Goal: Communication & Community: Answer question/provide support

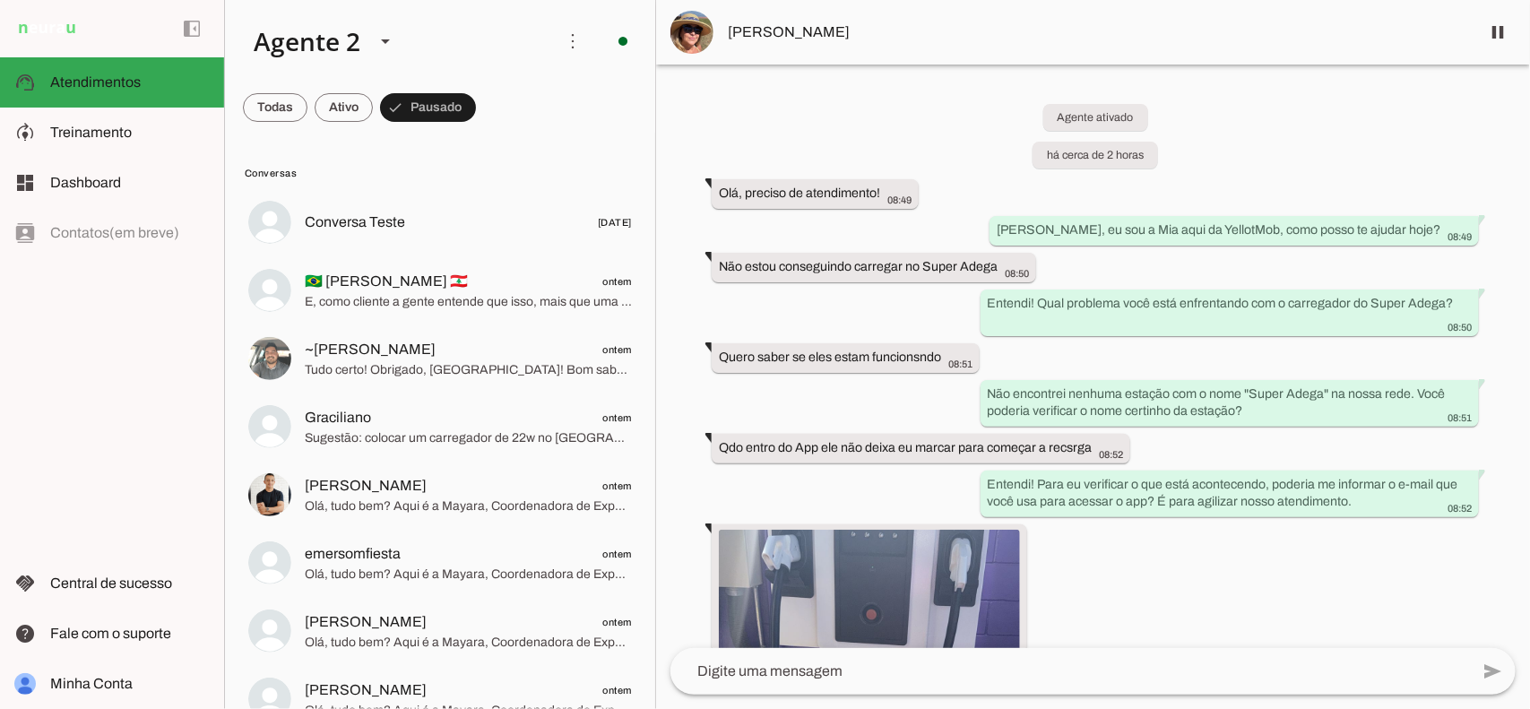
click at [1264, 135] on div "Agente ativado há cerca de 2 horas Olá, preciso de atendimento! 08:49 [PERSON_N…" at bounding box center [1093, 357] width 874 height 584
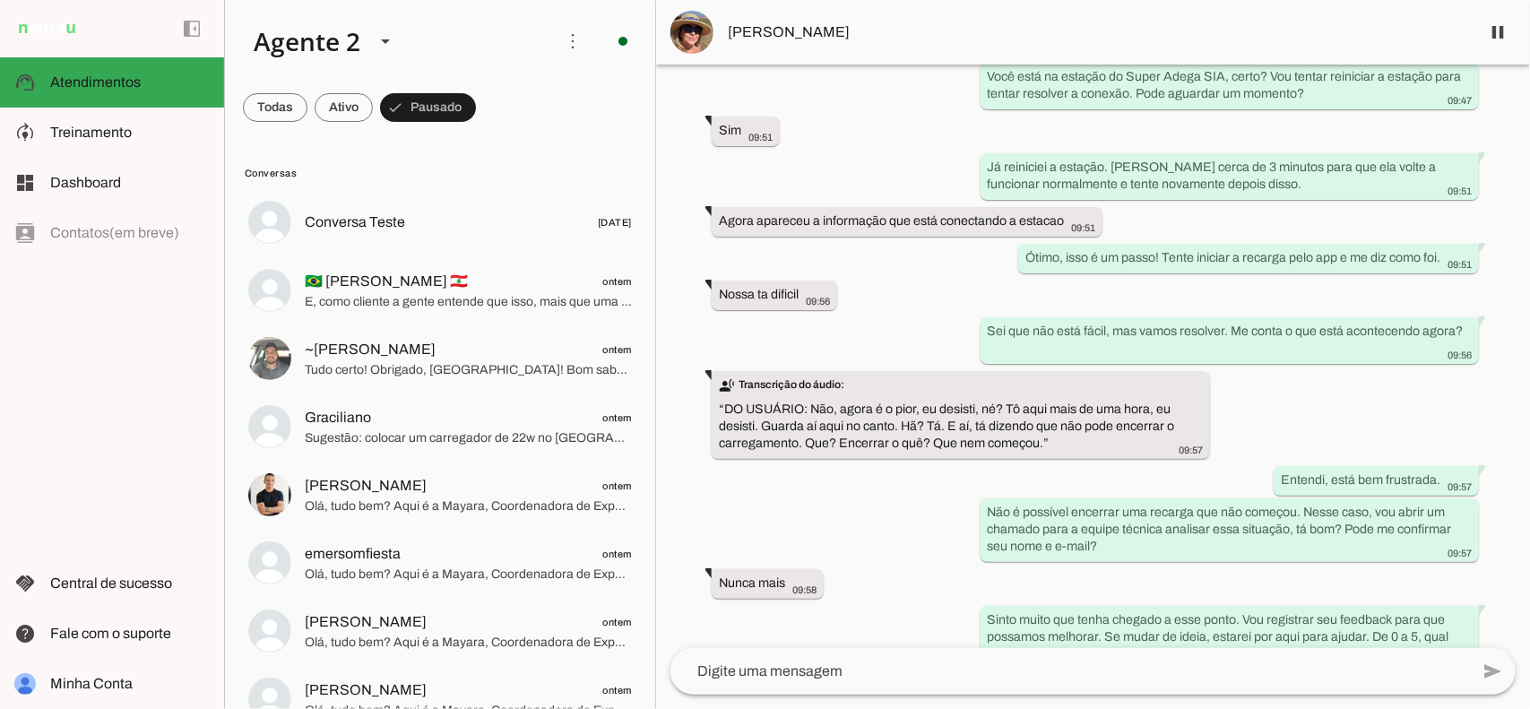
scroll to position [6378, 0]
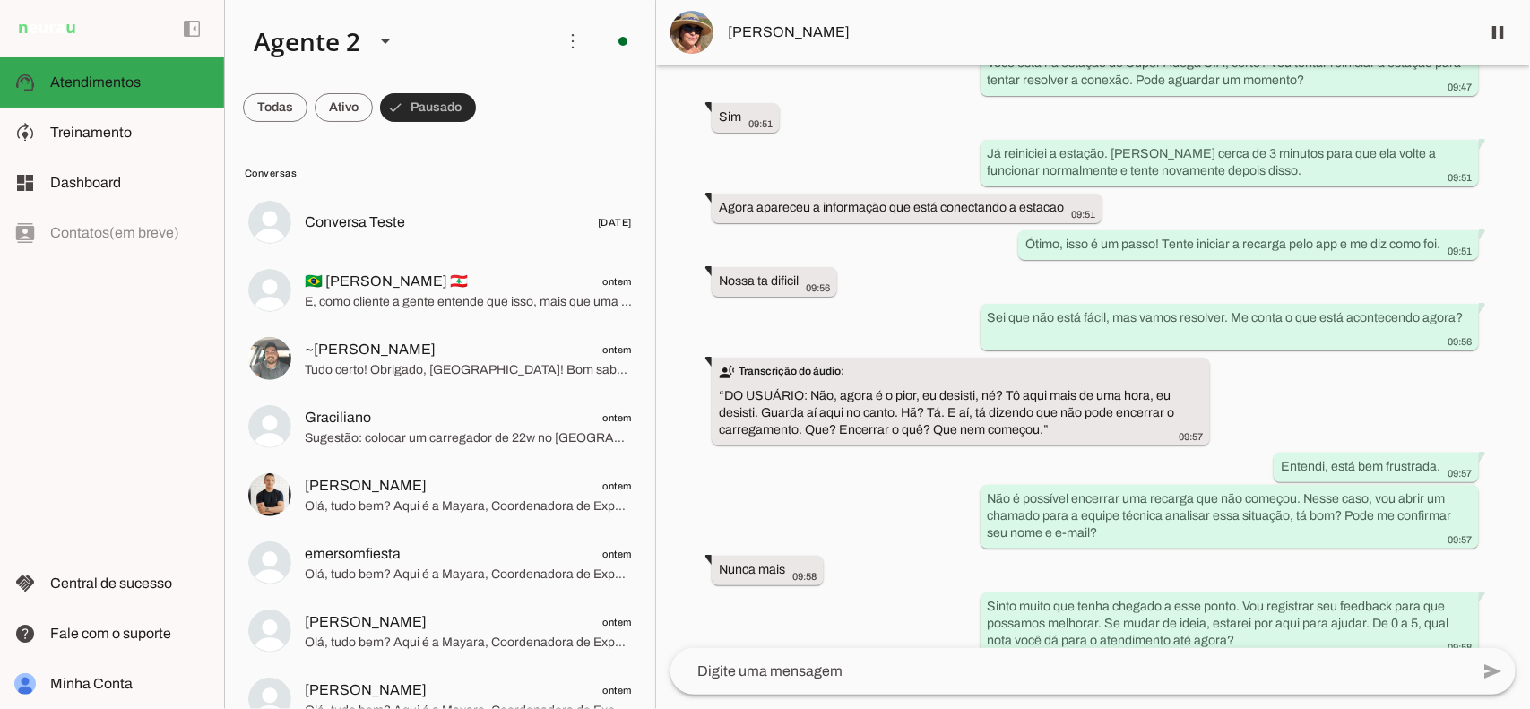
click at [445, 115] on span at bounding box center [428, 107] width 96 height 43
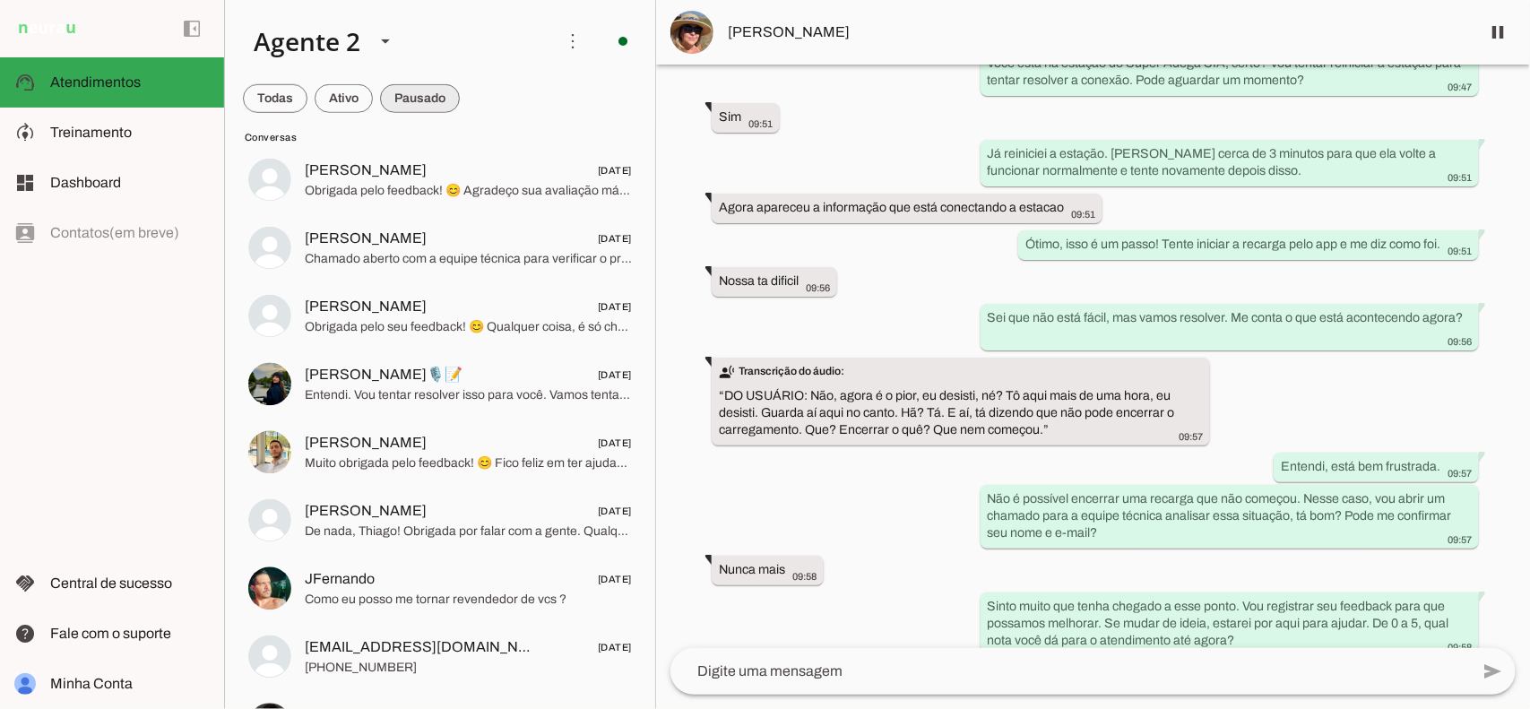
click at [413, 95] on span at bounding box center [420, 98] width 80 height 43
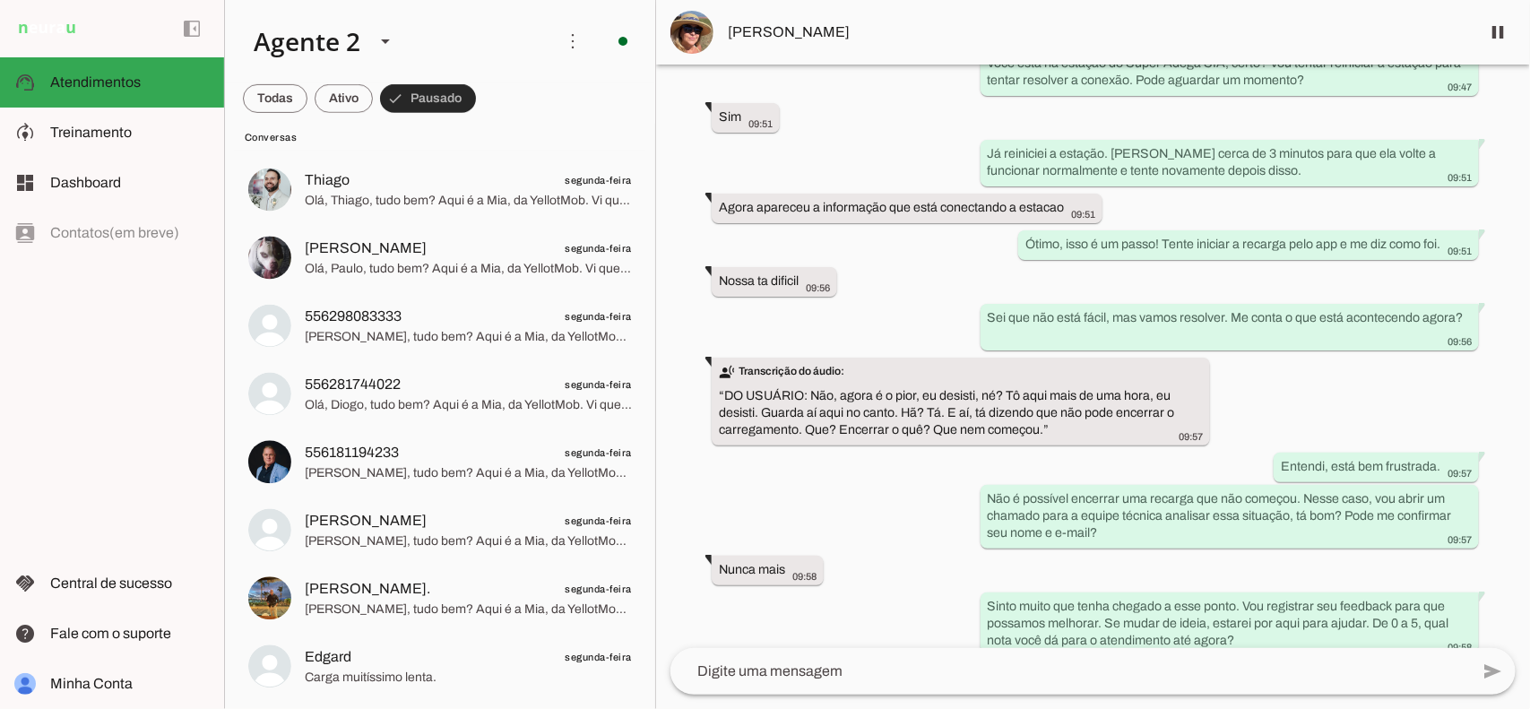
scroll to position [3305, 0]
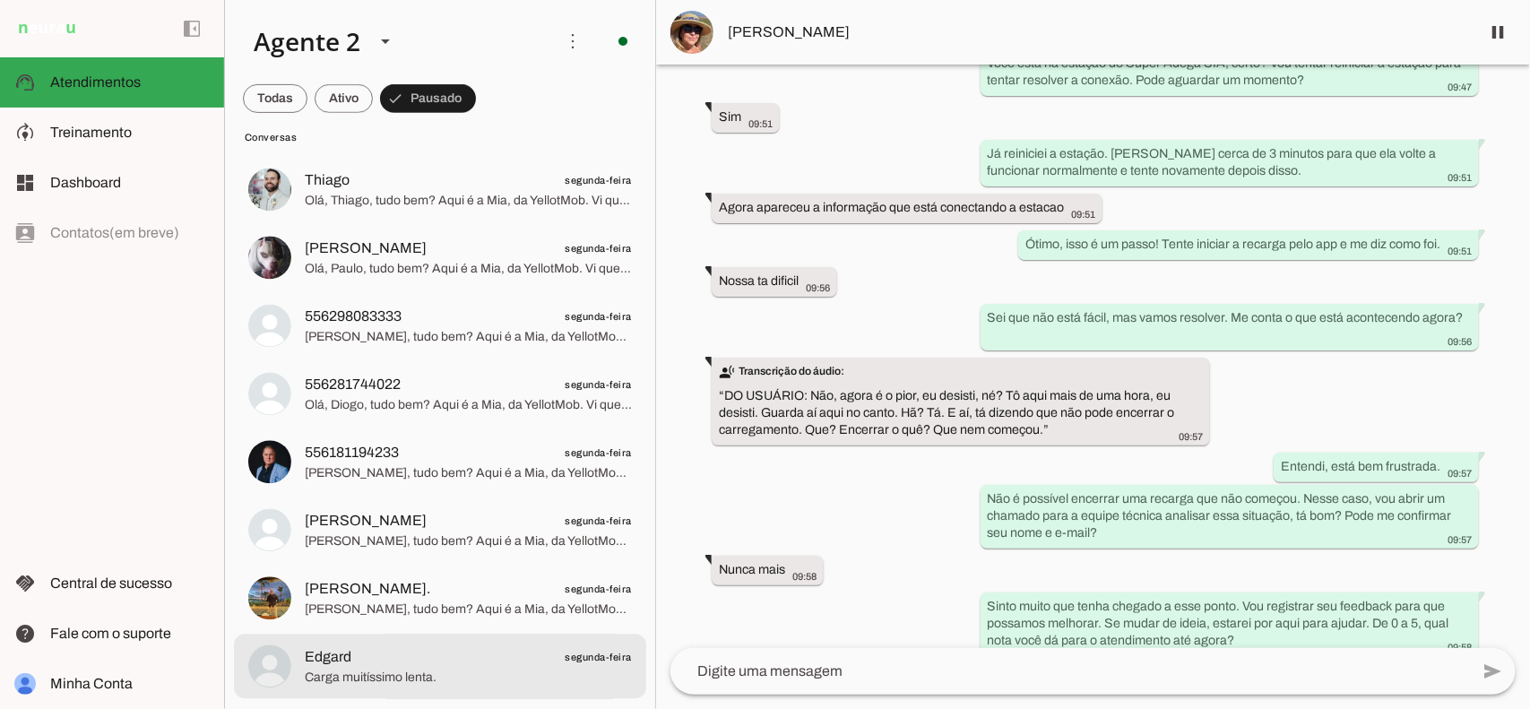
click at [575, 666] on span "segunda-feira" at bounding box center [599, 657] width 67 height 22
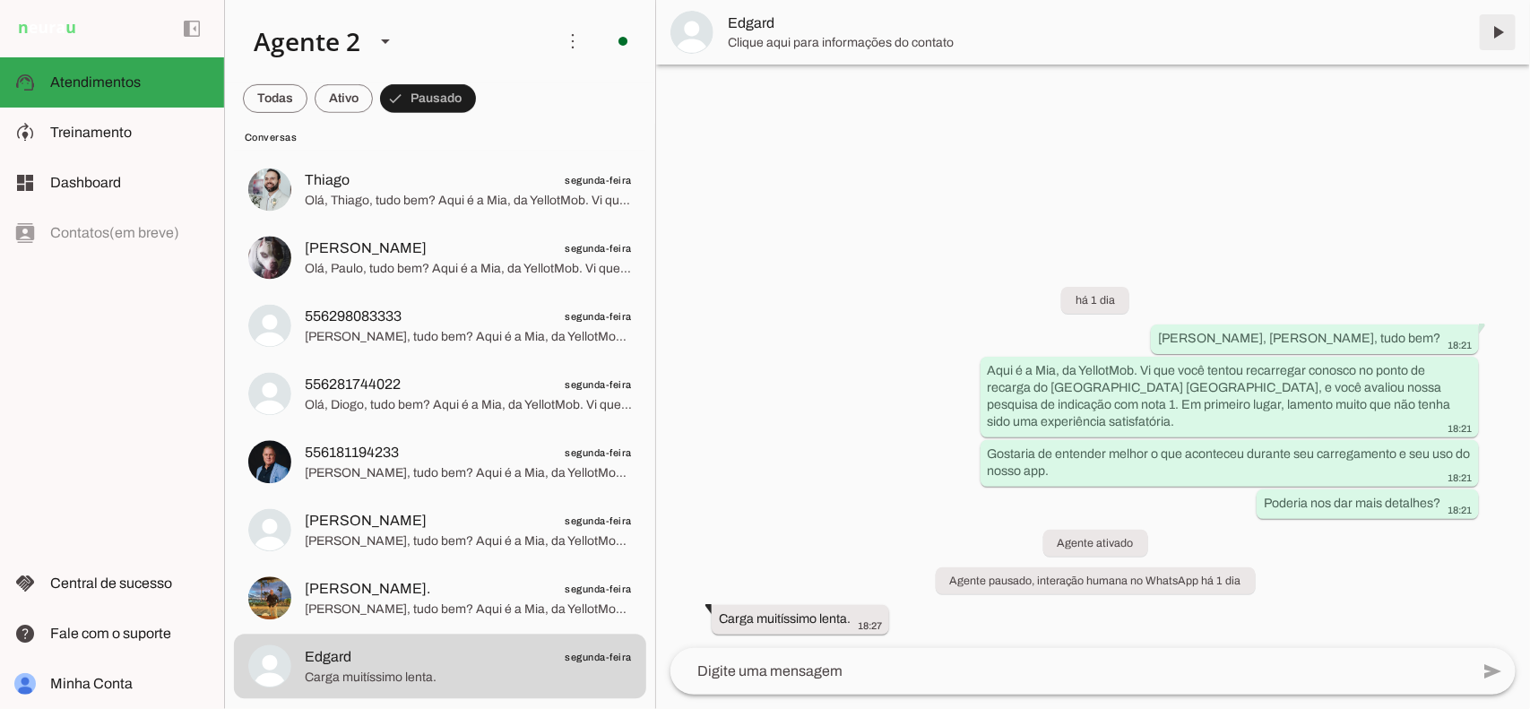
click at [1506, 23] on span at bounding box center [1497, 32] width 43 height 43
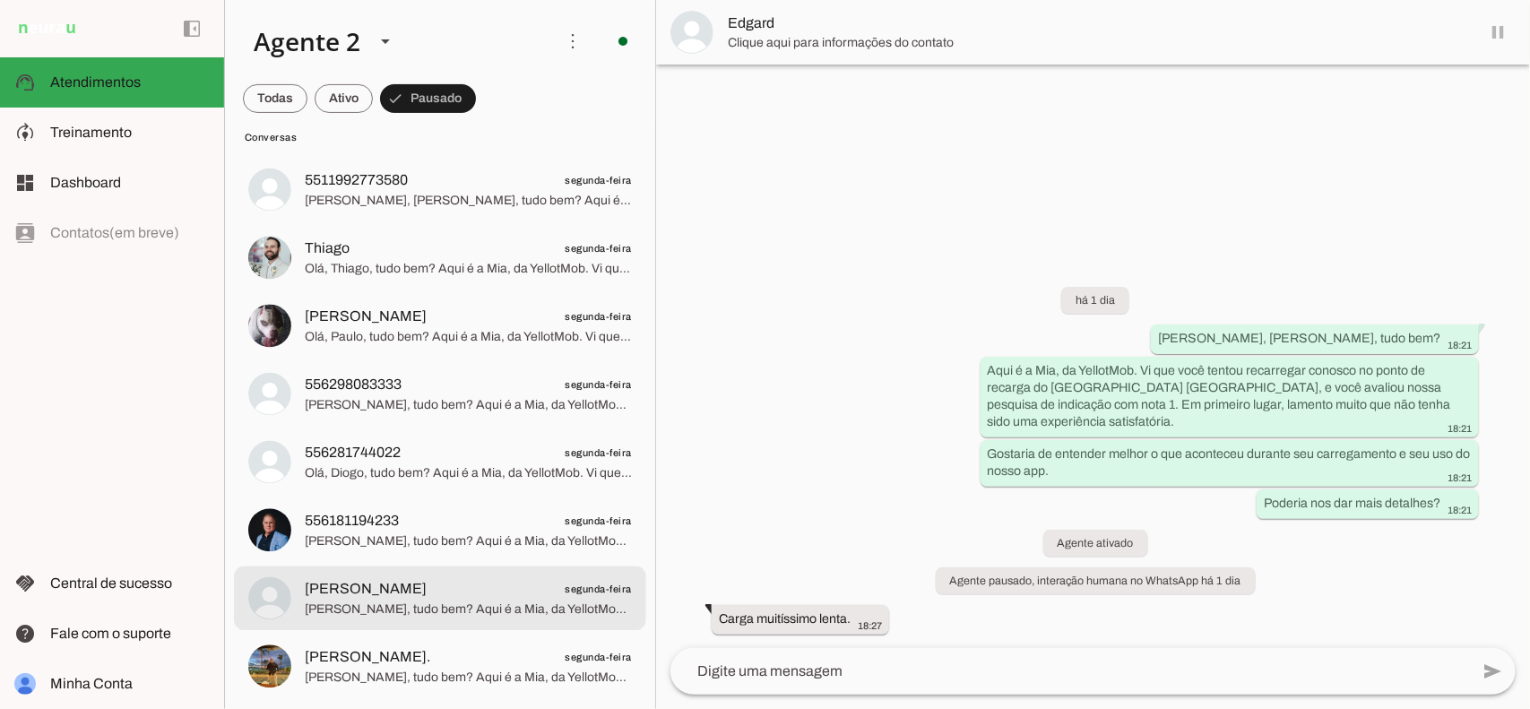
scroll to position [3237, 0]
click at [449, 572] on md-item "[PERSON_NAME] segunda-feira [PERSON_NAME], tudo bem? Aqui é a Mia, da YellotMob…" at bounding box center [440, 598] width 412 height 65
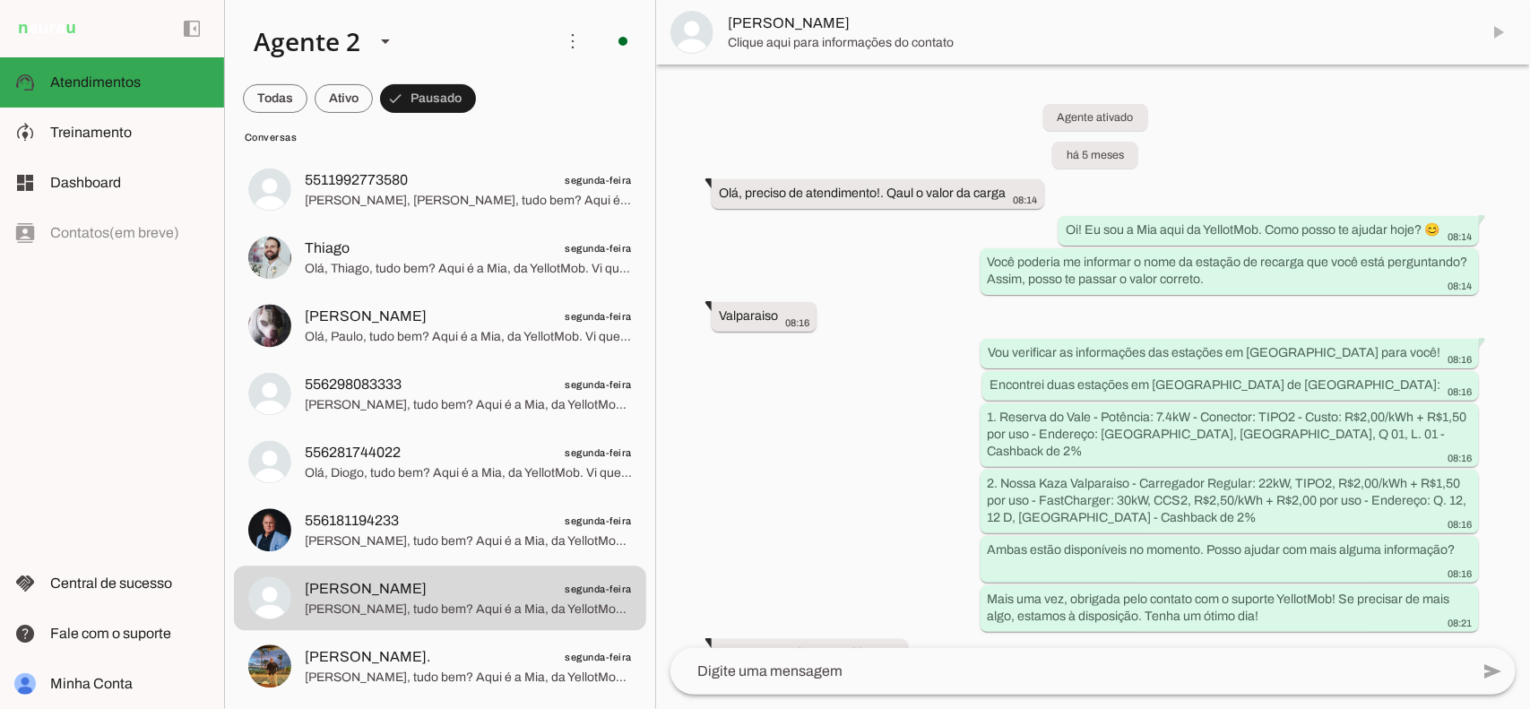
scroll to position [15050, 0]
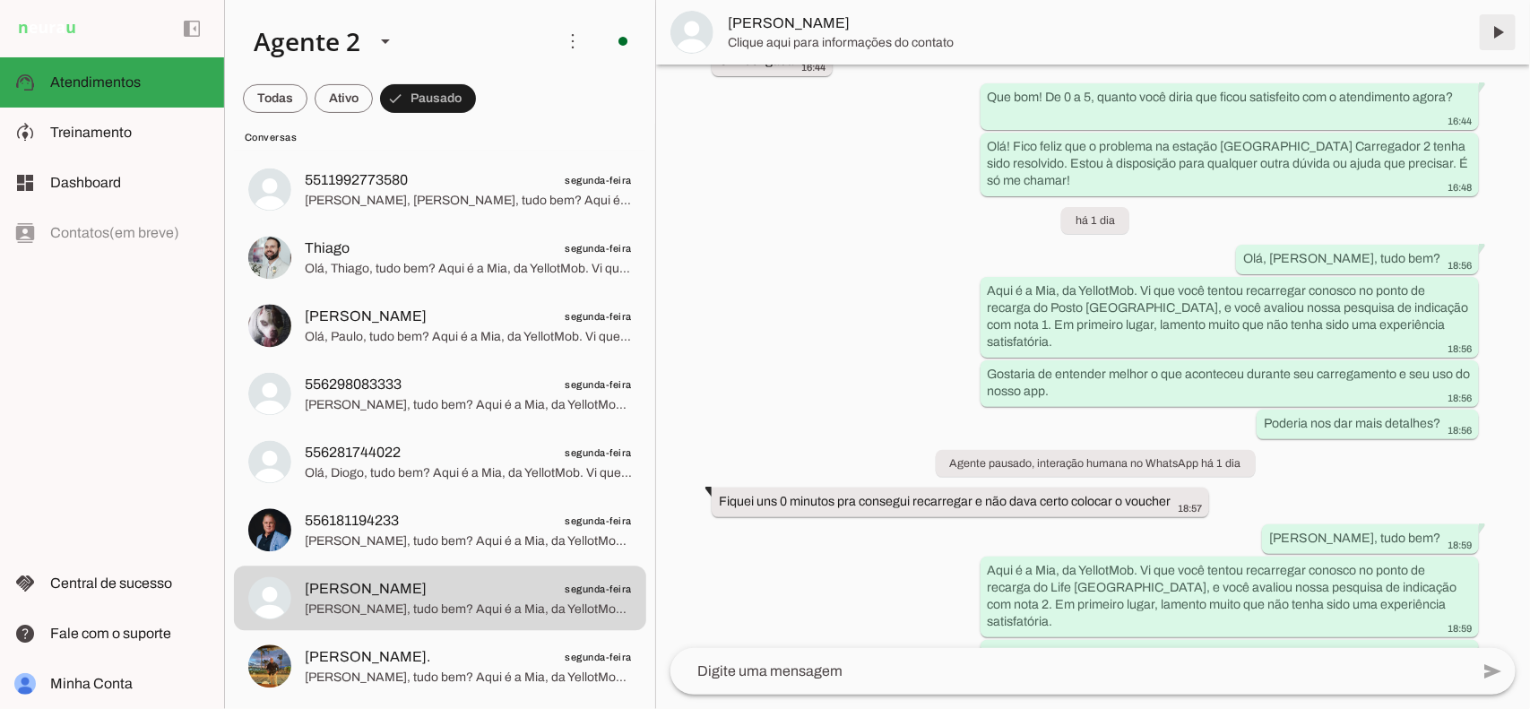
click at [1501, 30] on span at bounding box center [1497, 32] width 43 height 43
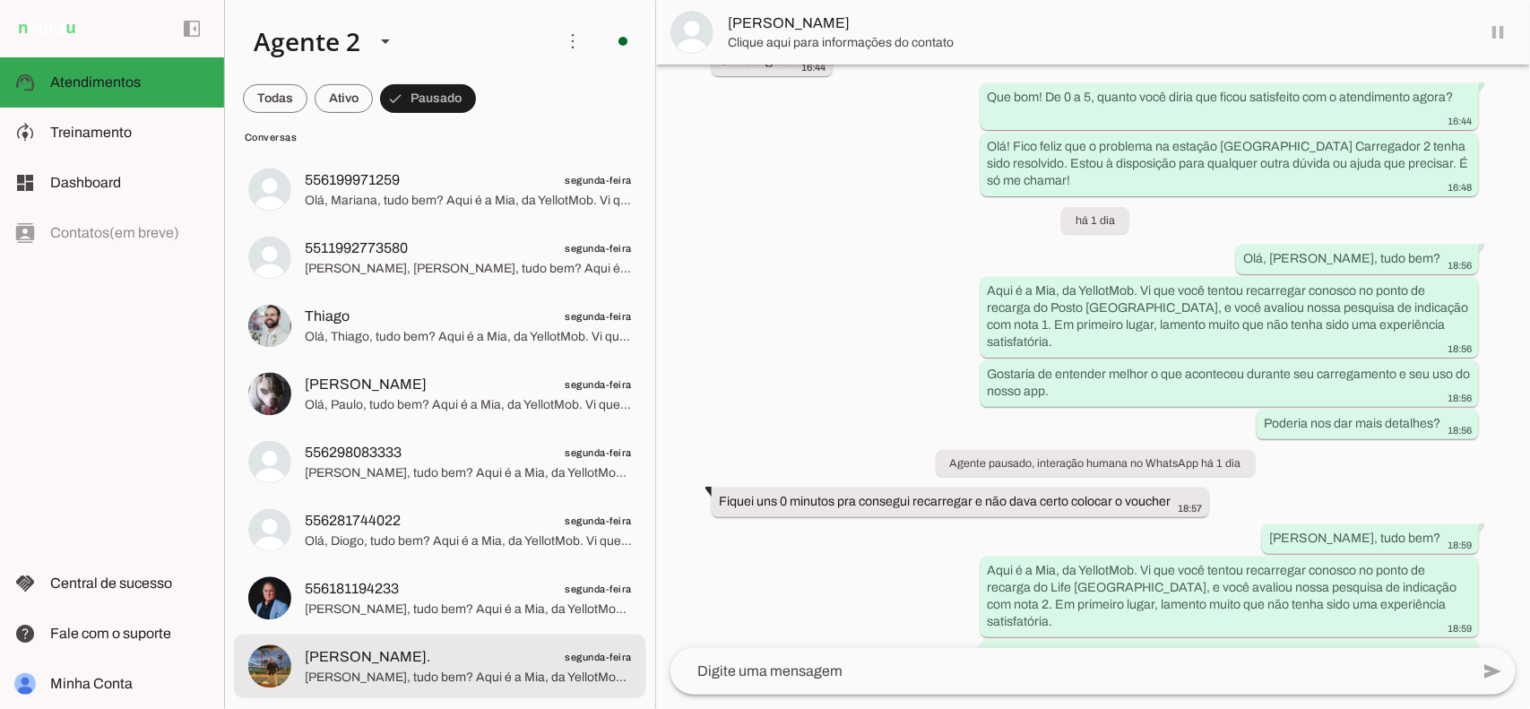
scroll to position [15091, 0]
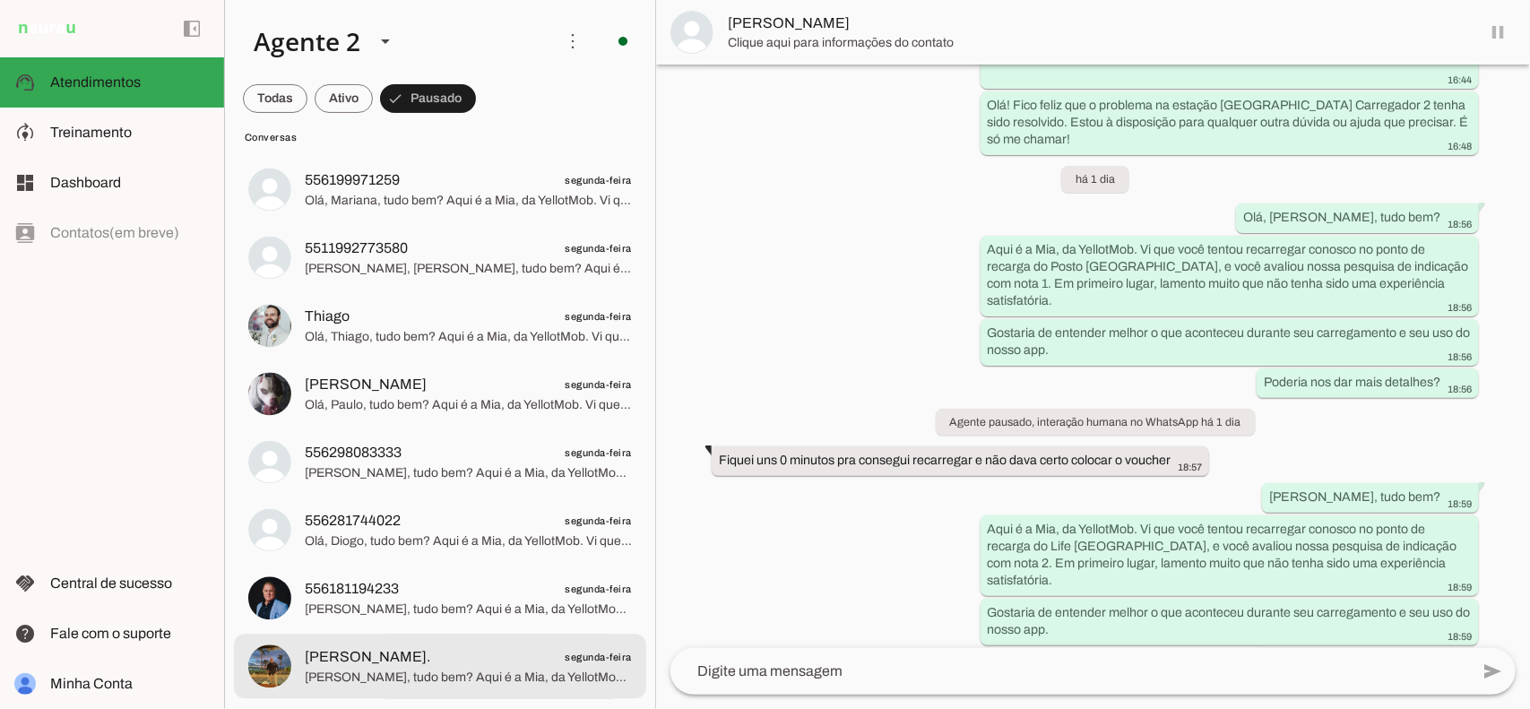
click at [500, 678] on span "[PERSON_NAME], tudo bem? Aqui é a Mia, da YellotMob. Vi que você tentou recarre…" at bounding box center [468, 678] width 327 height 18
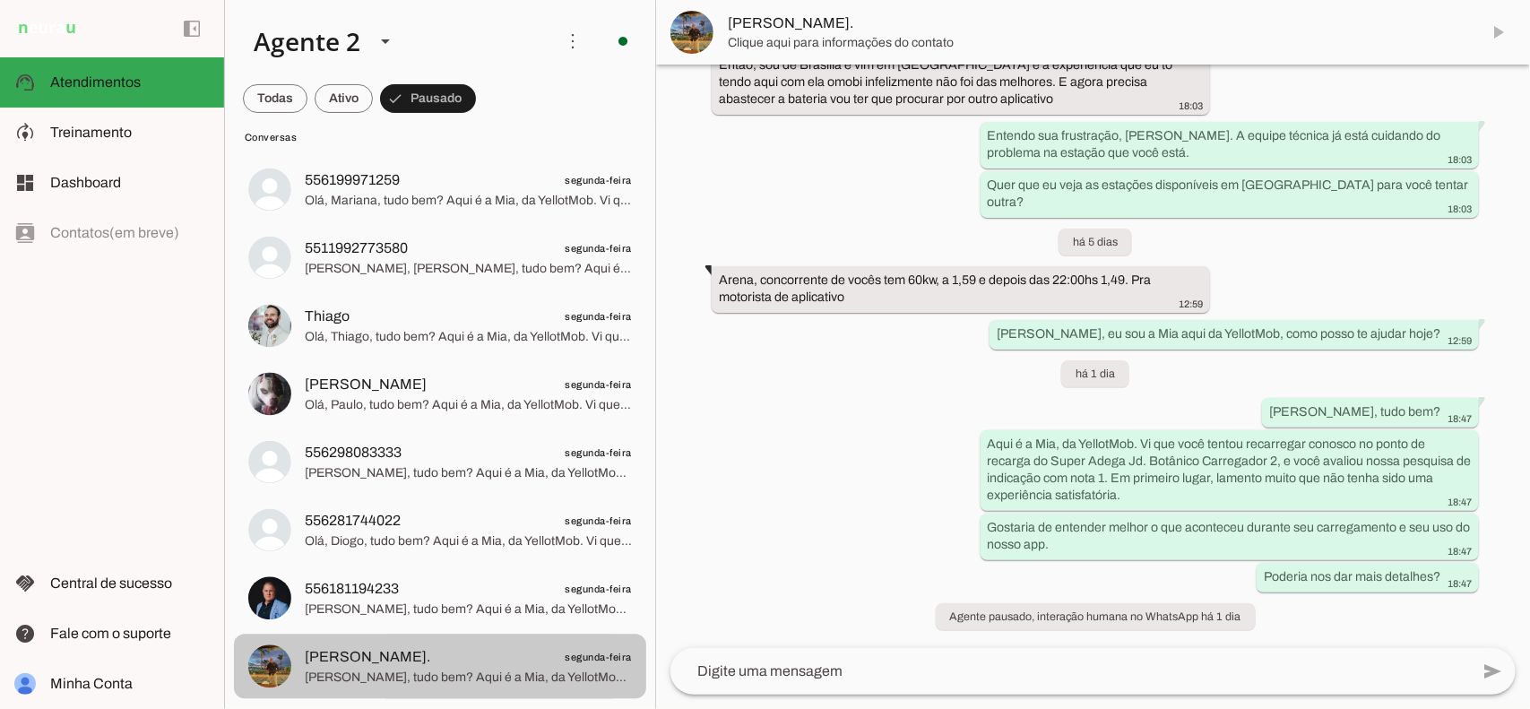
scroll to position [5822, 0]
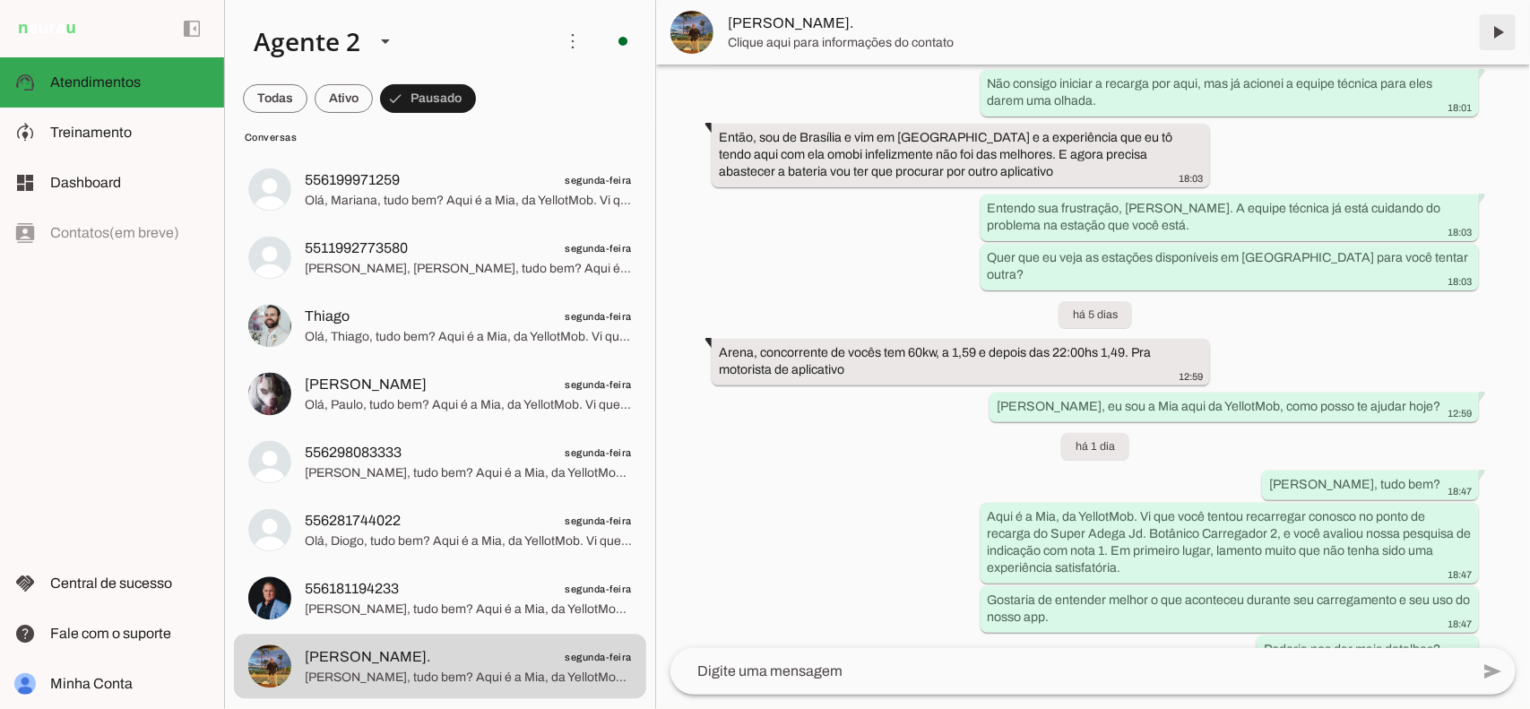
click at [1503, 28] on span at bounding box center [1497, 32] width 43 height 43
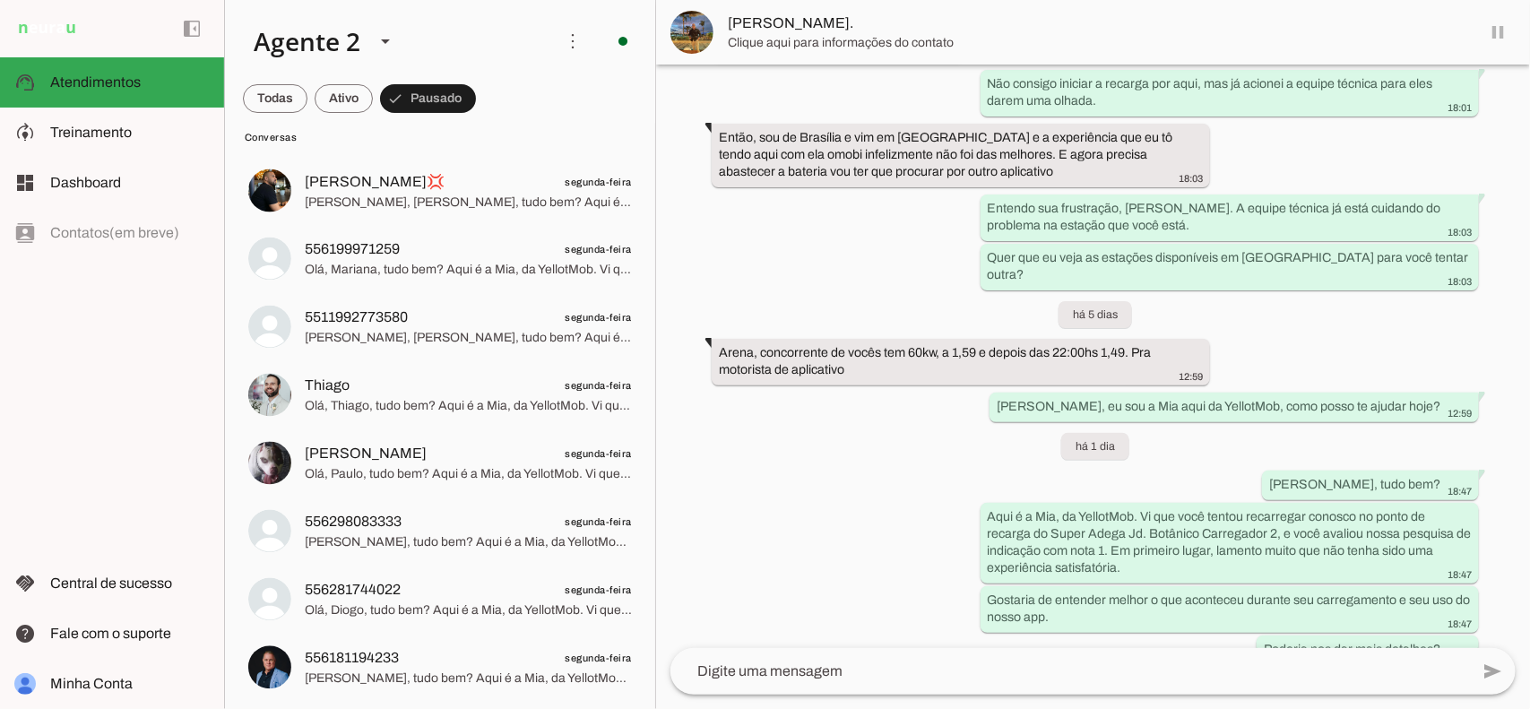
scroll to position [5859, 0]
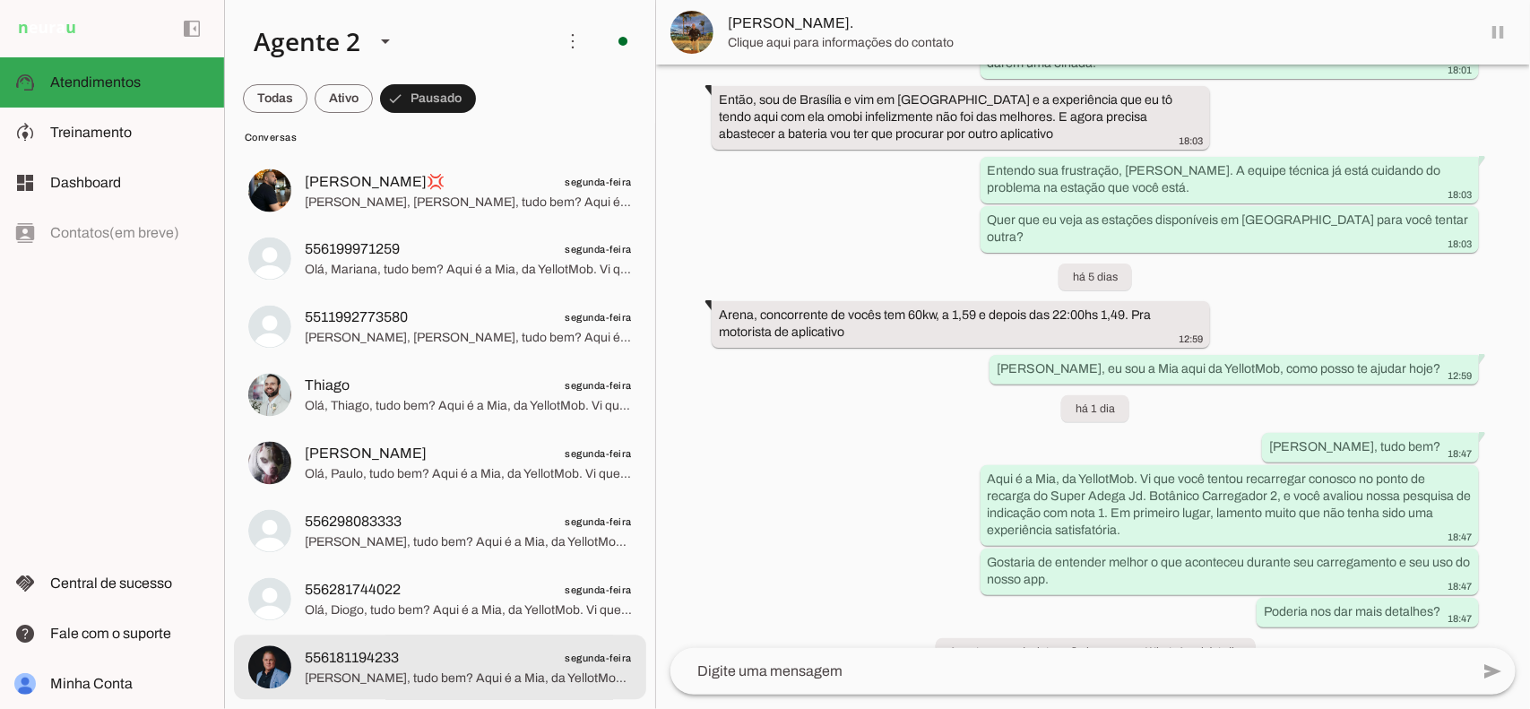
click at [455, 678] on span "[PERSON_NAME], tudo bem? Aqui é a Mia, da YellotMob. Vi que você tentou recarre…" at bounding box center [468, 679] width 327 height 18
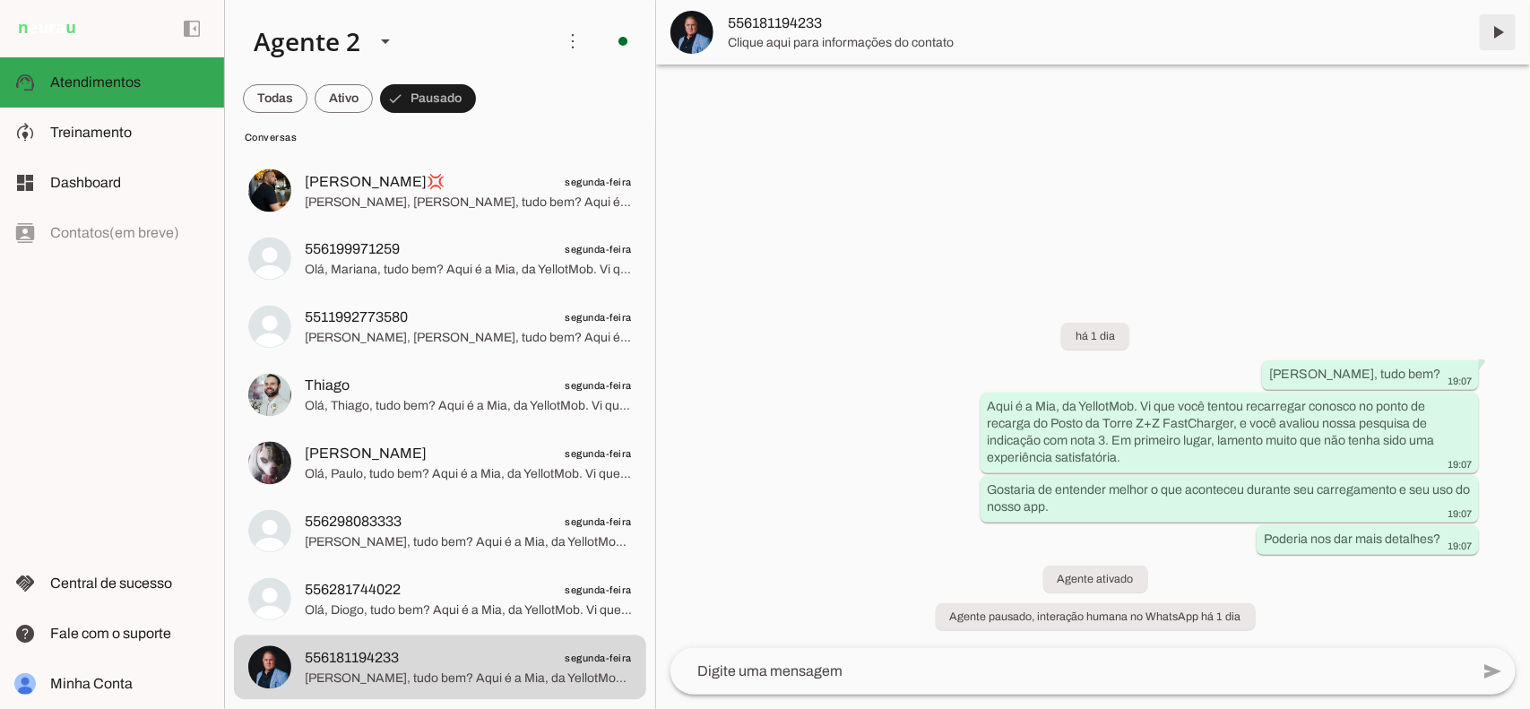
click at [1502, 23] on span at bounding box center [1497, 32] width 43 height 43
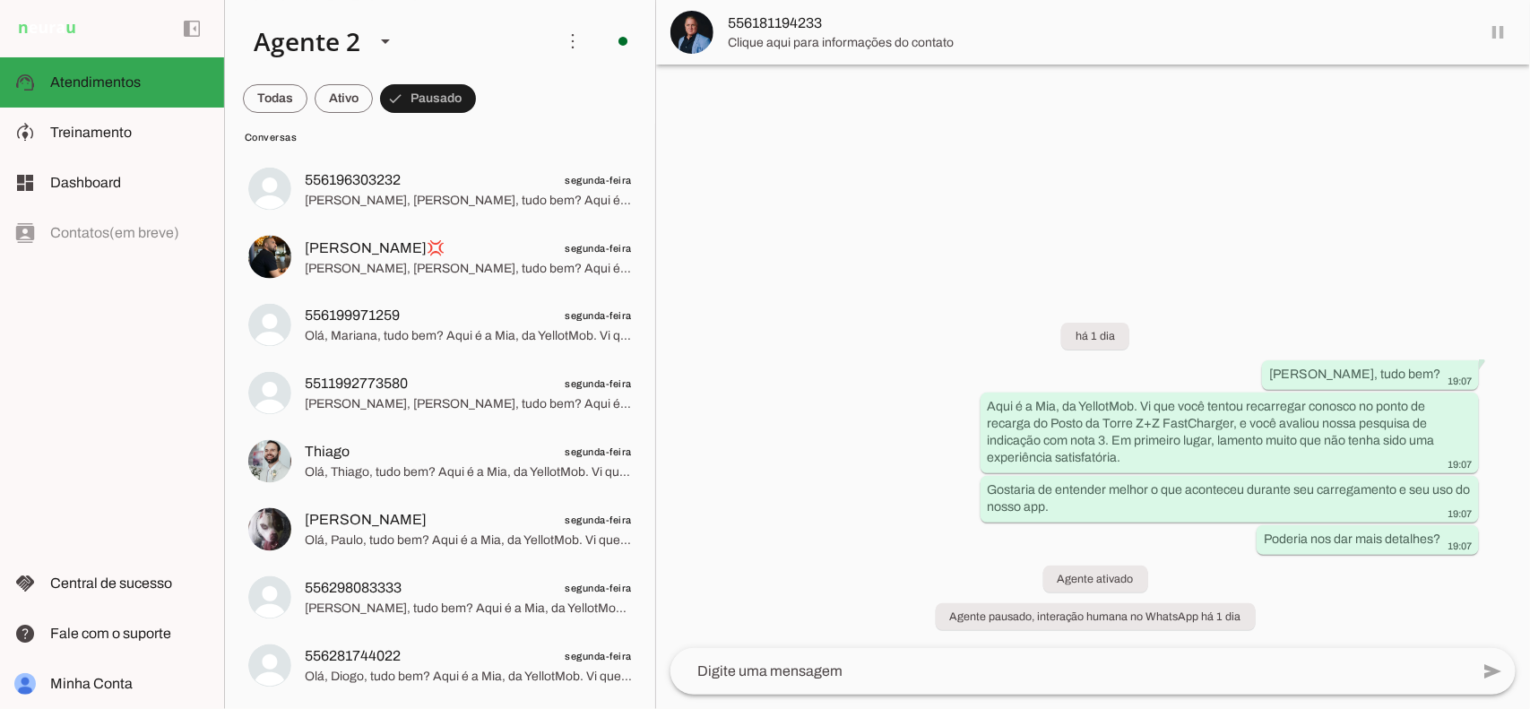
scroll to position [3032, 0]
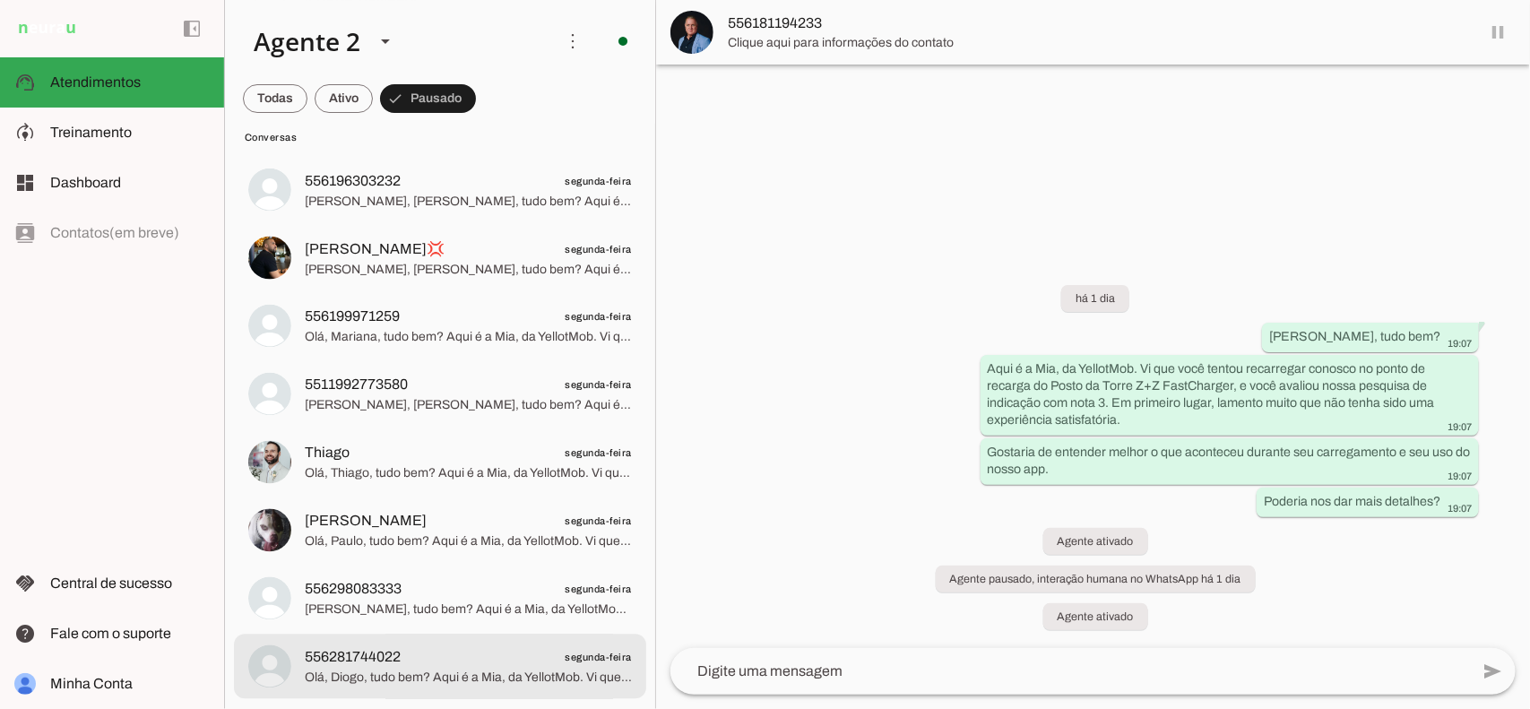
click at [482, 657] on span "556281744022 segunda-feira" at bounding box center [468, 657] width 327 height 22
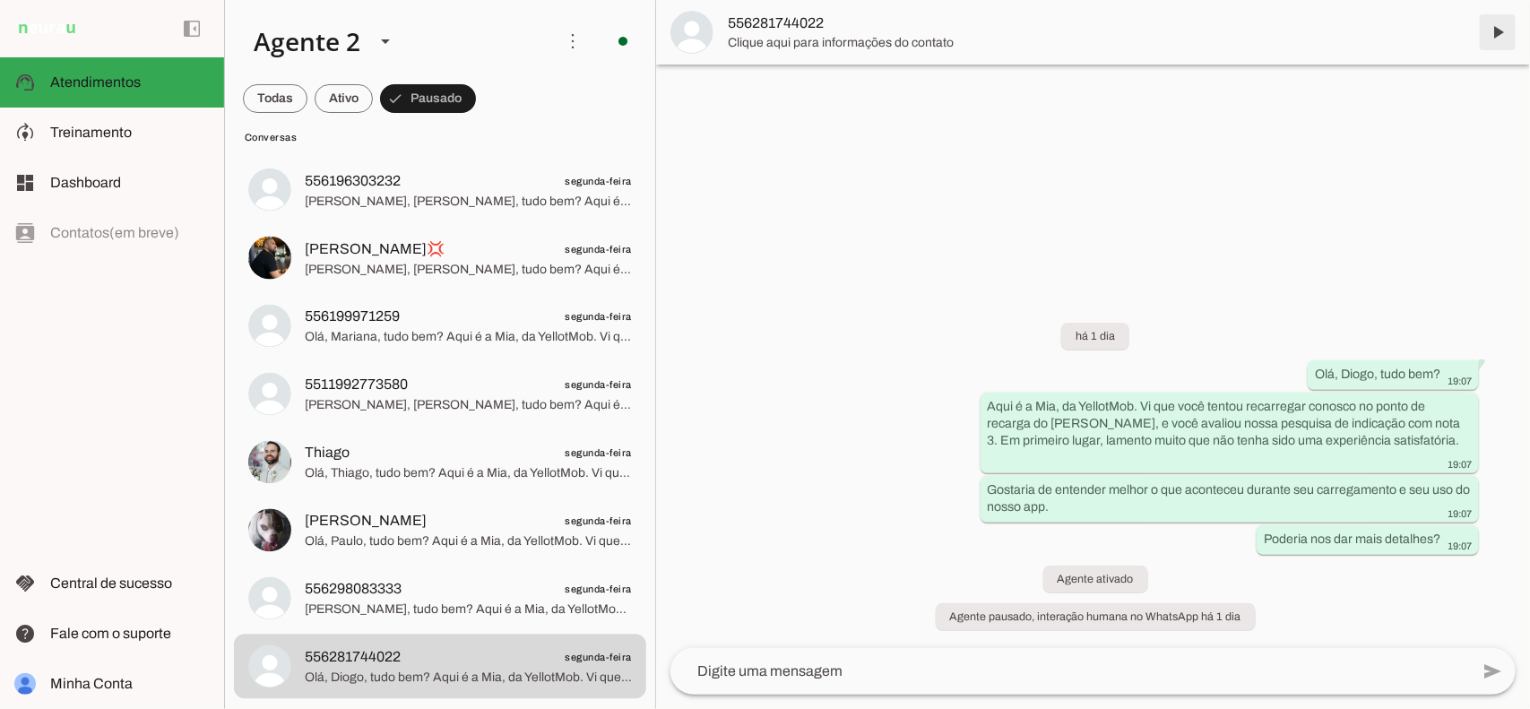
click at [1499, 29] on span at bounding box center [1497, 32] width 43 height 43
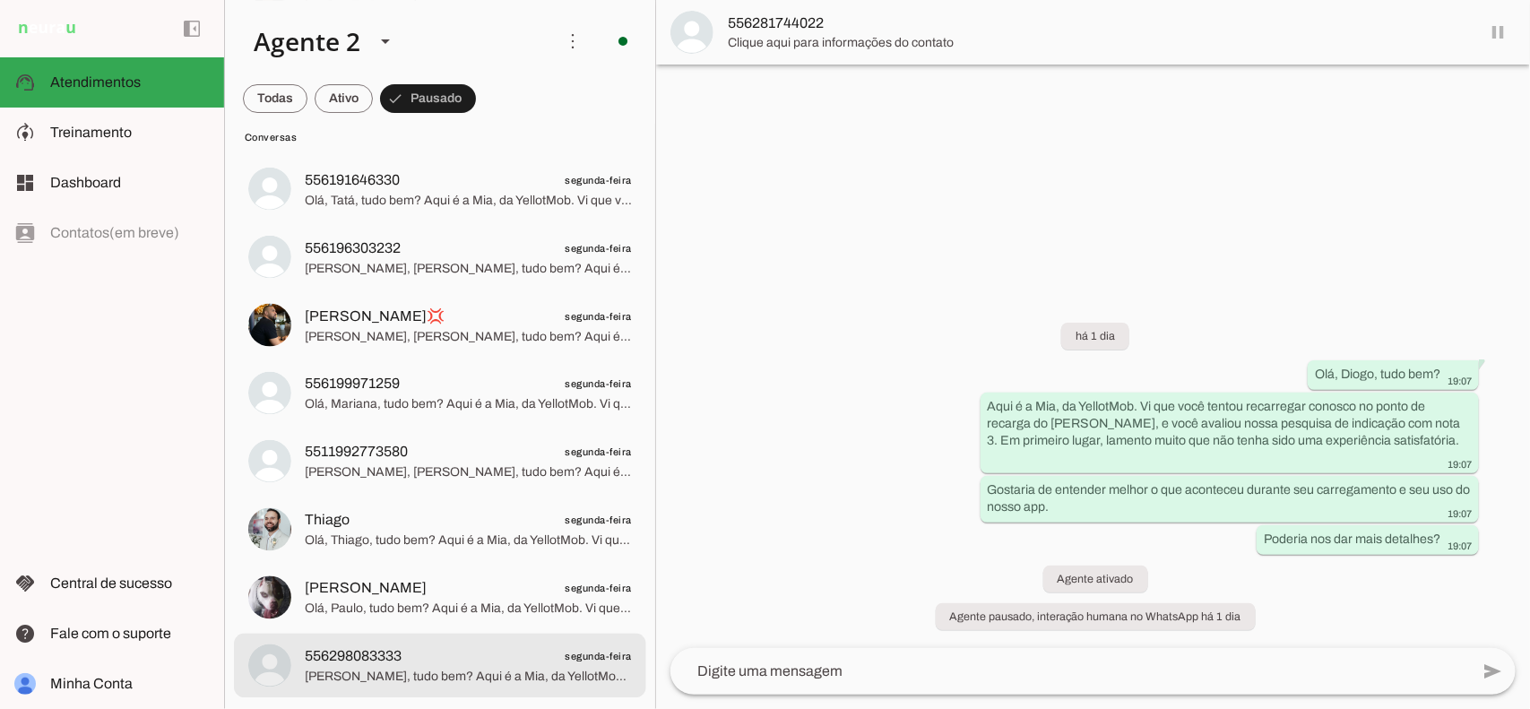
scroll to position [2964, 0]
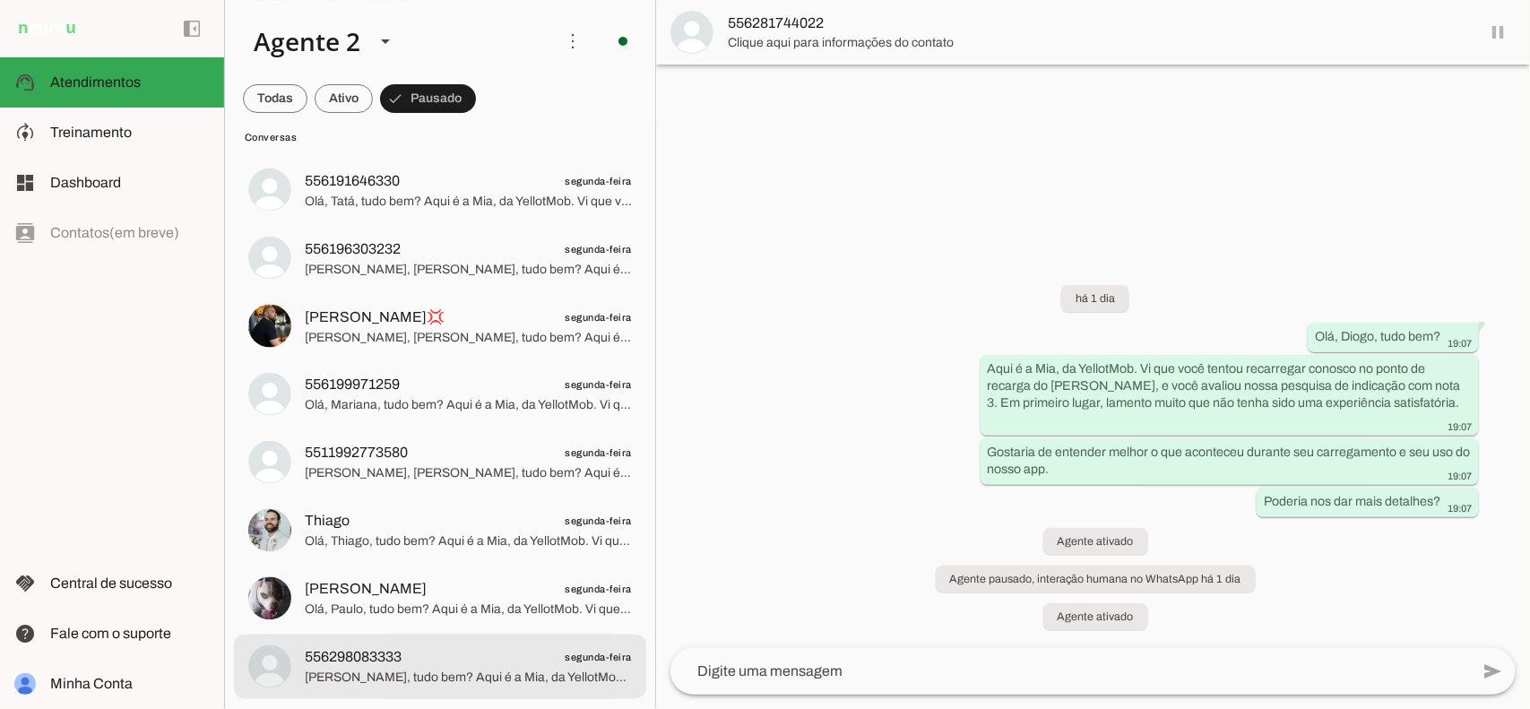
click at [480, 646] on span "556298083333 segunda-feira" at bounding box center [468, 657] width 327 height 22
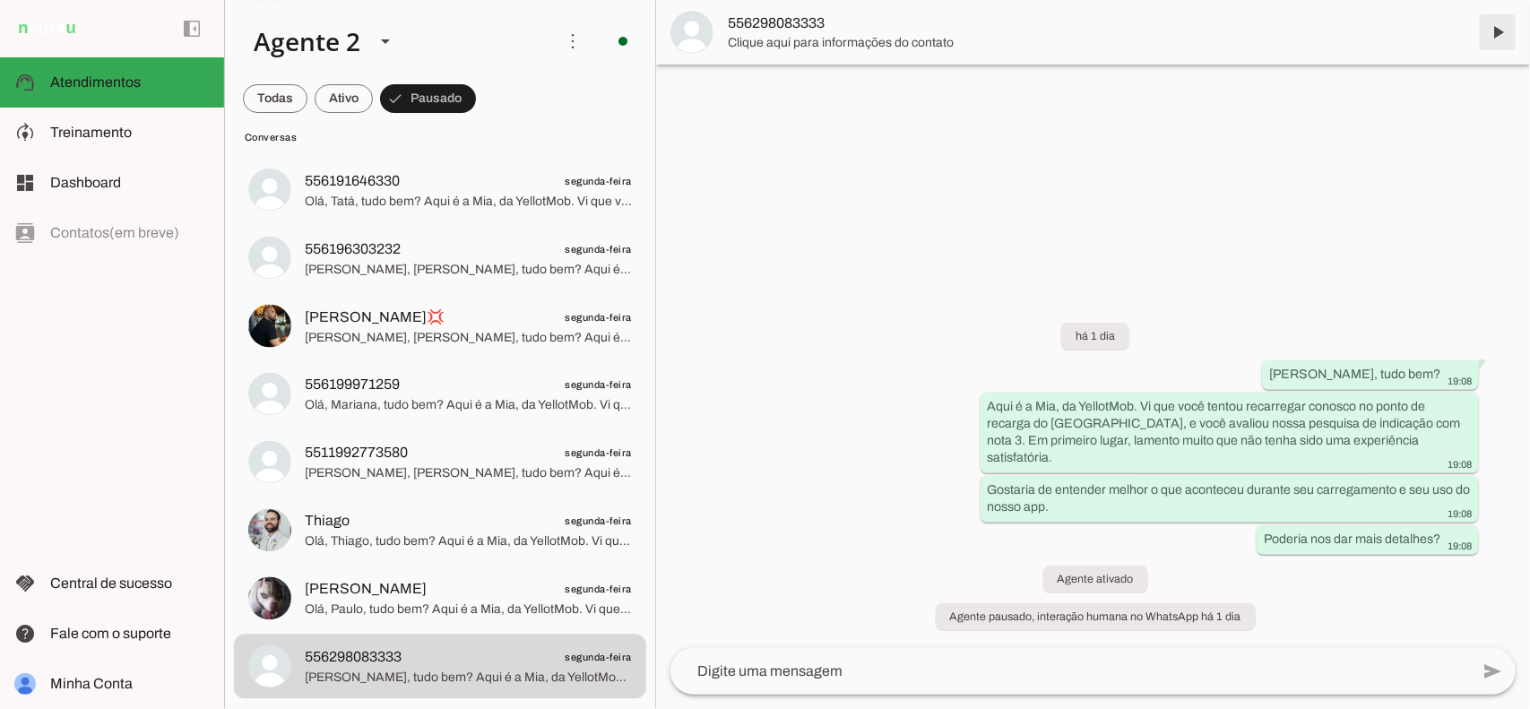
click at [1494, 24] on span at bounding box center [1497, 32] width 43 height 43
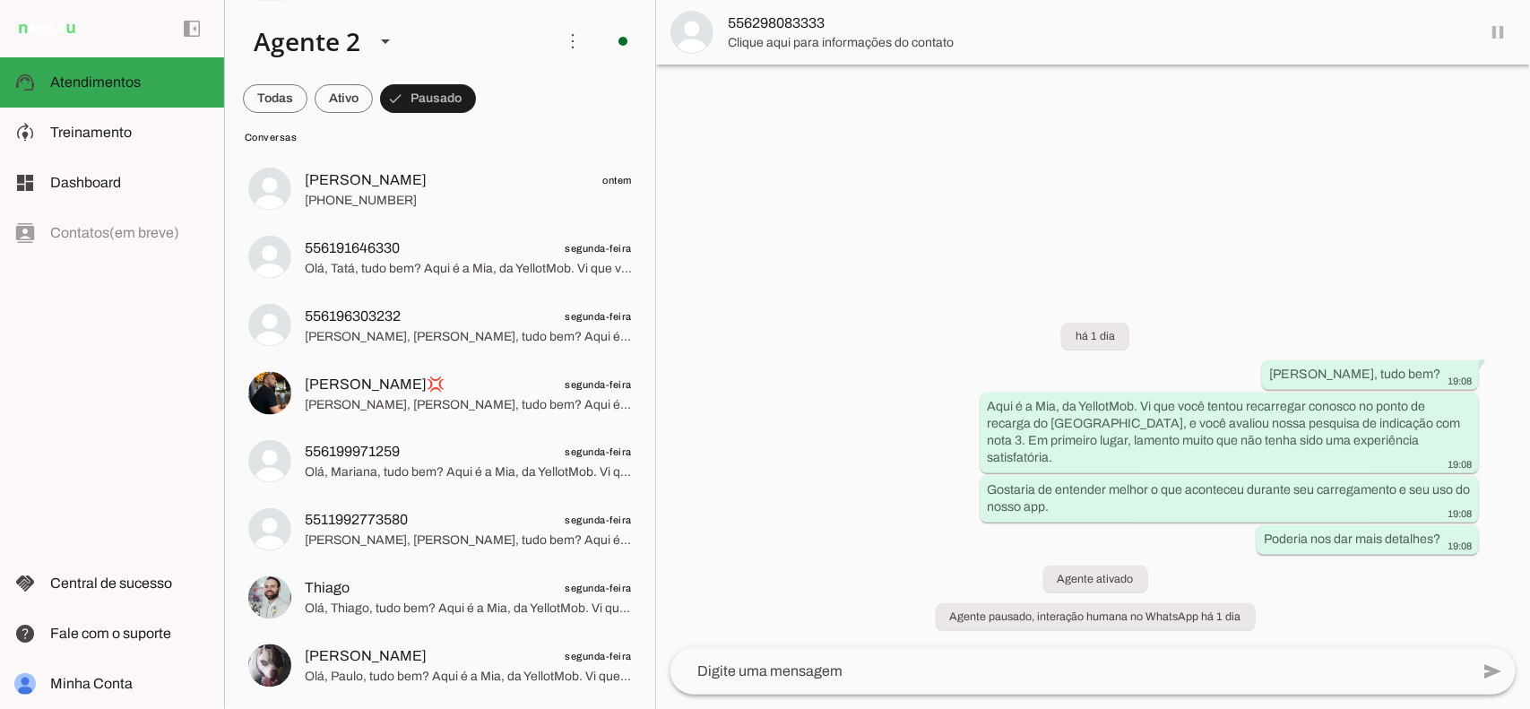
scroll to position [2896, 0]
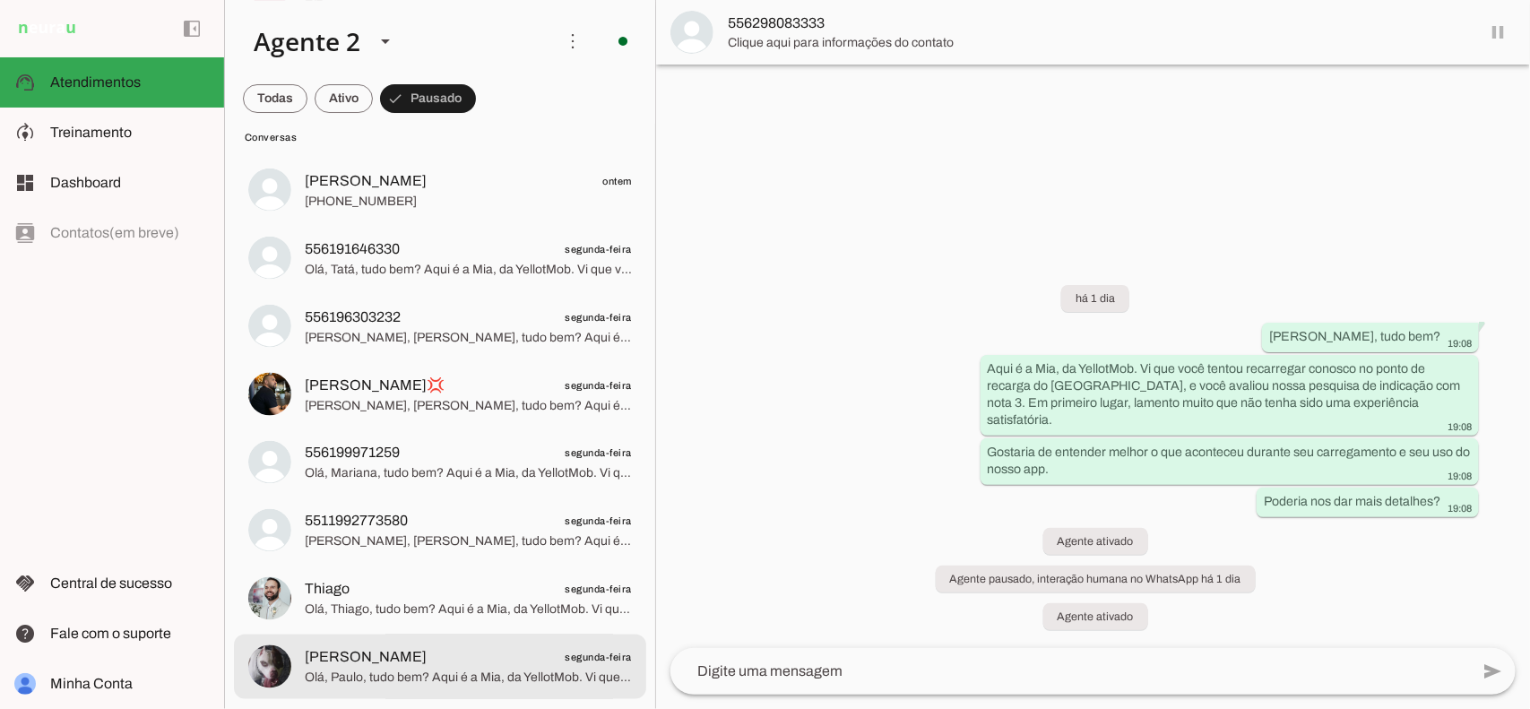
click at [511, 657] on span "[PERSON_NAME] segunda-feira" at bounding box center [468, 657] width 327 height 22
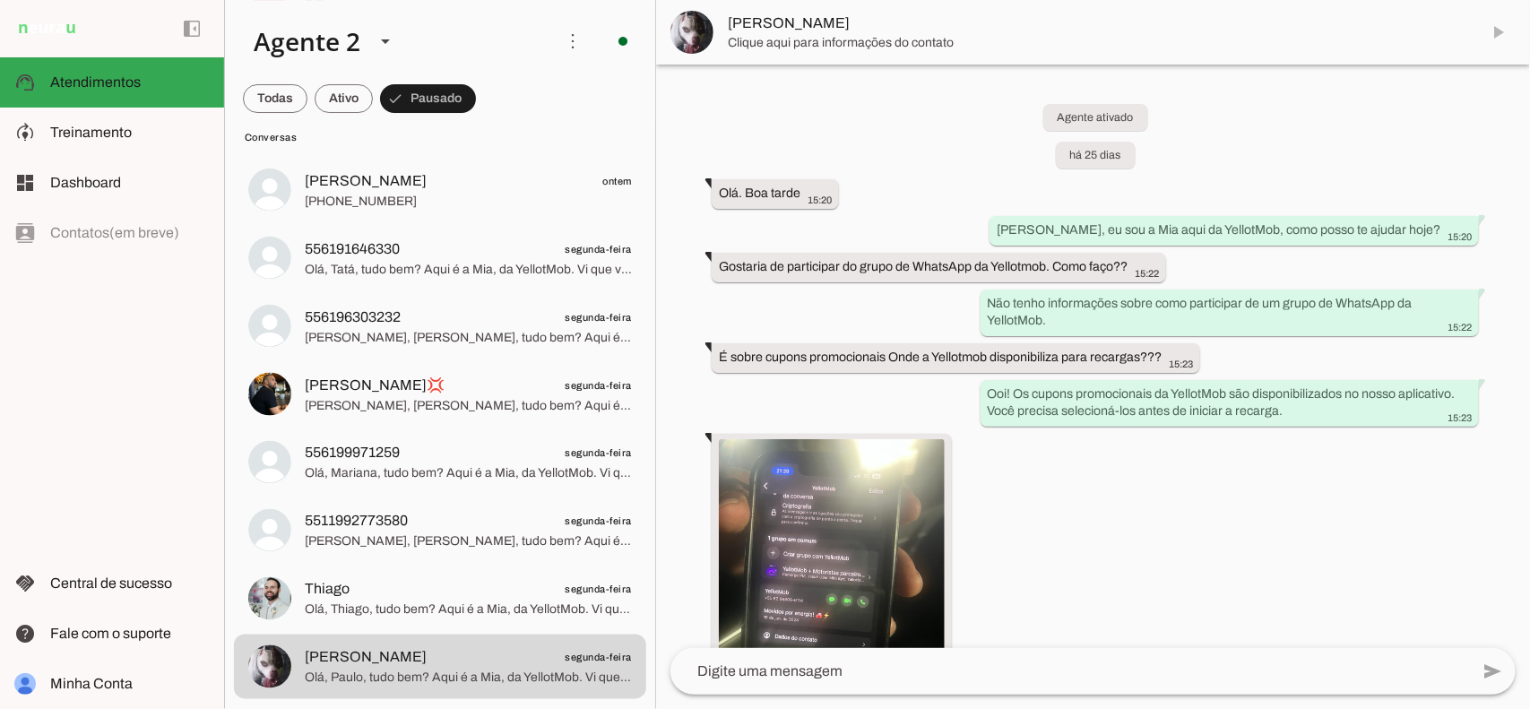
scroll to position [1440, 0]
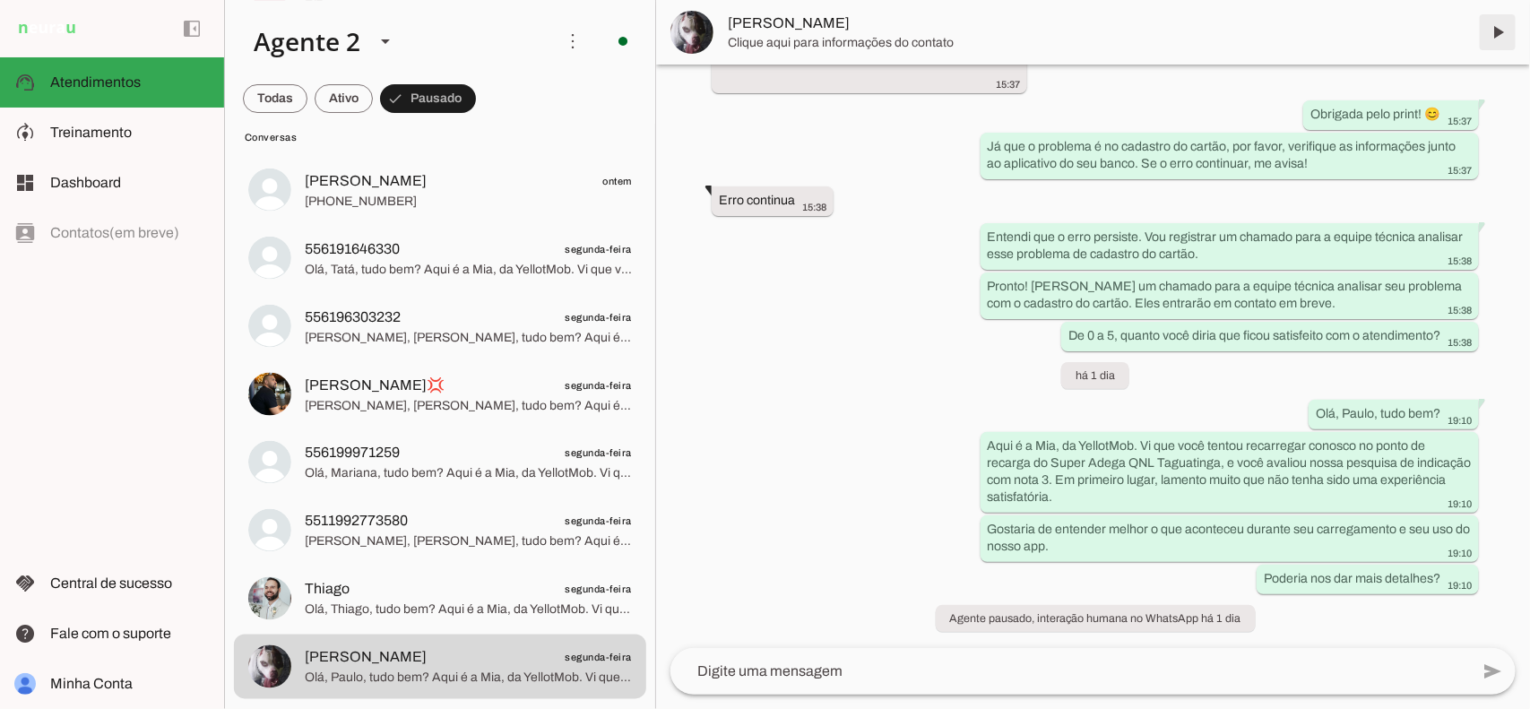
click at [1497, 33] on span at bounding box center [1497, 32] width 43 height 43
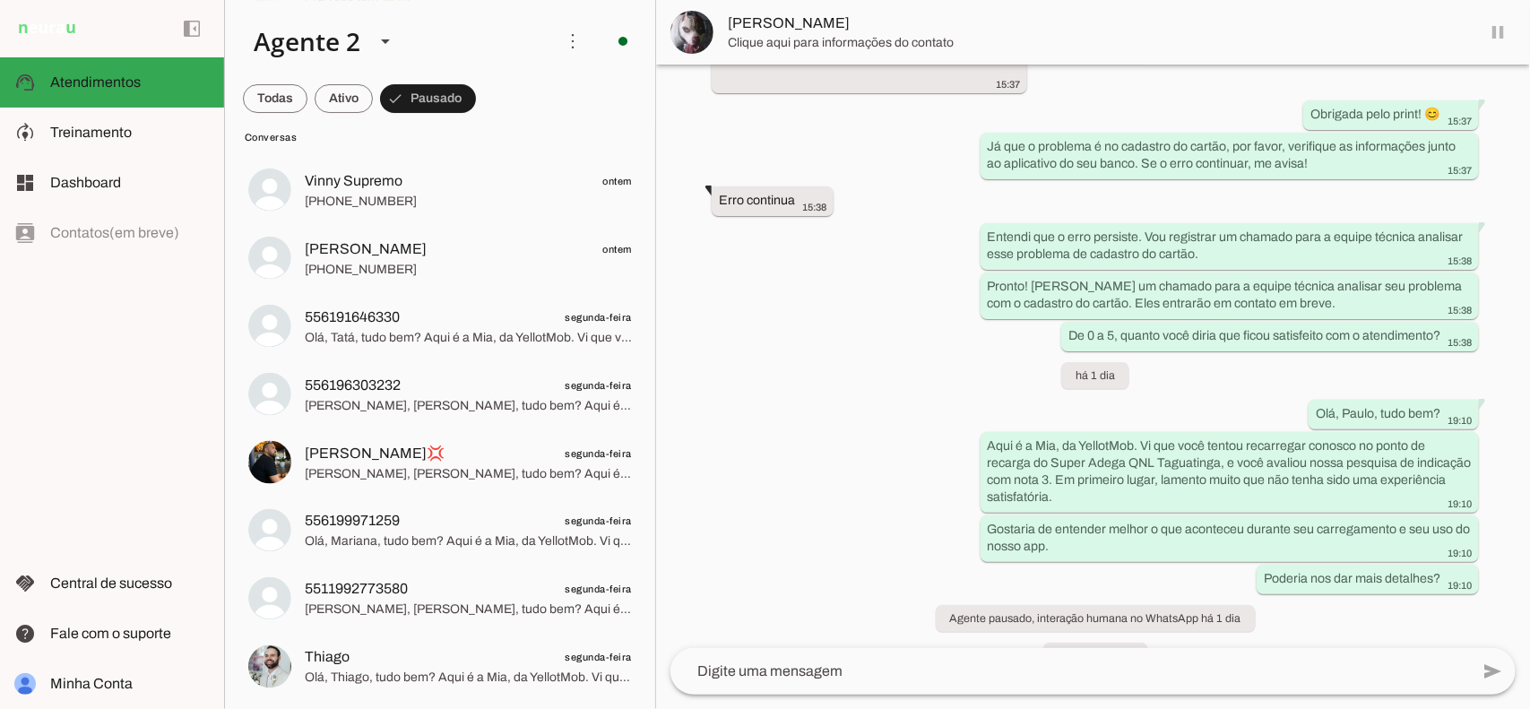
scroll to position [1477, 0]
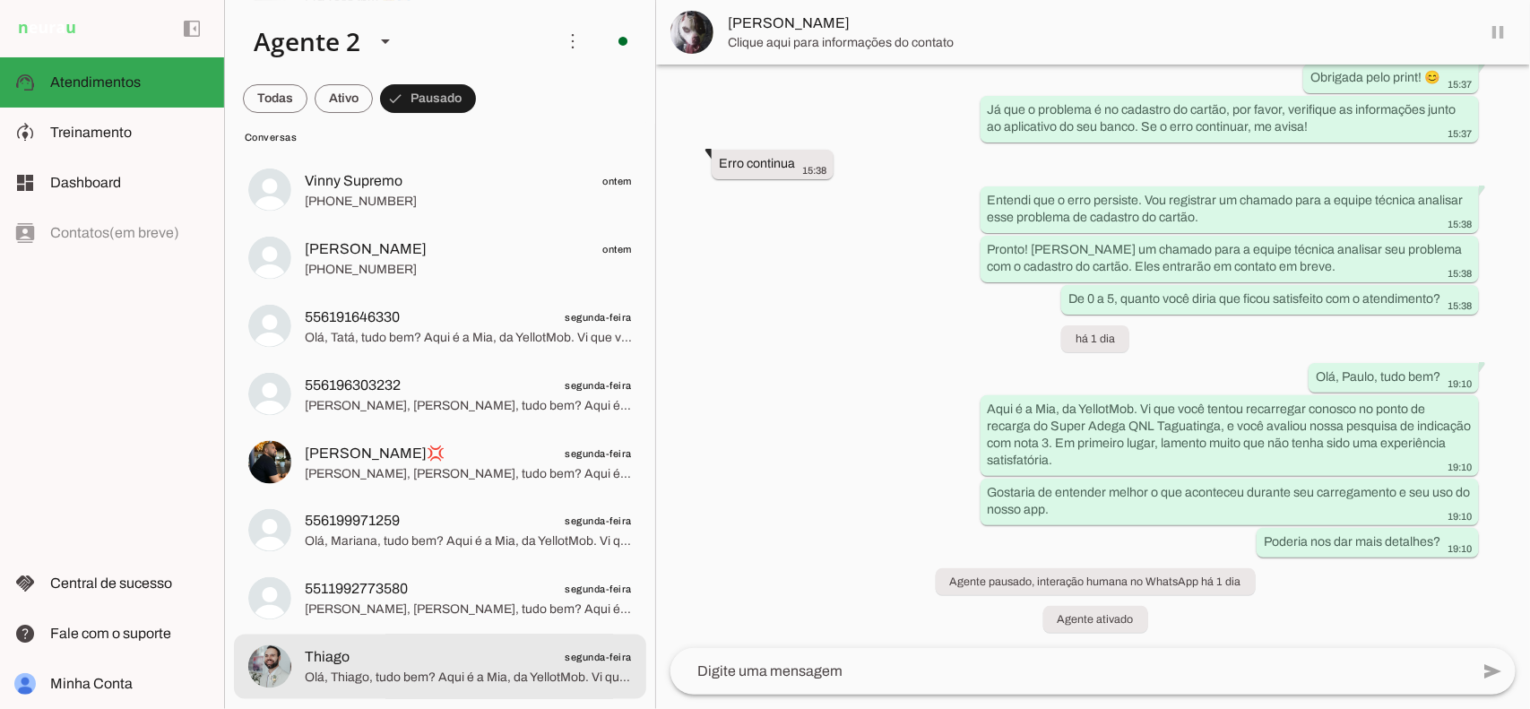
click at [433, 666] on span "Thiago segunda-feira" at bounding box center [468, 657] width 327 height 22
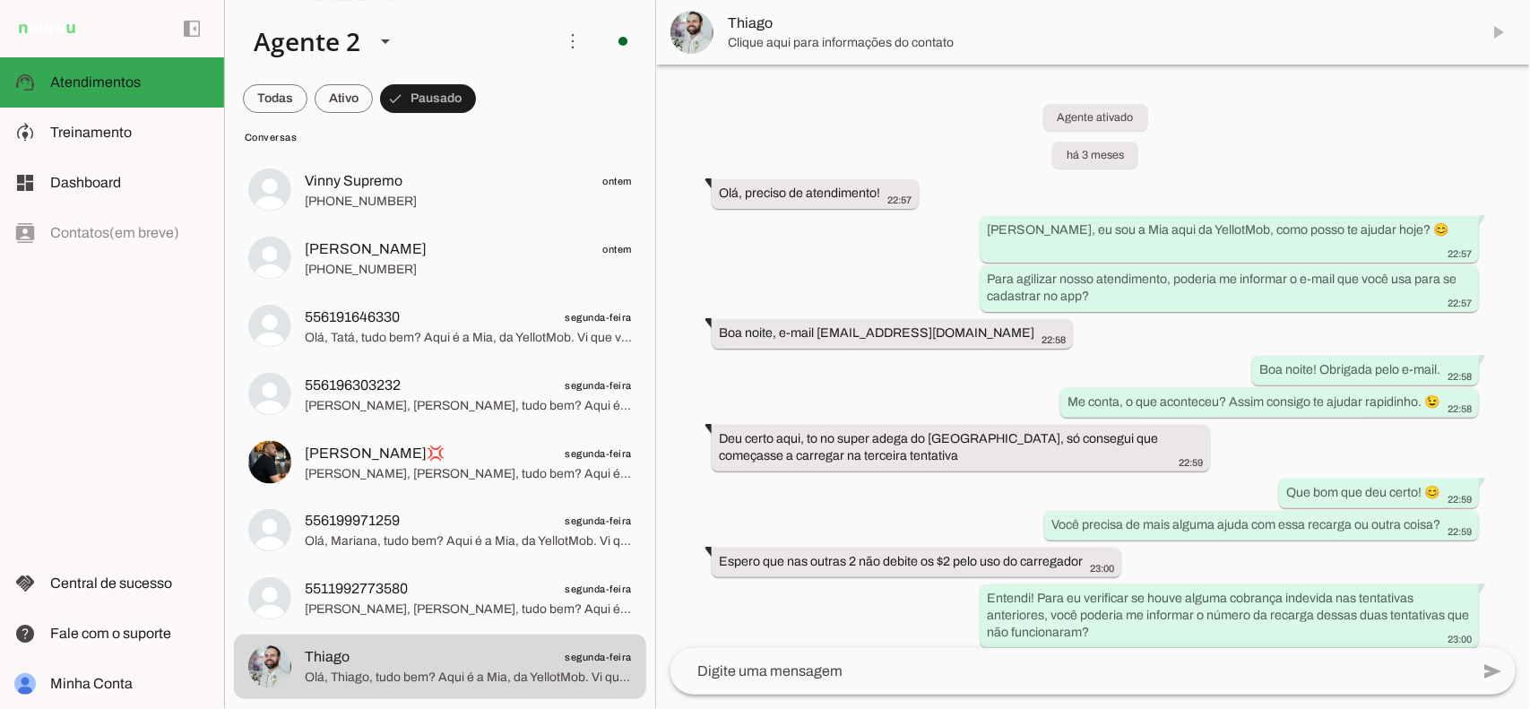
scroll to position [4561, 0]
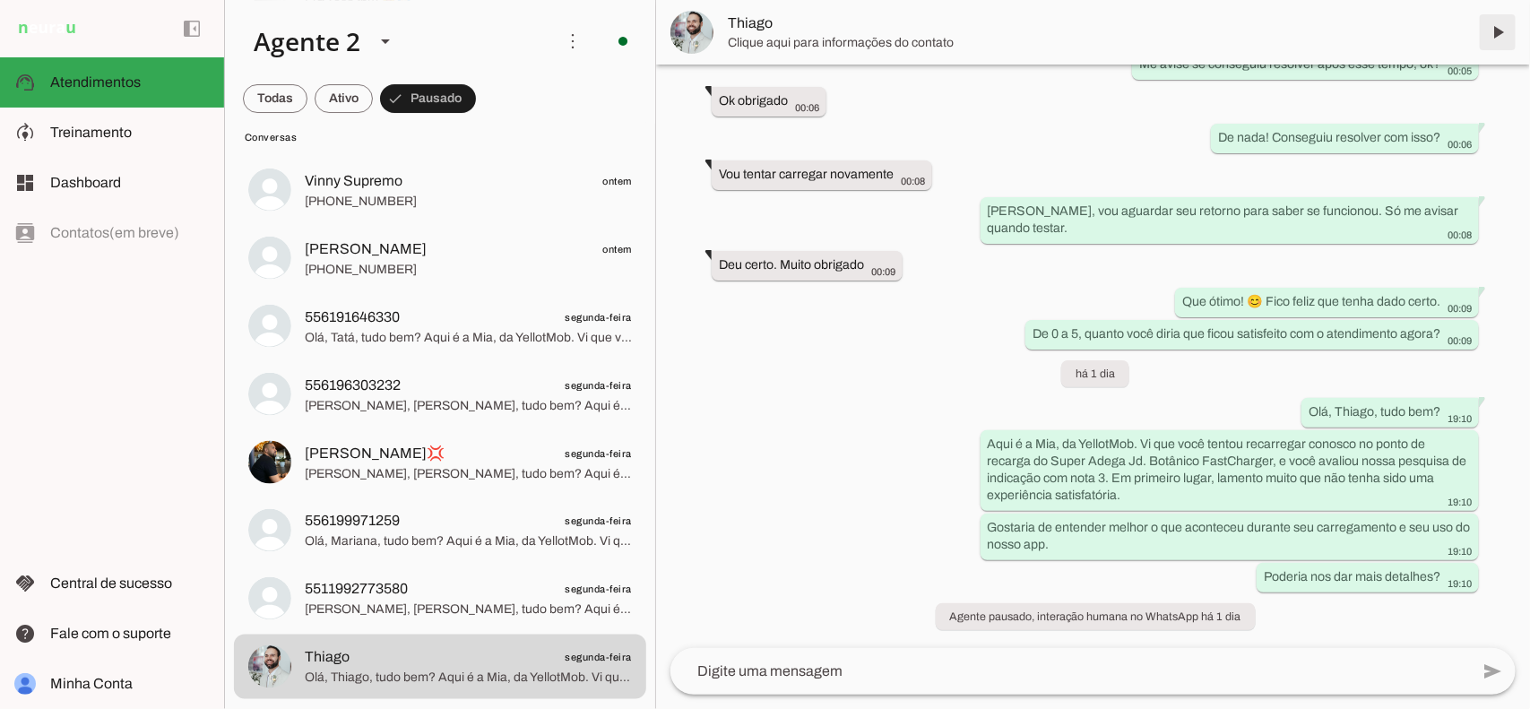
click at [1494, 28] on span at bounding box center [1497, 32] width 43 height 43
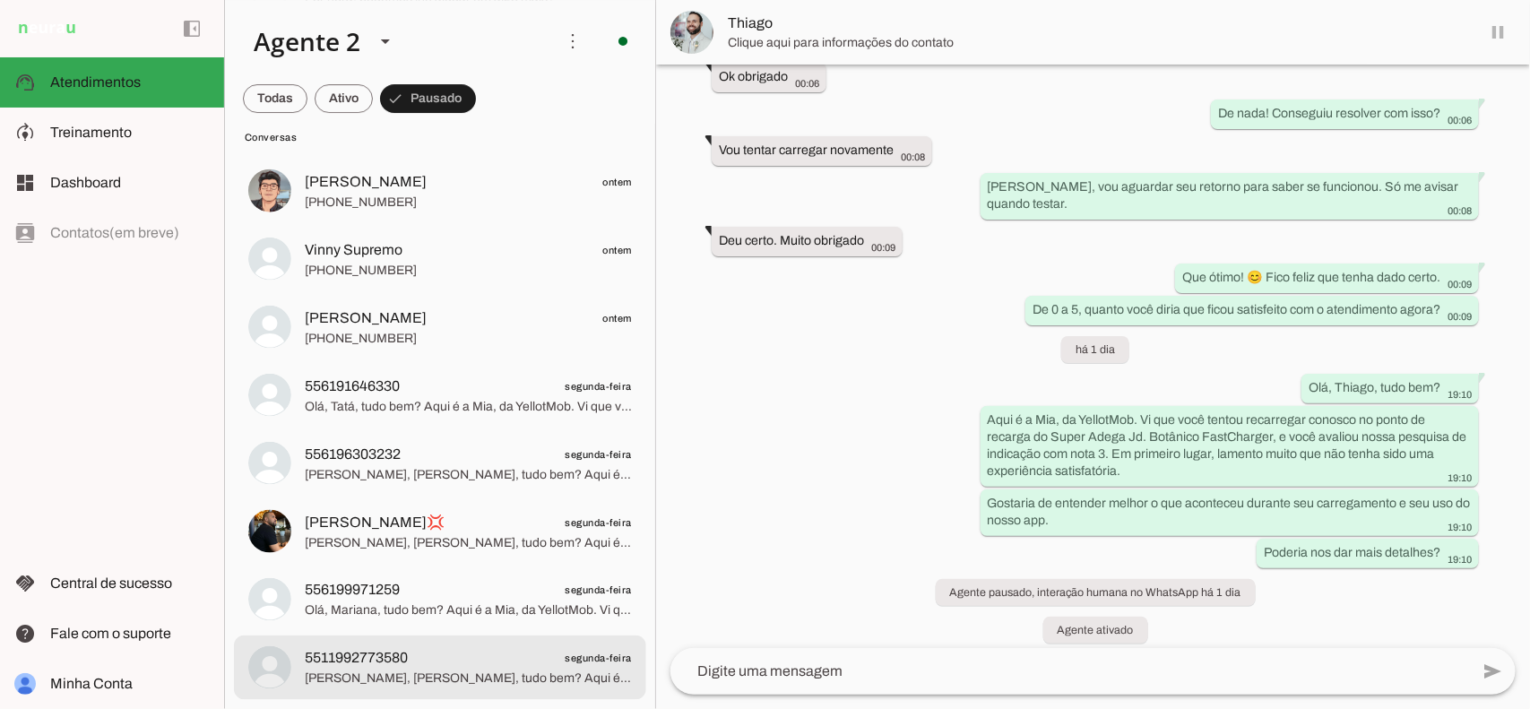
scroll to position [4598, 0]
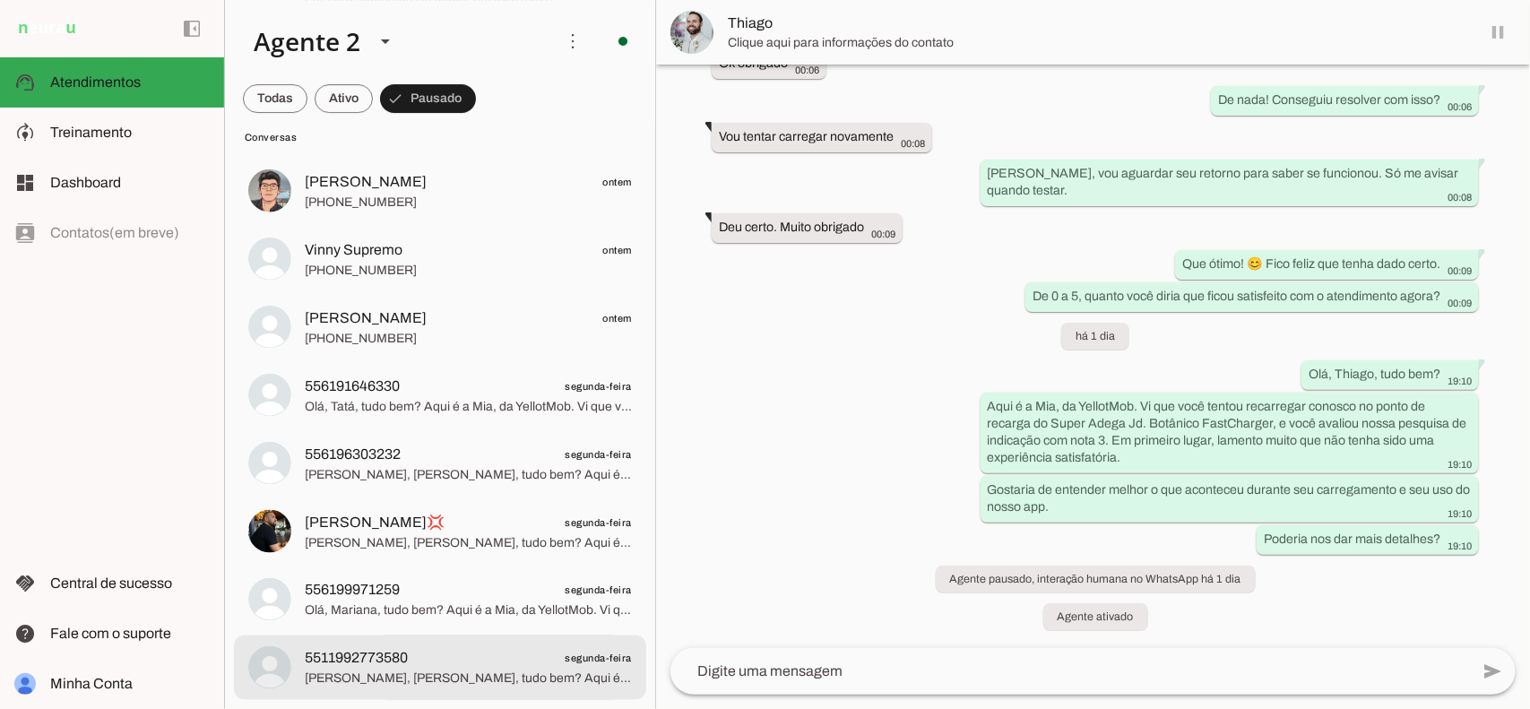
click at [471, 653] on span "5511992773580 segunda-feira" at bounding box center [468, 658] width 327 height 22
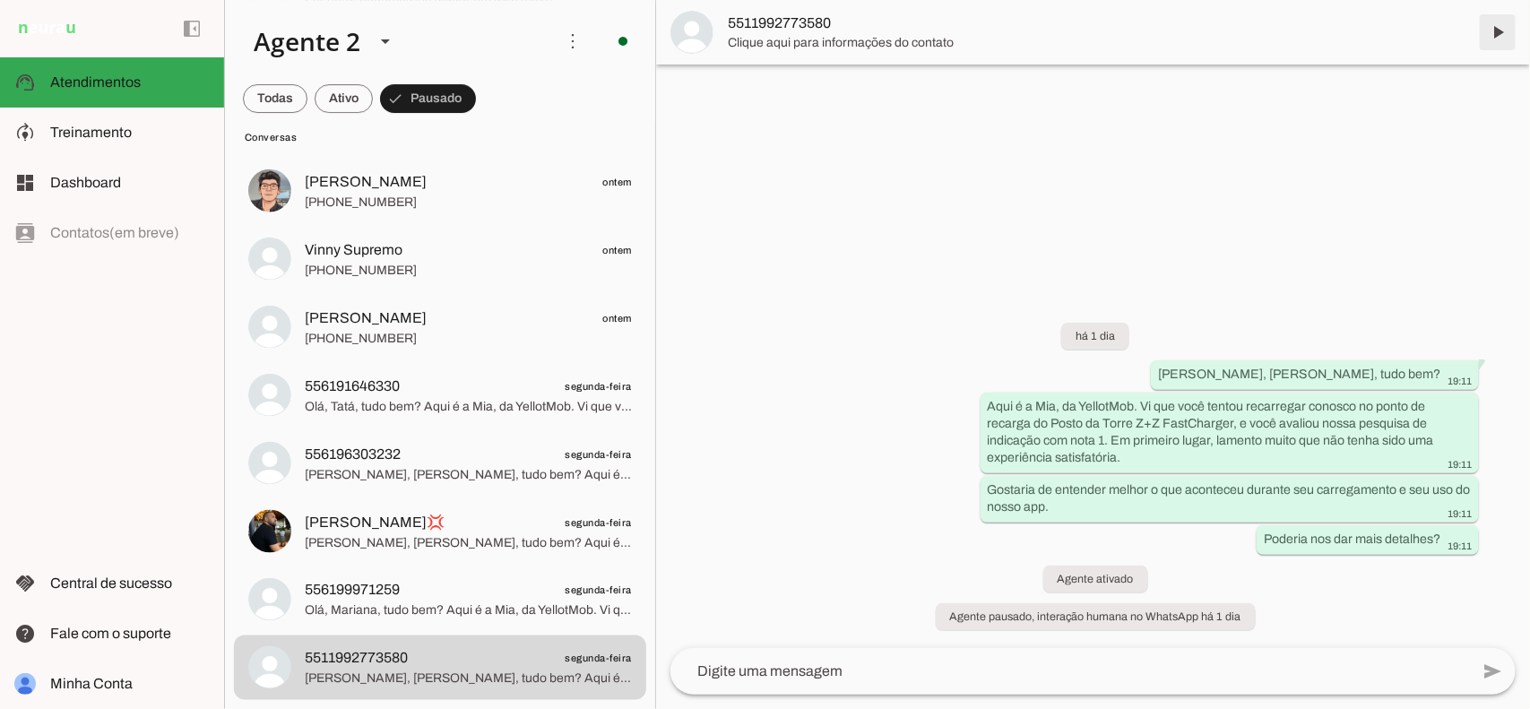
click at [1500, 25] on span at bounding box center [1497, 32] width 43 height 43
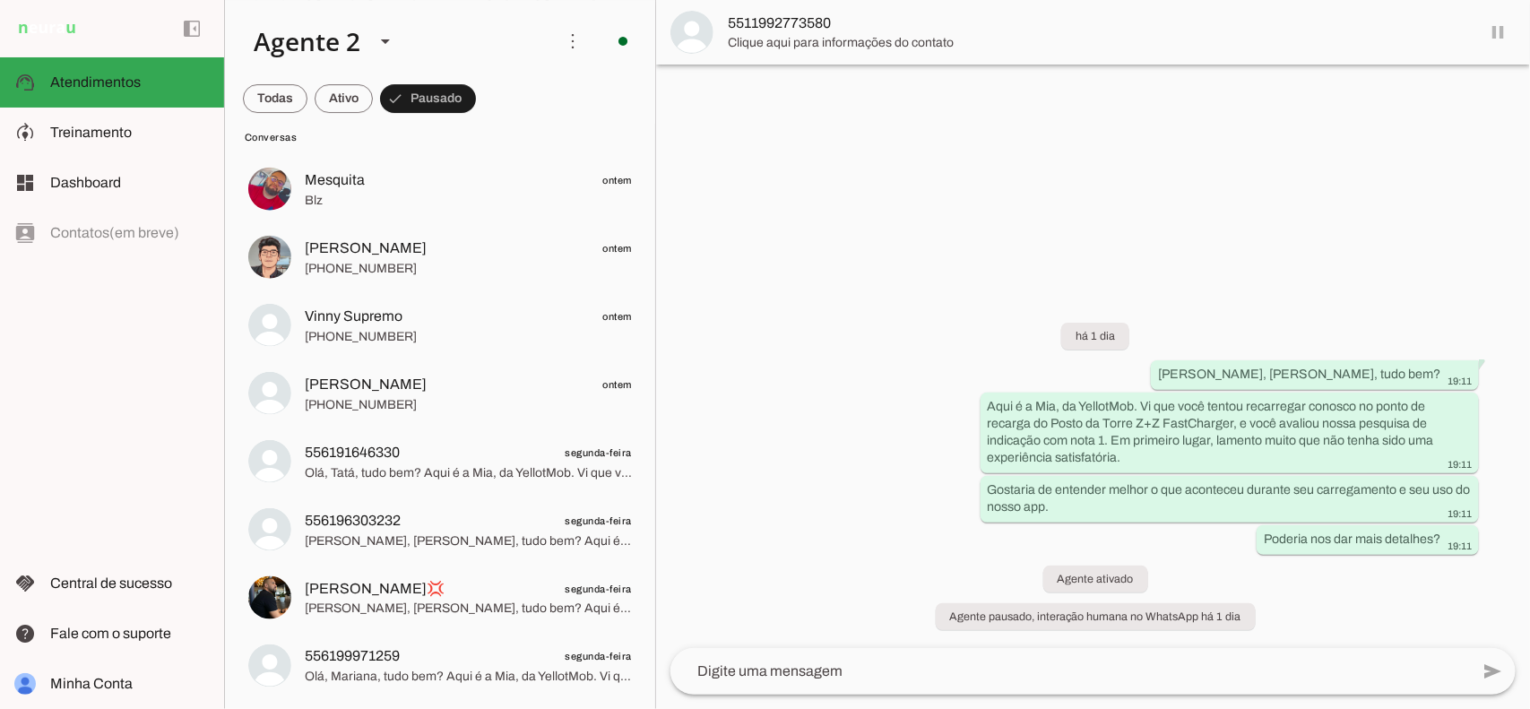
scroll to position [2692, 0]
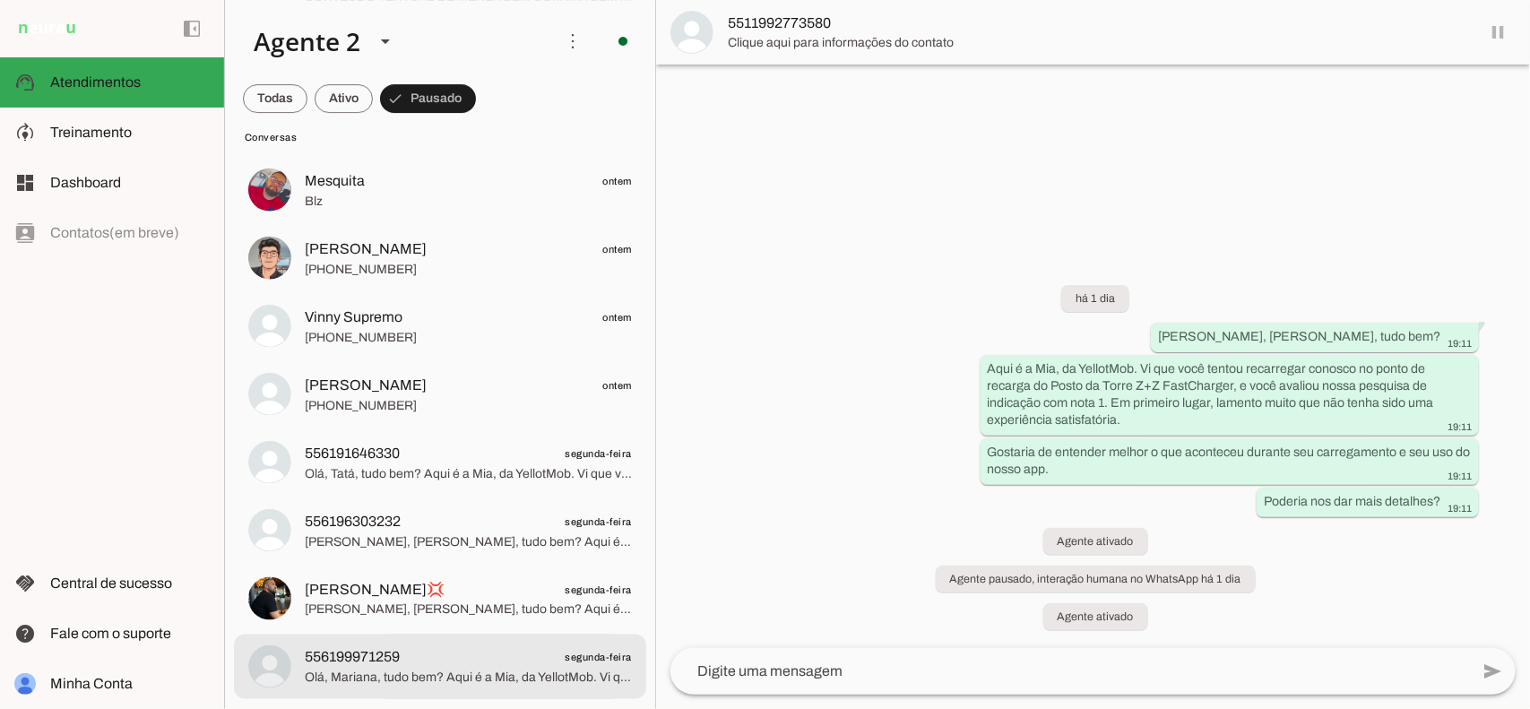
click at [480, 690] on md-item "556199971259 segunda-feira [PERSON_NAME], tudo bem? Aqui é a Mia, da YellotMob.…" at bounding box center [440, 667] width 412 height 65
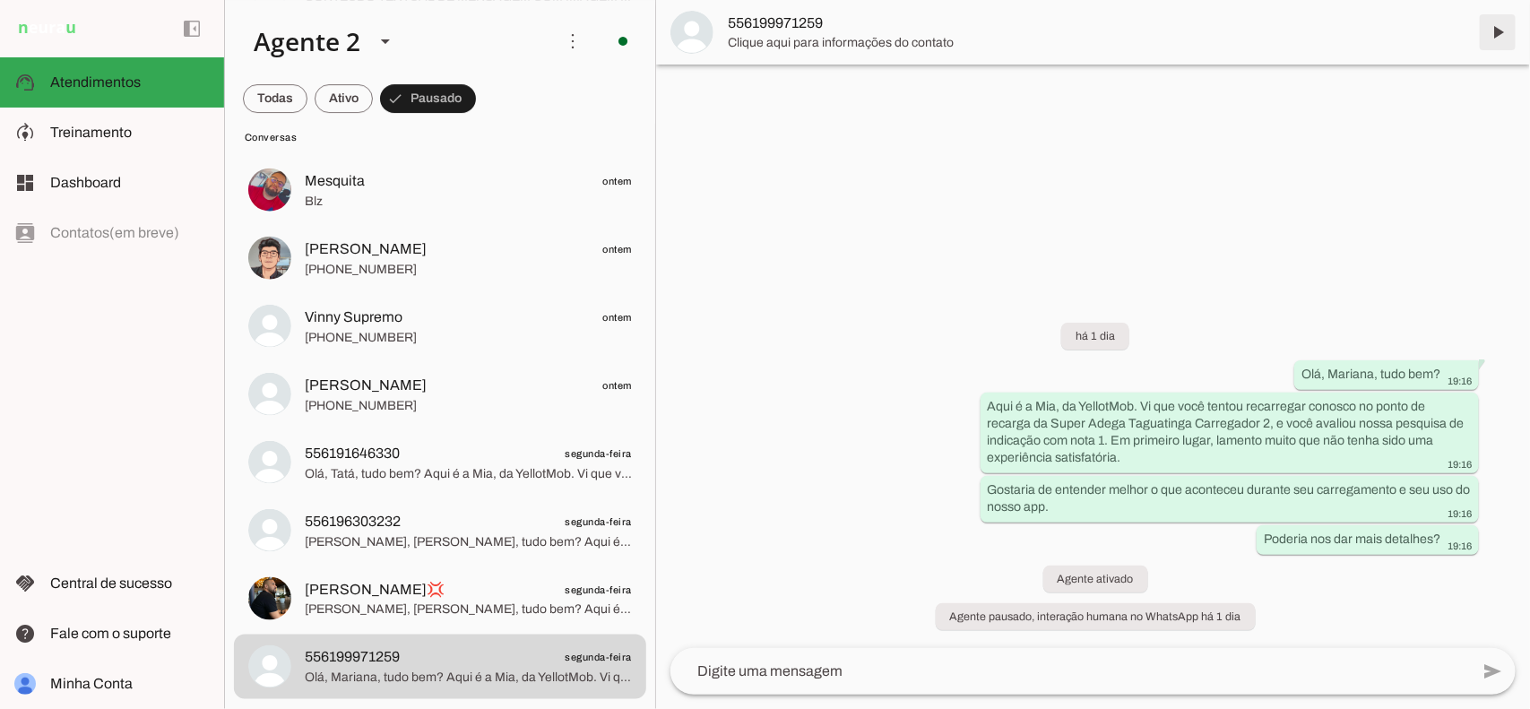
click at [1497, 27] on span at bounding box center [1497, 32] width 43 height 43
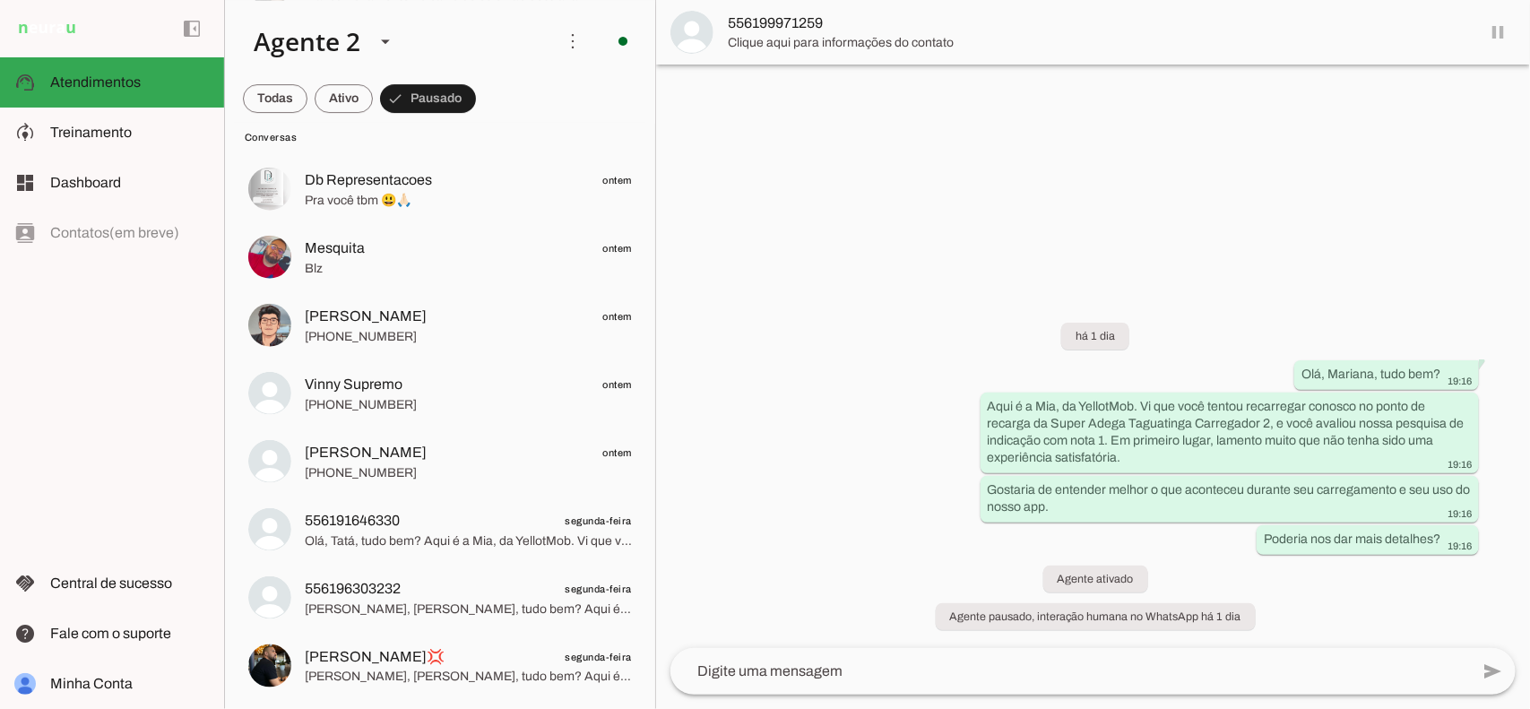
scroll to position [2624, 0]
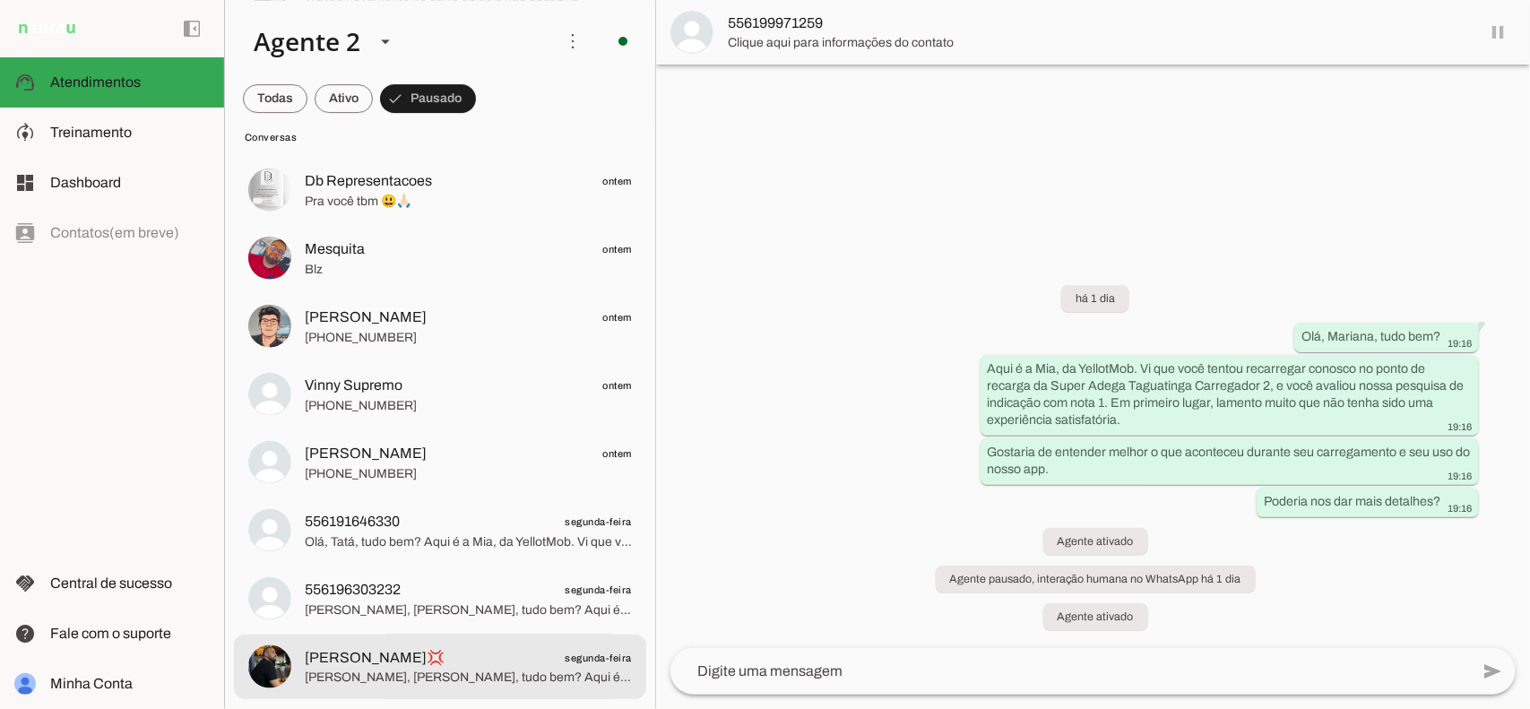
click at [494, 647] on span "[PERSON_NAME]💢 segunda-feira" at bounding box center [468, 657] width 327 height 22
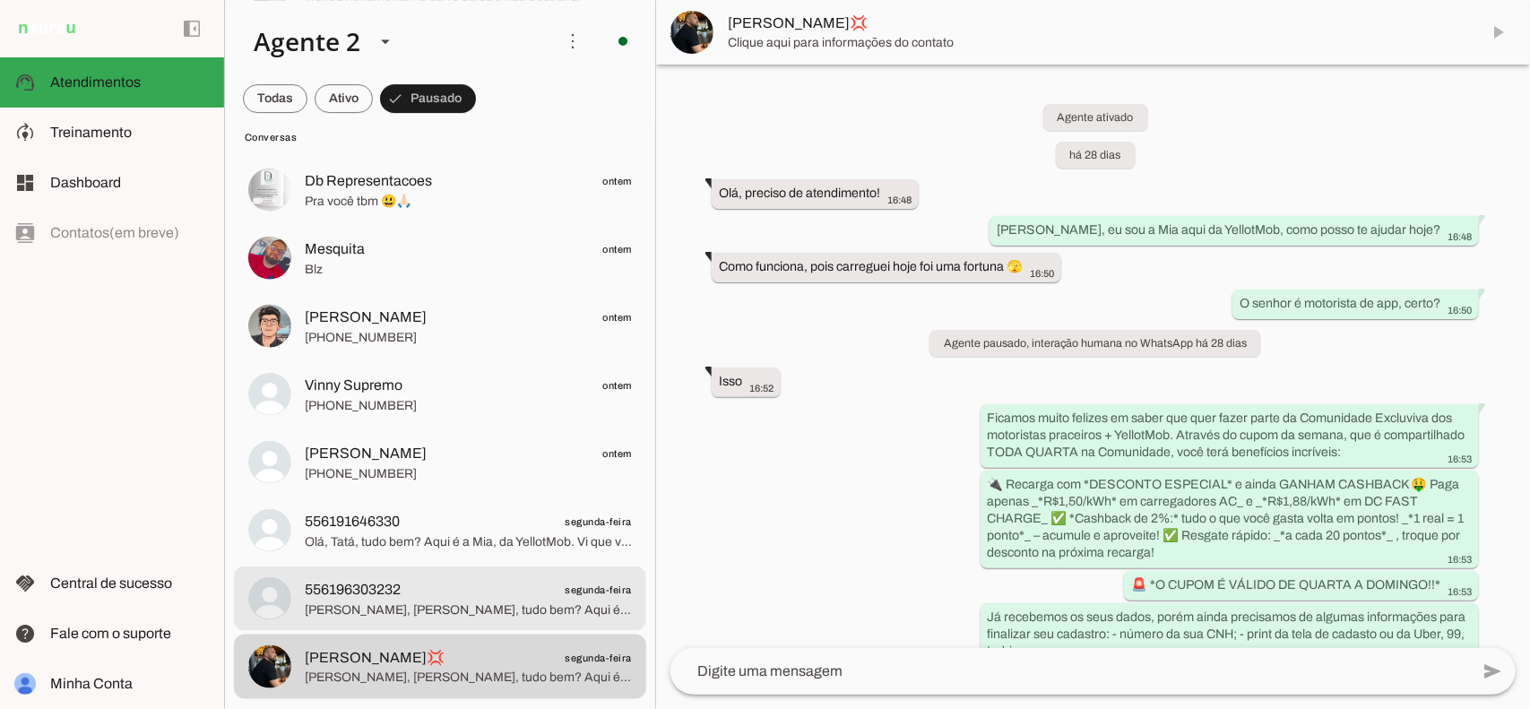
scroll to position [3005, 0]
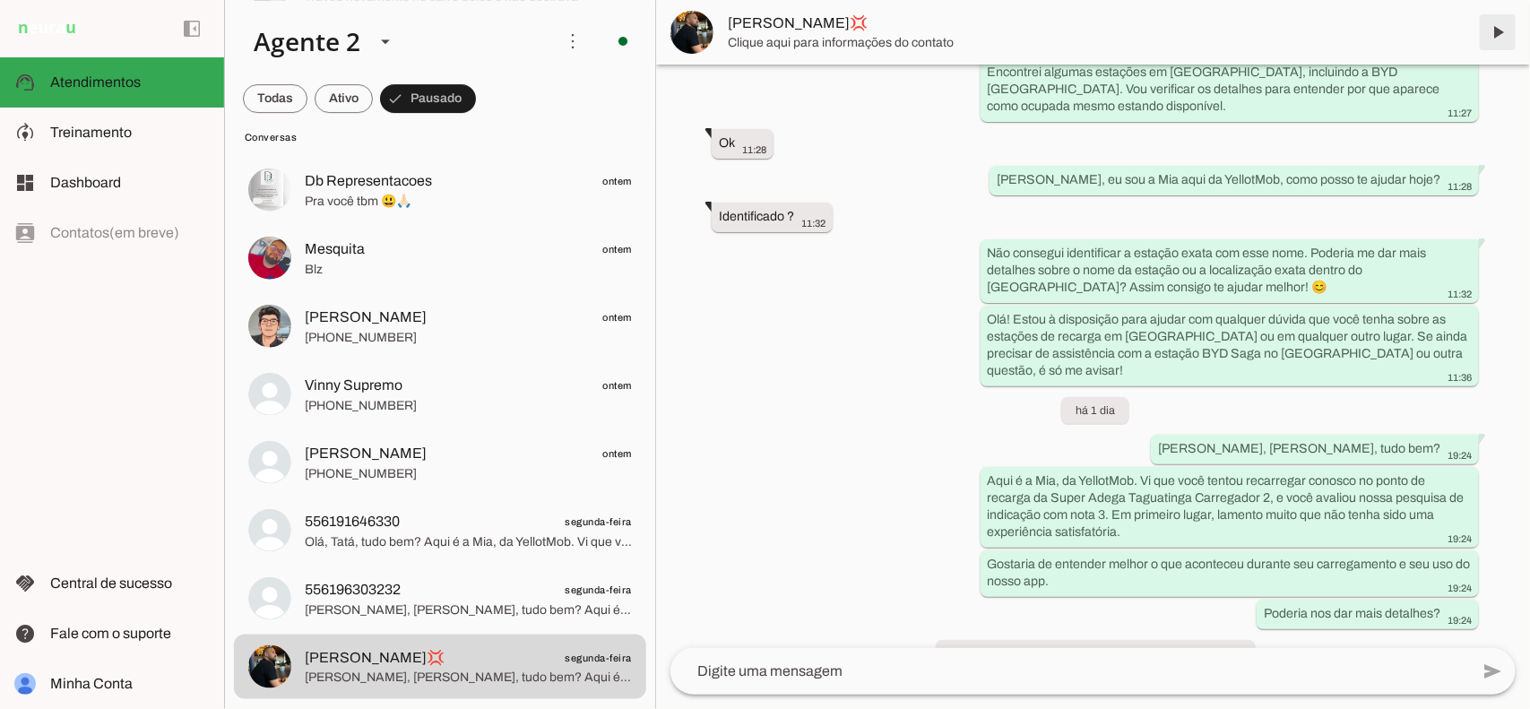
click at [1493, 28] on span at bounding box center [1497, 32] width 43 height 43
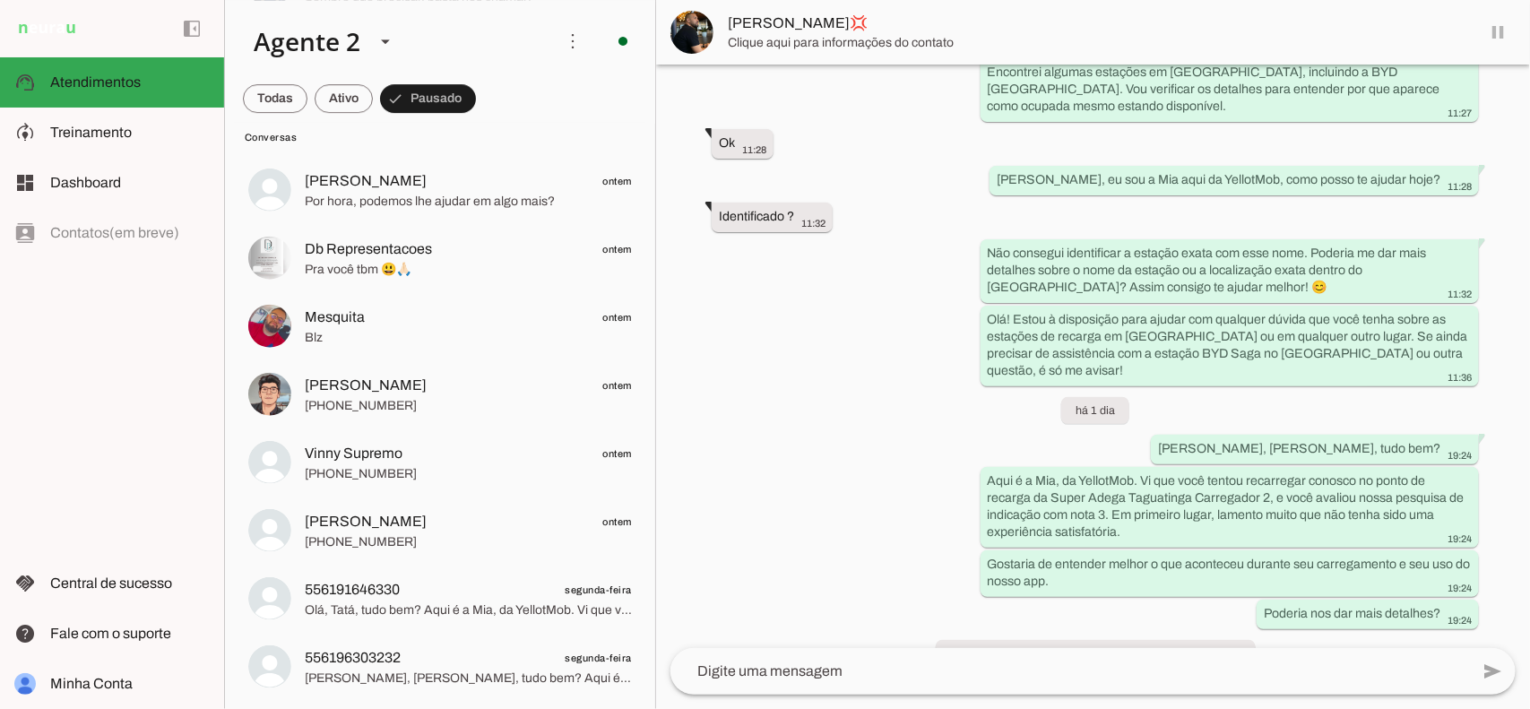
scroll to position [3043, 0]
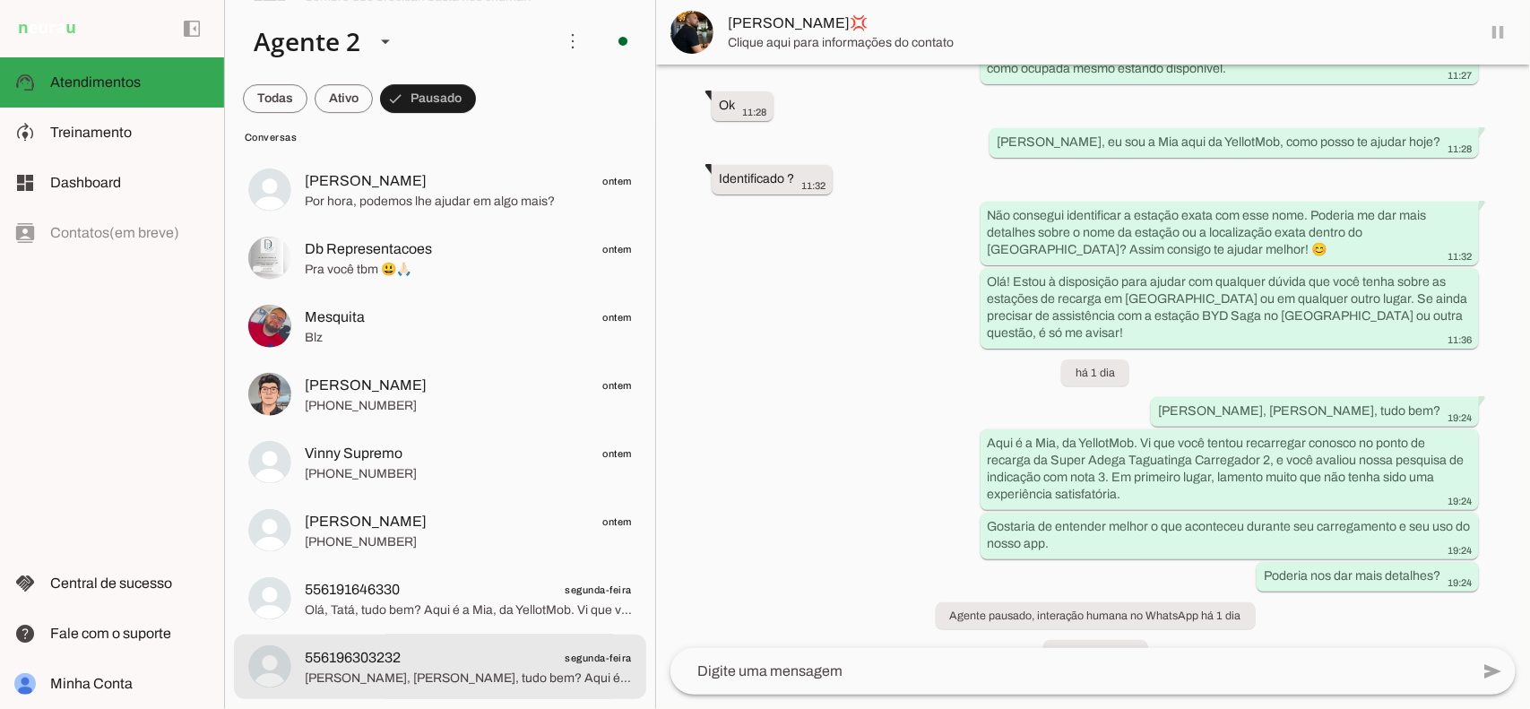
click at [526, 659] on span "556196303232 segunda-feira" at bounding box center [468, 657] width 327 height 22
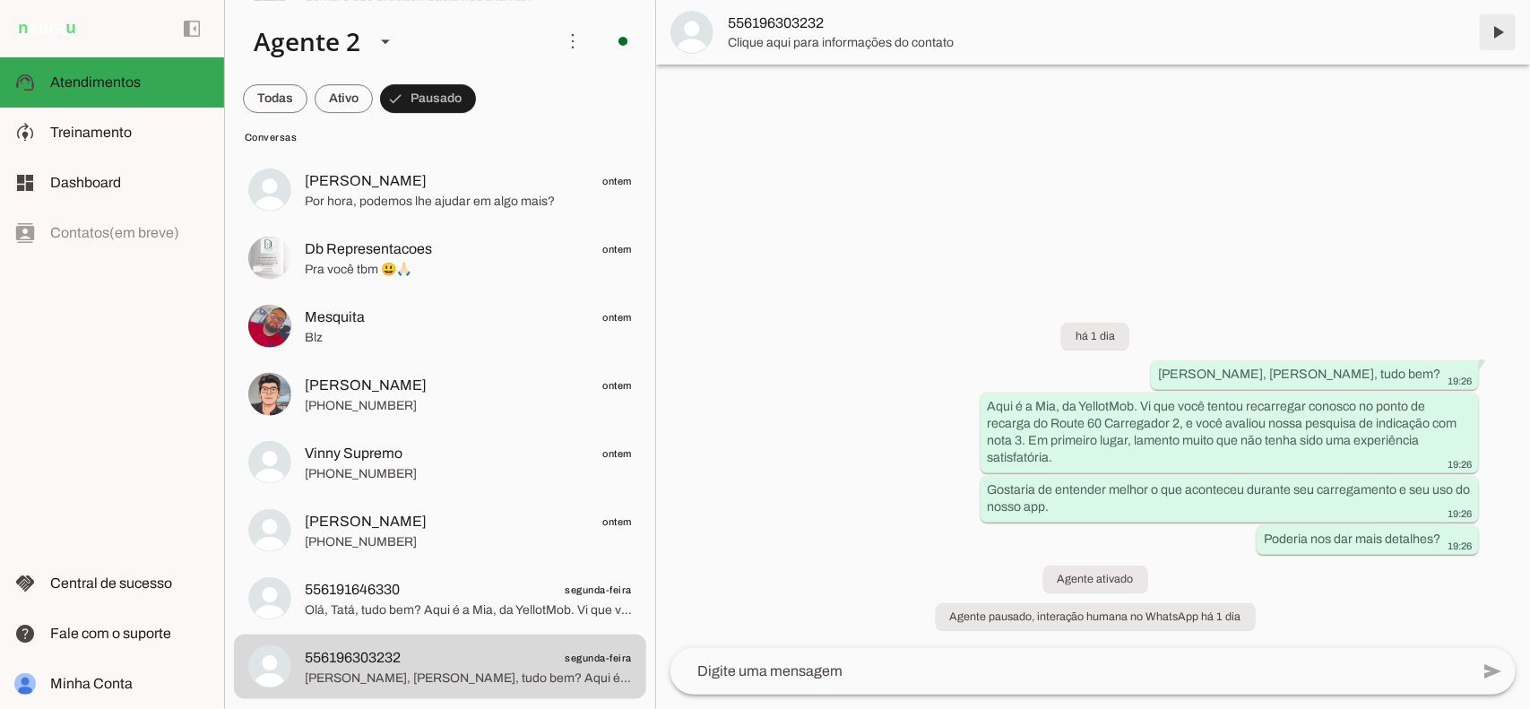
click at [1499, 25] on span at bounding box center [1497, 32] width 43 height 43
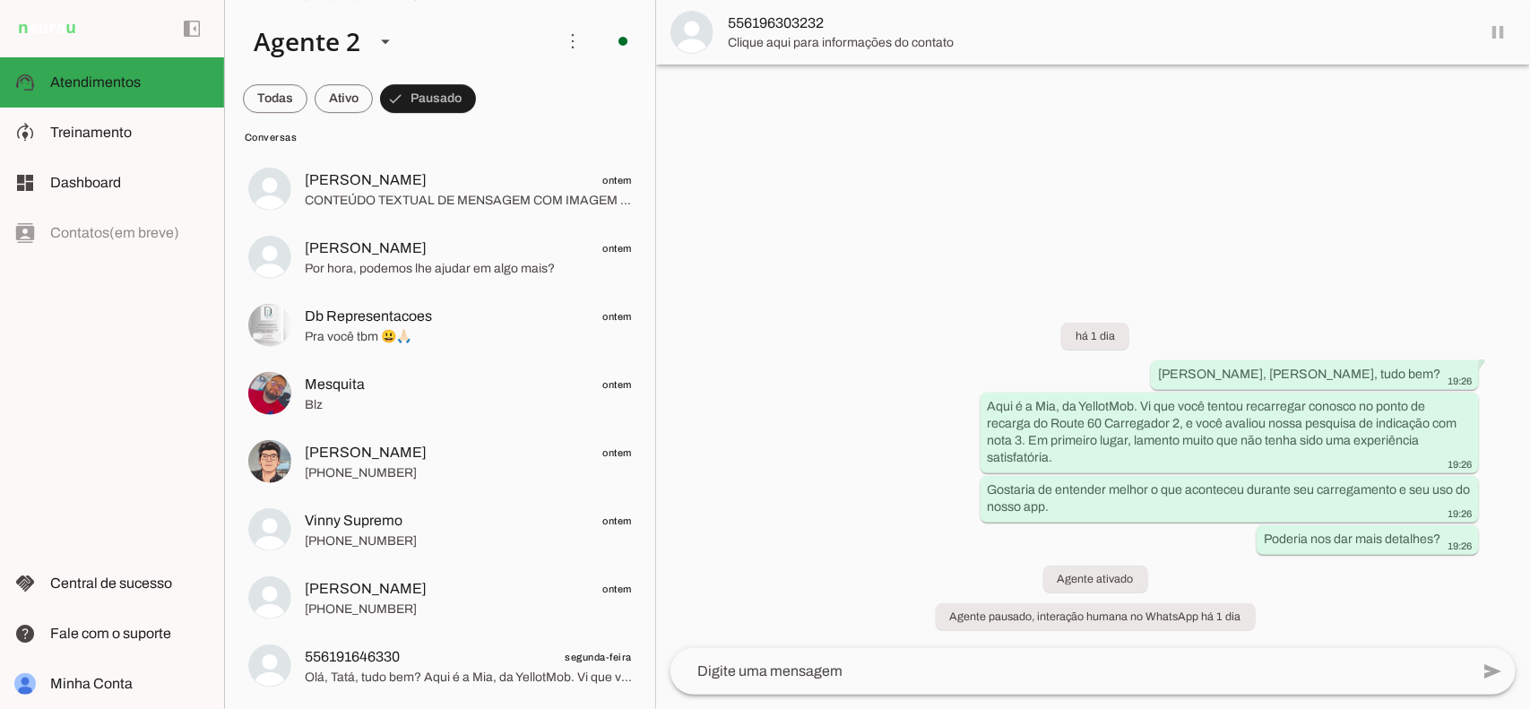
scroll to position [2487, 0]
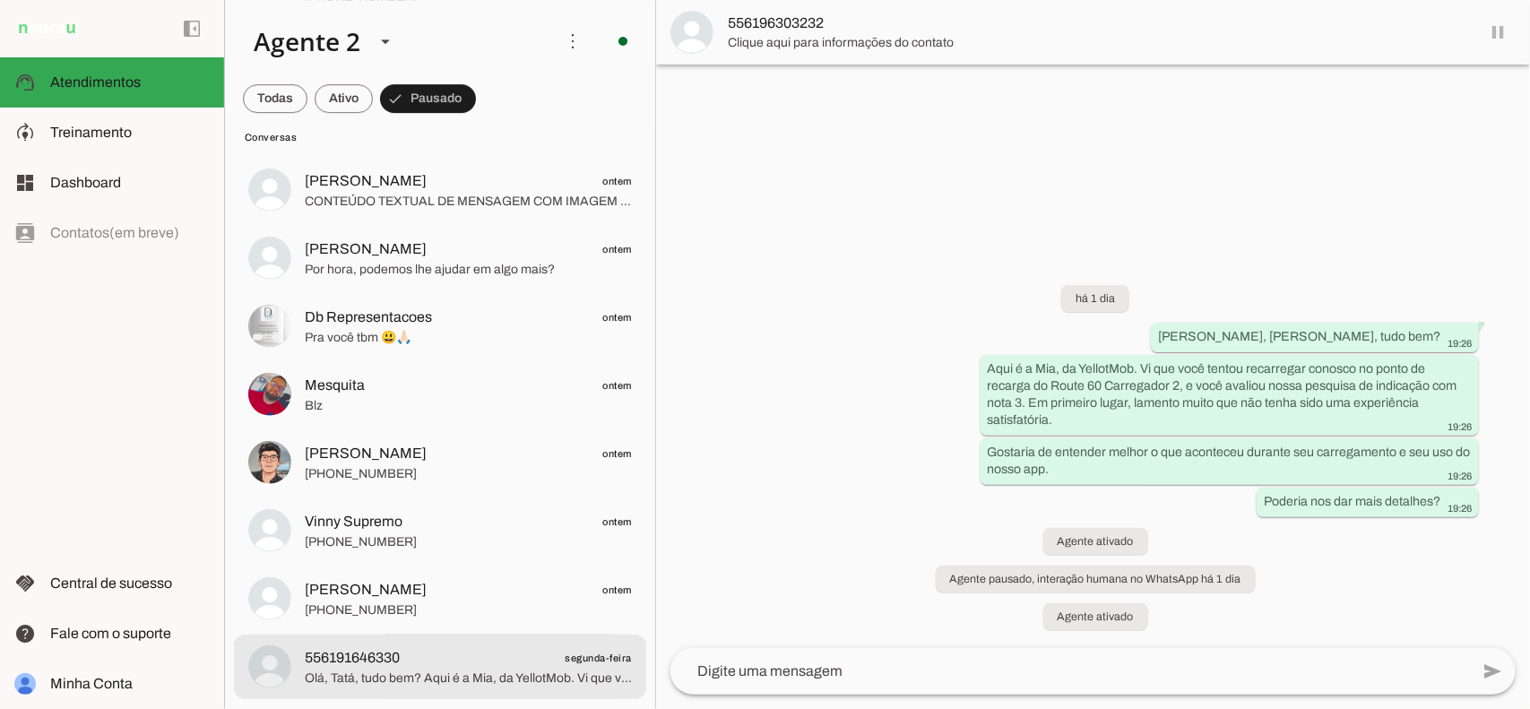
click at [468, 656] on span "556191646330 segunda-feira" at bounding box center [468, 657] width 327 height 22
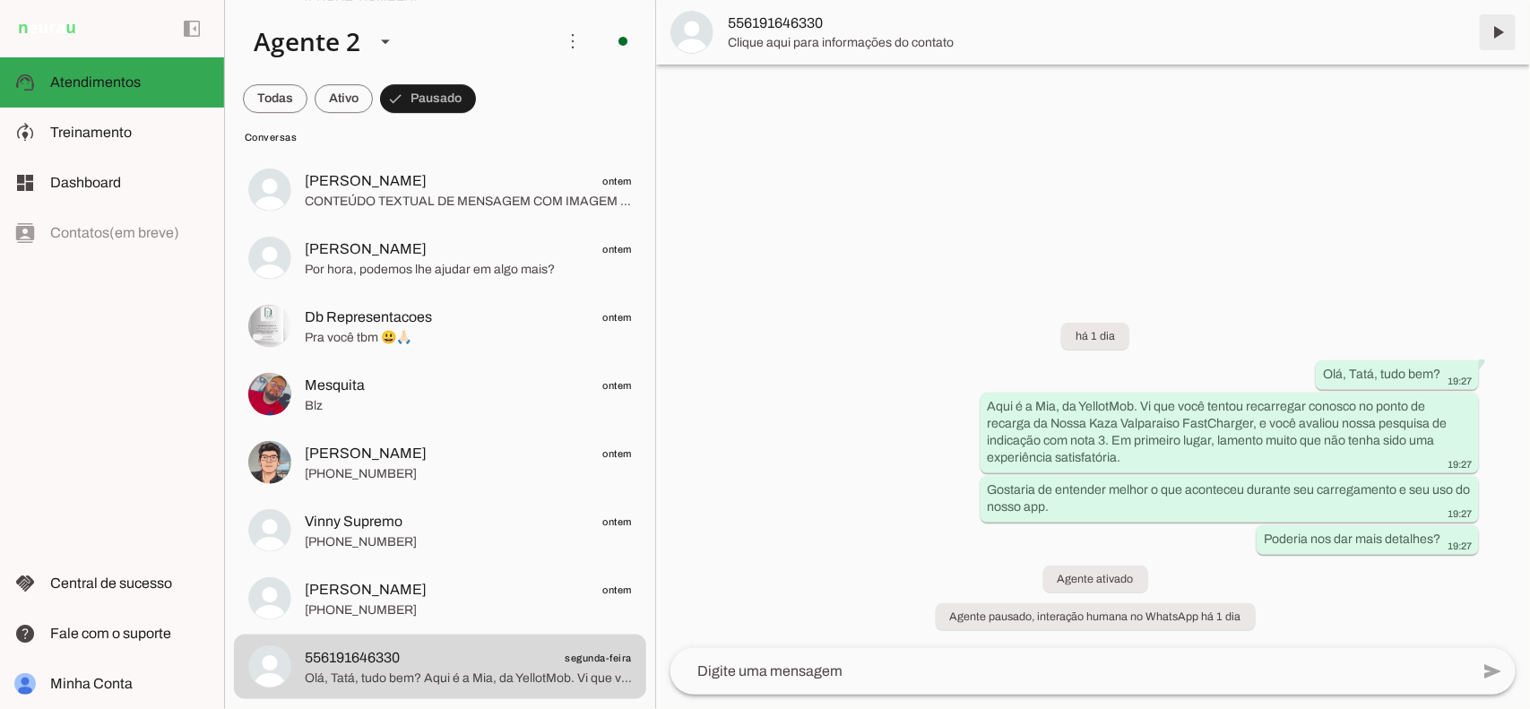
click at [1494, 31] on span at bounding box center [1497, 32] width 43 height 43
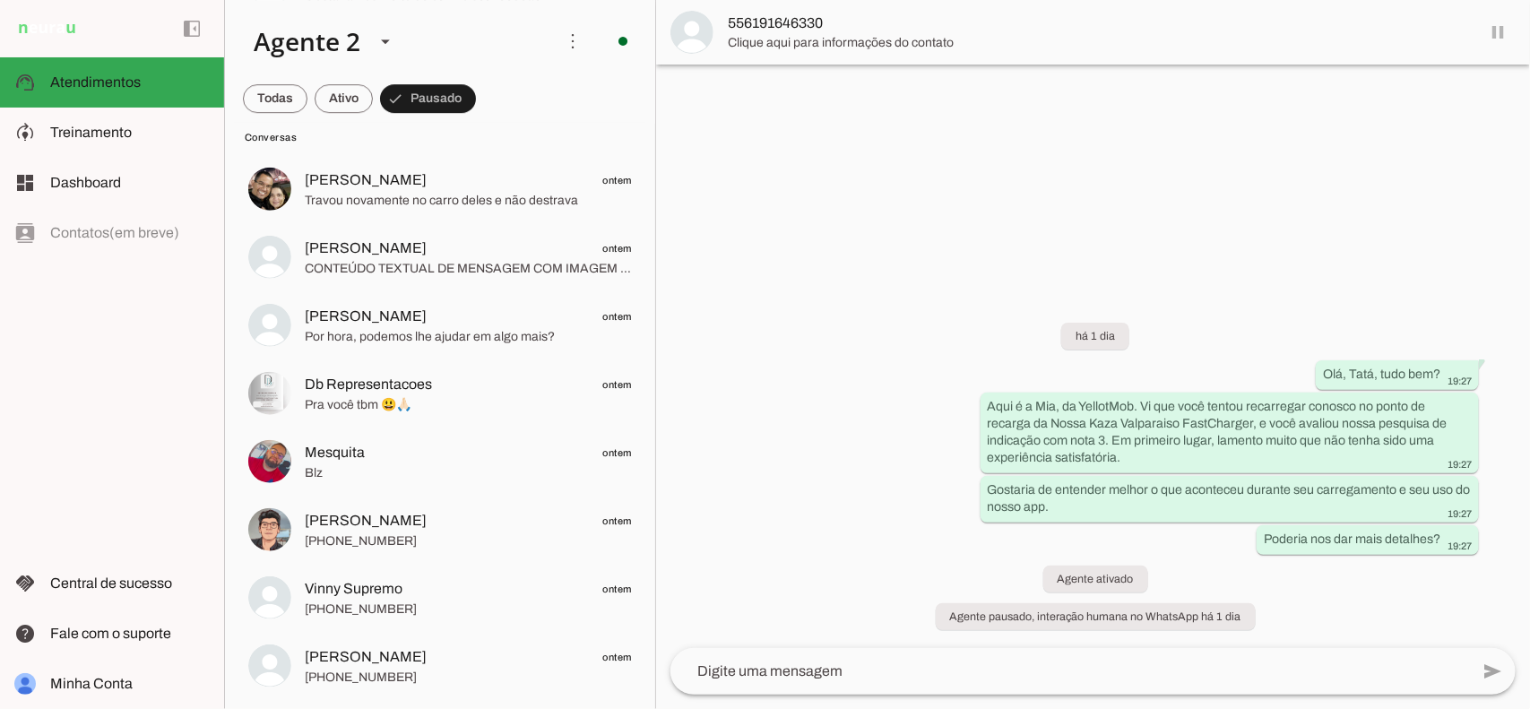
scroll to position [2420, 0]
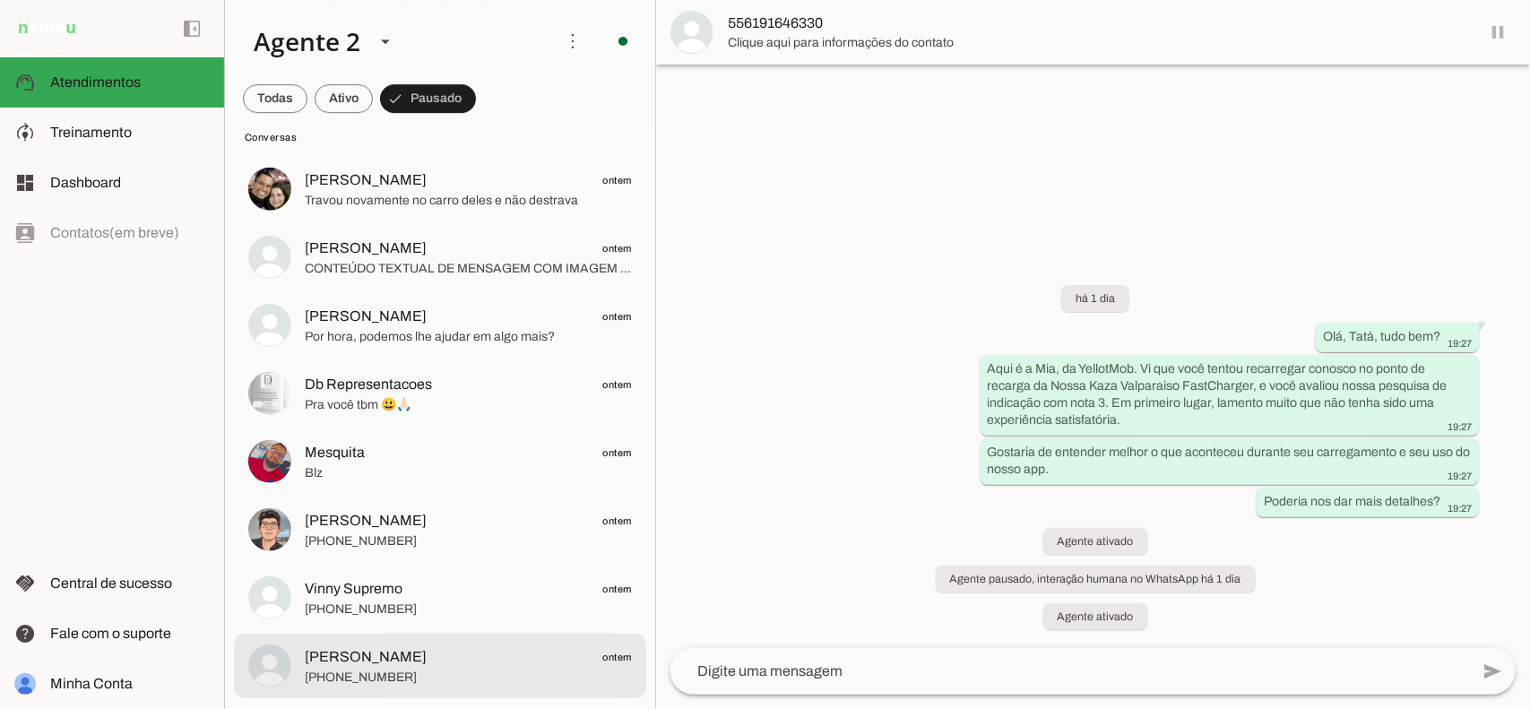
click at [430, 664] on span "[PERSON_NAME] ontem" at bounding box center [468, 656] width 327 height 22
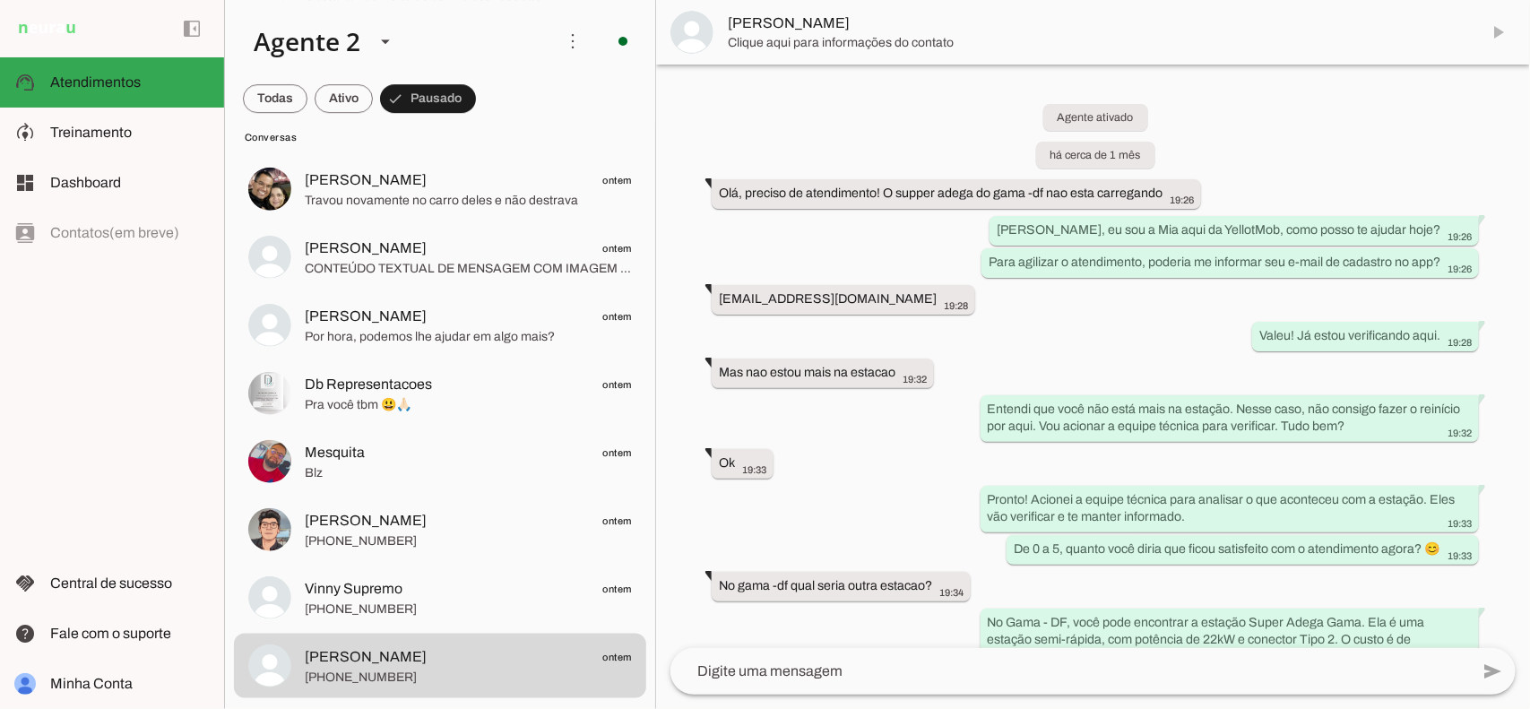
scroll to position [3328, 0]
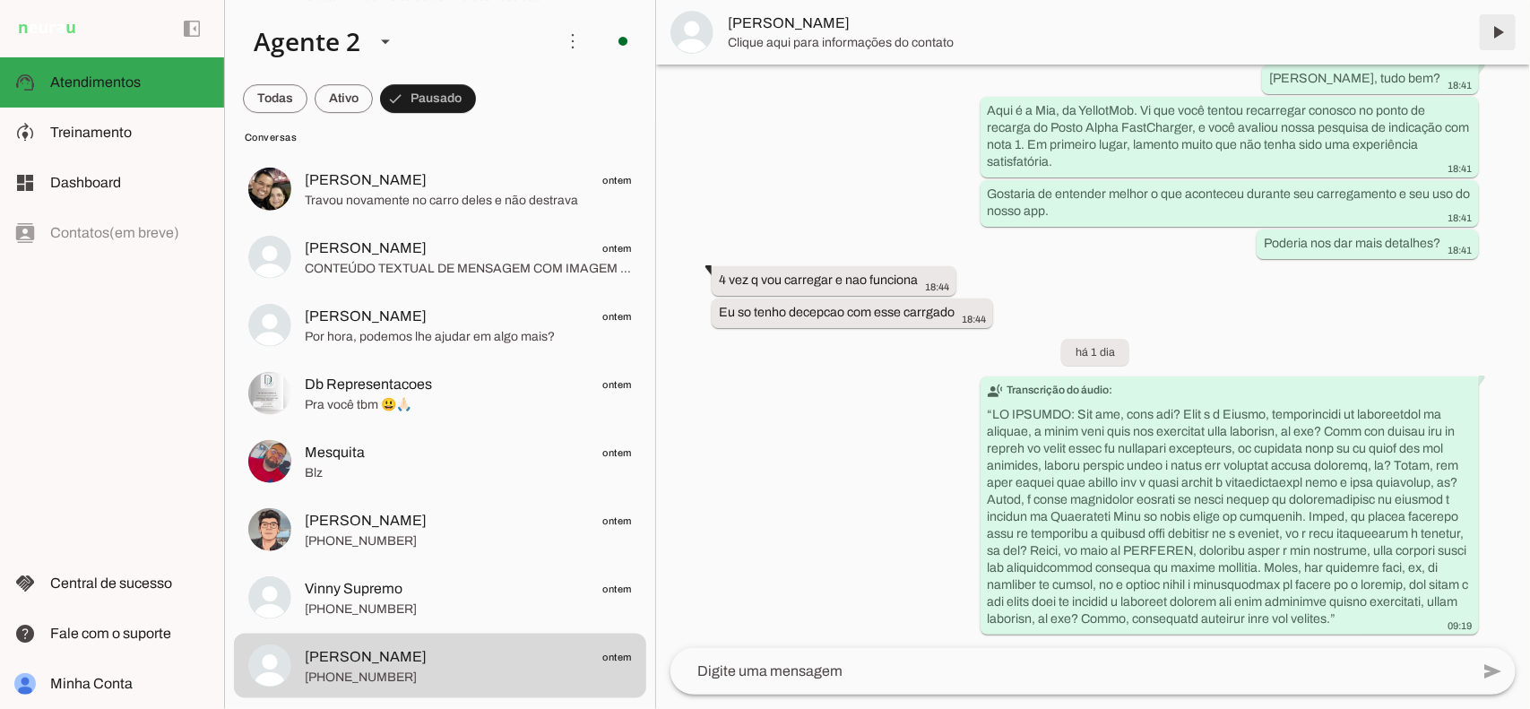
click at [1495, 30] on span at bounding box center [1497, 32] width 43 height 43
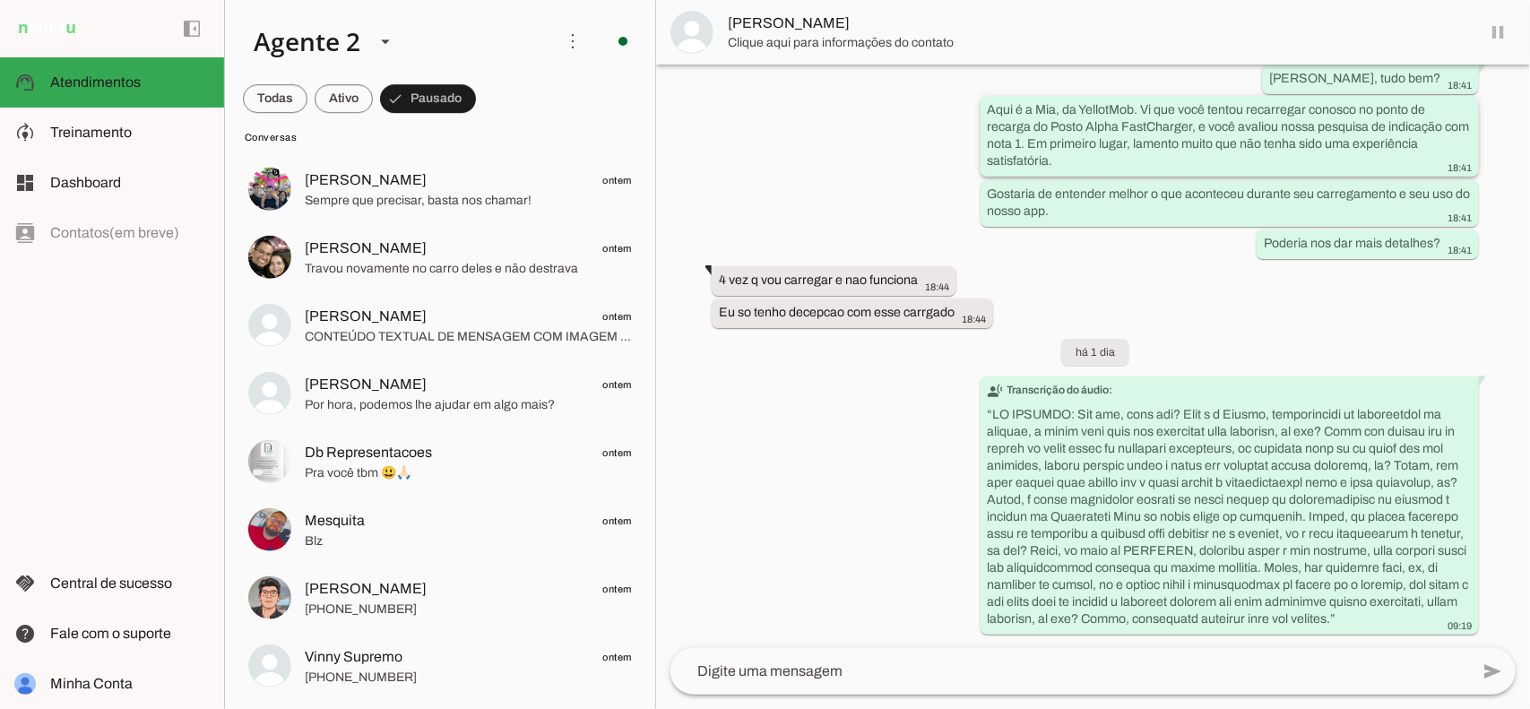
scroll to position [0, 0]
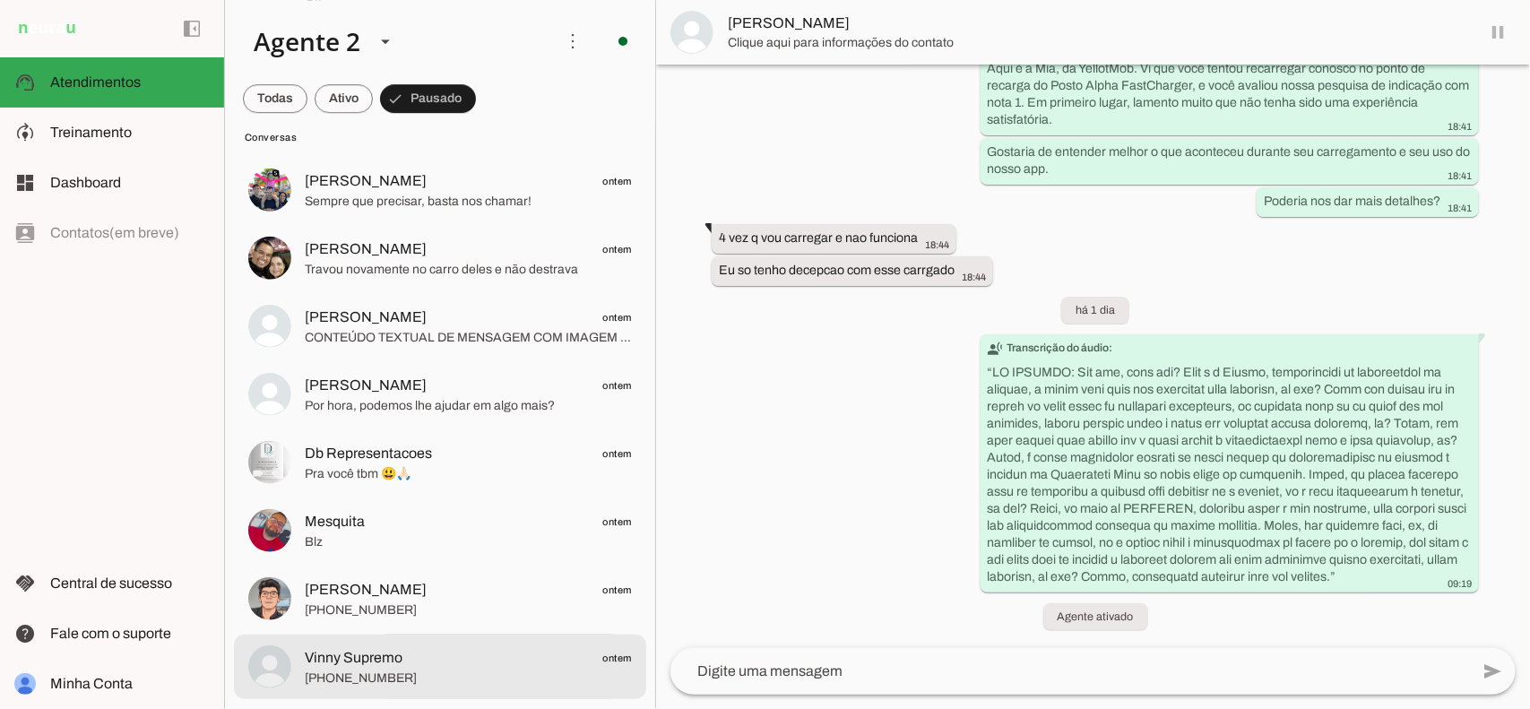
click at [450, 648] on span "Vinny Supremo ontem" at bounding box center [468, 657] width 327 height 22
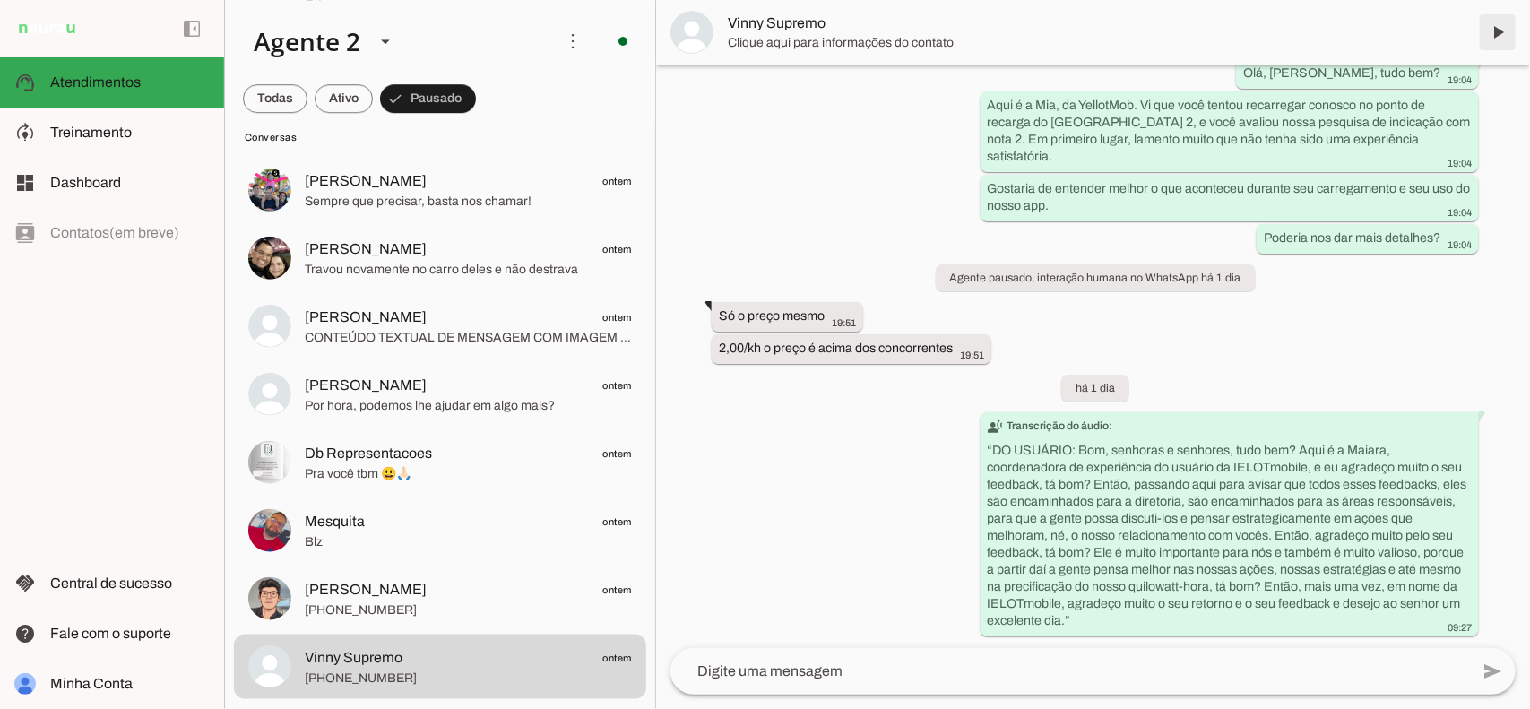
click at [1502, 34] on span at bounding box center [1497, 32] width 43 height 43
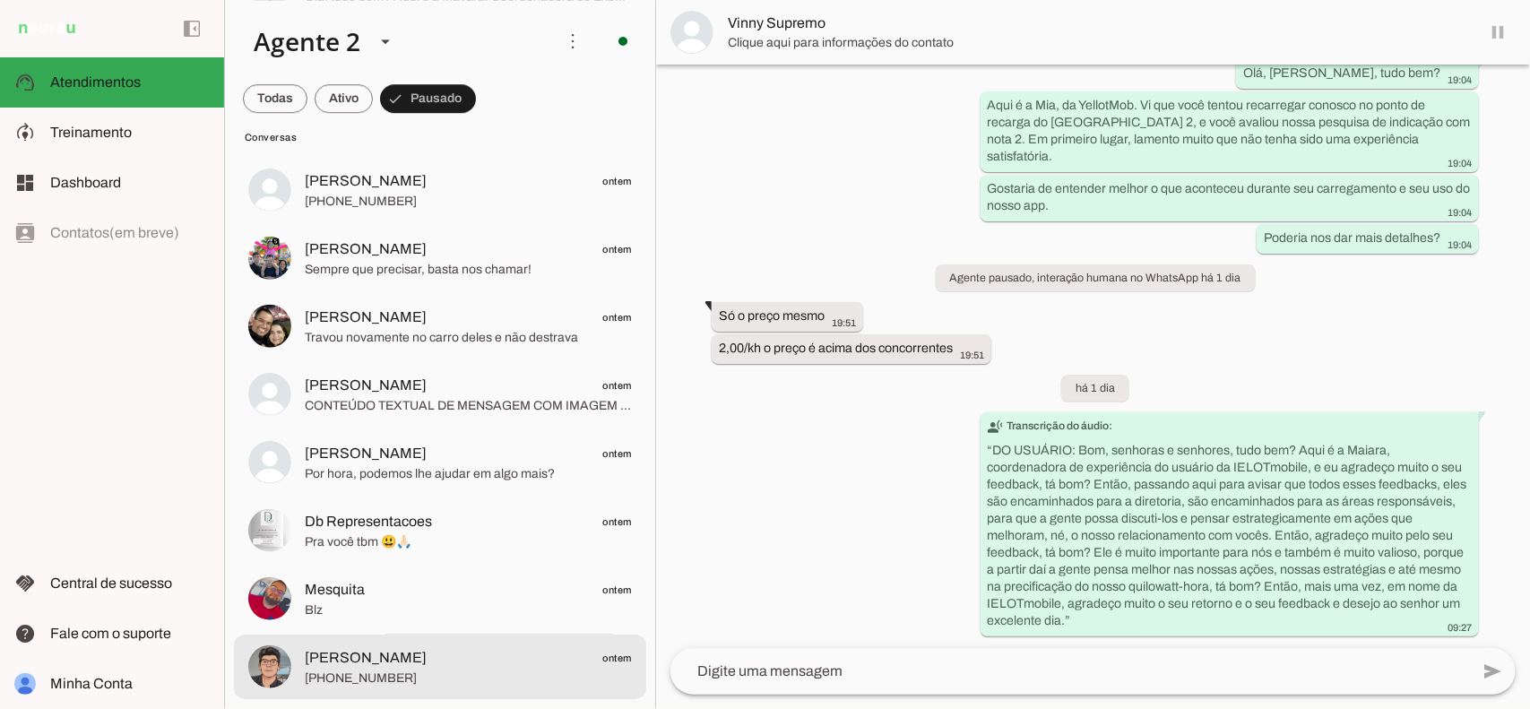
click at [359, 661] on span "[PERSON_NAME] ontem" at bounding box center [468, 657] width 327 height 22
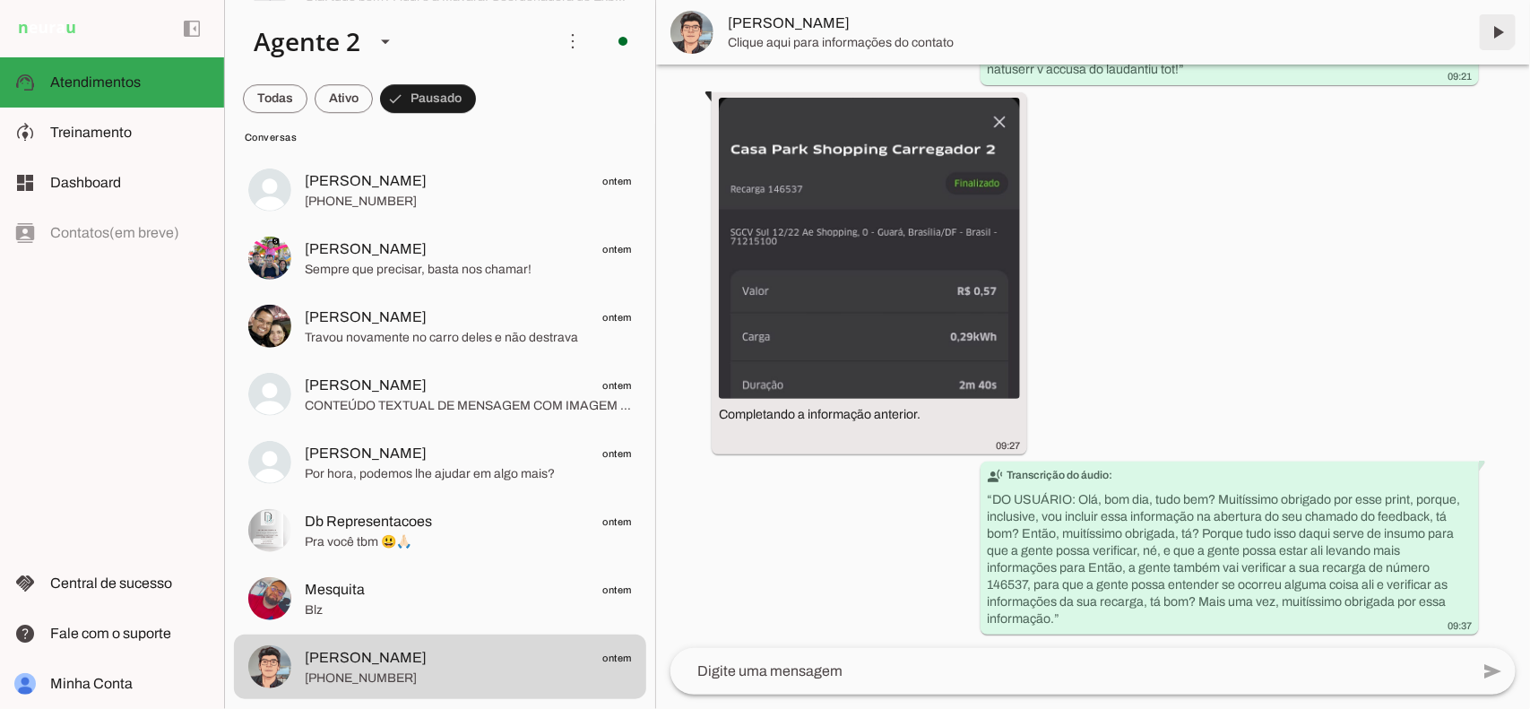
click at [1495, 29] on span at bounding box center [1497, 32] width 43 height 43
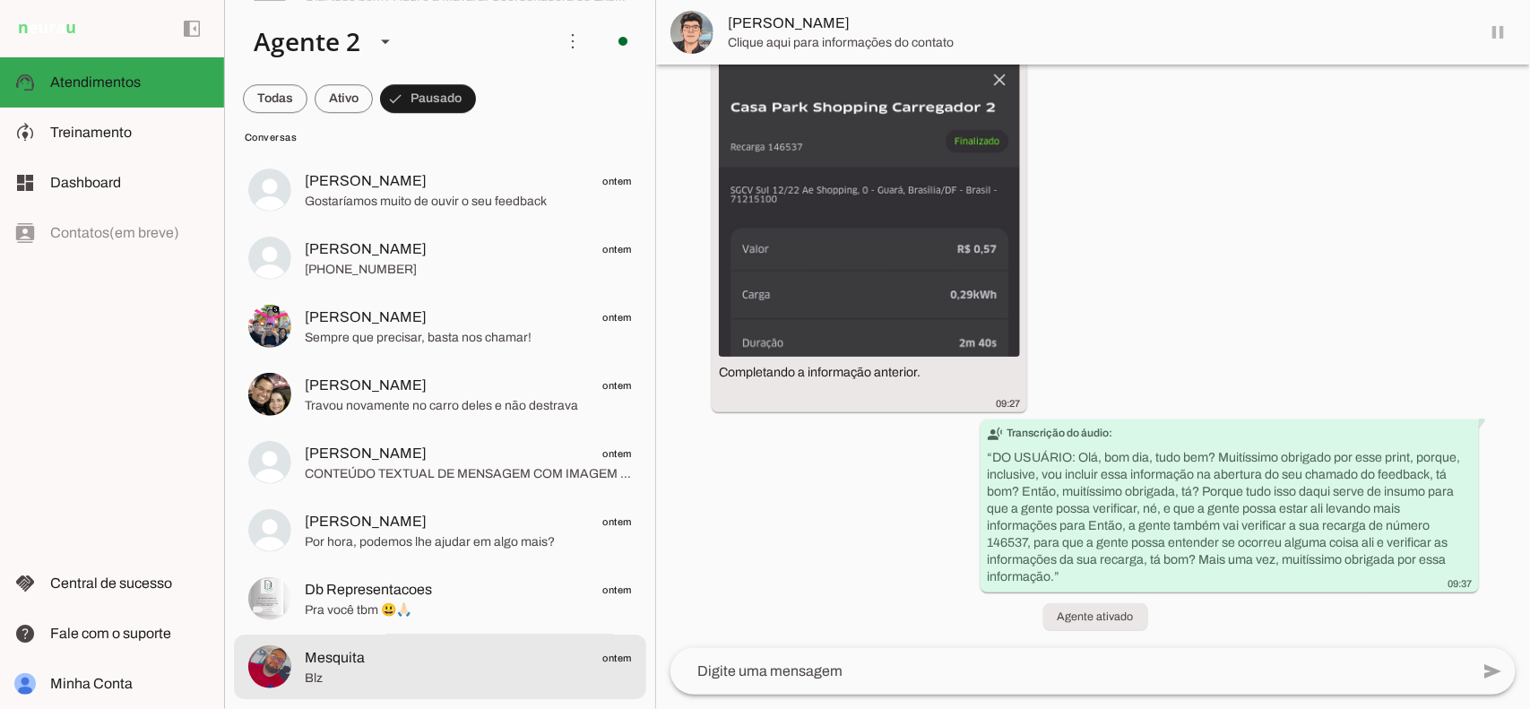
click at [455, 687] on div at bounding box center [468, 666] width 327 height 44
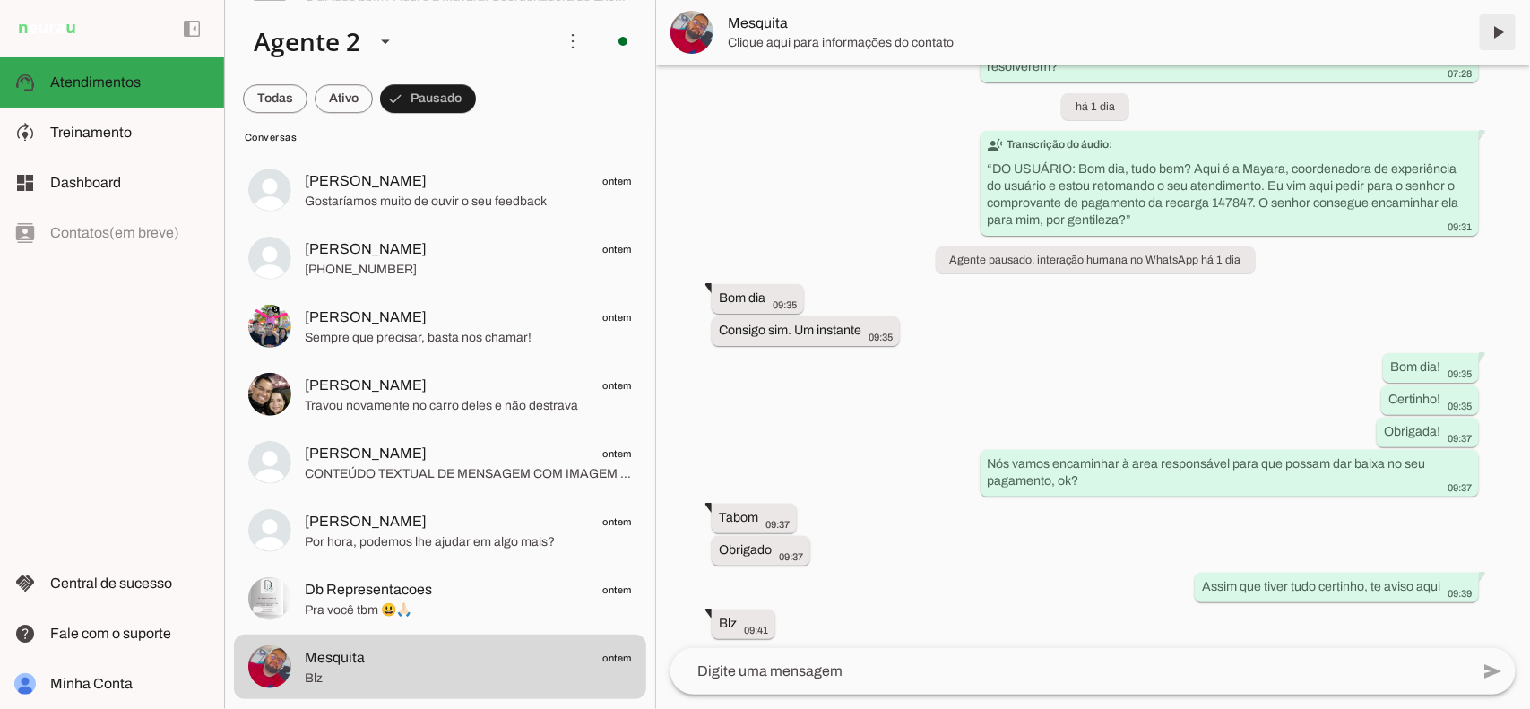
click at [1507, 16] on span at bounding box center [1497, 32] width 43 height 43
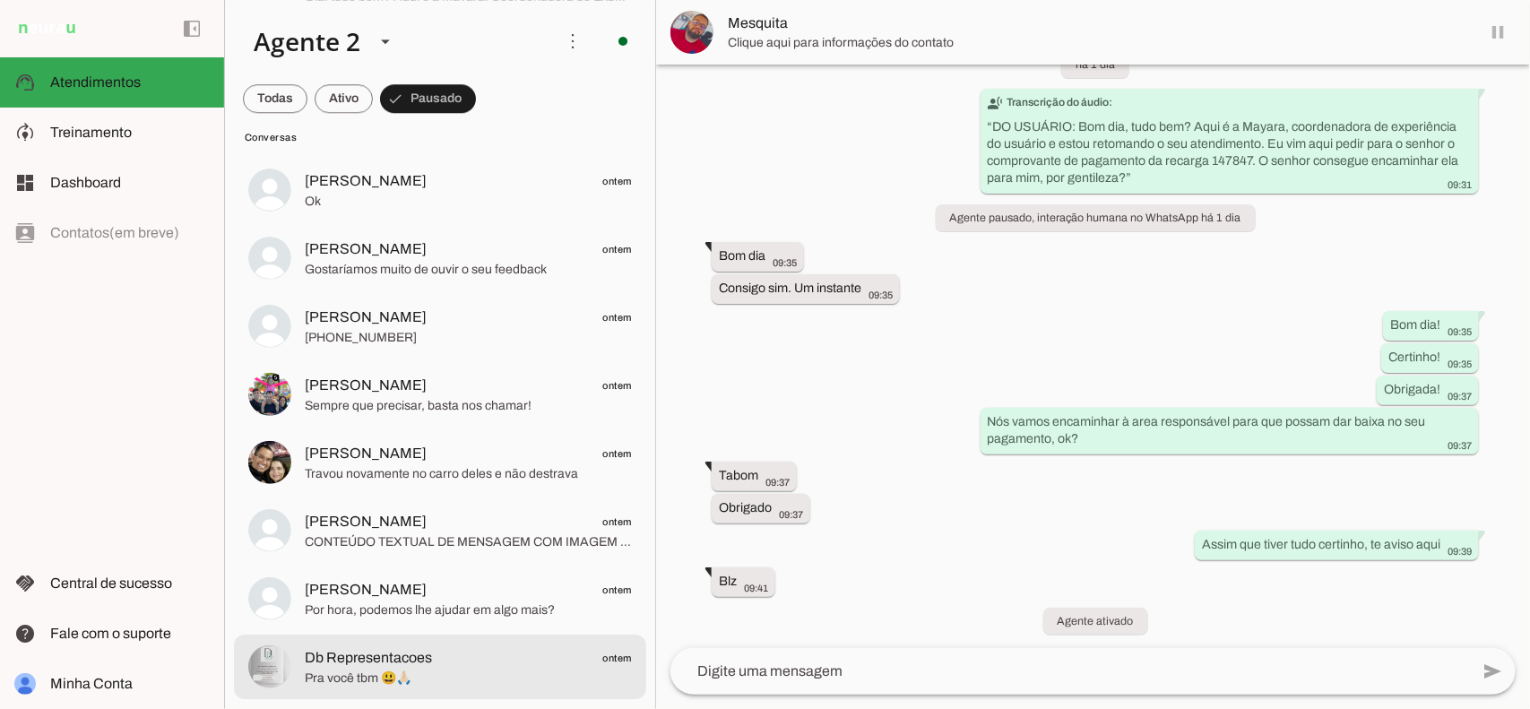
click at [467, 648] on span "Db Representacoes ontem" at bounding box center [468, 657] width 327 height 22
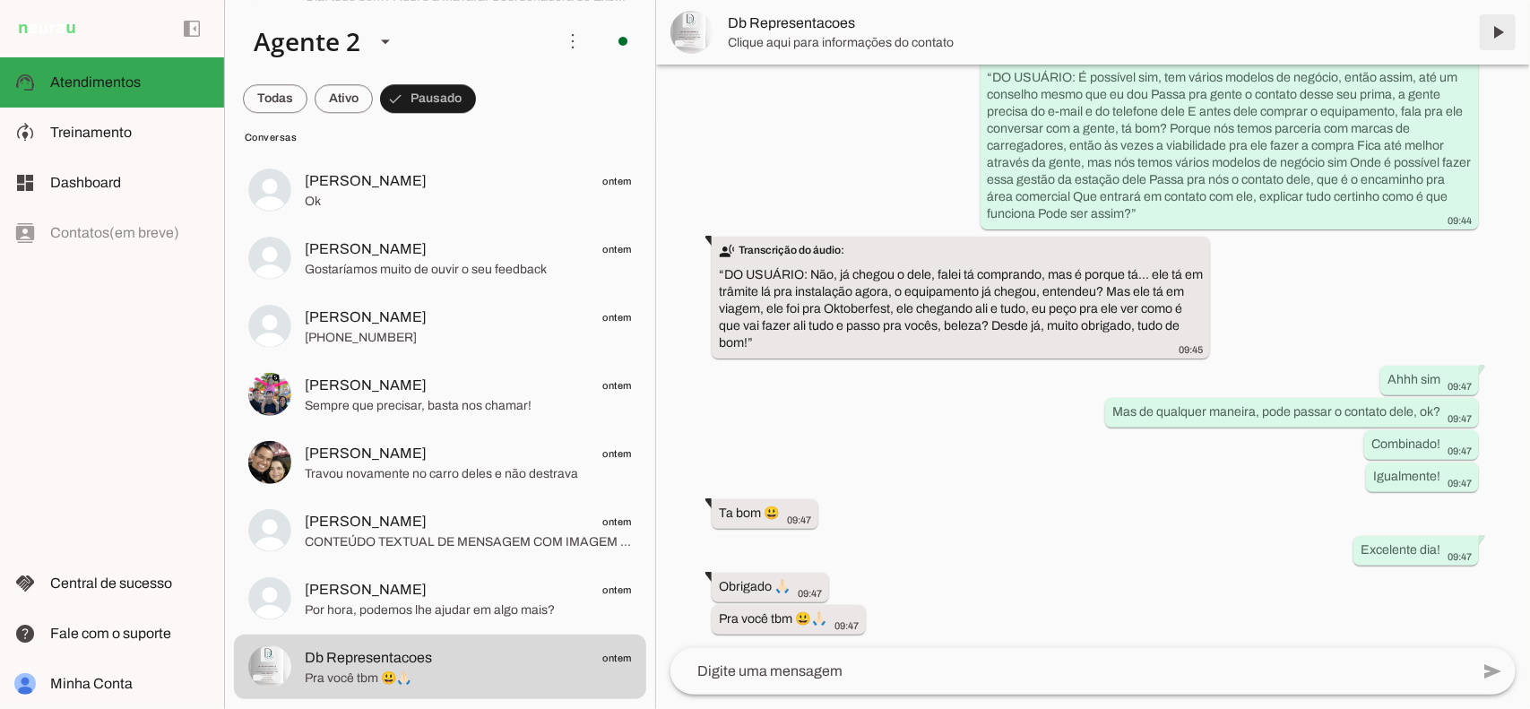
click at [1503, 22] on span at bounding box center [1497, 32] width 43 height 43
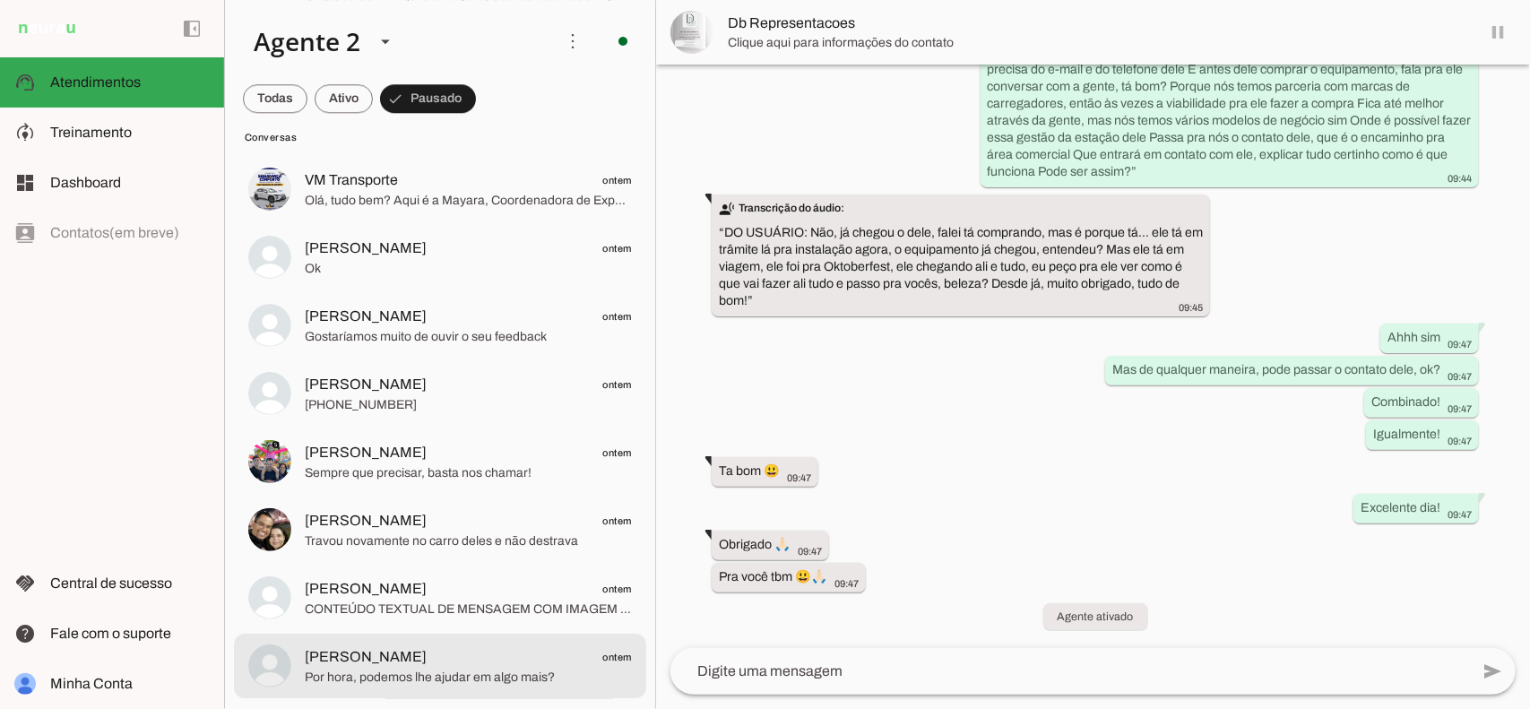
click at [540, 659] on span "[PERSON_NAME] ontem" at bounding box center [468, 656] width 327 height 22
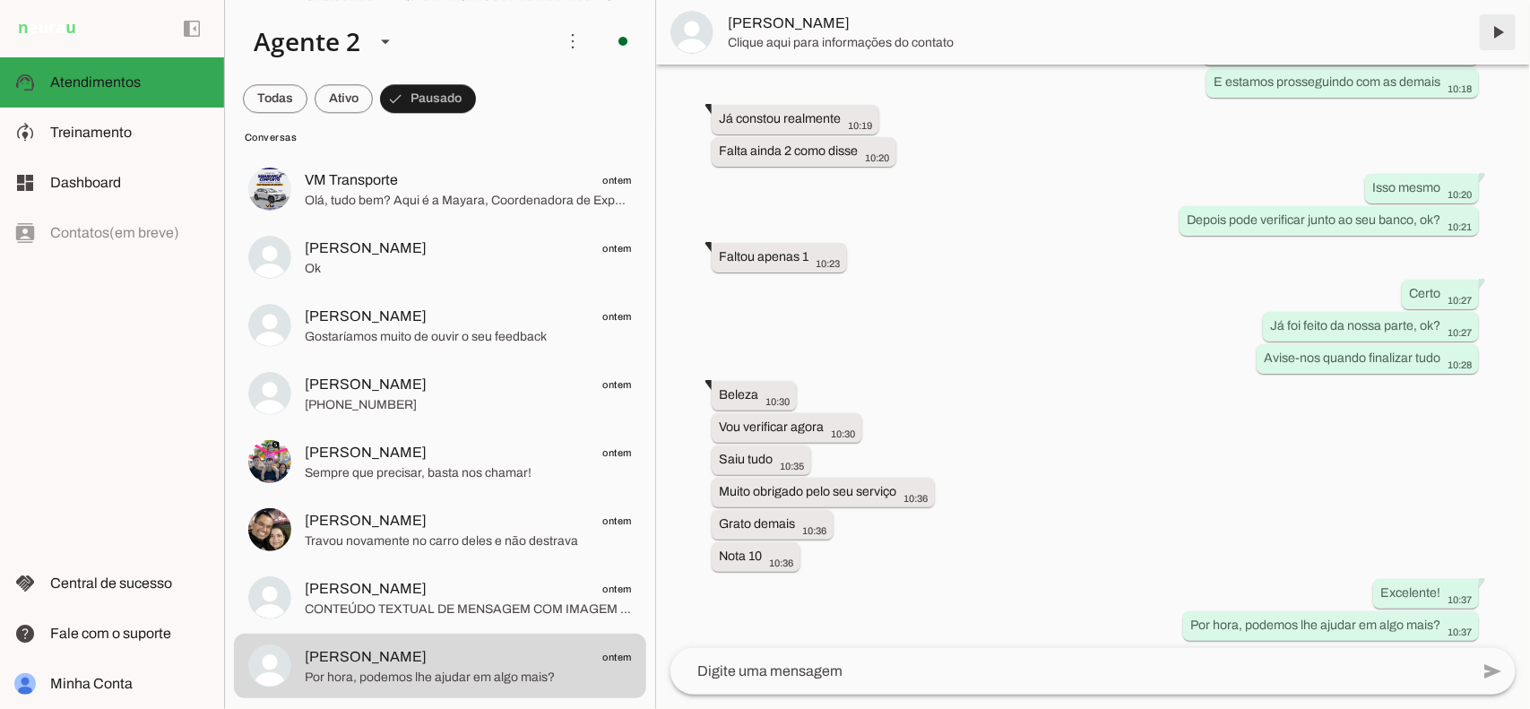
click at [1497, 25] on span at bounding box center [1497, 32] width 43 height 43
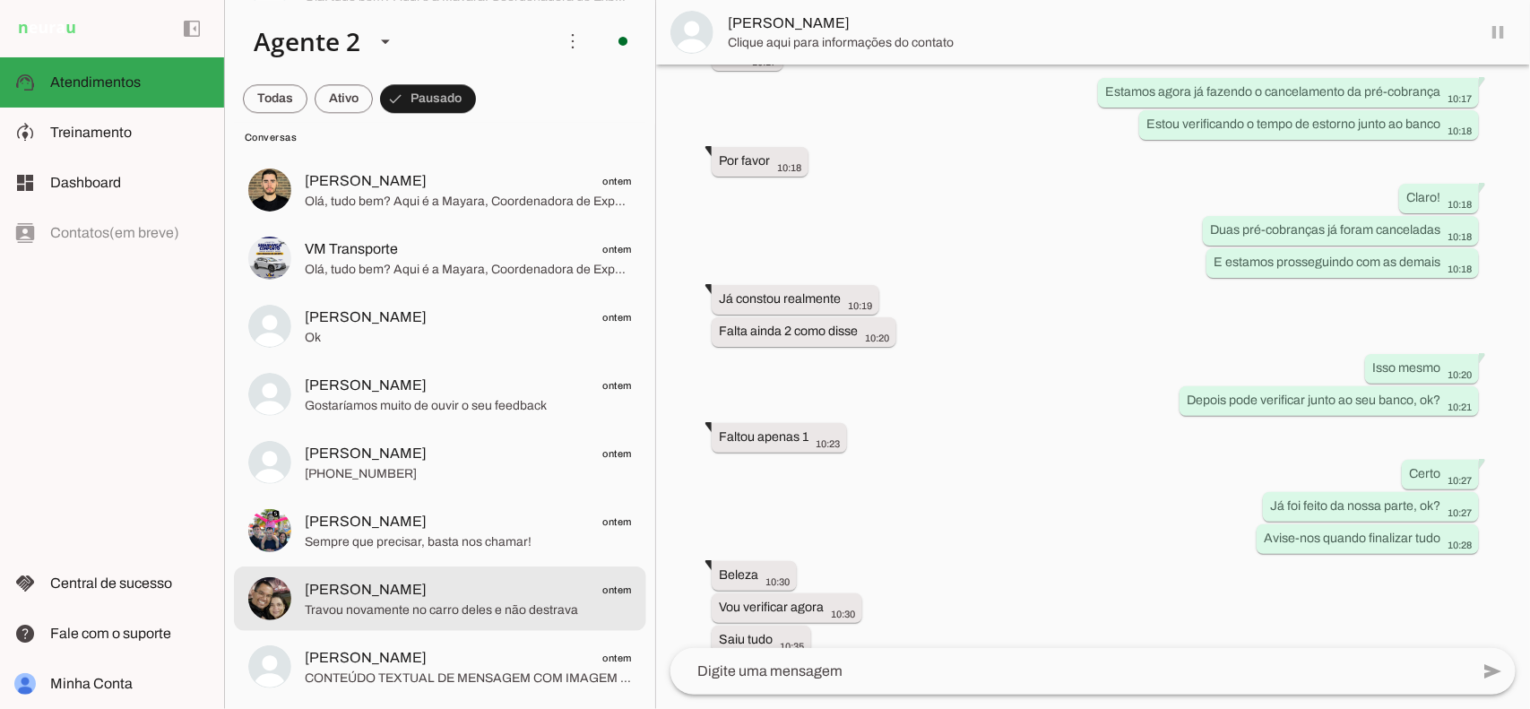
click at [433, 644] on div at bounding box center [468, 666] width 327 height 44
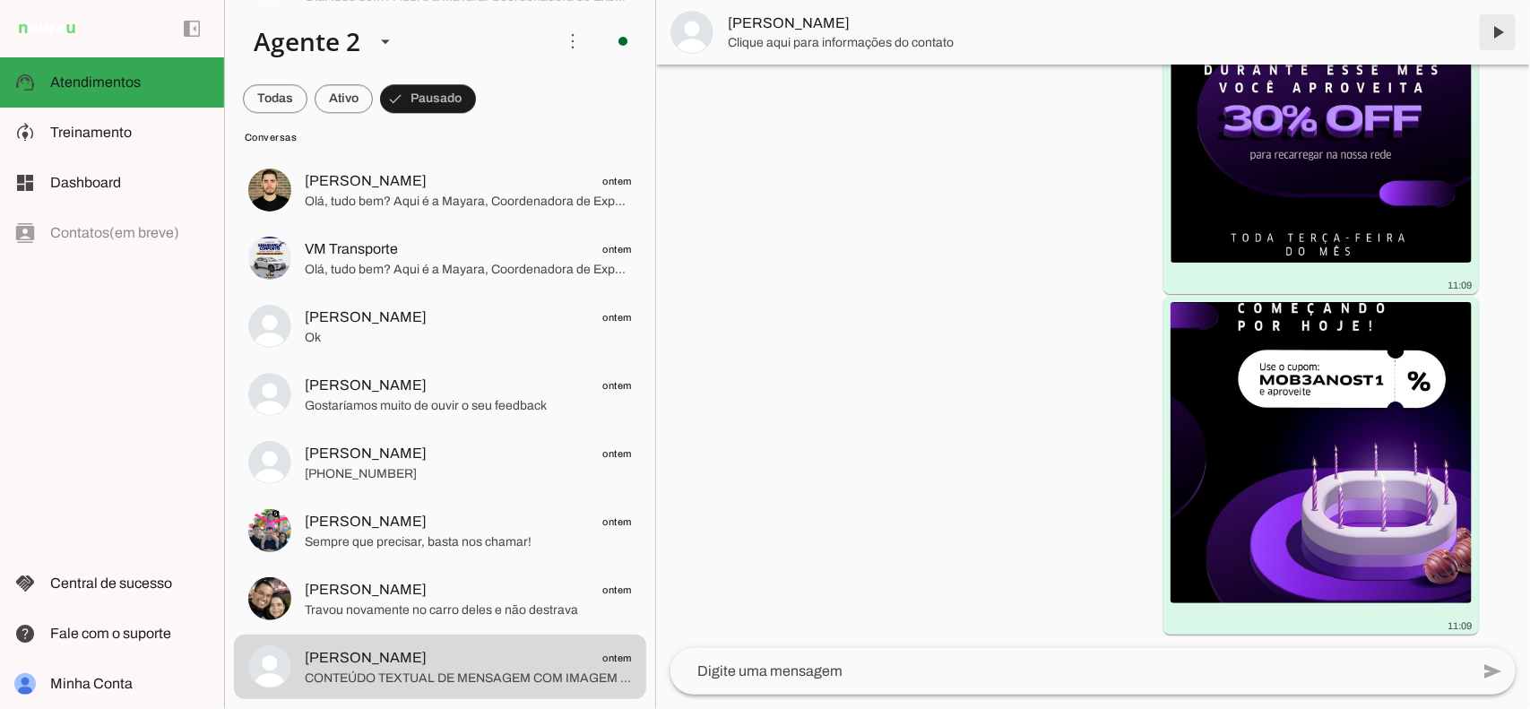
click at [1500, 25] on span at bounding box center [1497, 32] width 43 height 43
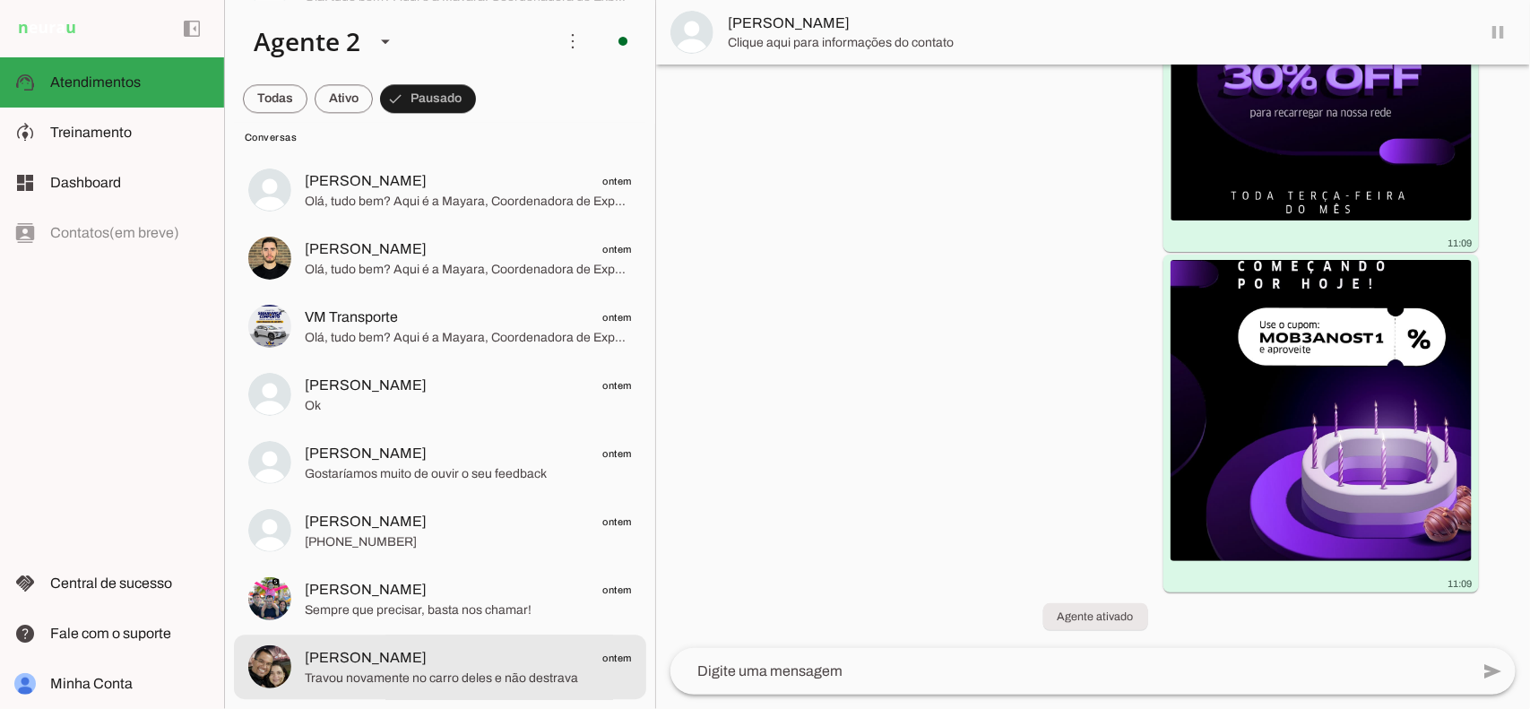
click at [405, 644] on div at bounding box center [468, 666] width 327 height 44
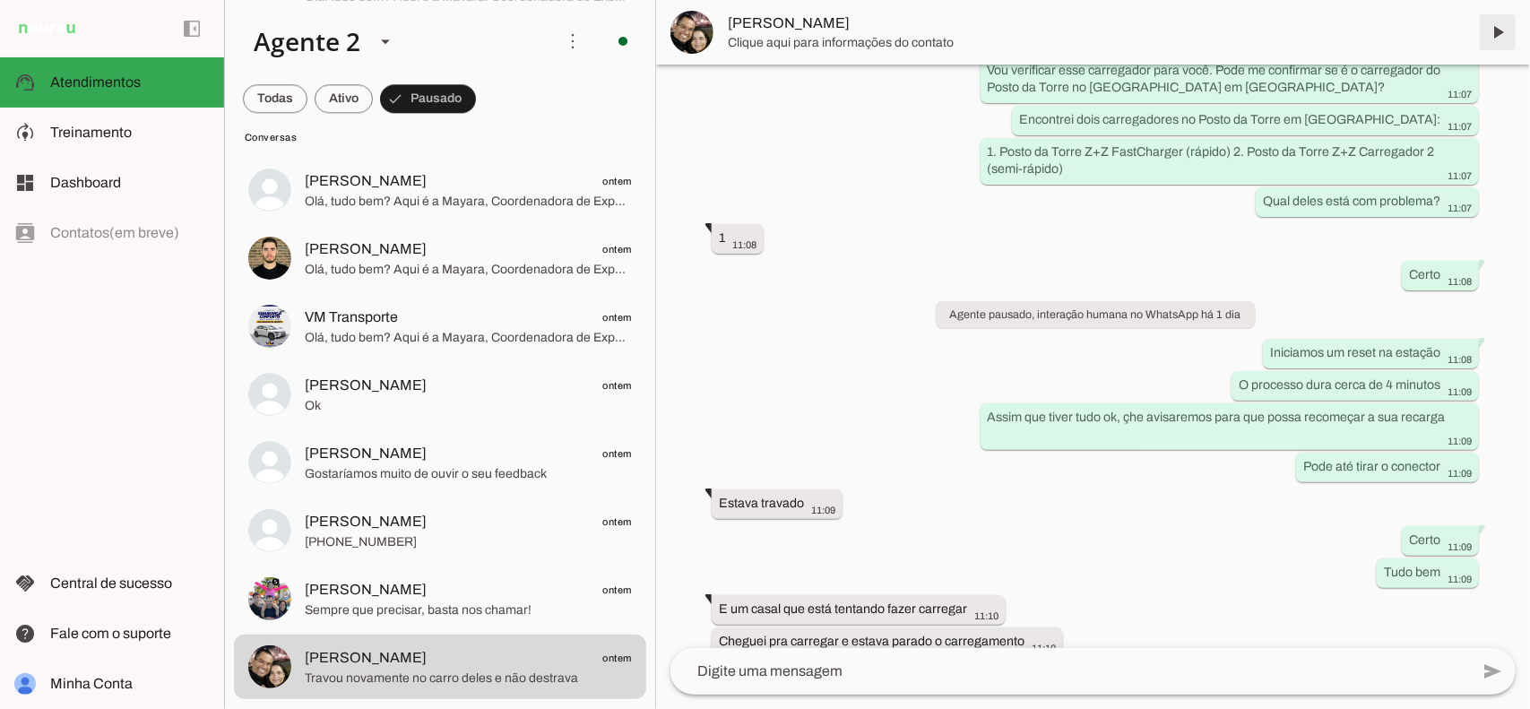
click at [1497, 21] on span at bounding box center [1497, 32] width 43 height 43
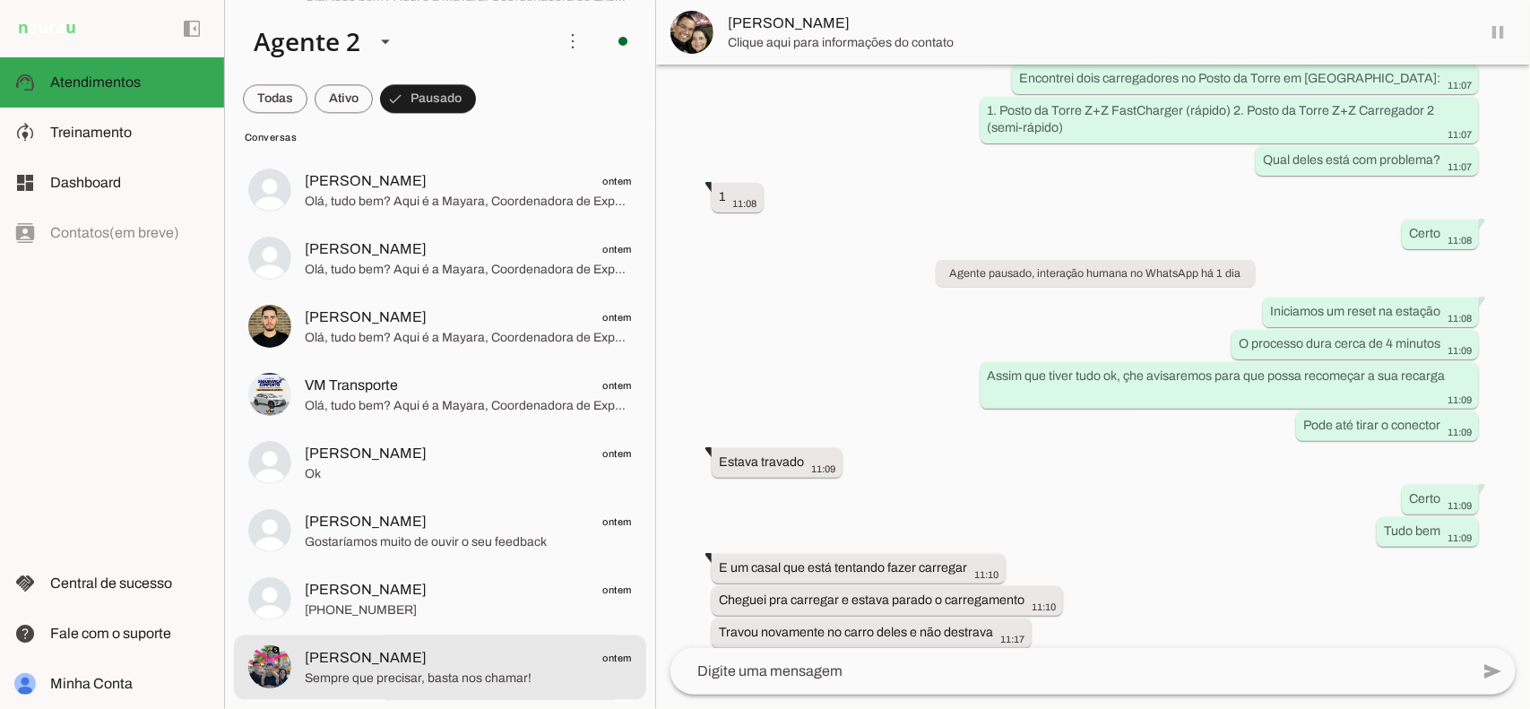
click at [431, 657] on span "[PERSON_NAME] ontem" at bounding box center [468, 658] width 327 height 22
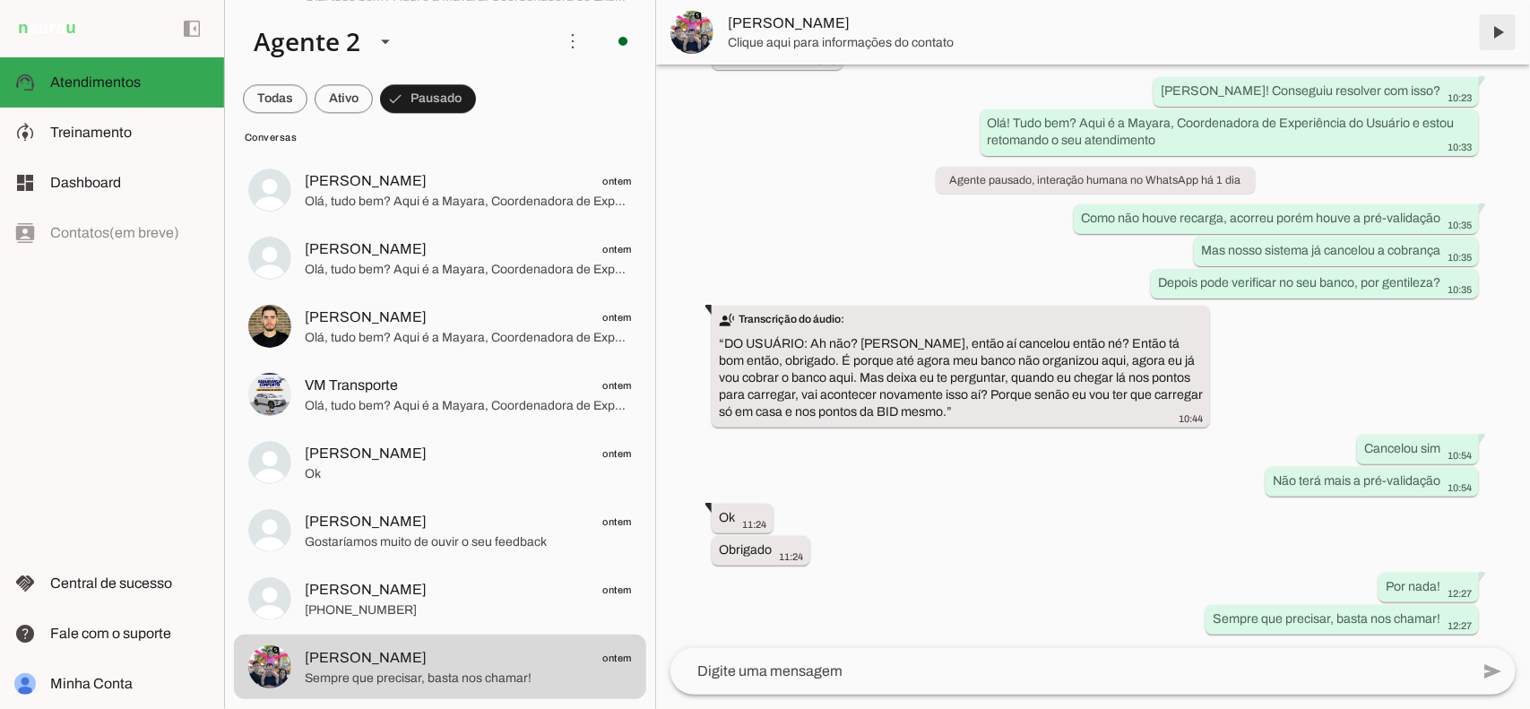
click at [1486, 27] on span at bounding box center [1497, 32] width 43 height 43
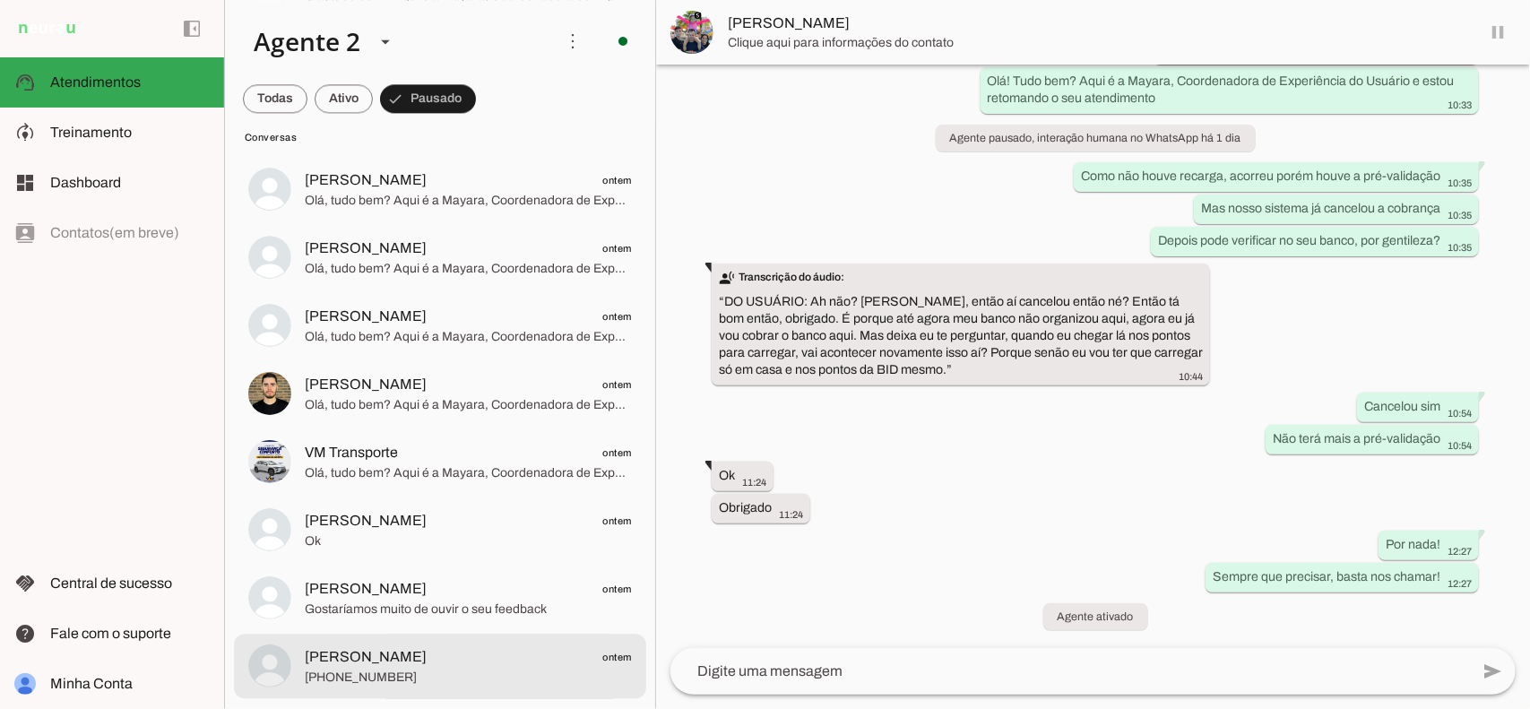
click at [477, 648] on span "[PERSON_NAME] ontem" at bounding box center [468, 657] width 327 height 22
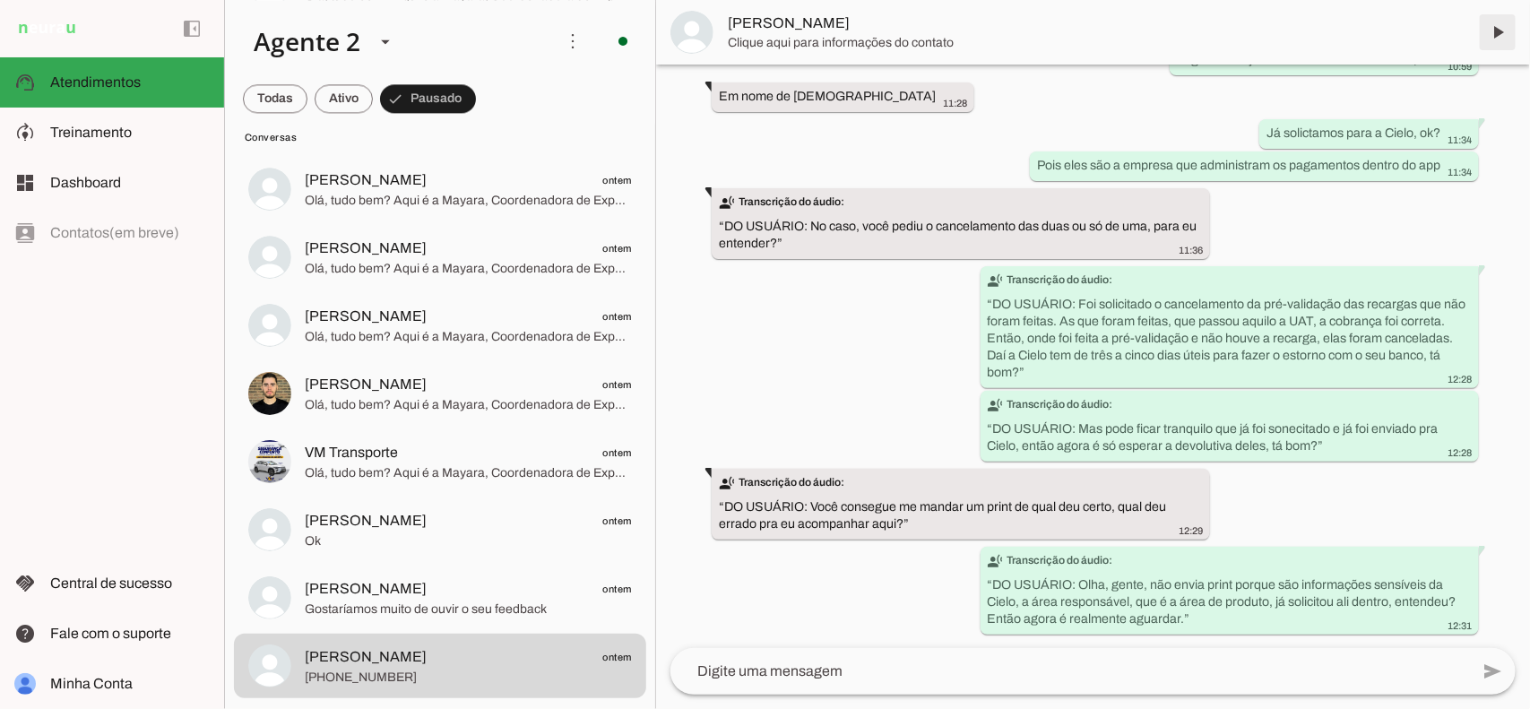
click at [1491, 34] on span at bounding box center [1497, 32] width 43 height 43
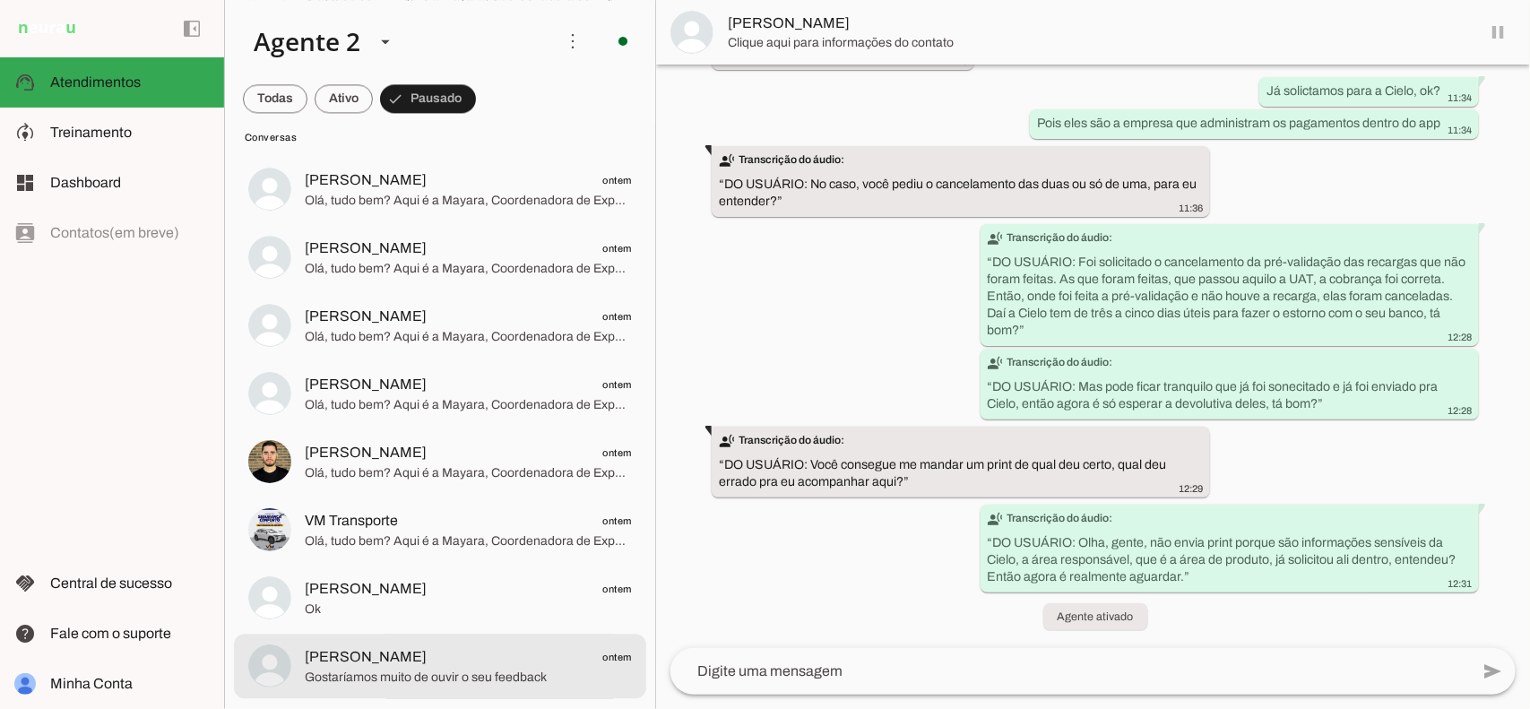
click at [469, 652] on span "[PERSON_NAME] ontem" at bounding box center [468, 657] width 327 height 22
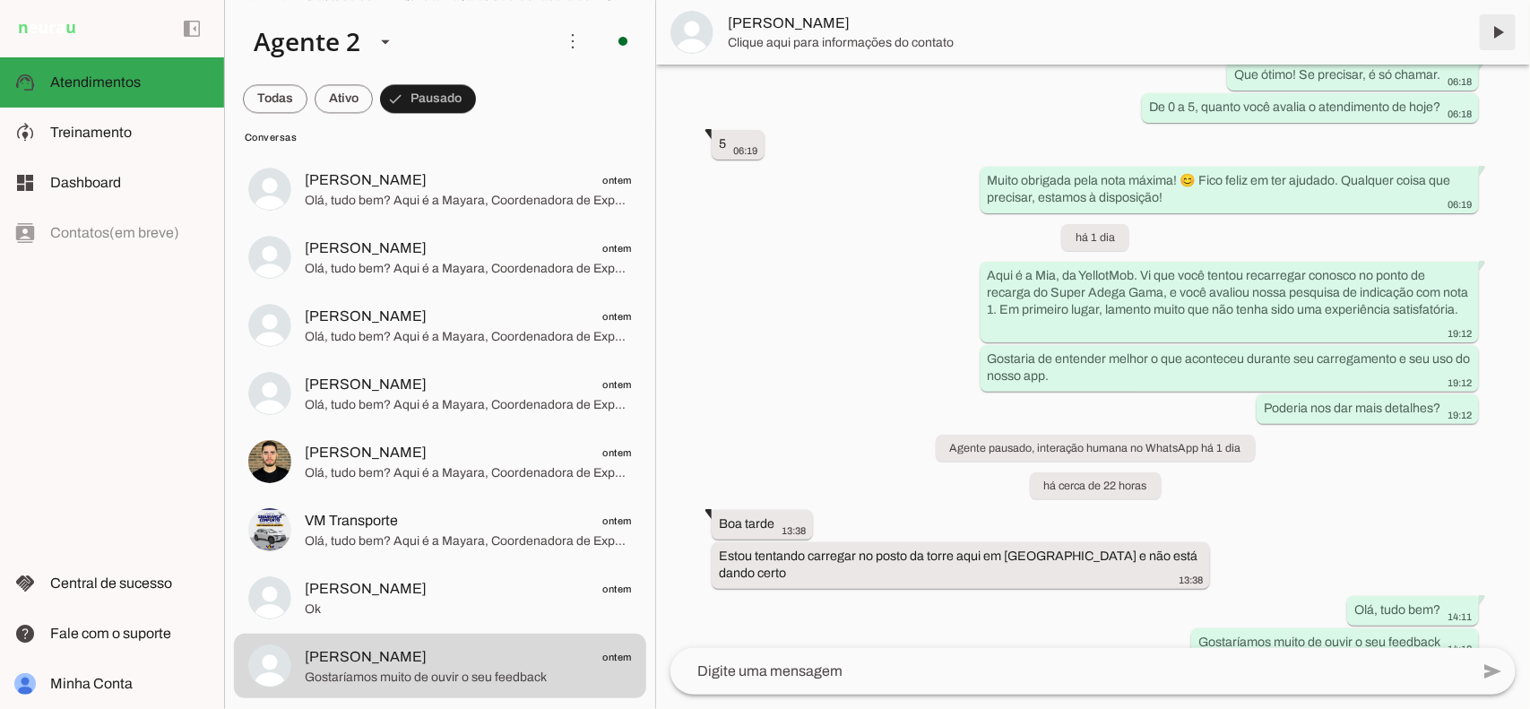
click at [1491, 32] on span at bounding box center [1497, 32] width 43 height 43
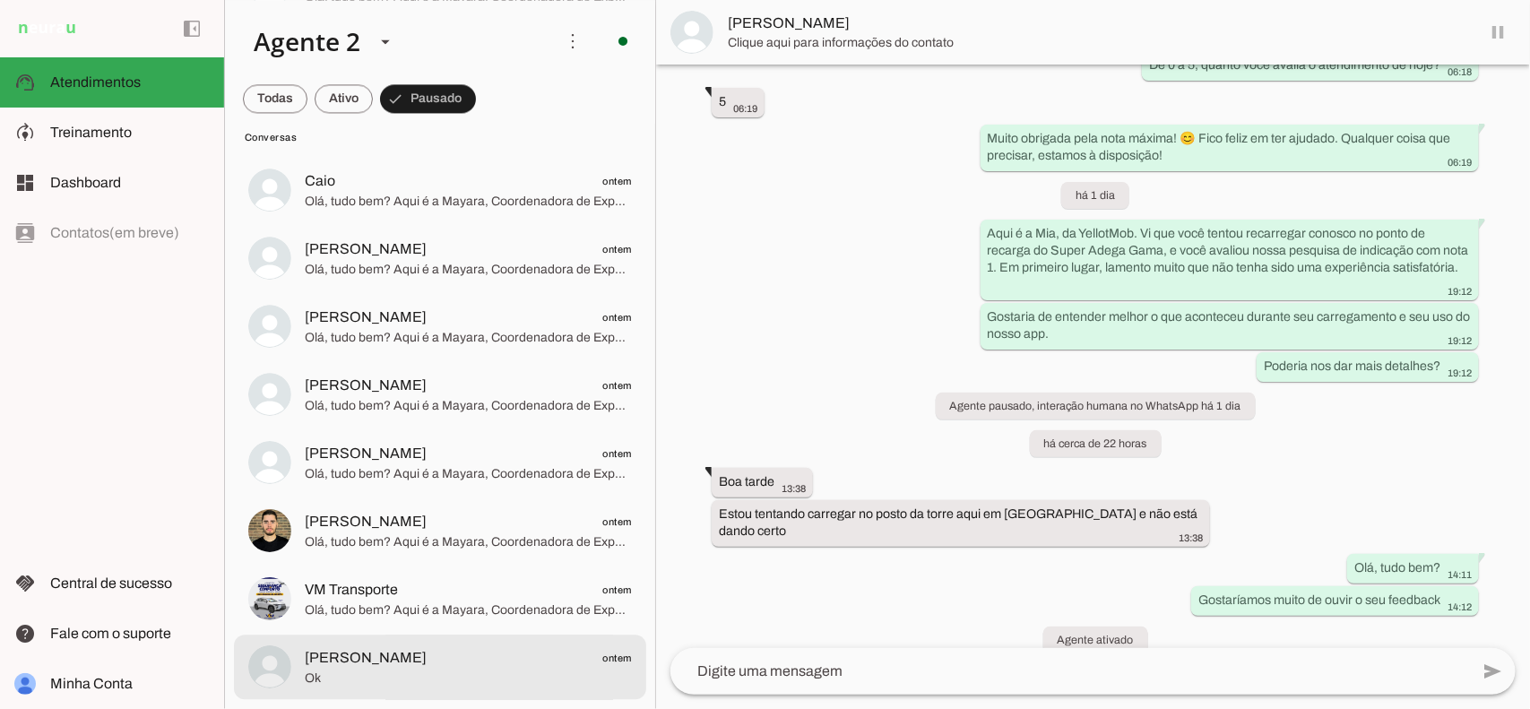
click at [441, 675] on span "Ok" at bounding box center [468, 679] width 327 height 18
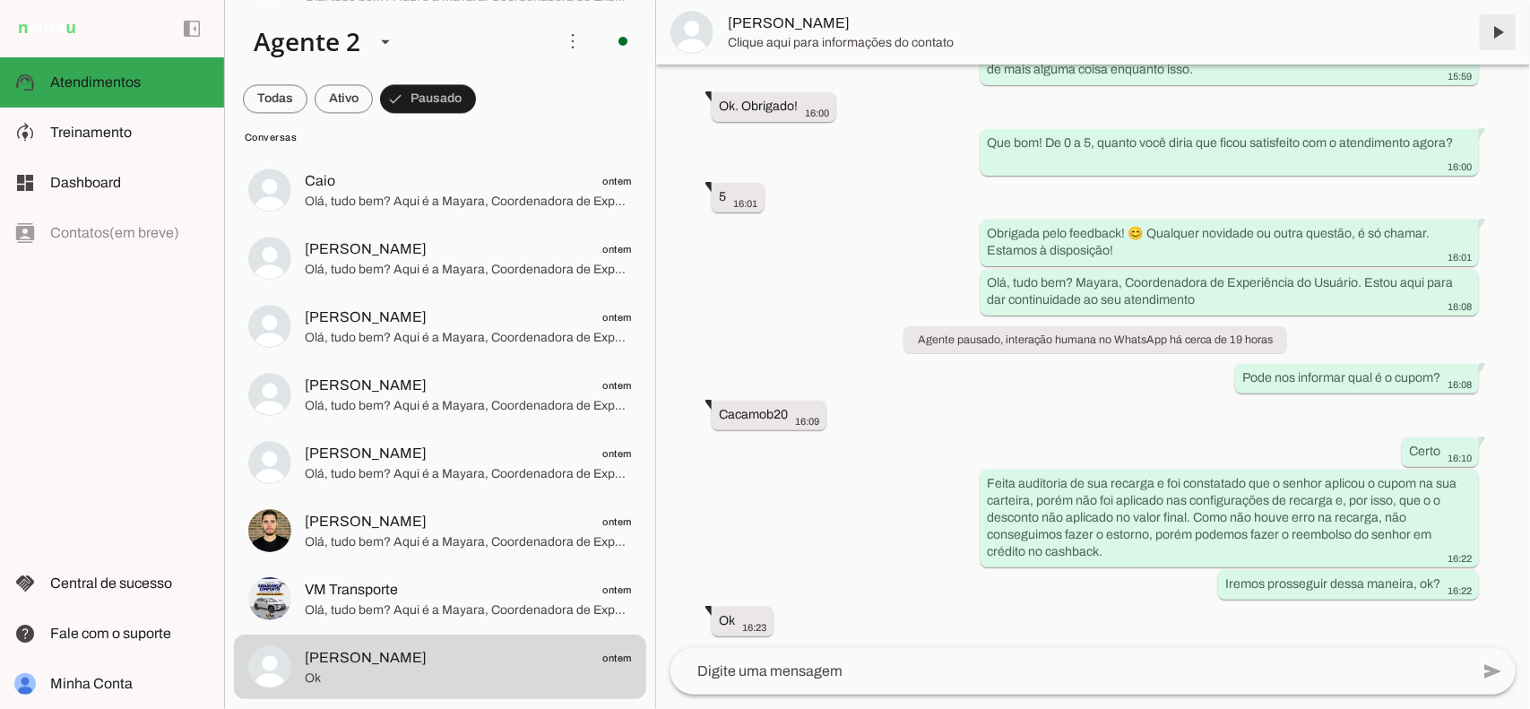
click at [1494, 31] on span at bounding box center [1497, 32] width 43 height 43
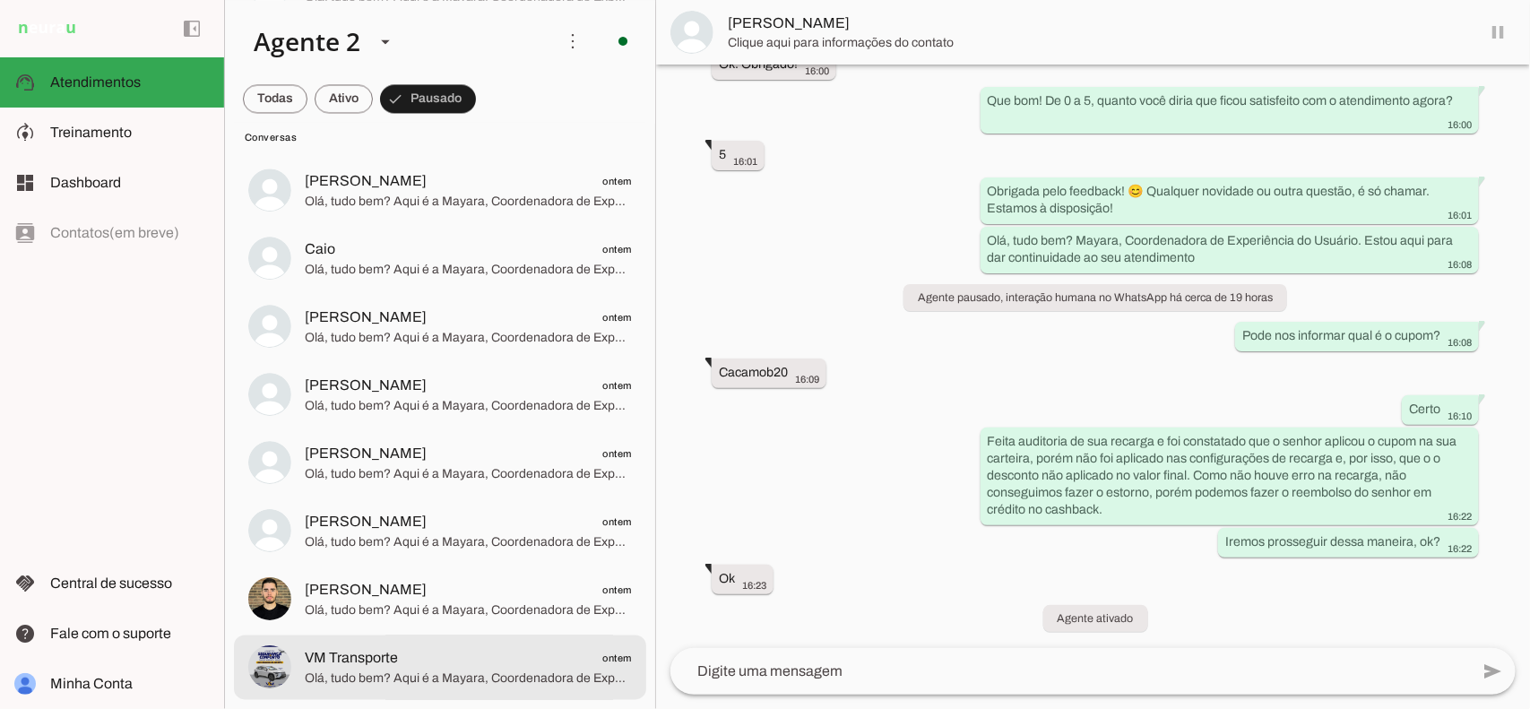
click at [496, 661] on span "VM Transporte ontem" at bounding box center [468, 658] width 327 height 22
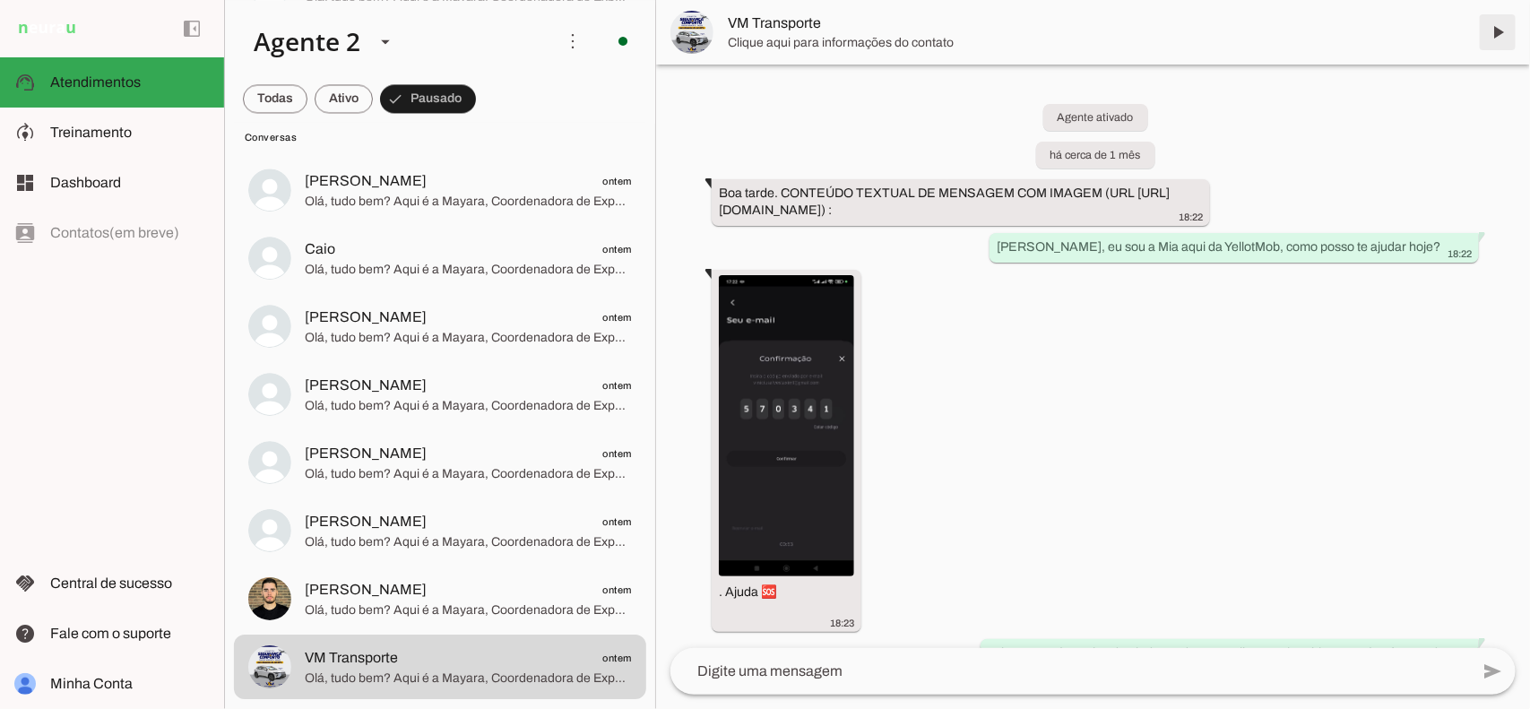
click at [1497, 18] on span at bounding box center [1497, 32] width 43 height 43
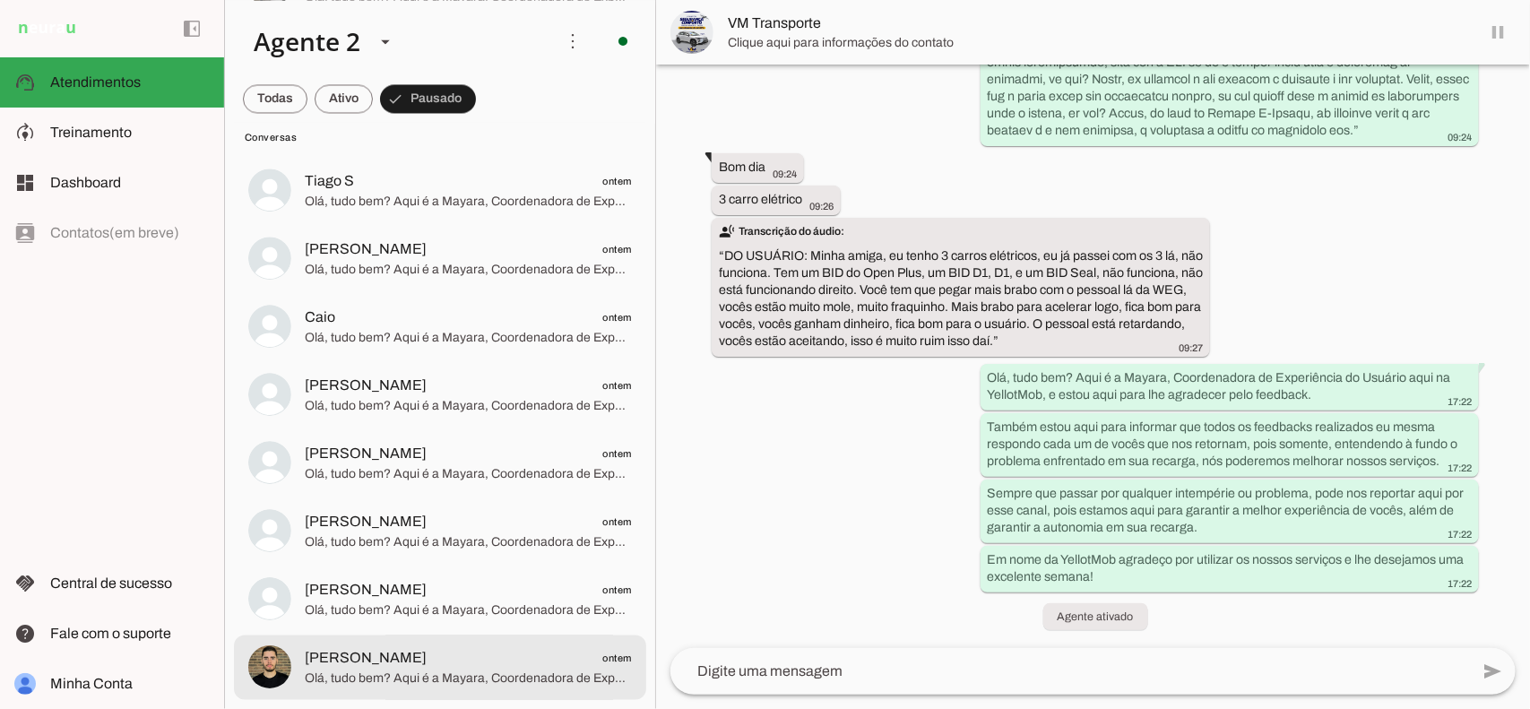
click at [497, 663] on span "[PERSON_NAME] ontem" at bounding box center [468, 658] width 327 height 22
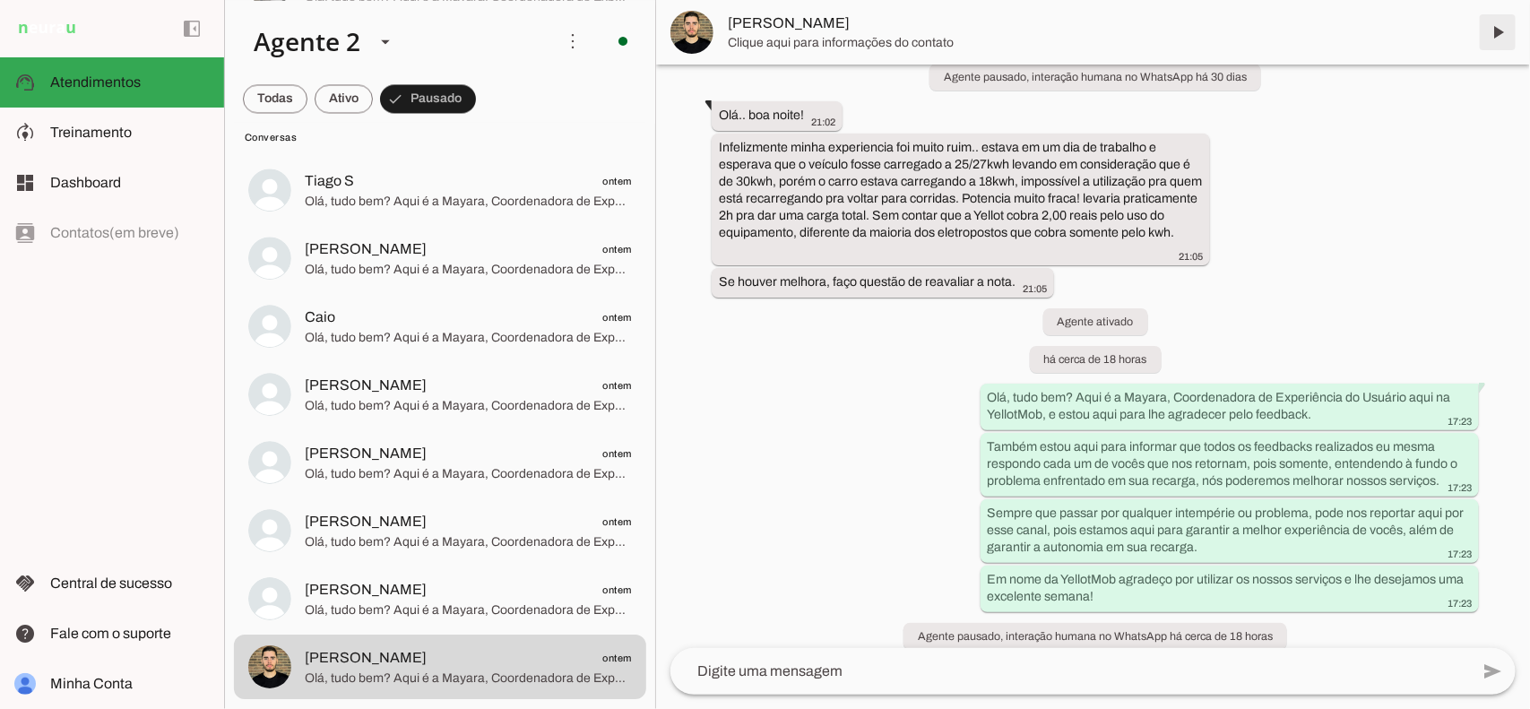
click at [1497, 23] on span at bounding box center [1497, 32] width 43 height 43
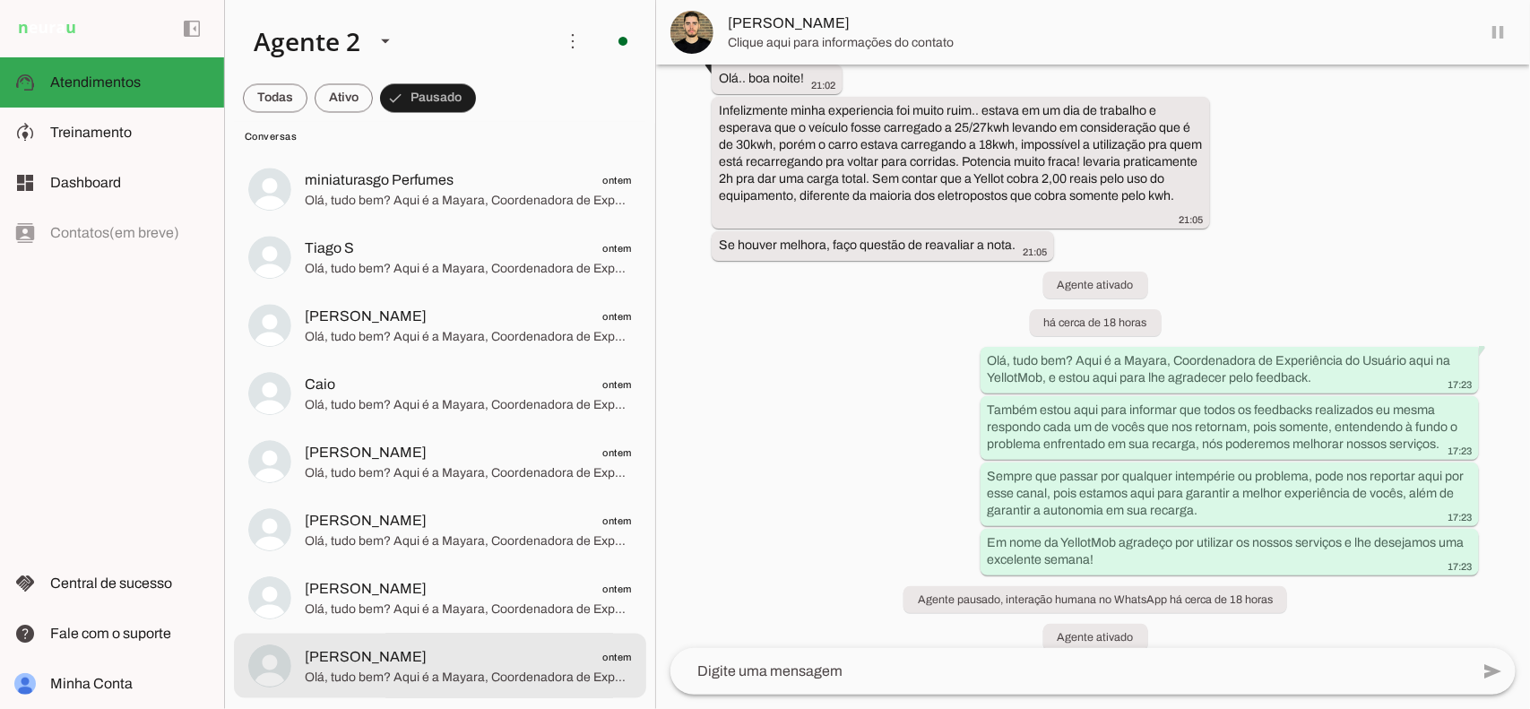
click at [450, 657] on span "[PERSON_NAME] ontem" at bounding box center [468, 657] width 327 height 22
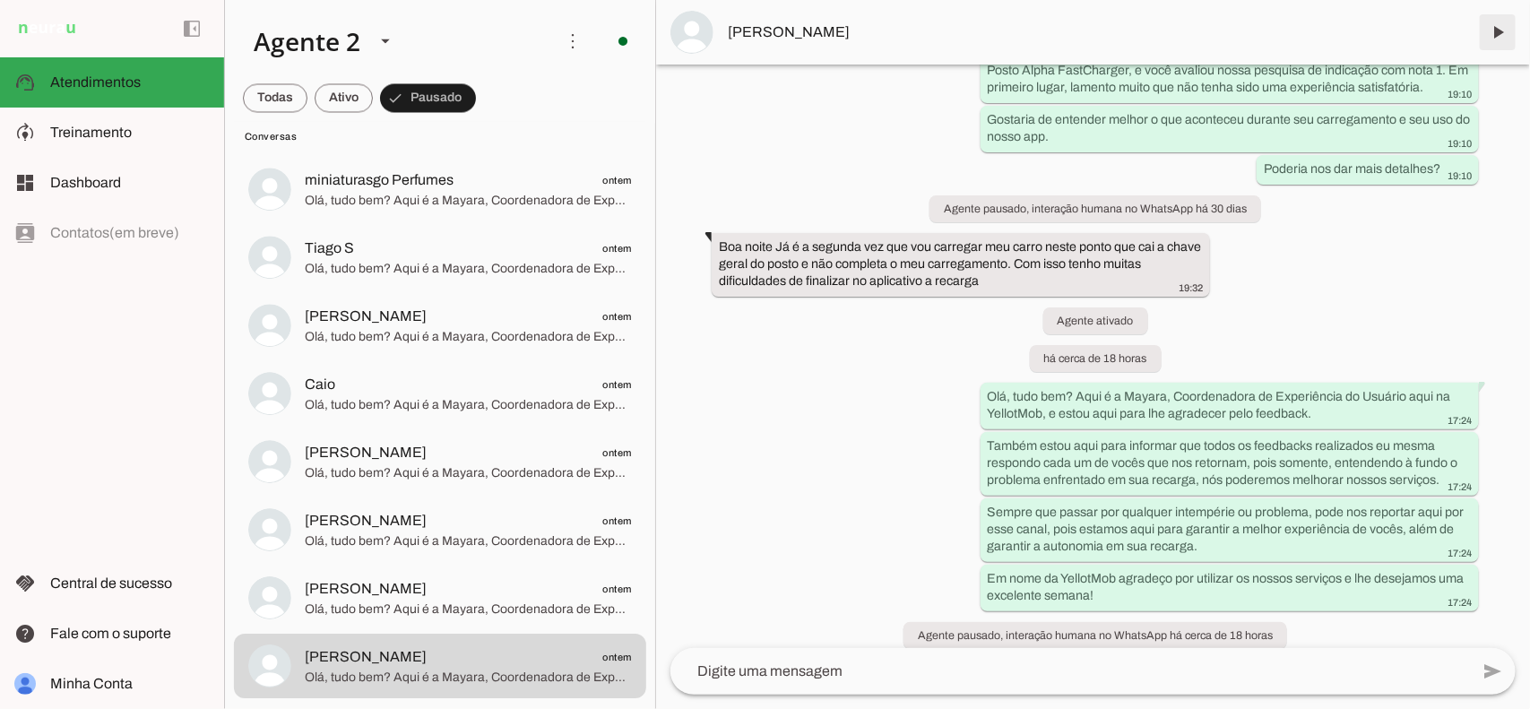
click at [1501, 27] on span at bounding box center [1497, 32] width 43 height 43
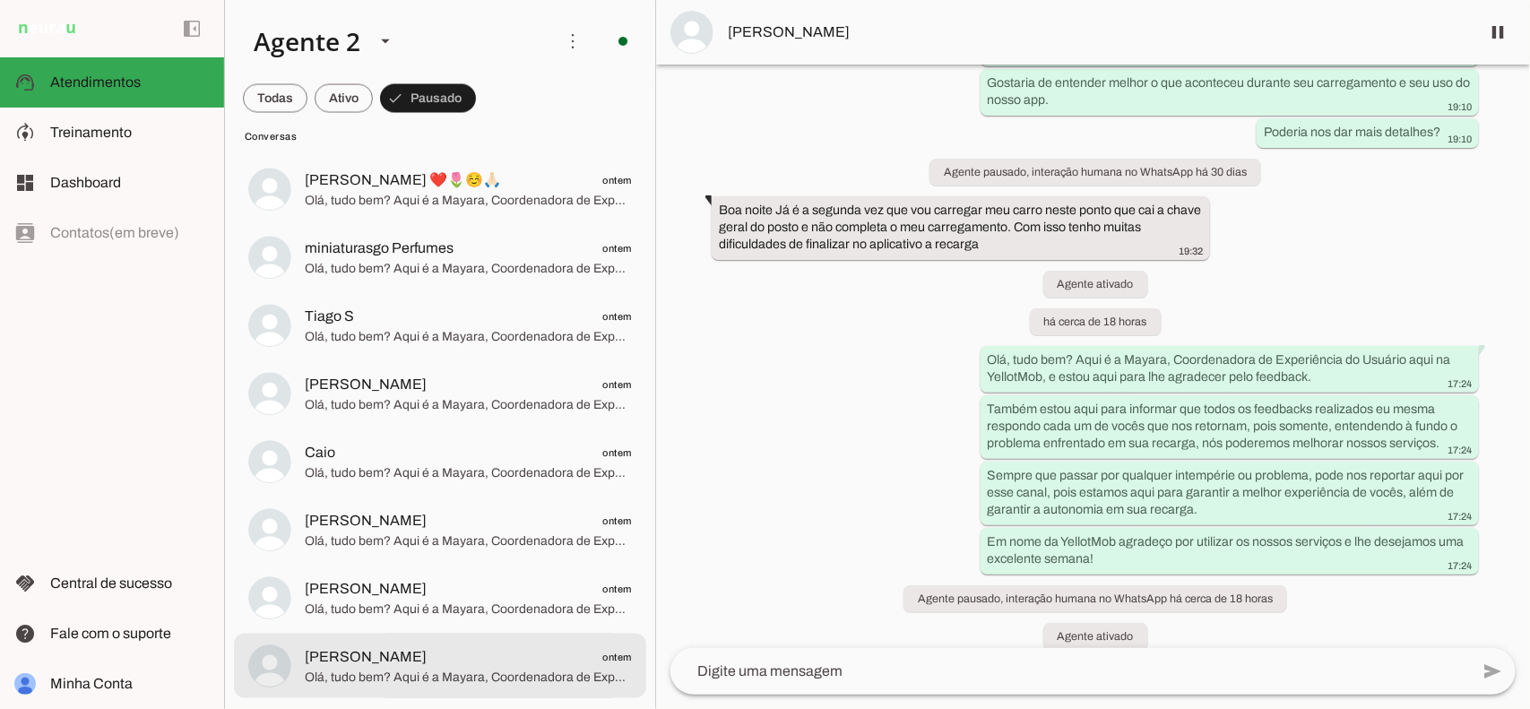
click at [485, 666] on span "[PERSON_NAME] ontem" at bounding box center [468, 657] width 327 height 22
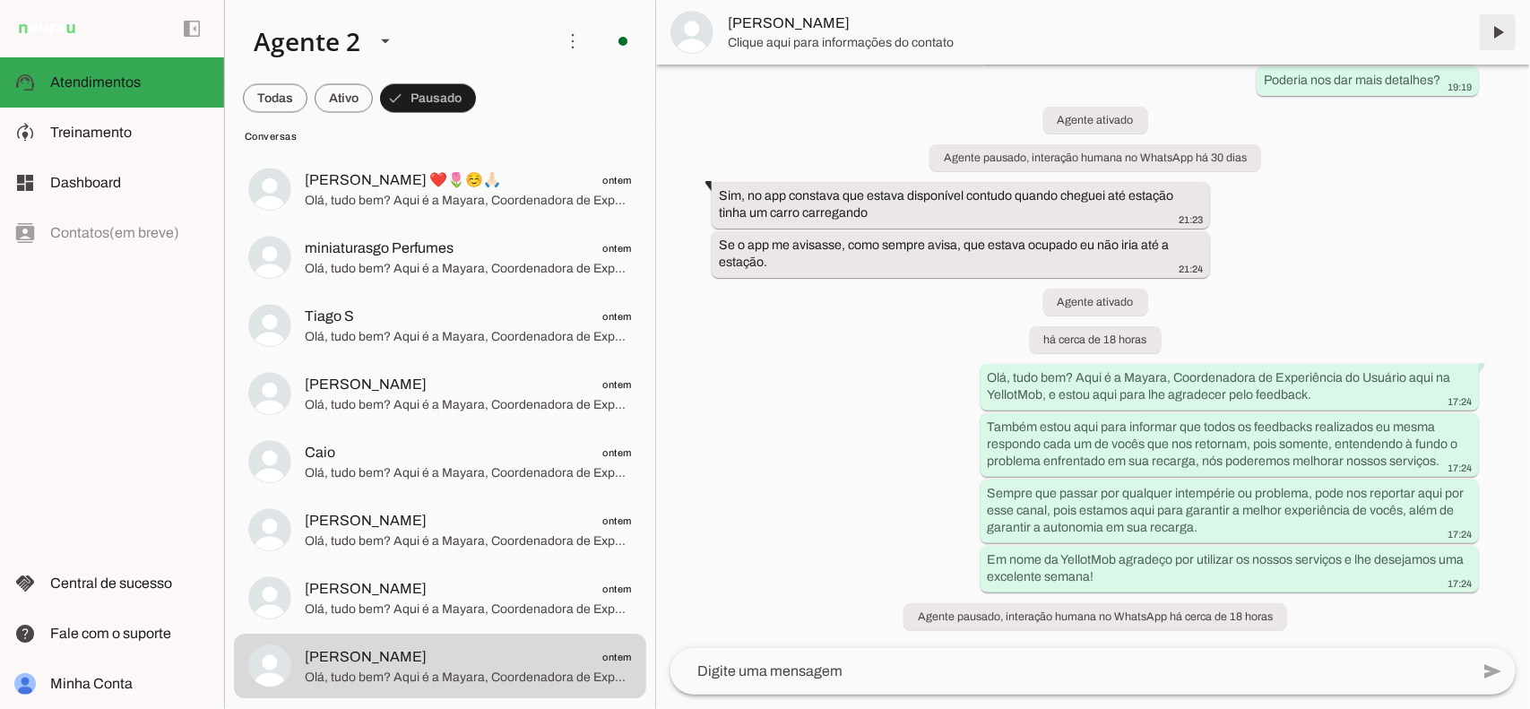
click at [1509, 29] on span at bounding box center [1497, 32] width 43 height 43
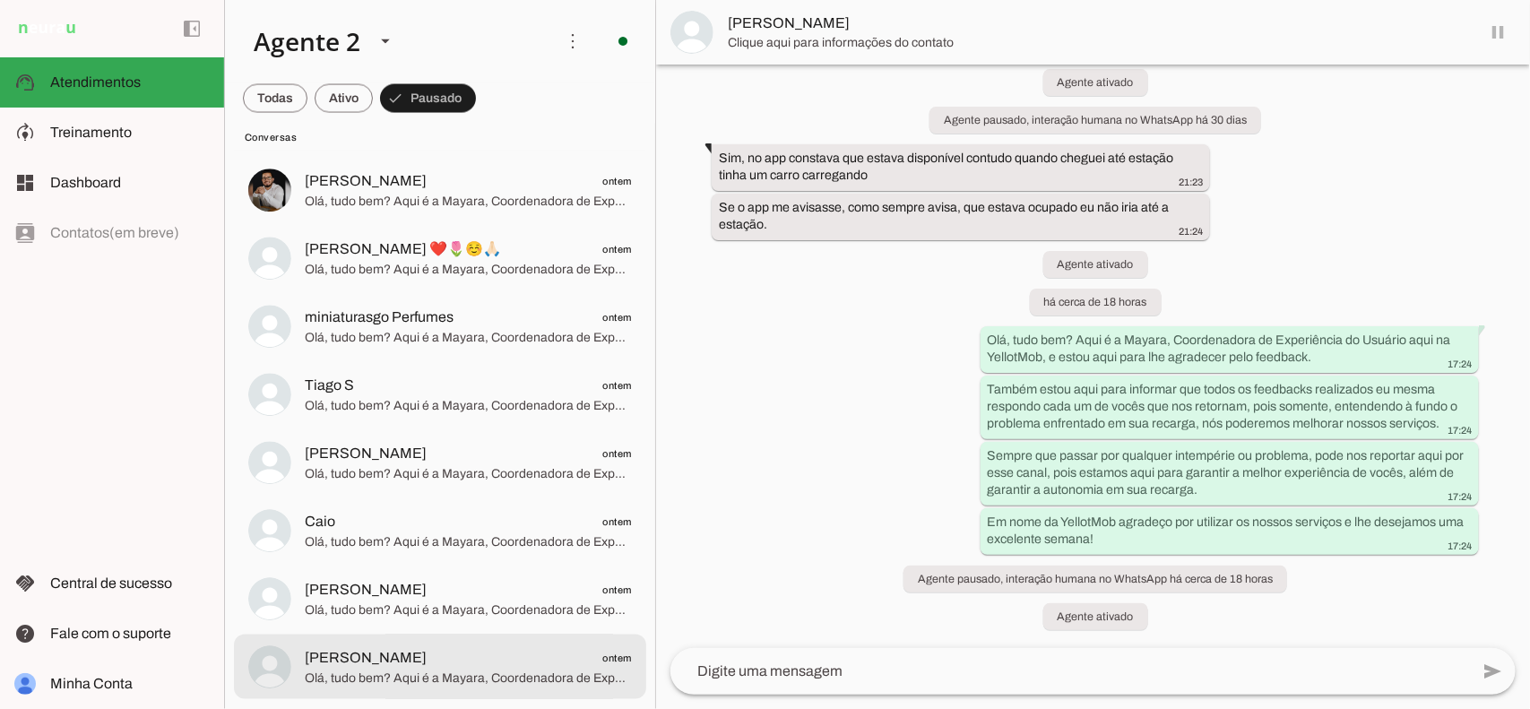
click at [472, 656] on span "[PERSON_NAME] ontem" at bounding box center [468, 658] width 327 height 22
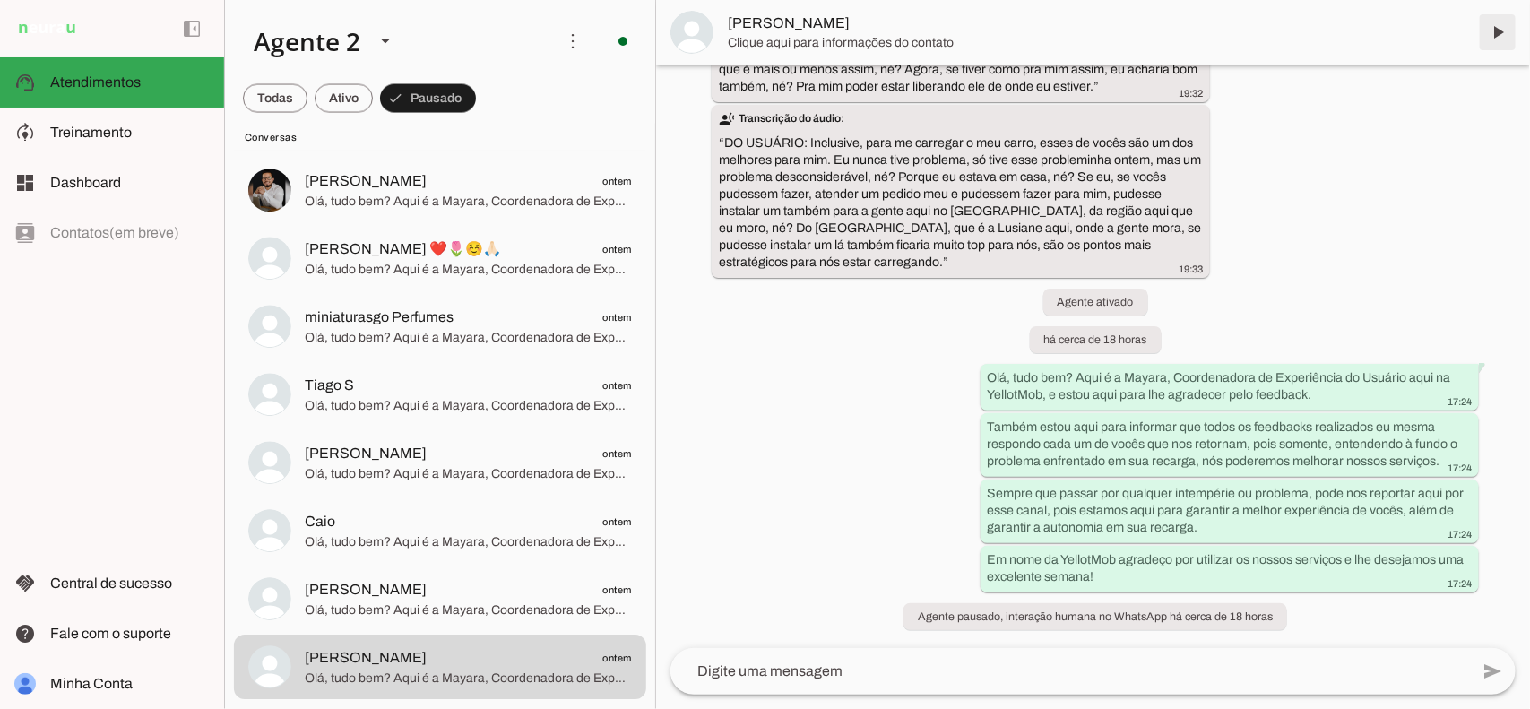
click at [1490, 22] on span at bounding box center [1497, 32] width 43 height 43
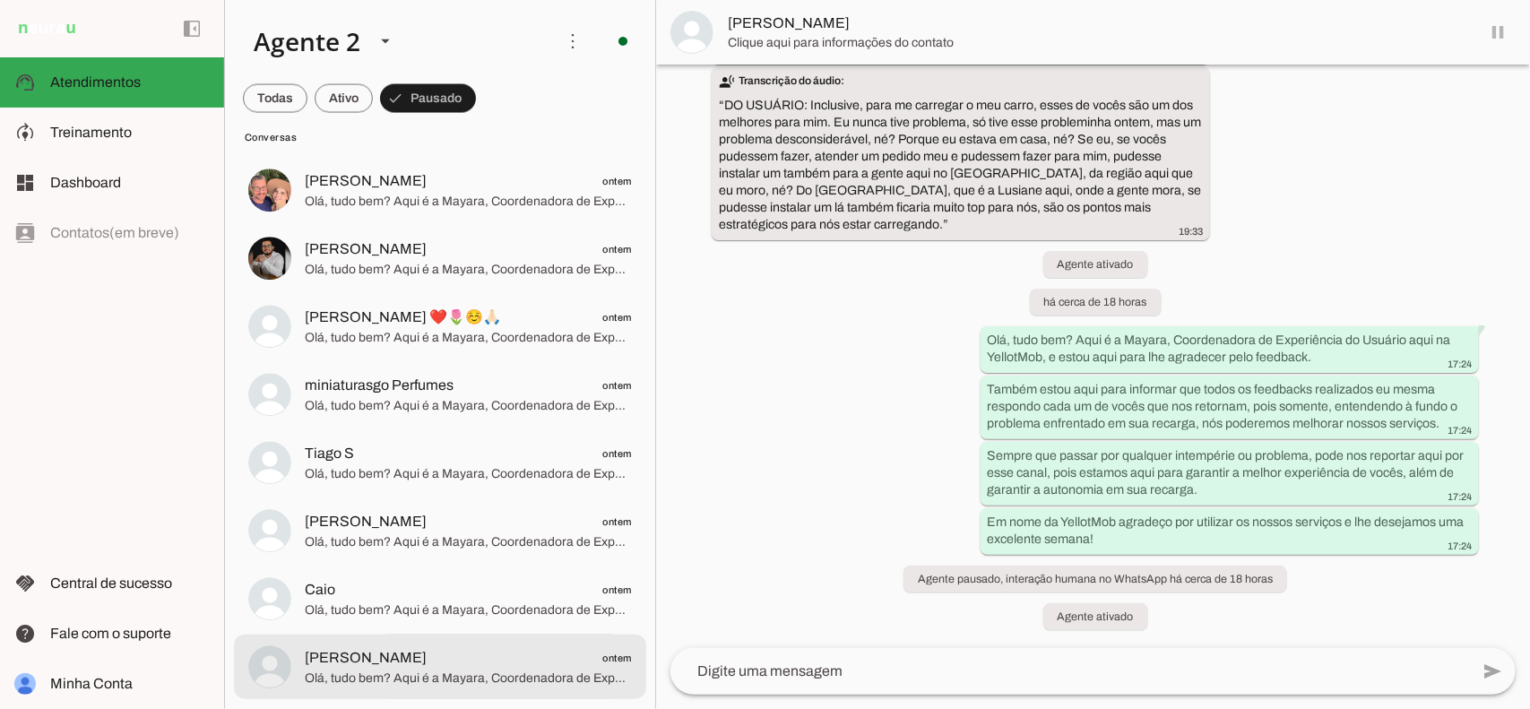
click at [424, 643] on md-item "[PERSON_NAME] ontem Olá, tudo bem? Aqui é a Mayara, Coordenadora de Experiência…" at bounding box center [440, 667] width 412 height 65
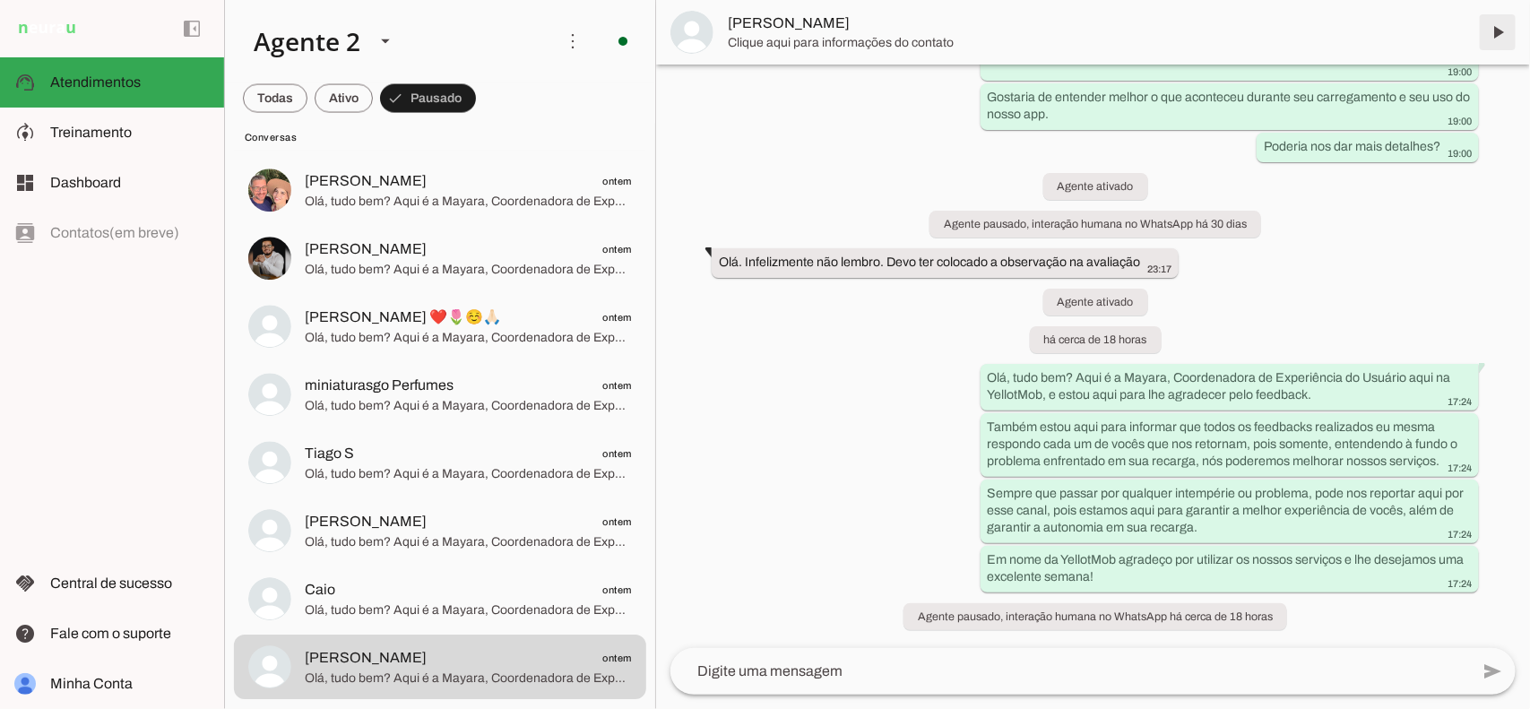
click at [1504, 27] on span at bounding box center [1497, 32] width 43 height 43
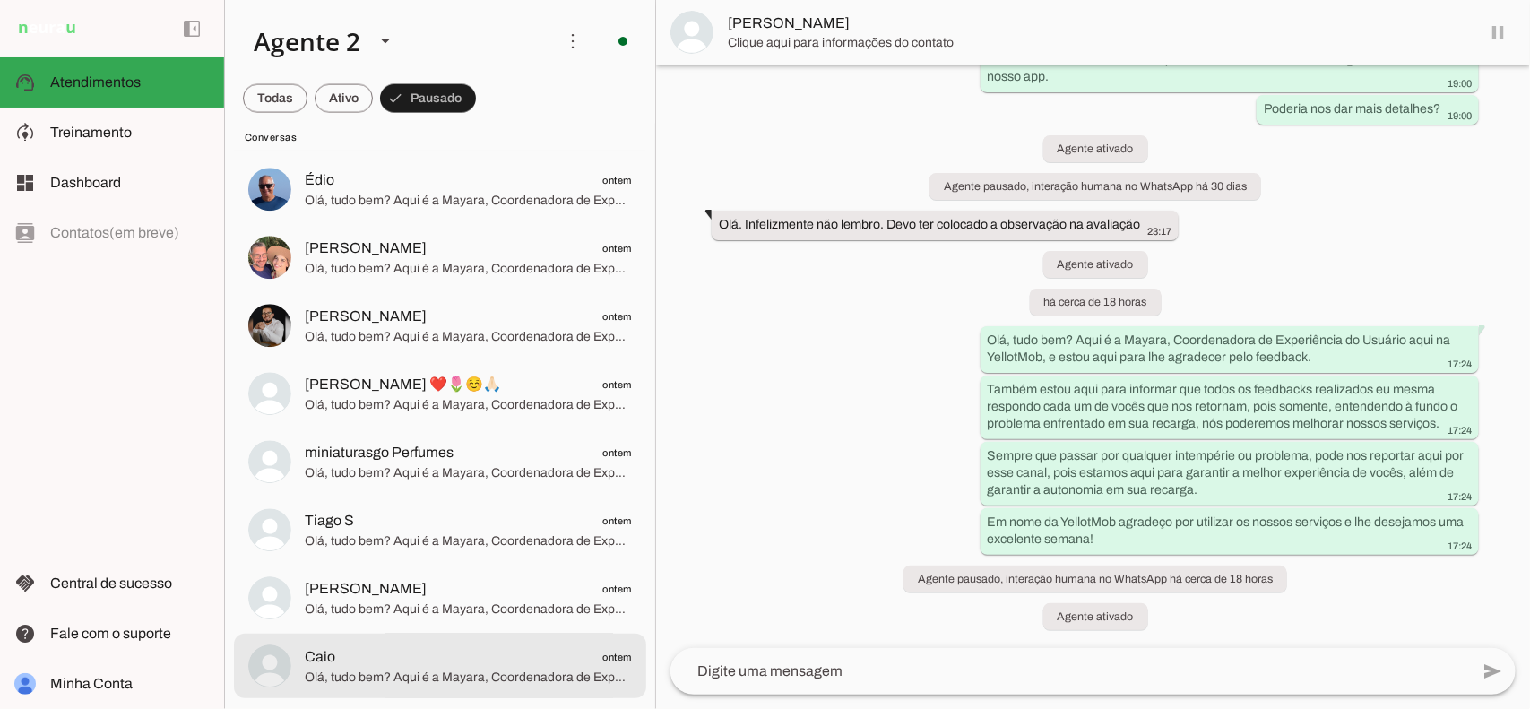
click at [472, 651] on span "Caio ontem" at bounding box center [468, 657] width 327 height 22
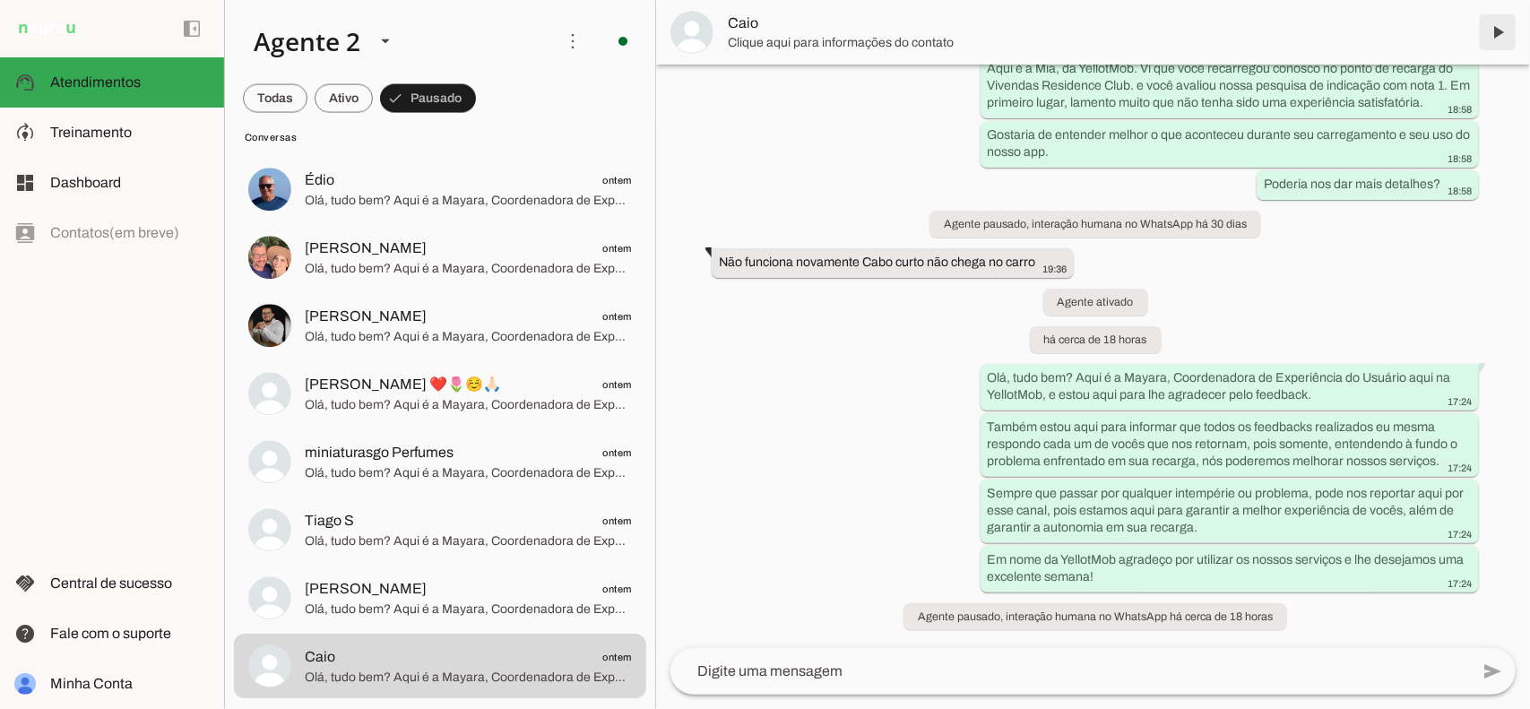
click at [1501, 25] on span at bounding box center [1497, 32] width 43 height 43
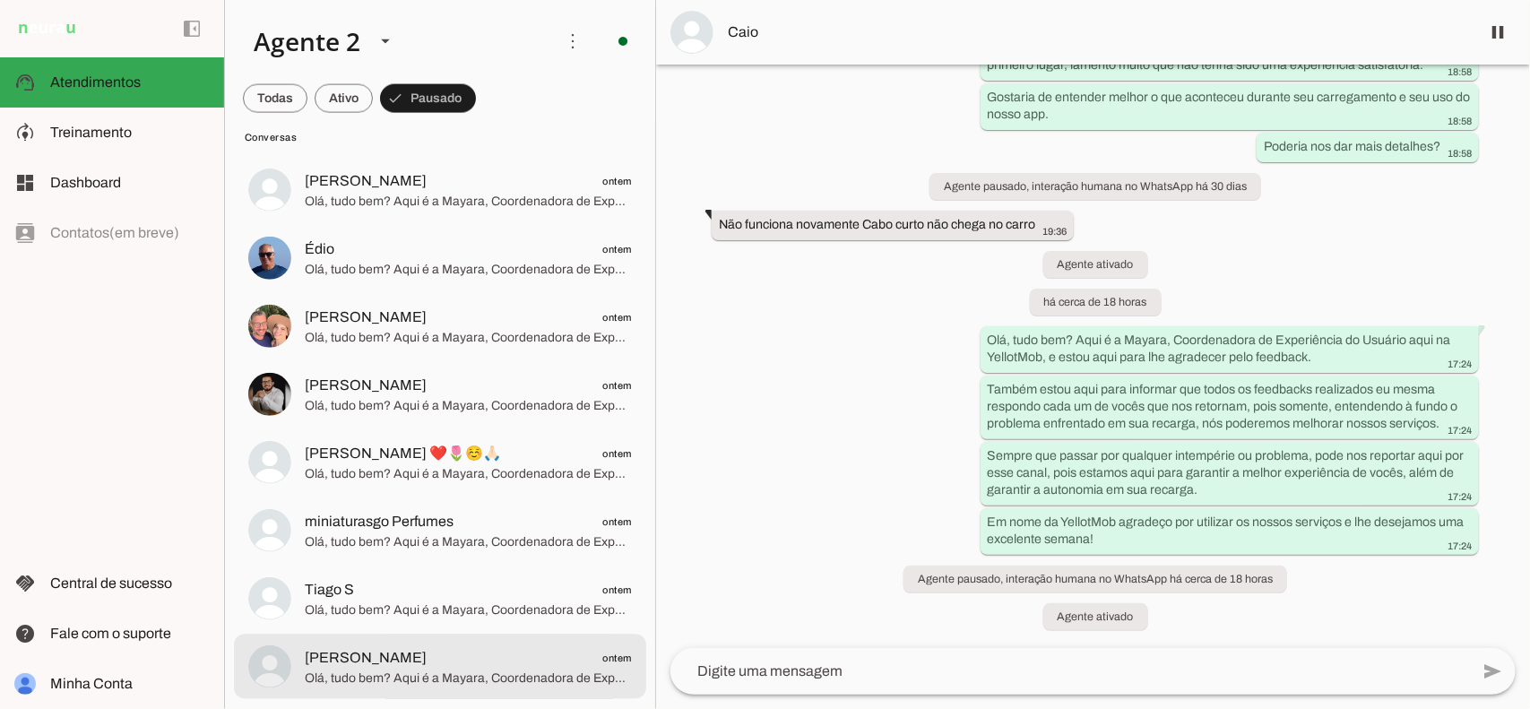
click at [558, 654] on span "[PERSON_NAME] ontem" at bounding box center [468, 657] width 327 height 22
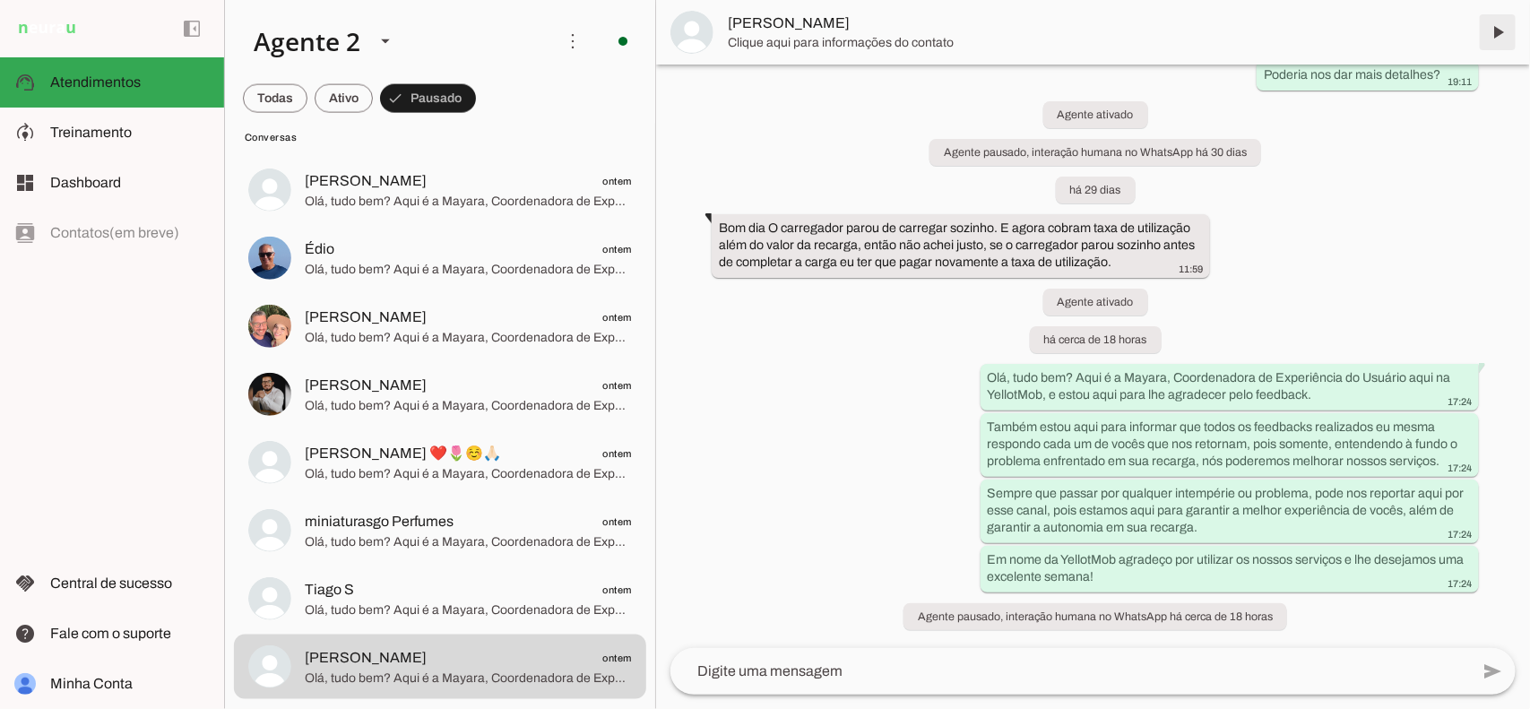
click at [1493, 37] on span at bounding box center [1497, 32] width 43 height 43
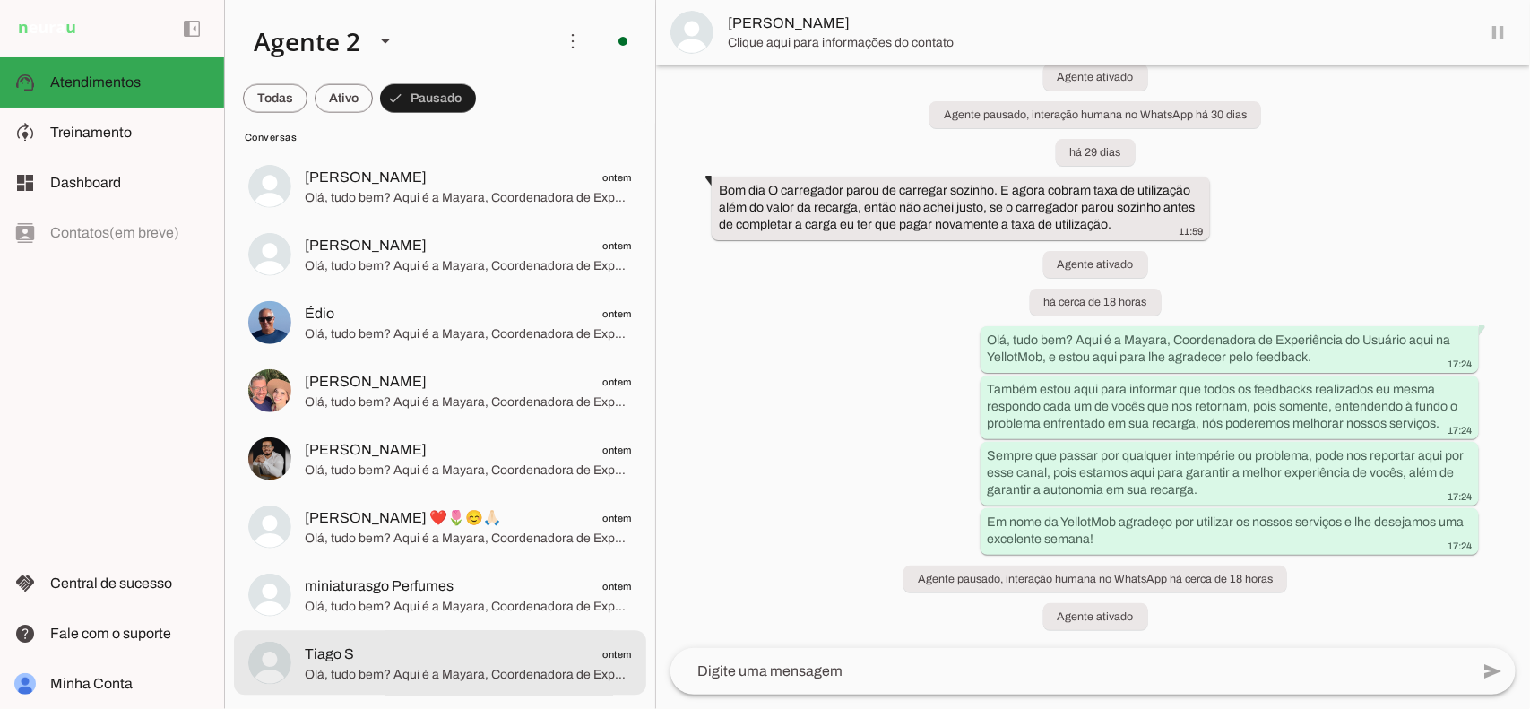
click at [507, 665] on span "Olá, tudo bem? Aqui é a Mayara, Coordenadora de Experiência do Usuário aqui na …" at bounding box center [468, 674] width 327 height 18
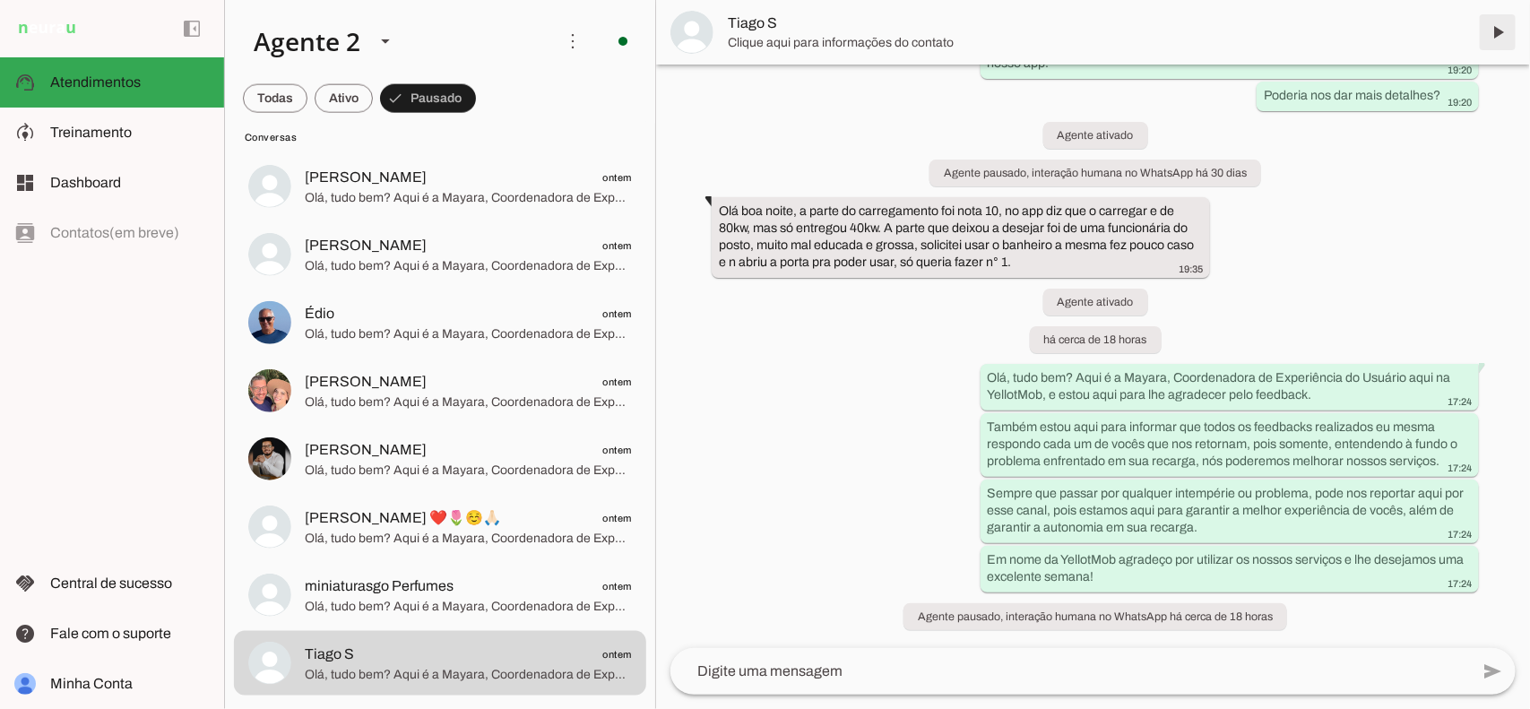
click at [1495, 32] on span at bounding box center [1497, 32] width 43 height 43
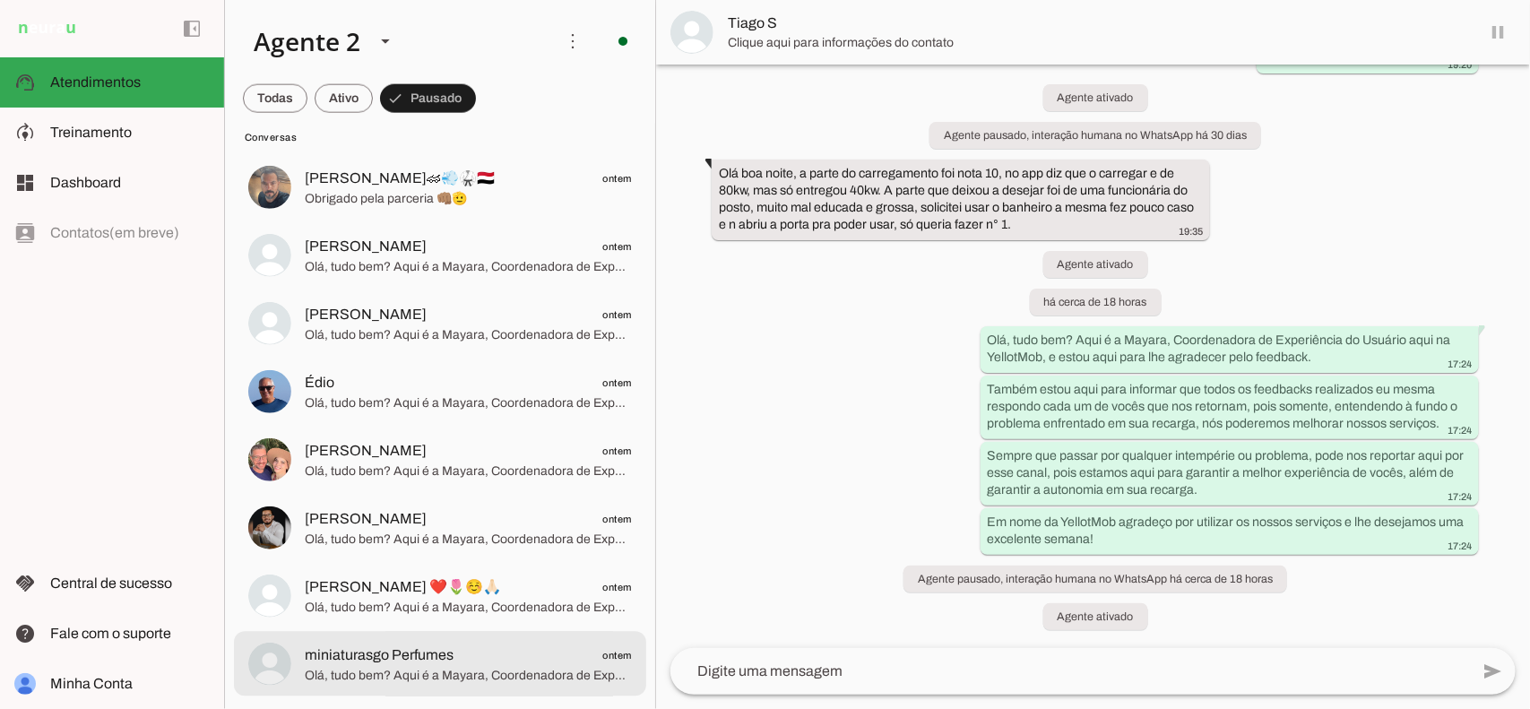
click at [450, 663] on span "miniaturasgo Perfumes" at bounding box center [379, 655] width 149 height 22
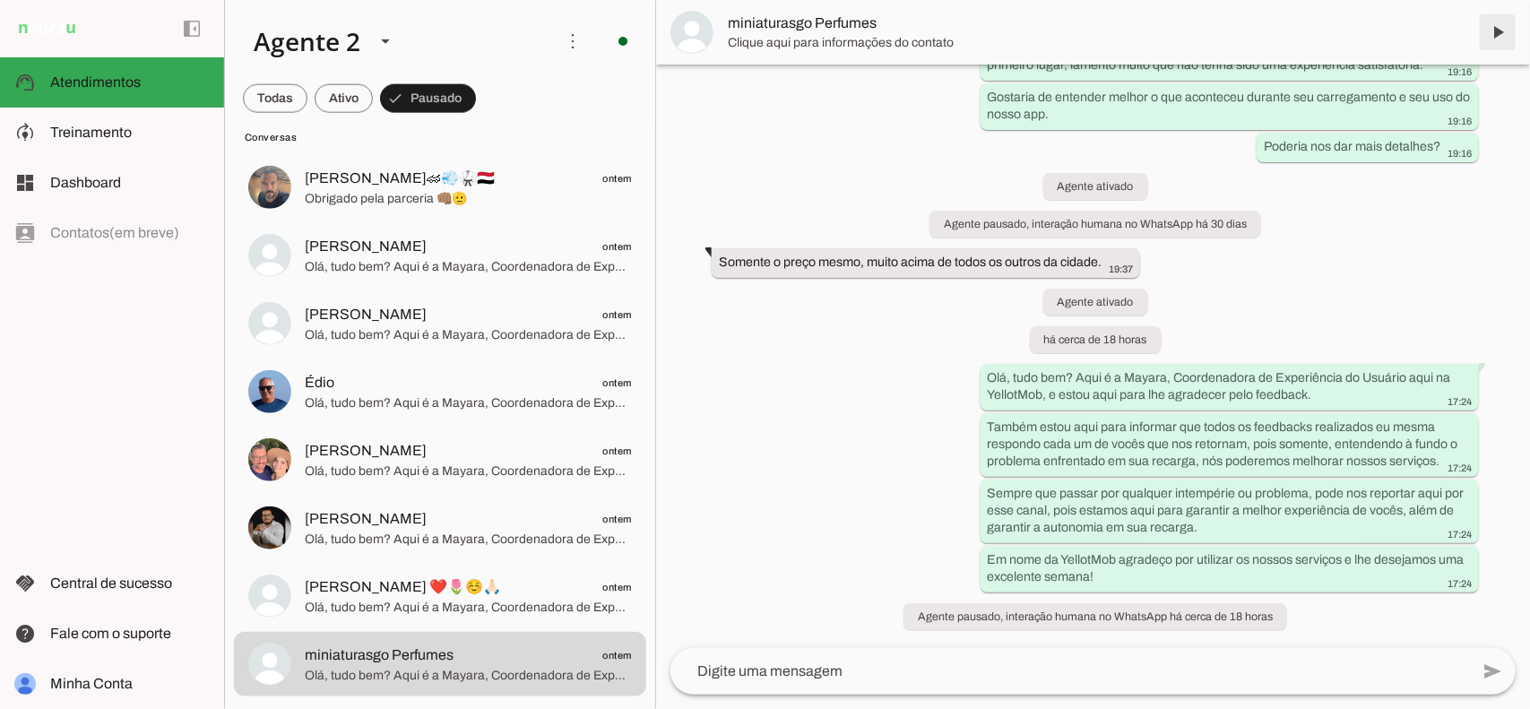
click at [1494, 32] on span at bounding box center [1497, 32] width 43 height 43
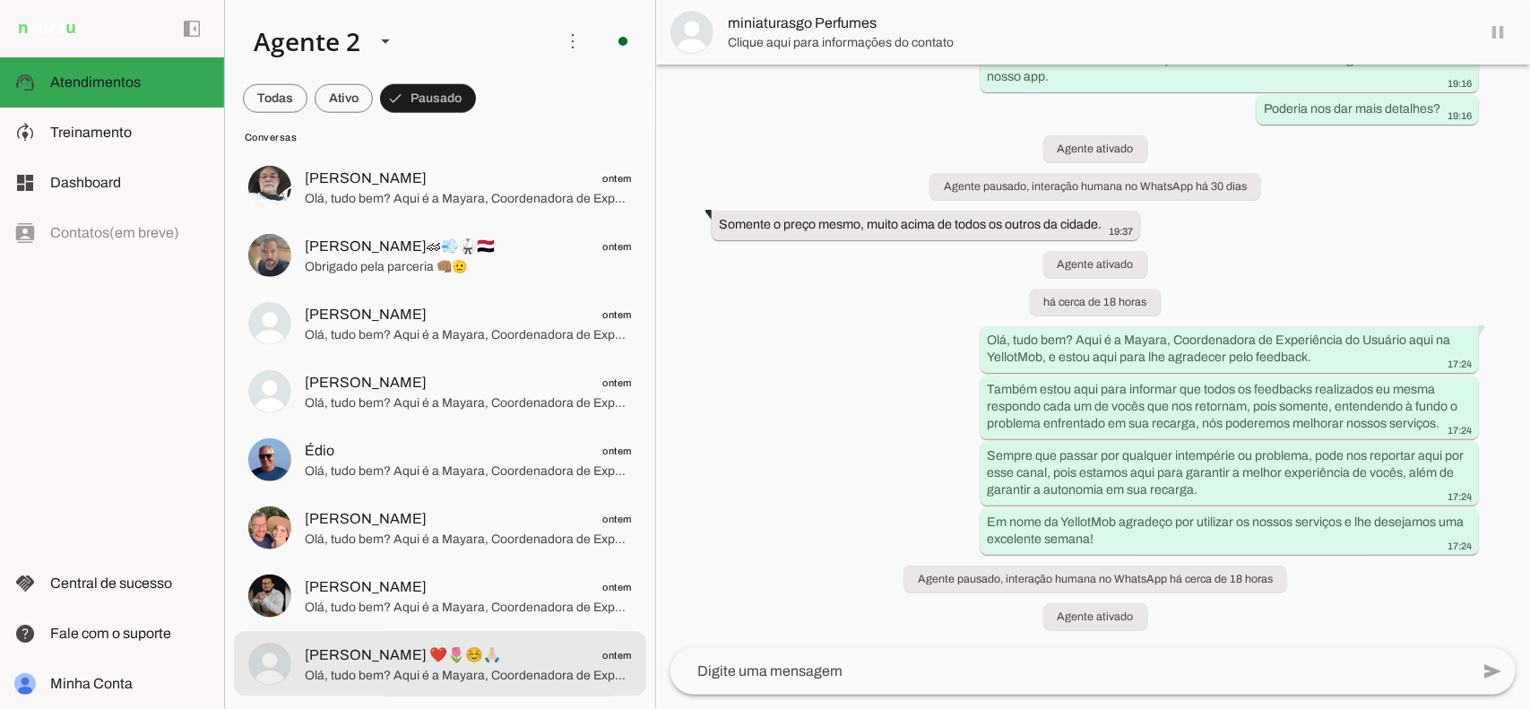
click at [504, 669] on span "Olá, tudo bem? Aqui é a Mayara, Coordenadora de Experiência do Usuário aqui na …" at bounding box center [468, 675] width 327 height 18
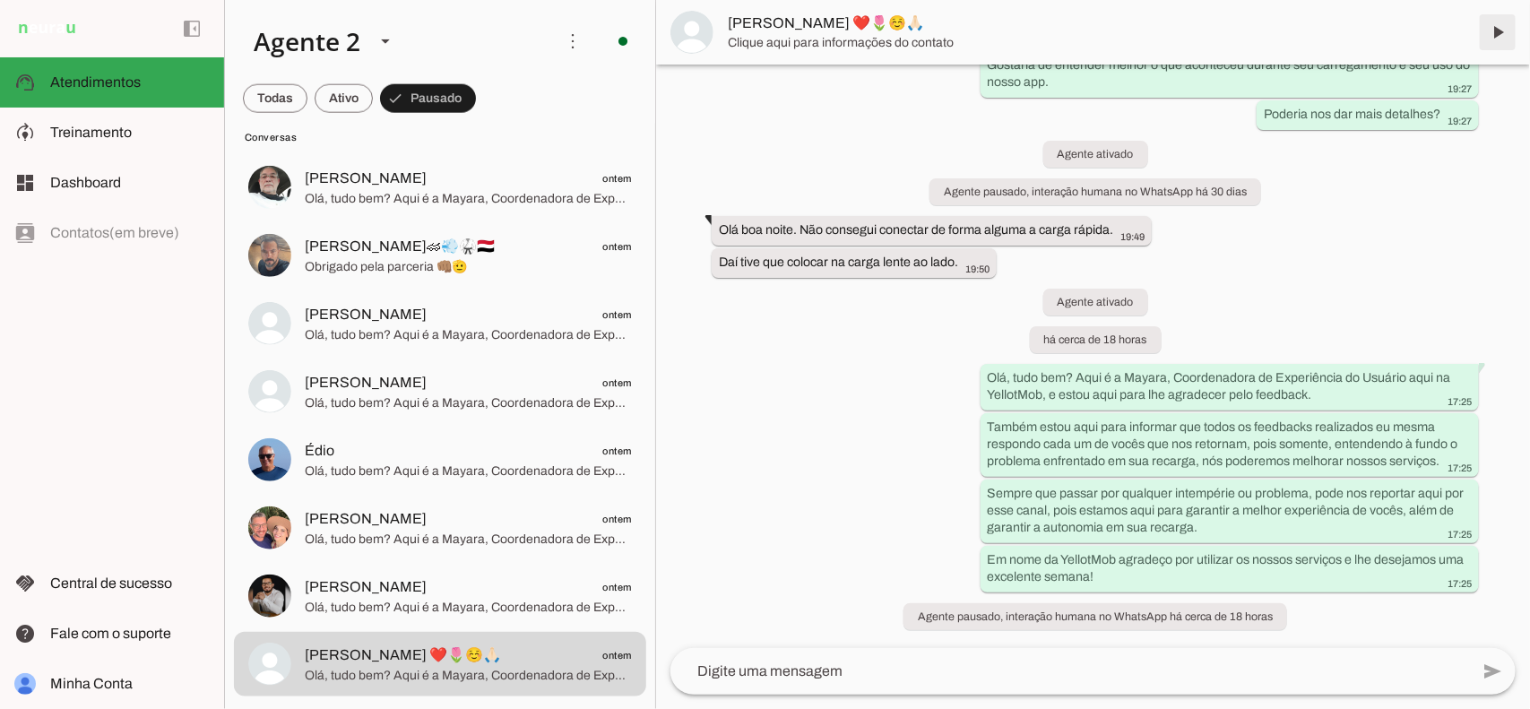
click at [1503, 29] on span at bounding box center [1497, 32] width 43 height 43
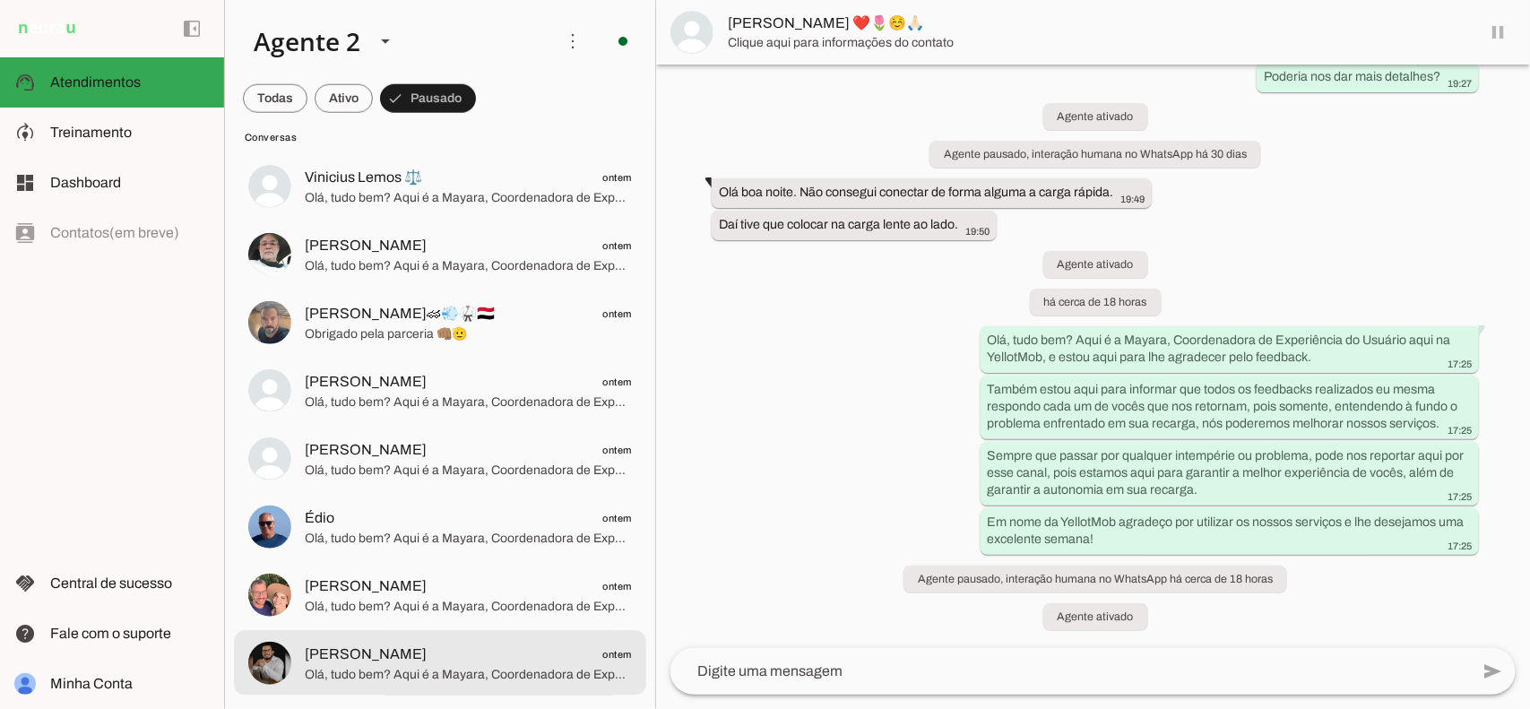
click at [469, 690] on md-item "[PERSON_NAME] ontem Olá, tudo bem? Aqui é a Mayara, Coordenadora de Experiência…" at bounding box center [440, 663] width 412 height 65
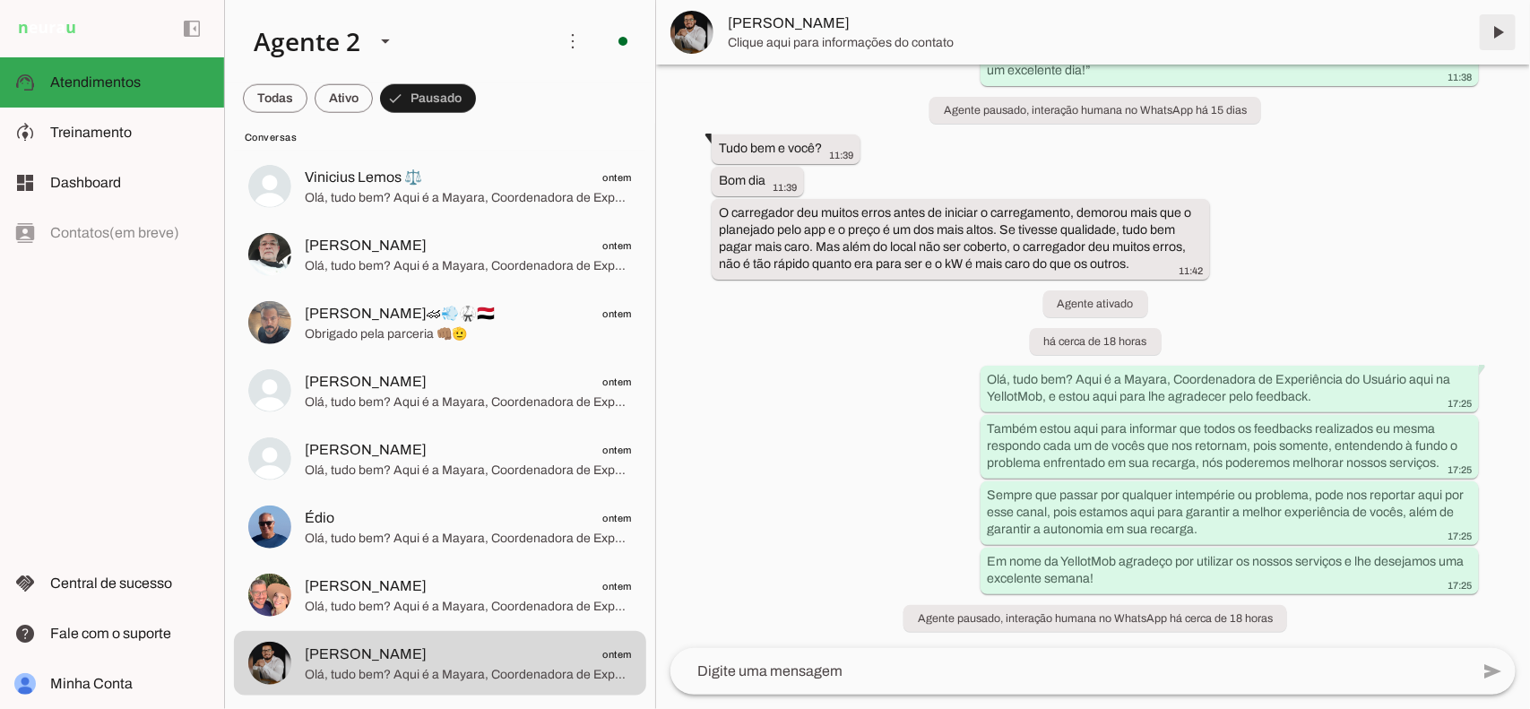
click at [1494, 33] on span at bounding box center [1497, 32] width 43 height 43
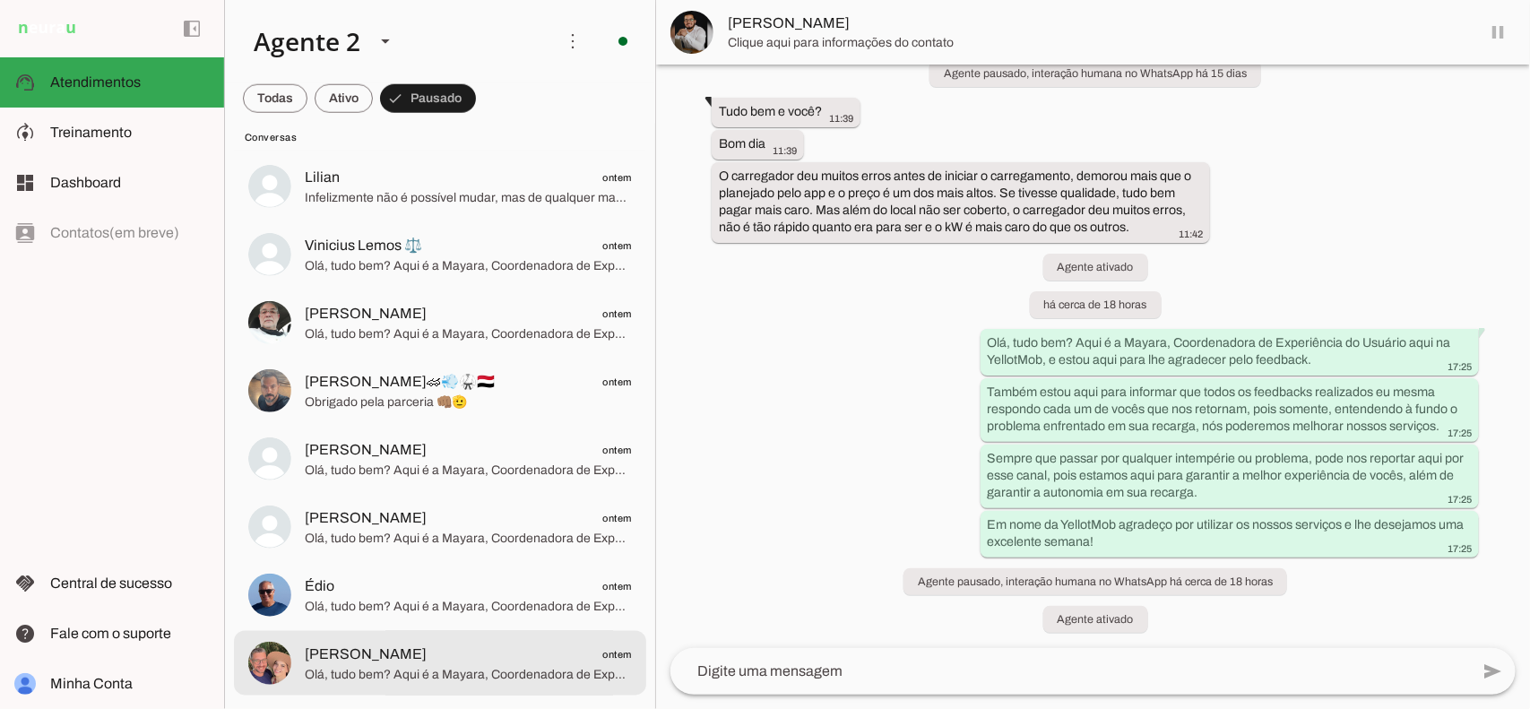
click at [514, 650] on span "[PERSON_NAME] ontem" at bounding box center [468, 654] width 327 height 22
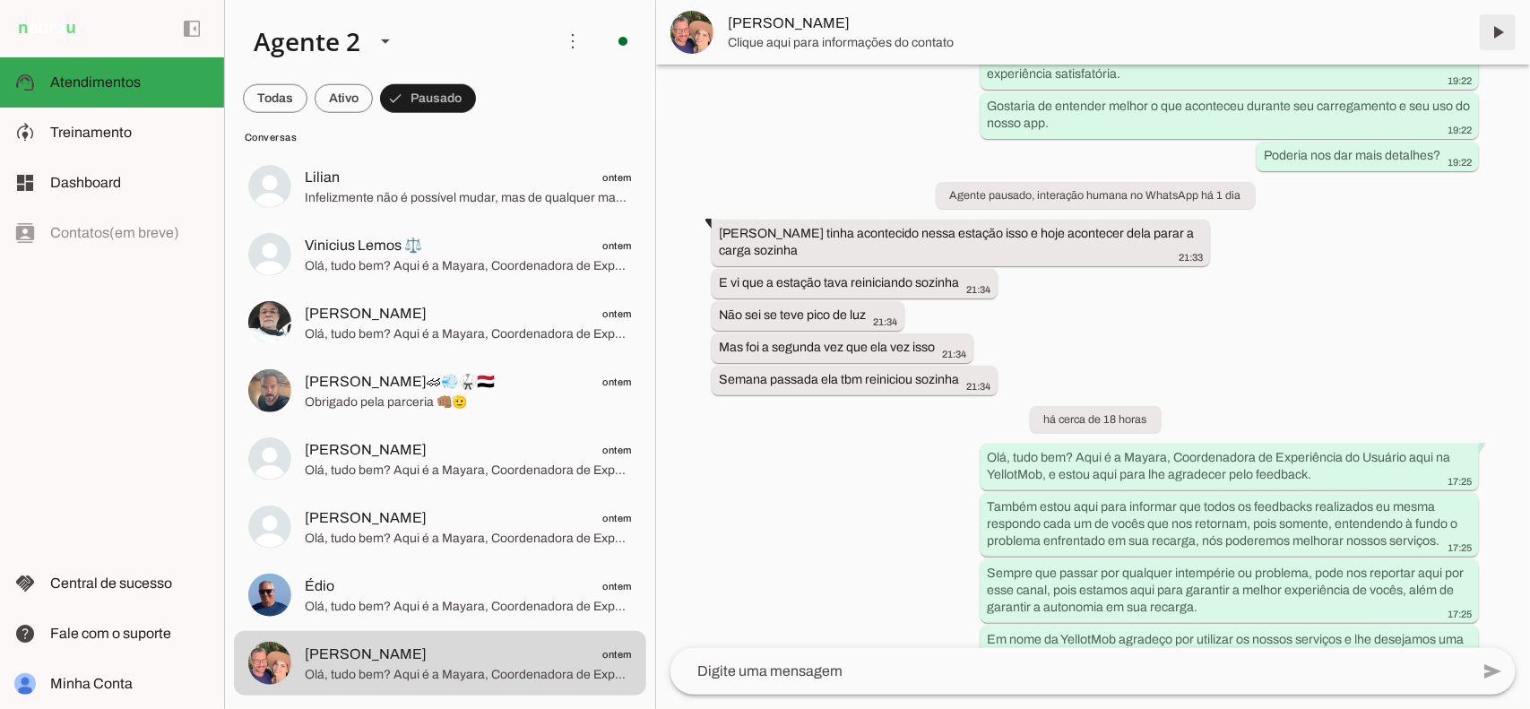
click at [1492, 33] on span at bounding box center [1497, 32] width 43 height 43
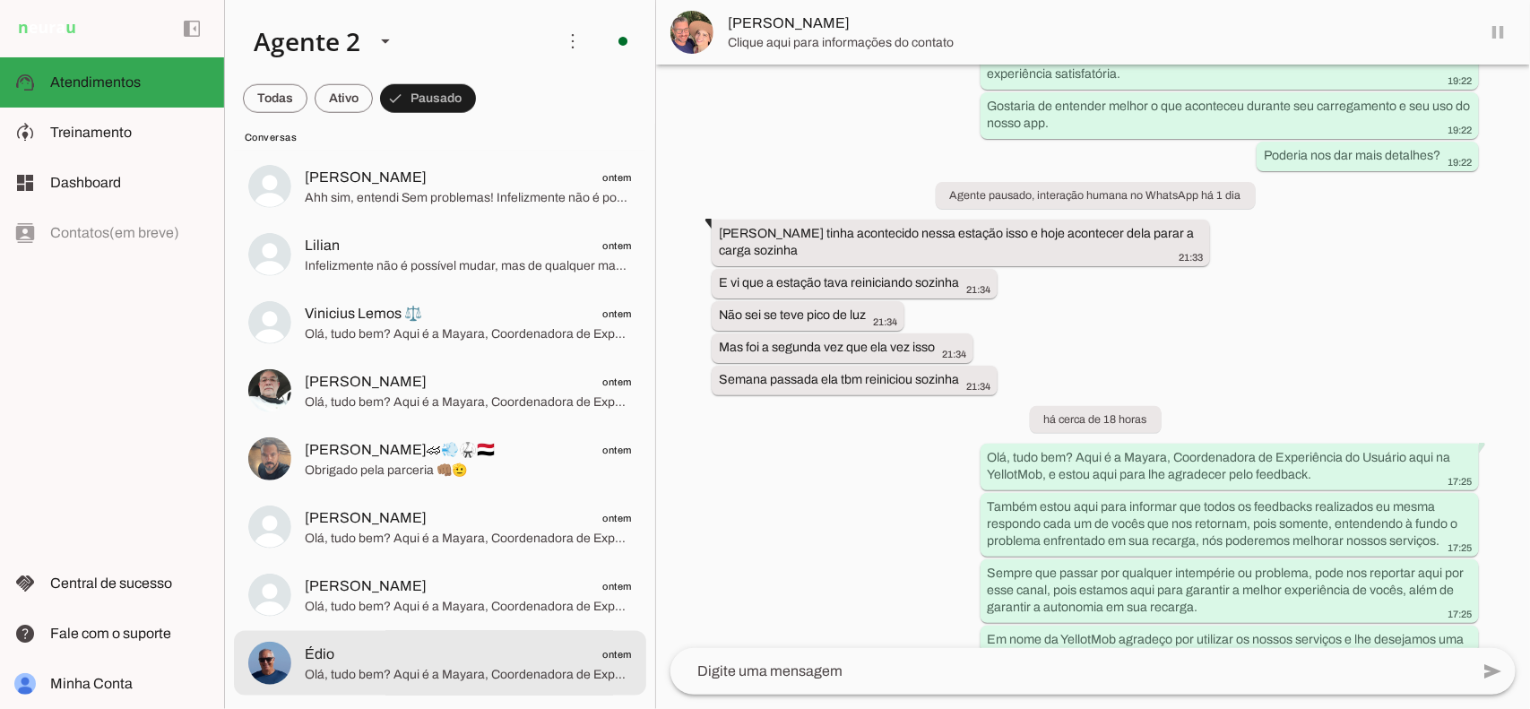
click at [504, 637] on md-item "Édio ontem Olá, tudo bem? Aqui é a Mayara, Coordenadora de Experiência do Usuár…" at bounding box center [440, 663] width 412 height 65
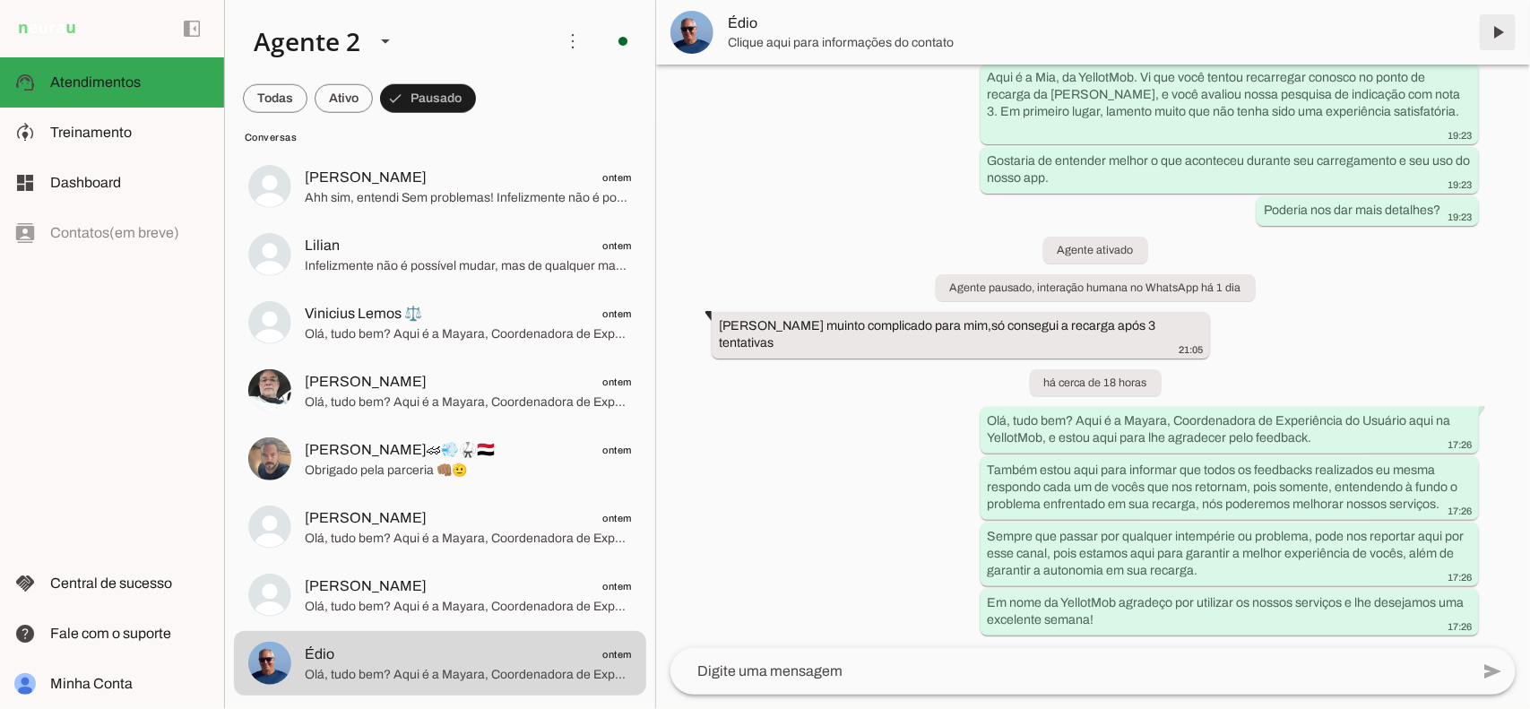
click at [1506, 29] on span at bounding box center [1497, 32] width 43 height 43
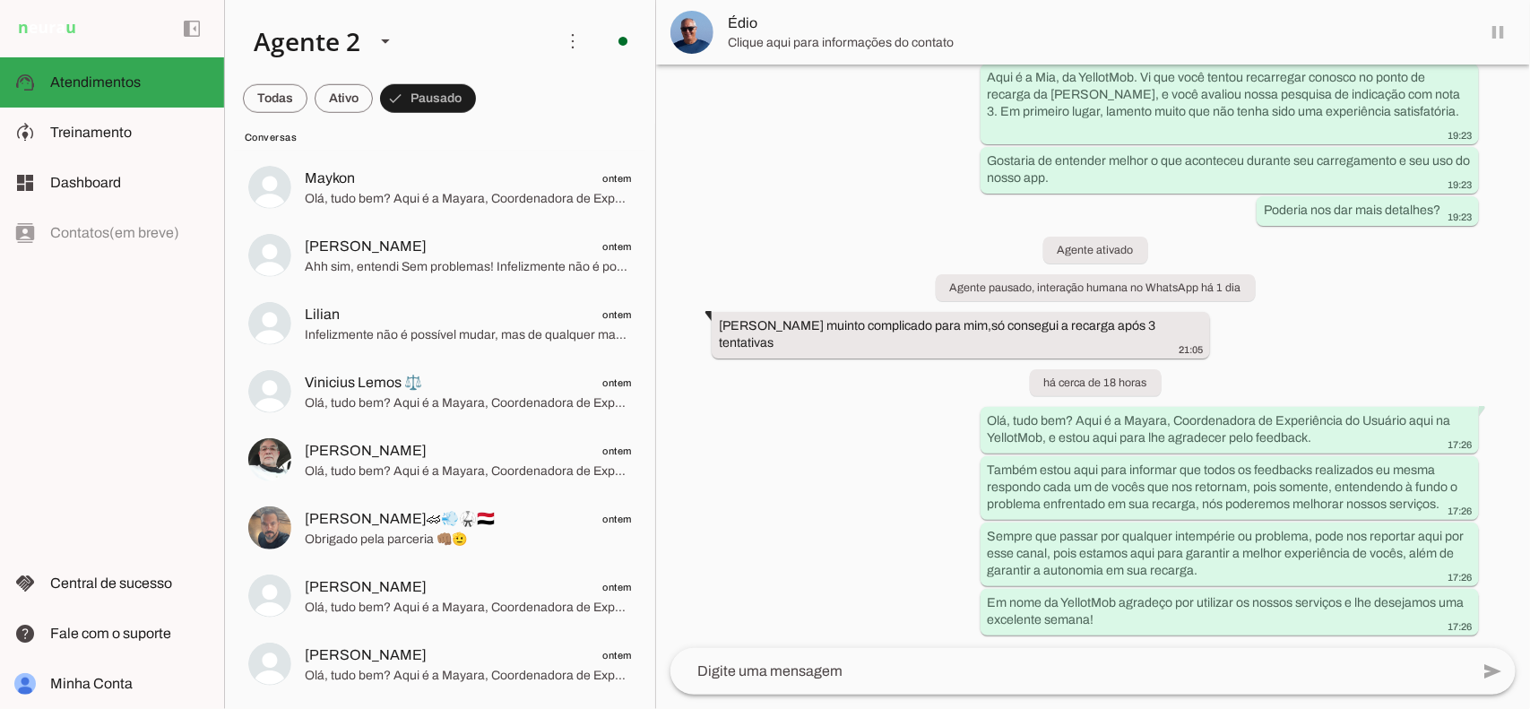
click at [522, 666] on span "Olá, tudo bem? Aqui é a Mayara, Coordenadora de Experiência do Usuário aqui na …" at bounding box center [468, 675] width 327 height 18
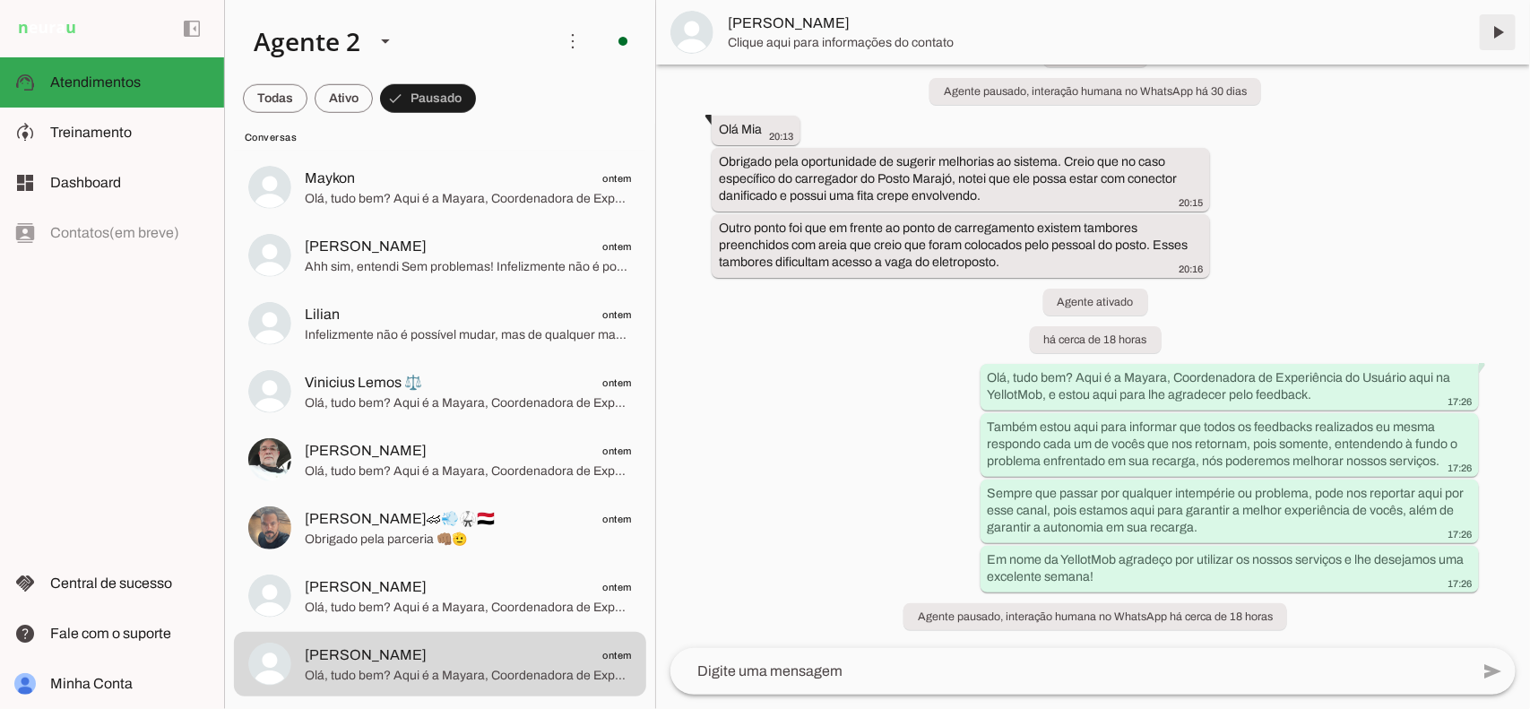
click at [1495, 31] on span at bounding box center [1497, 32] width 43 height 43
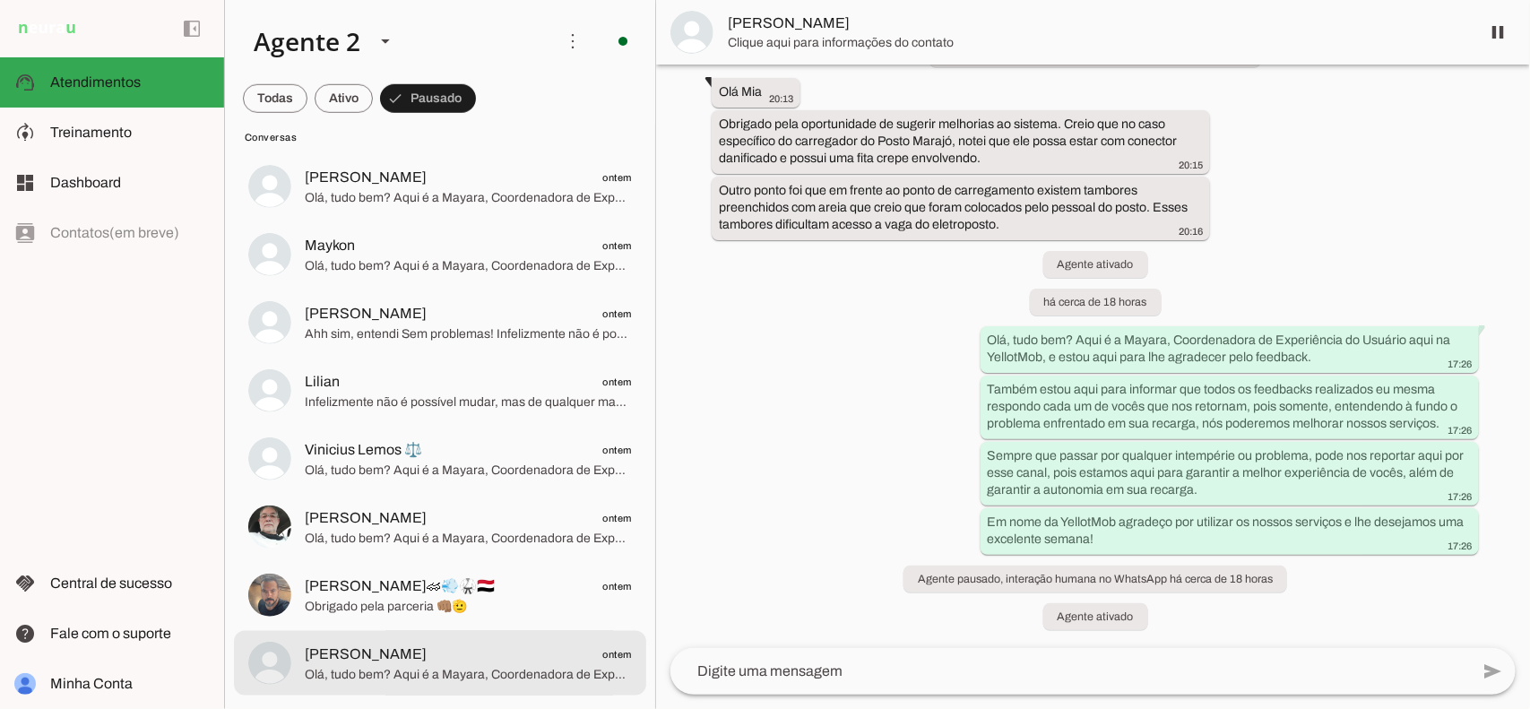
click at [509, 653] on span "[PERSON_NAME] ontem" at bounding box center [468, 654] width 327 height 22
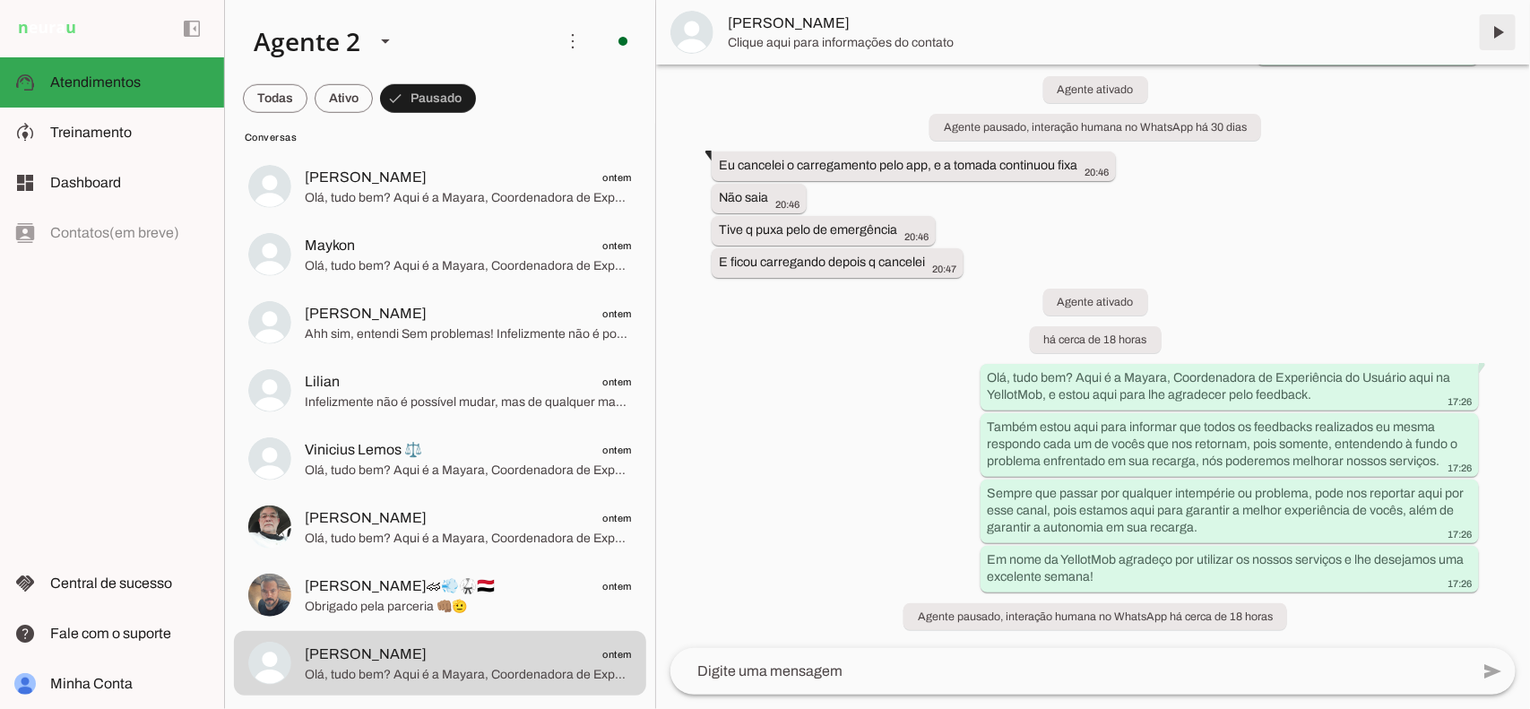
click at [1497, 31] on span at bounding box center [1497, 32] width 43 height 43
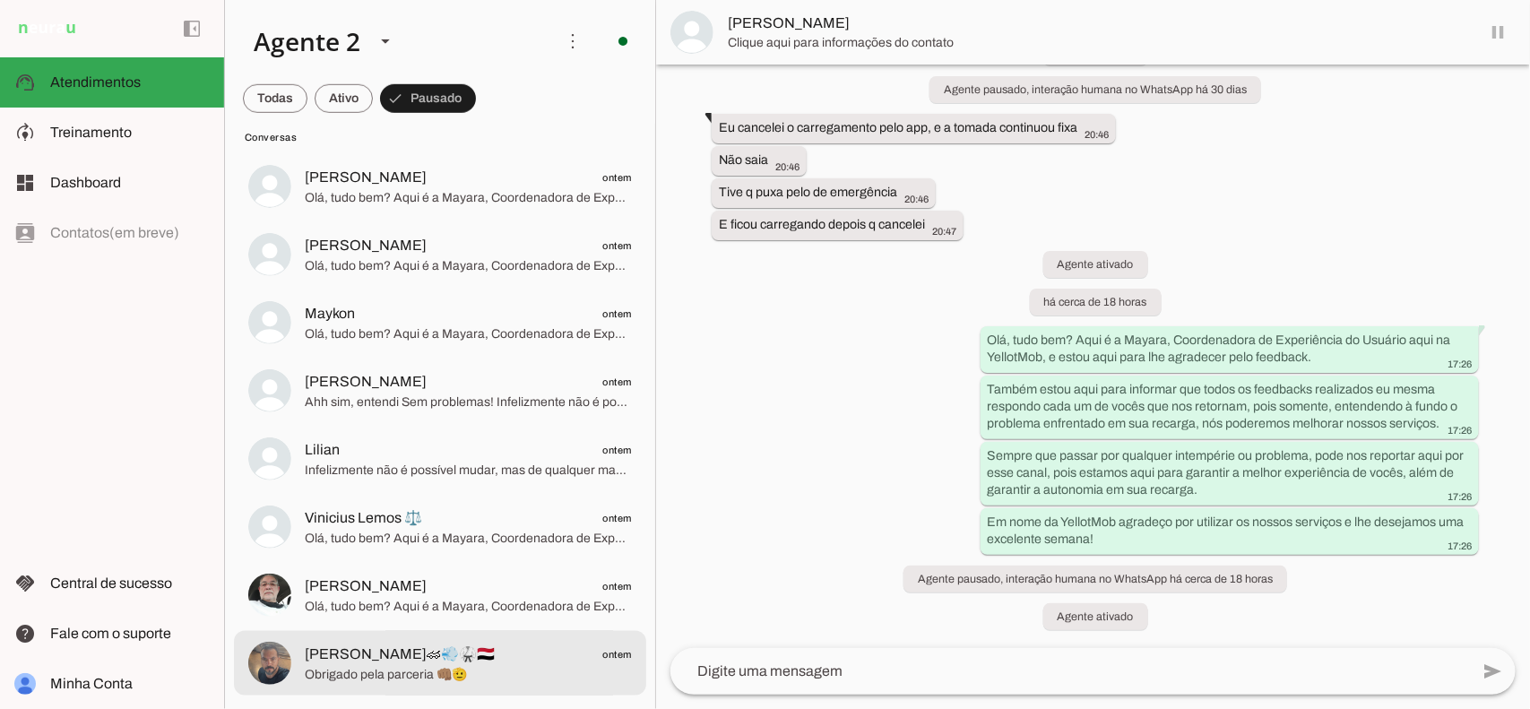
click at [418, 661] on span "[PERSON_NAME]🏎💨🥋🇾🇪" at bounding box center [400, 655] width 190 height 22
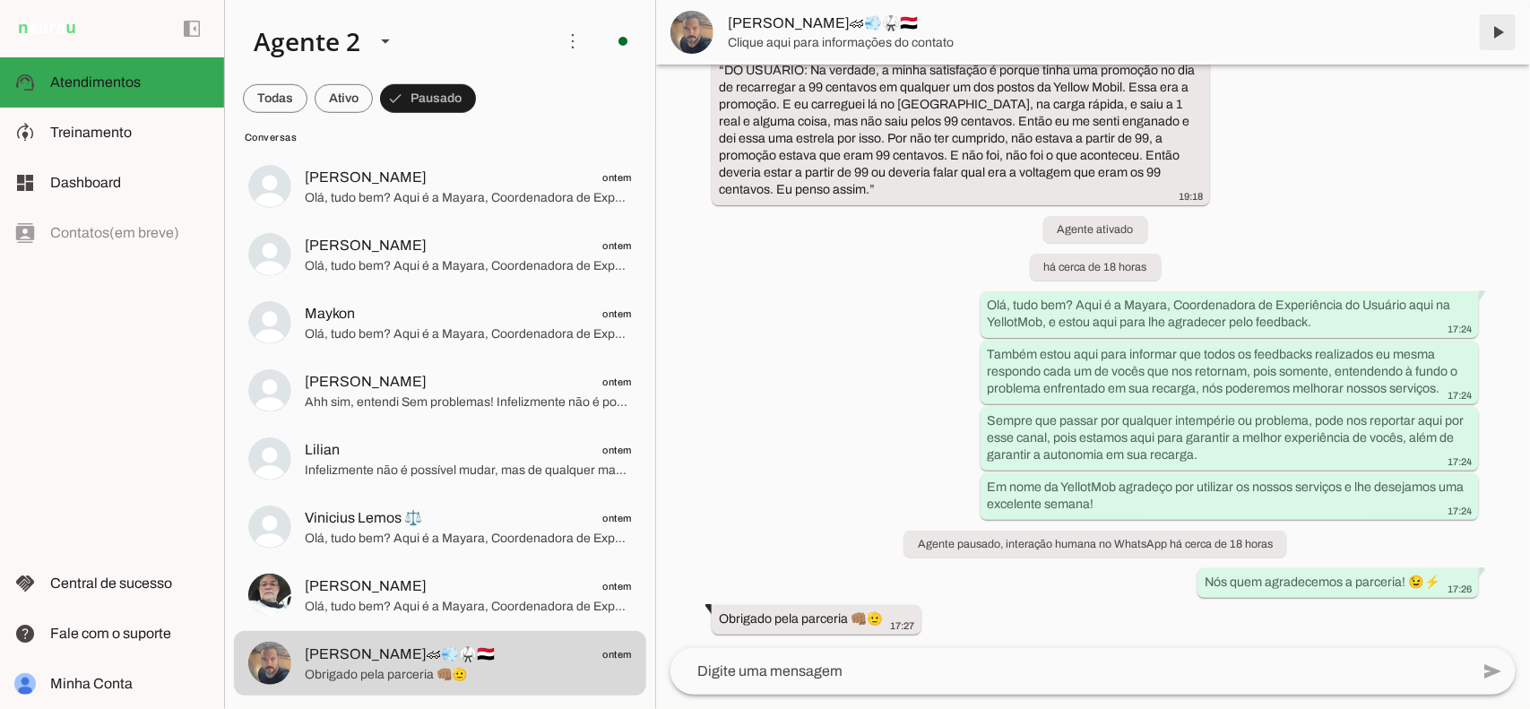
click at [1499, 27] on span at bounding box center [1497, 32] width 43 height 43
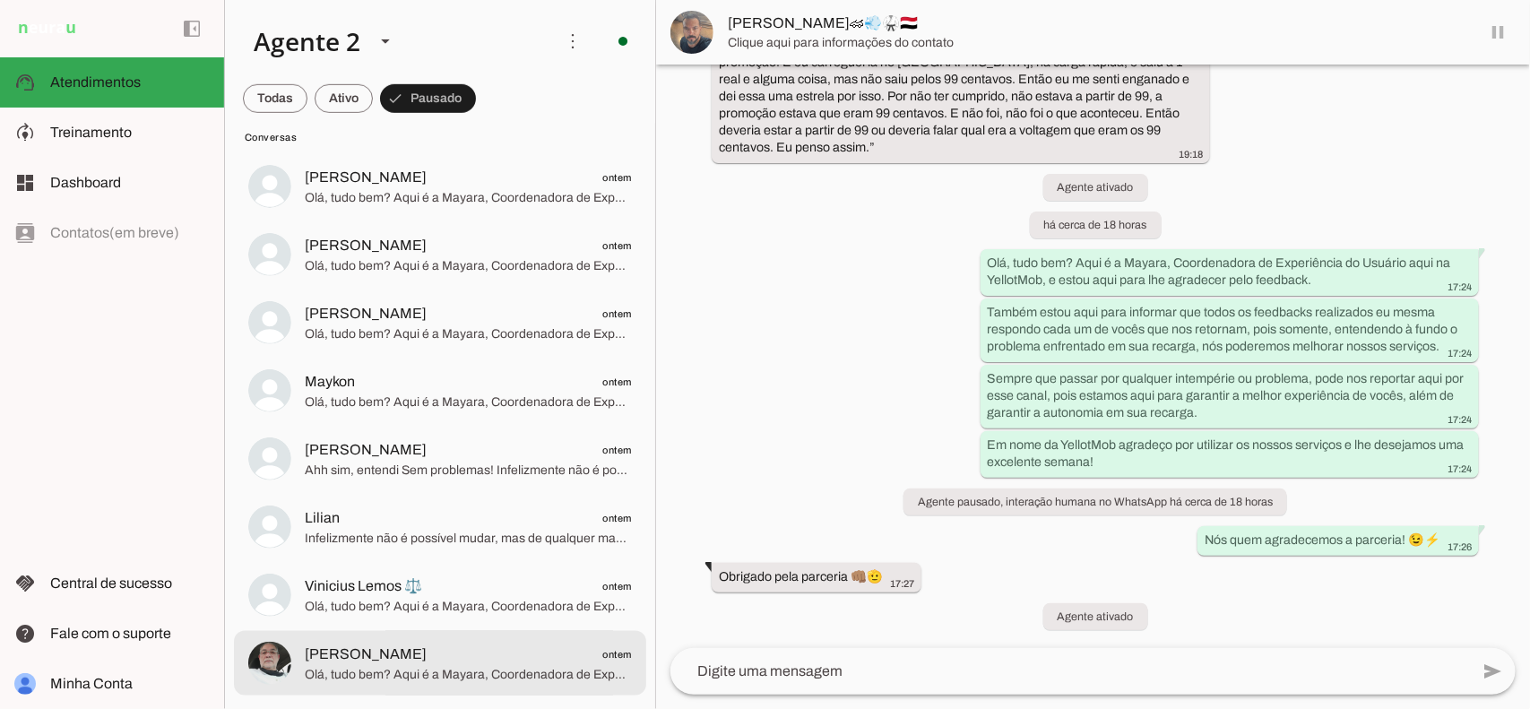
click at [507, 656] on span "[PERSON_NAME] ontem" at bounding box center [468, 654] width 327 height 22
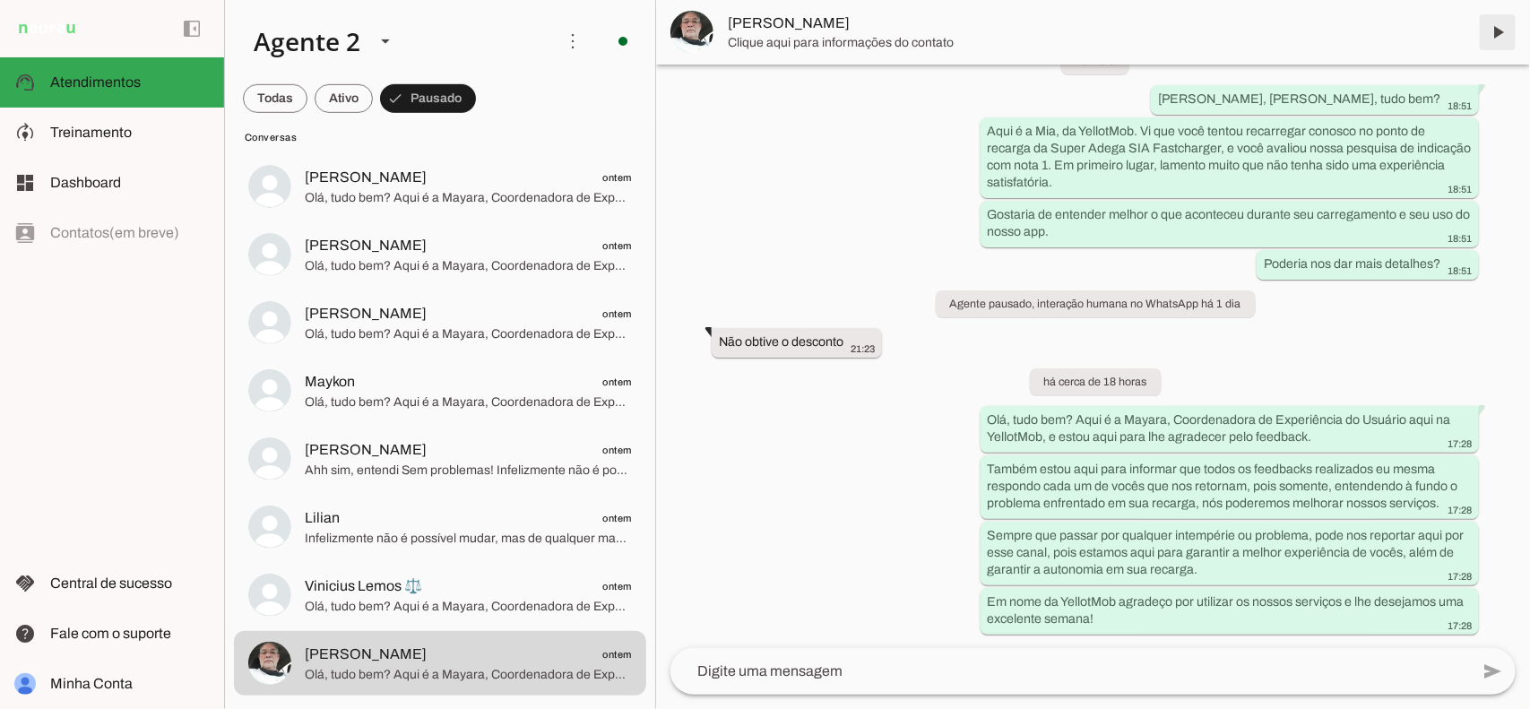
click at [1498, 30] on span at bounding box center [1497, 32] width 43 height 43
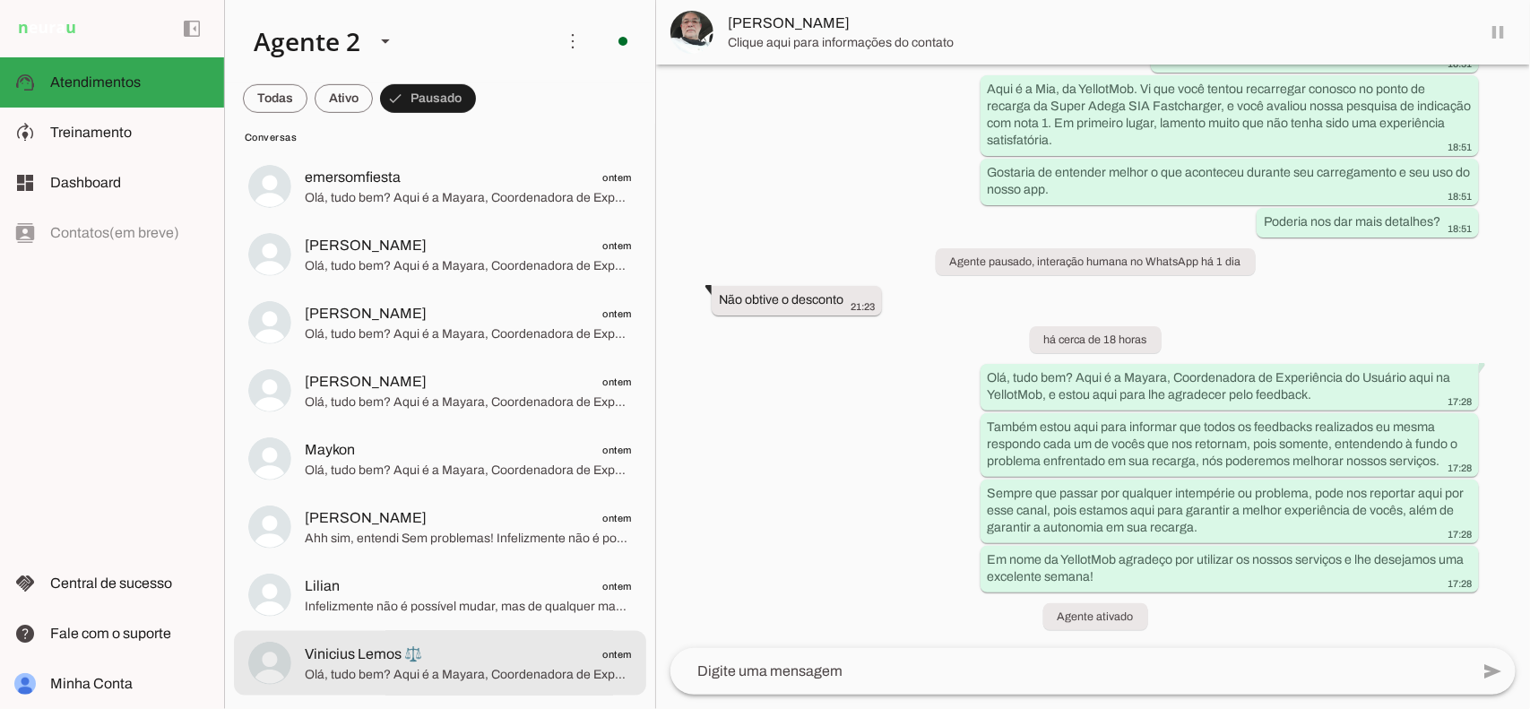
drag, startPoint x: 522, startPoint y: 654, endPoint x: 633, endPoint y: 588, distance: 129.4
click at [522, 655] on span "Vinicius Lemos ⚖️ ontem" at bounding box center [468, 654] width 327 height 22
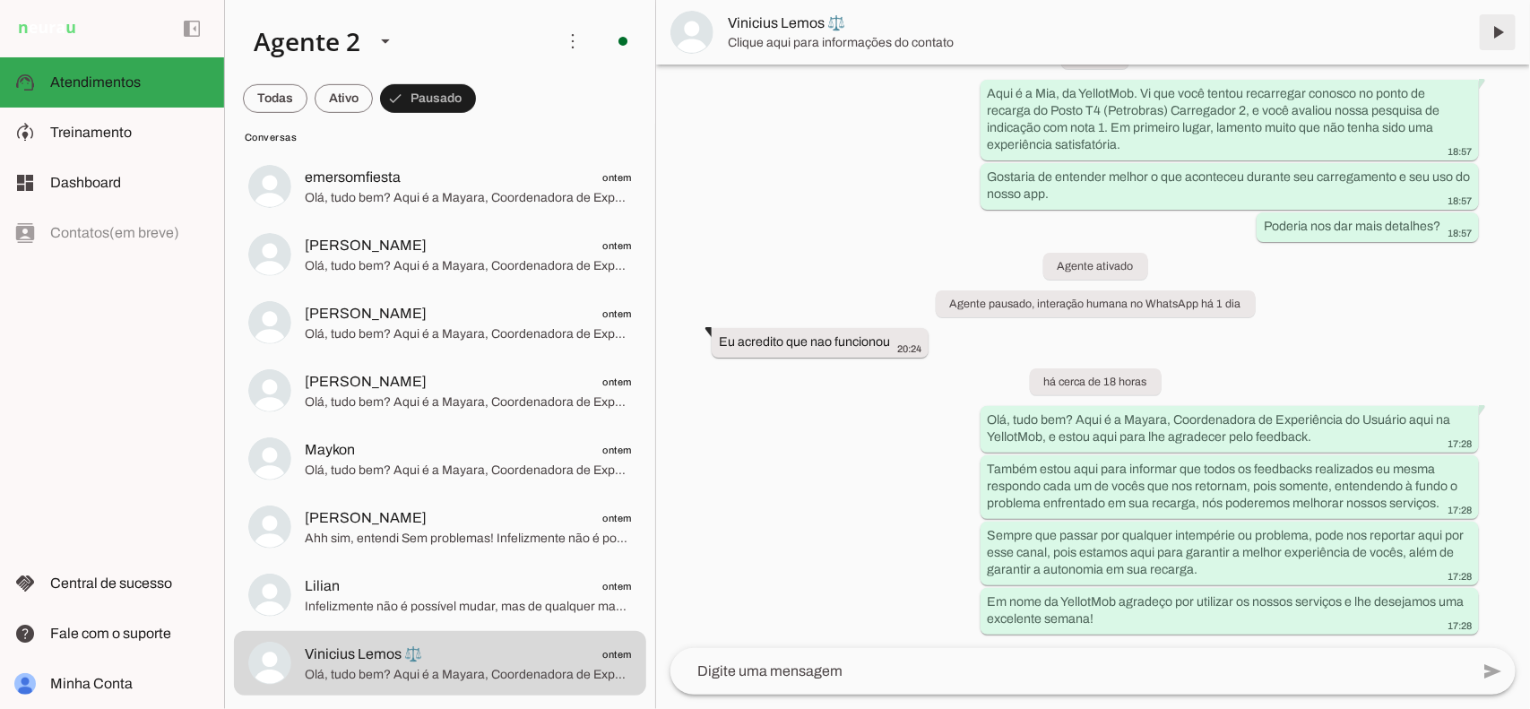
click at [1498, 25] on span at bounding box center [1497, 32] width 43 height 43
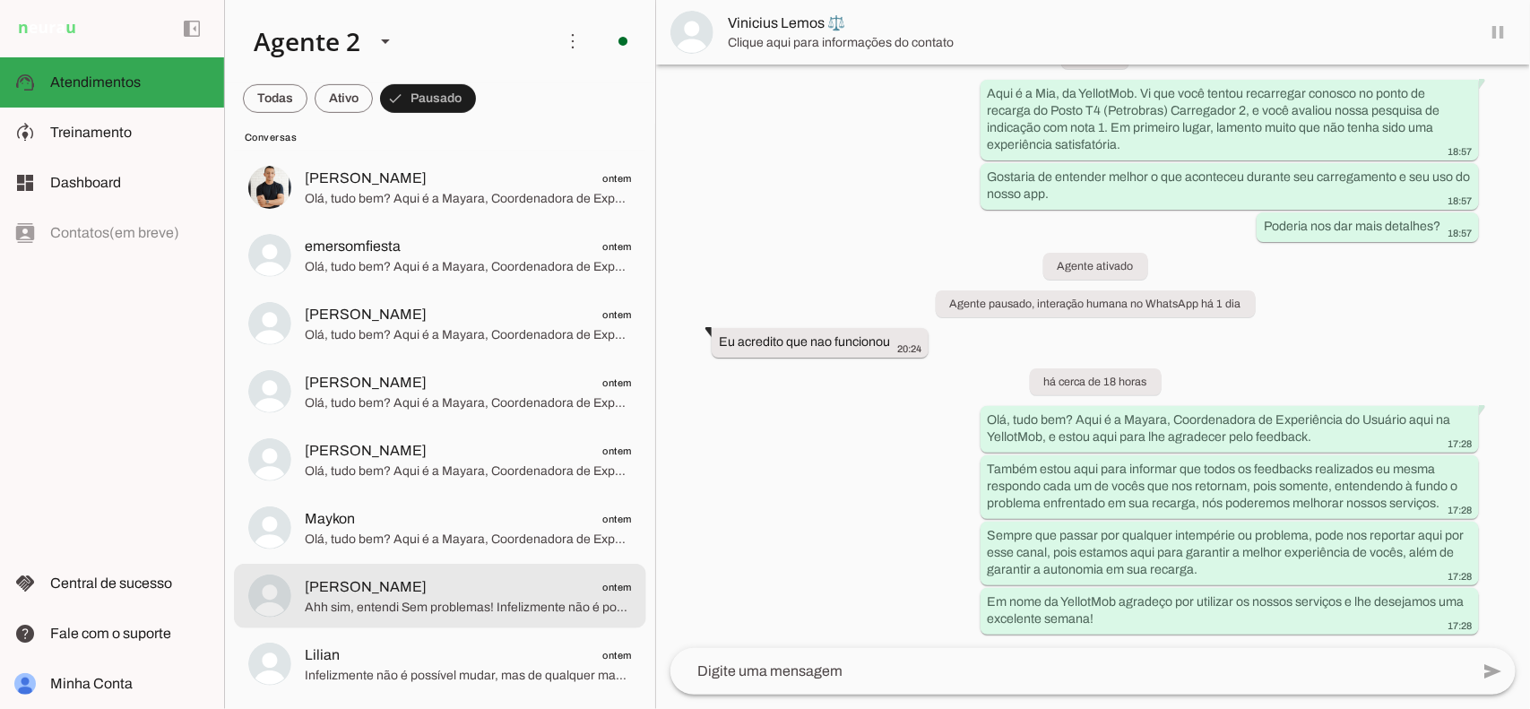
click at [511, 628] on lit-virtualizer "Conversa Teste [DATE] 🇧🇷 موسى 🇱🇧 ontem E, como cliente a gente entende que isso…" at bounding box center [440, 293] width 430 height 821
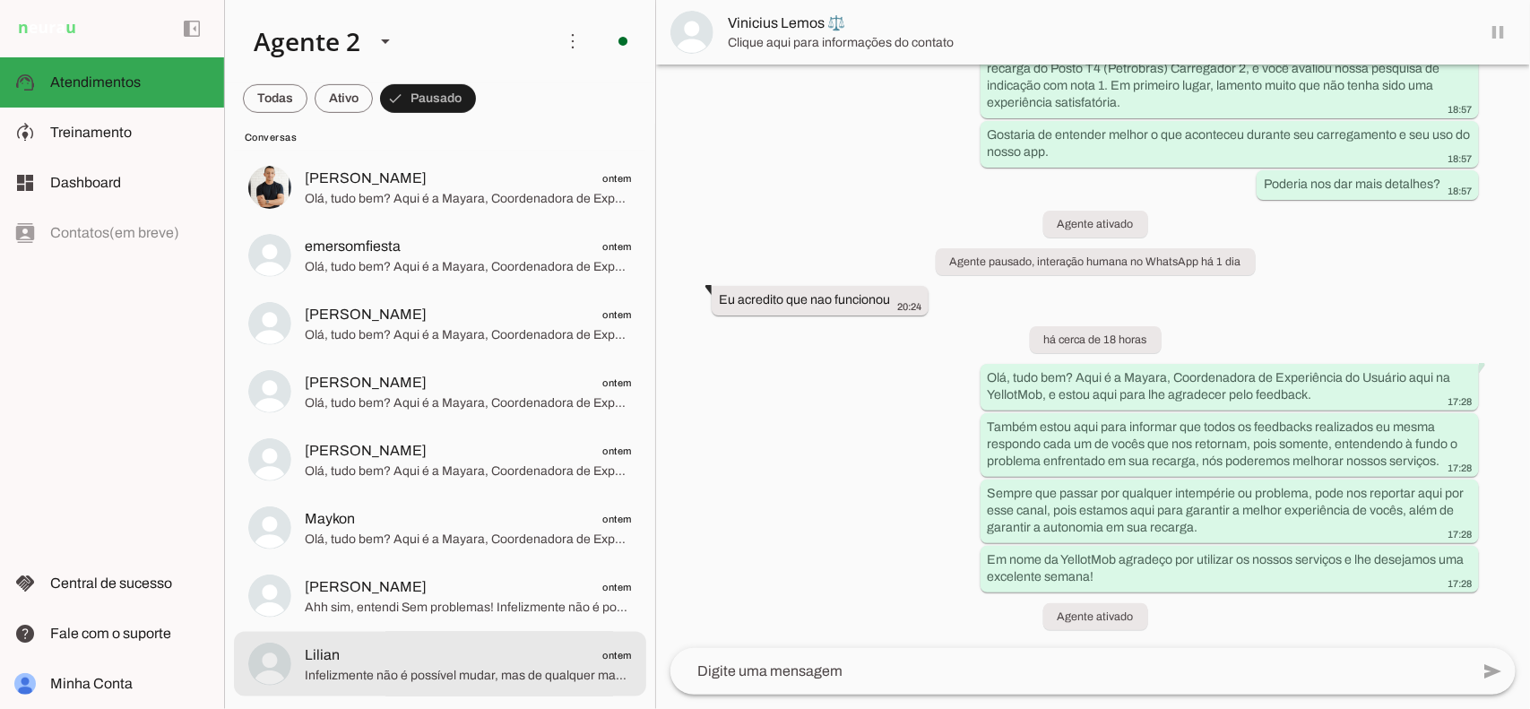
click at [506, 636] on md-item "Lilian ontem Infelizmente não é possível mudar, mas de qualquer maneira, agrade…" at bounding box center [440, 664] width 412 height 65
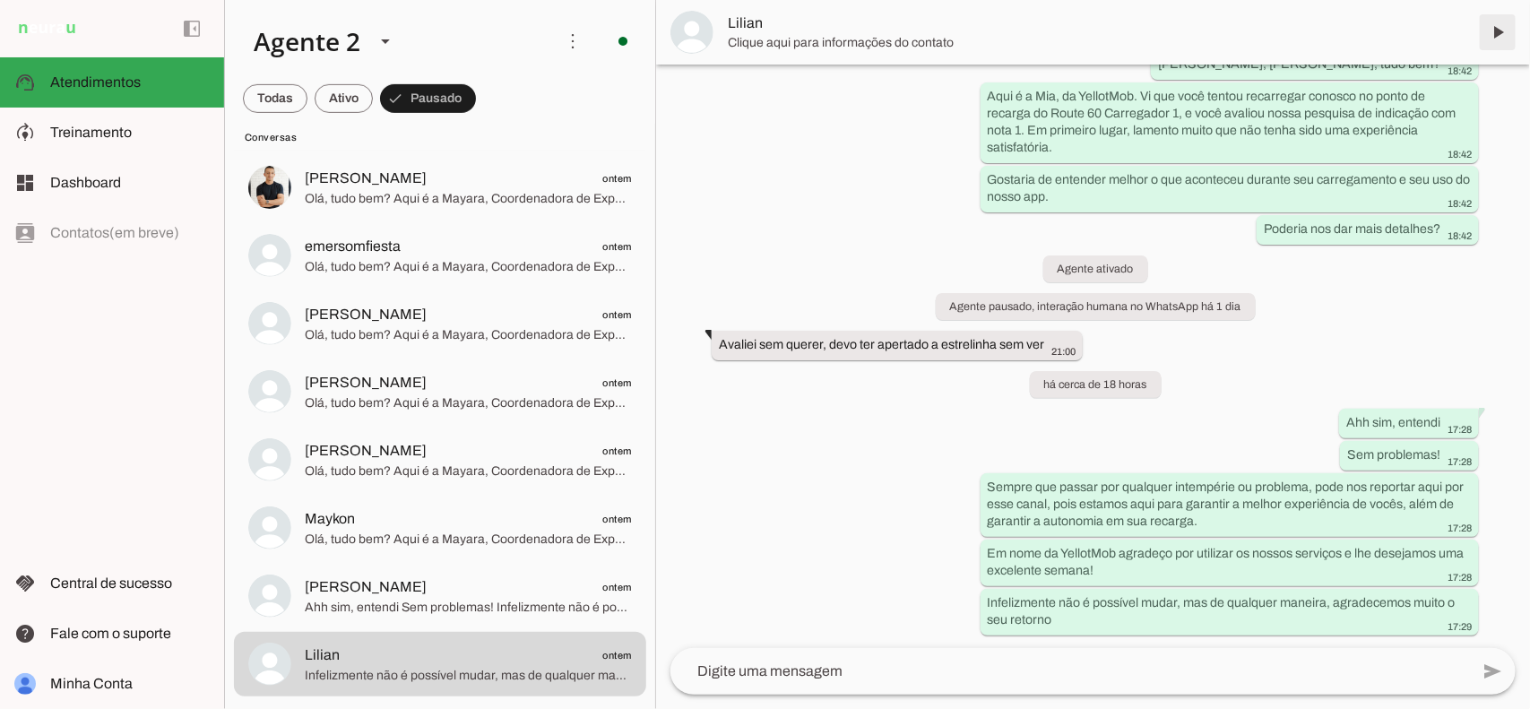
click at [1499, 34] on span at bounding box center [1497, 32] width 43 height 43
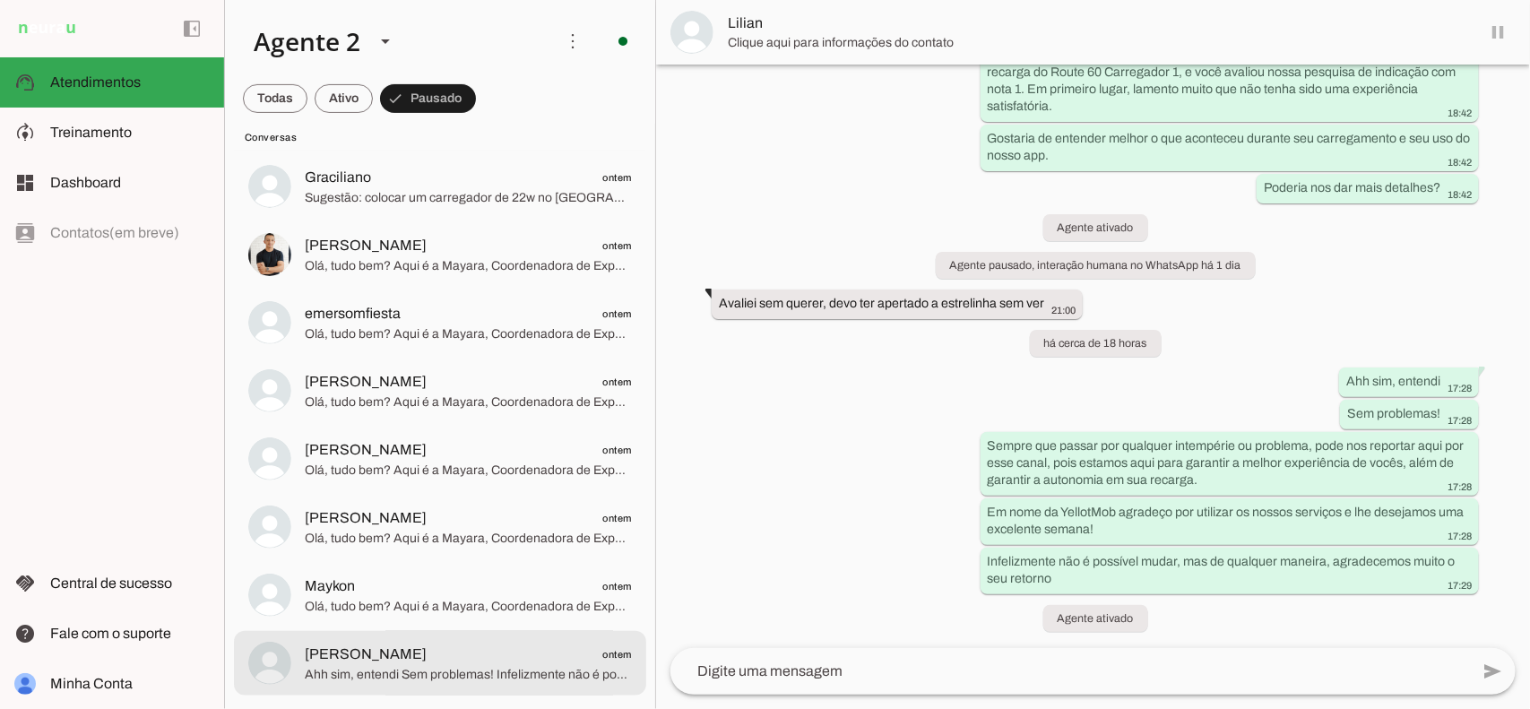
click at [445, 678] on span "Ahh sim, entendi Sem problemas! Infelizmente não é possível mudar, mas de qualq…" at bounding box center [468, 674] width 327 height 18
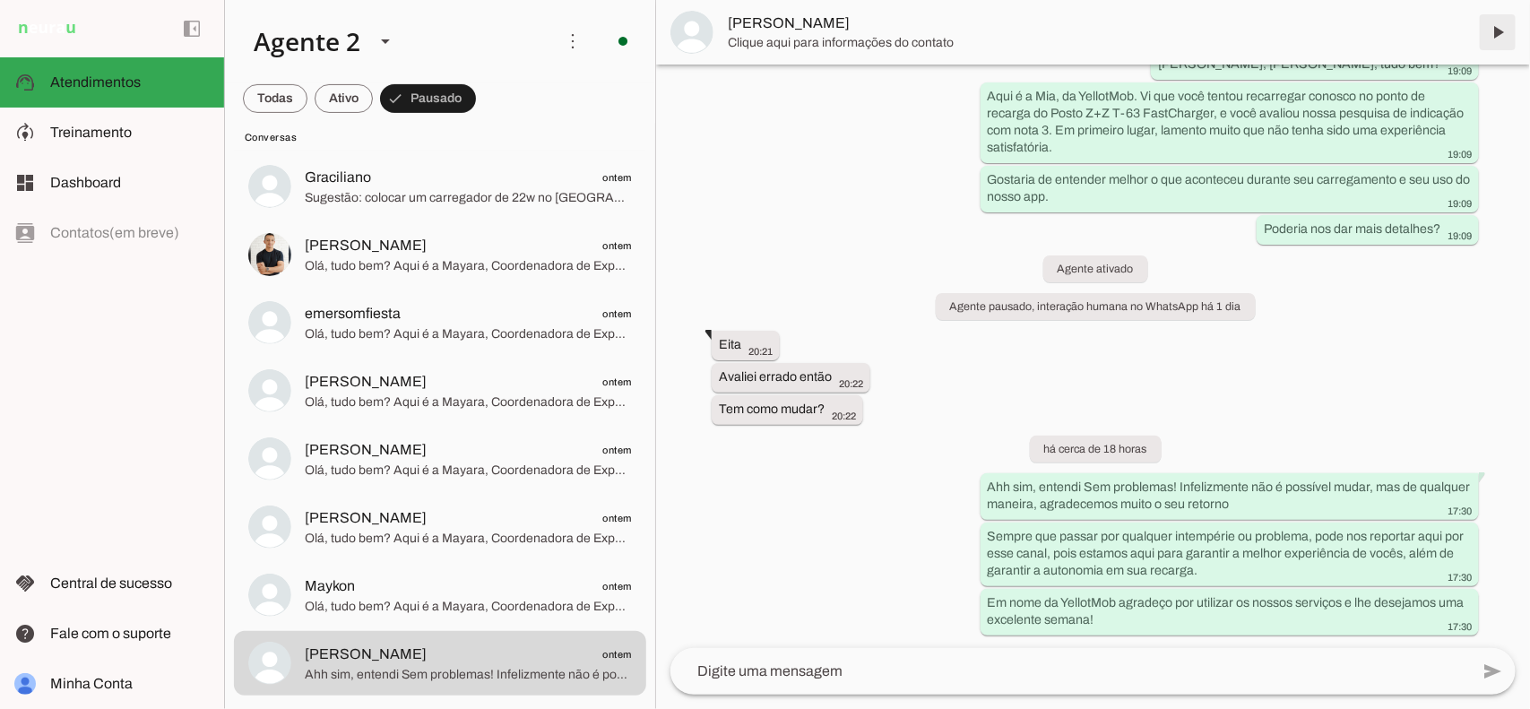
click at [1503, 31] on span at bounding box center [1497, 32] width 43 height 43
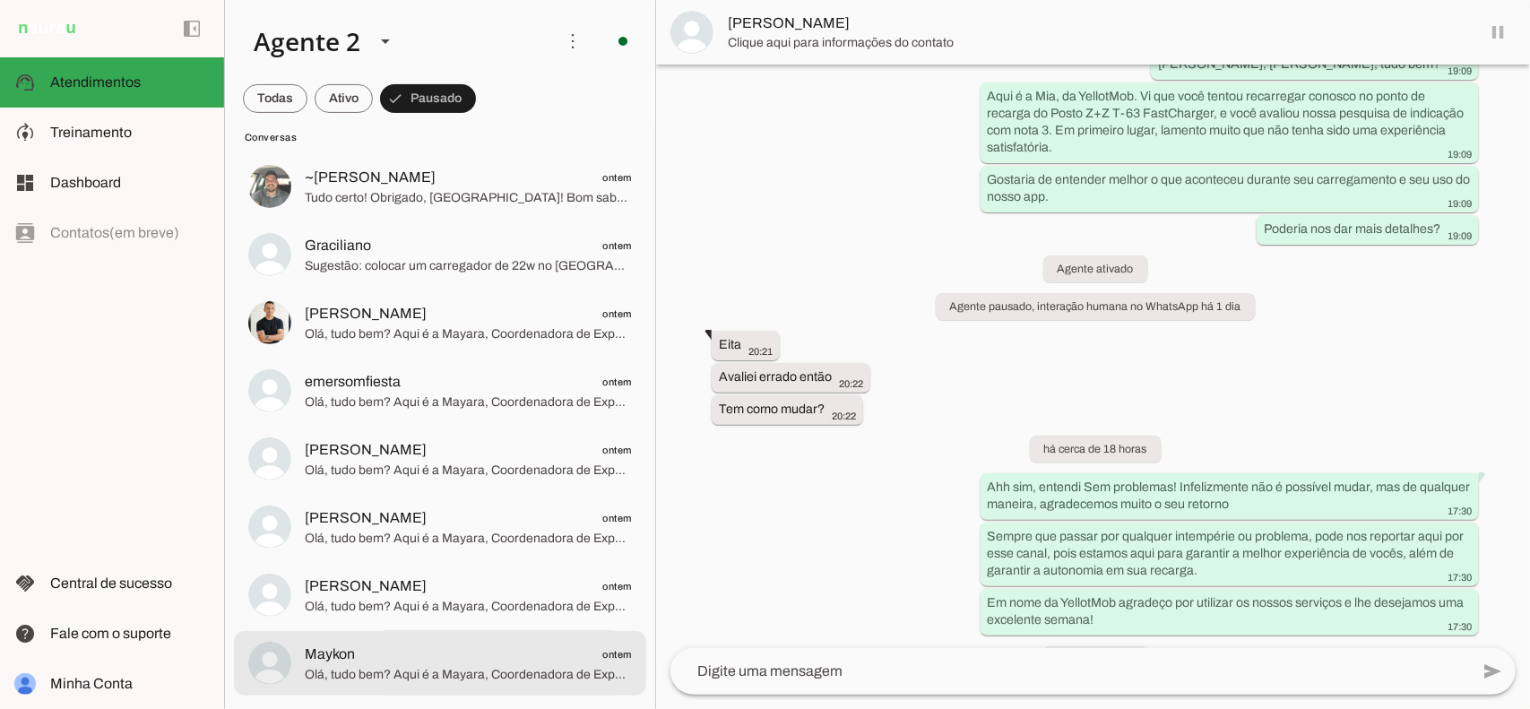
click at [489, 695] on md-item "Maykon ontem Olá, tudo bem? Aqui é a Mayara, Coordenadora de Experiência do Usu…" at bounding box center [440, 663] width 412 height 65
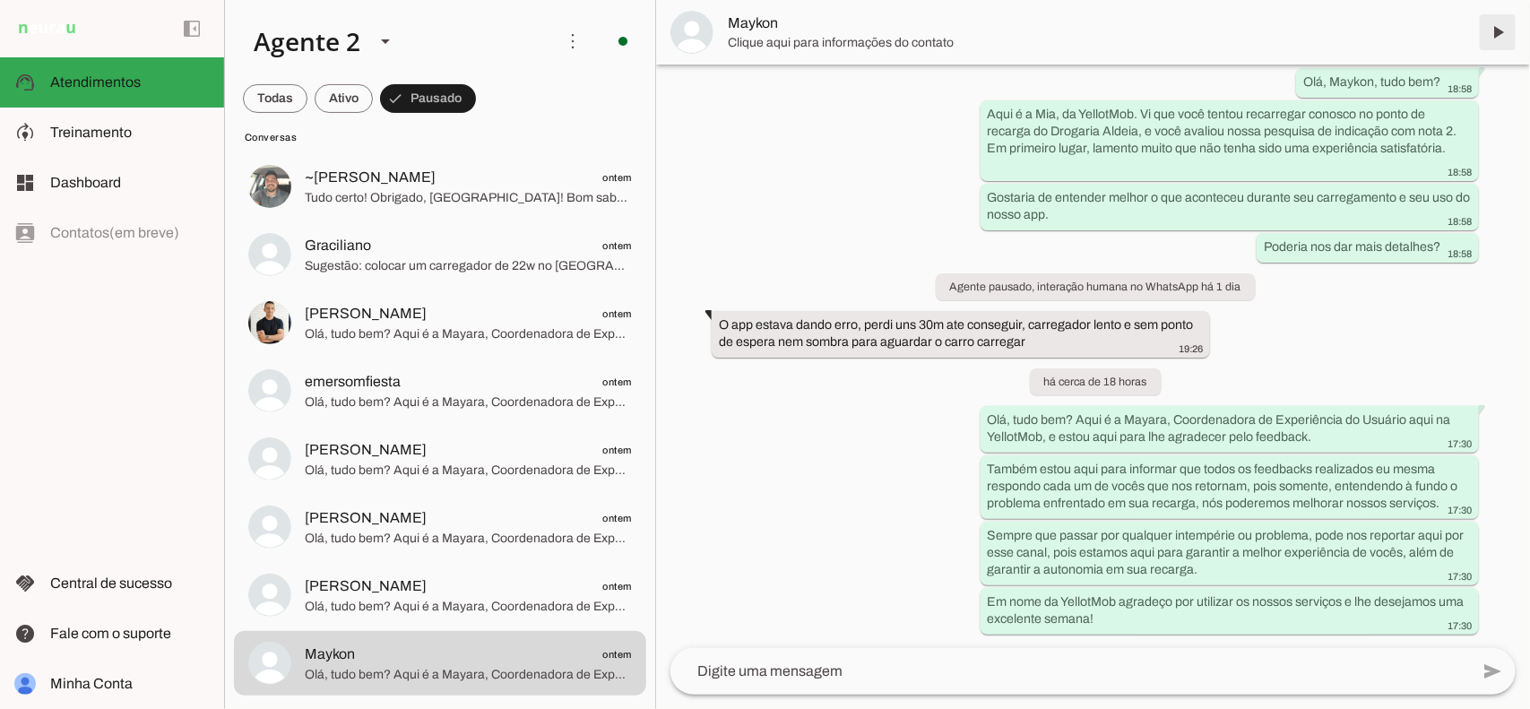
click at [1495, 30] on span at bounding box center [1497, 32] width 43 height 43
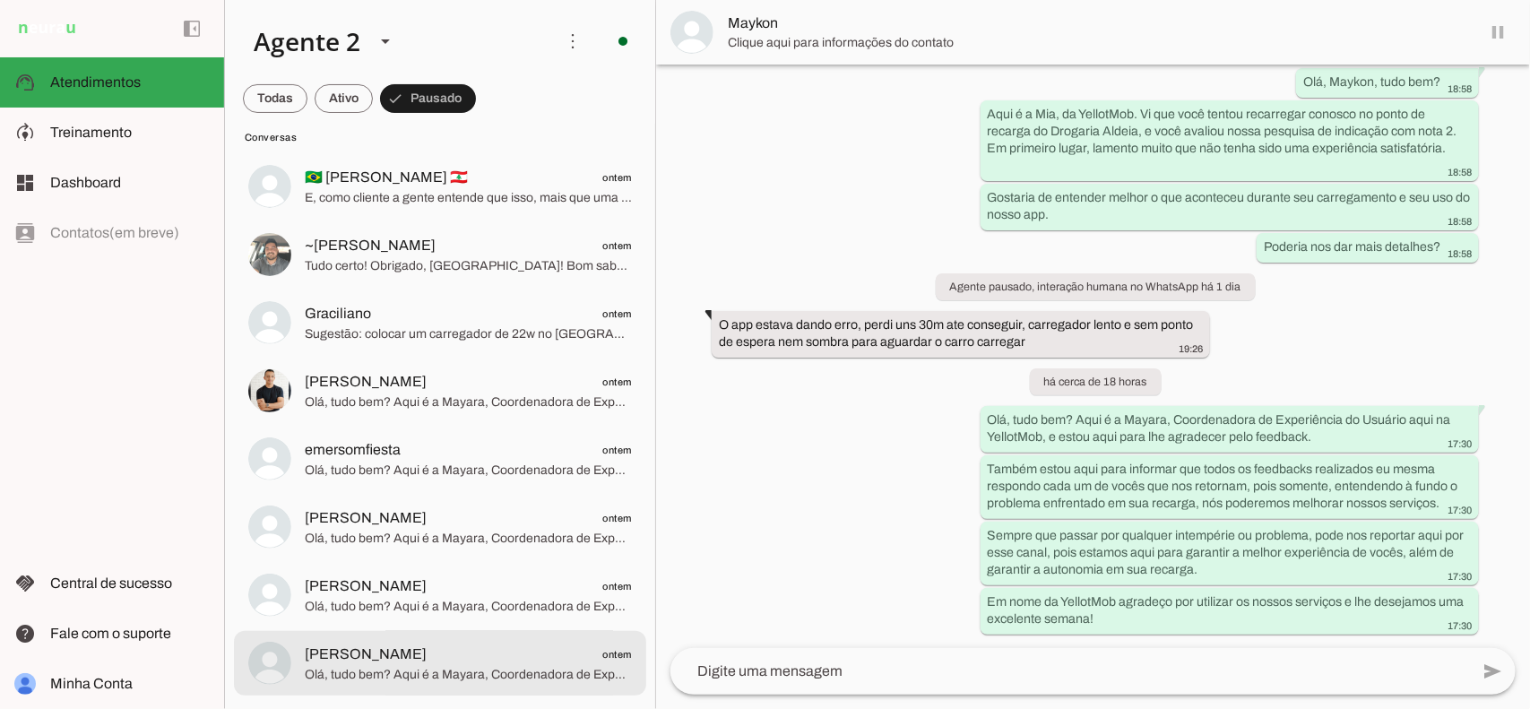
click at [497, 659] on span "[PERSON_NAME] ontem" at bounding box center [468, 654] width 327 height 22
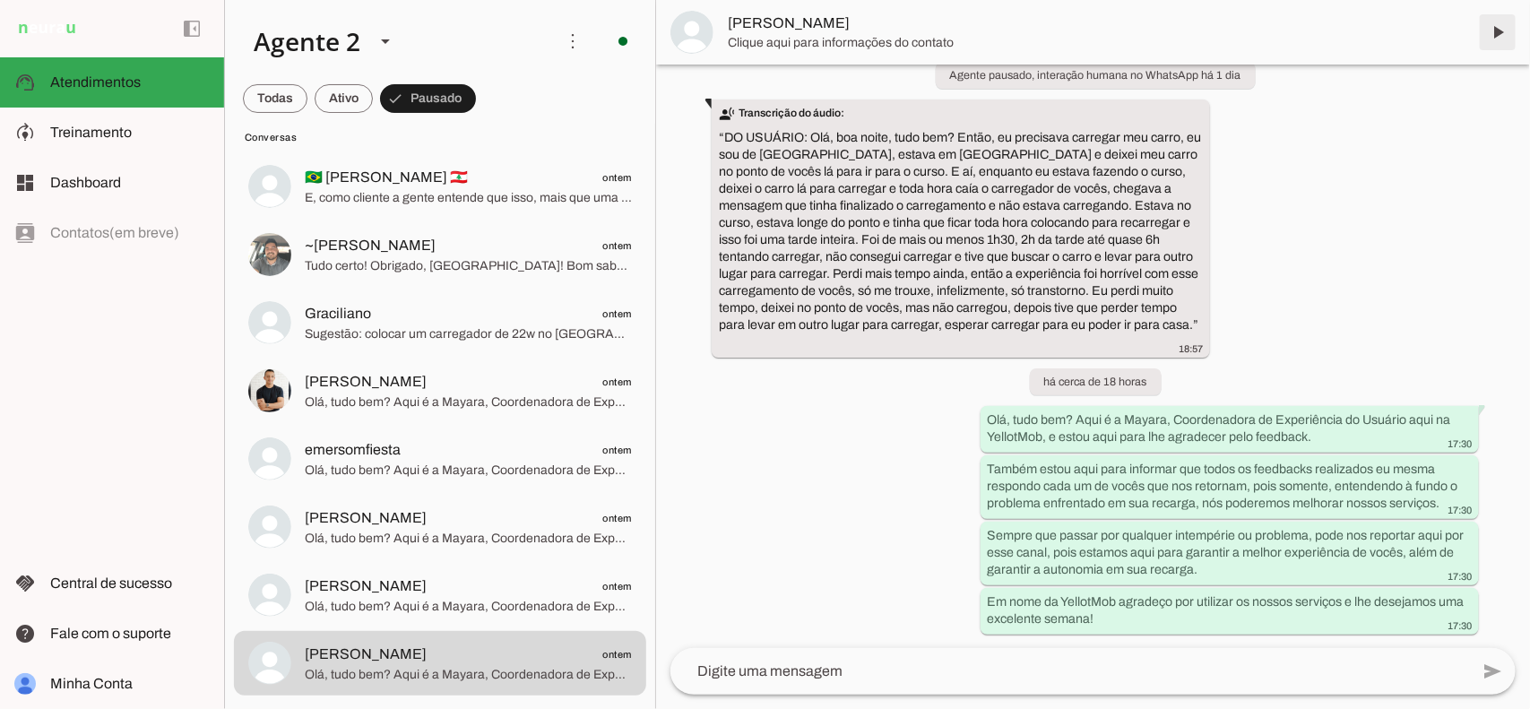
click at [1497, 36] on span at bounding box center [1497, 32] width 43 height 43
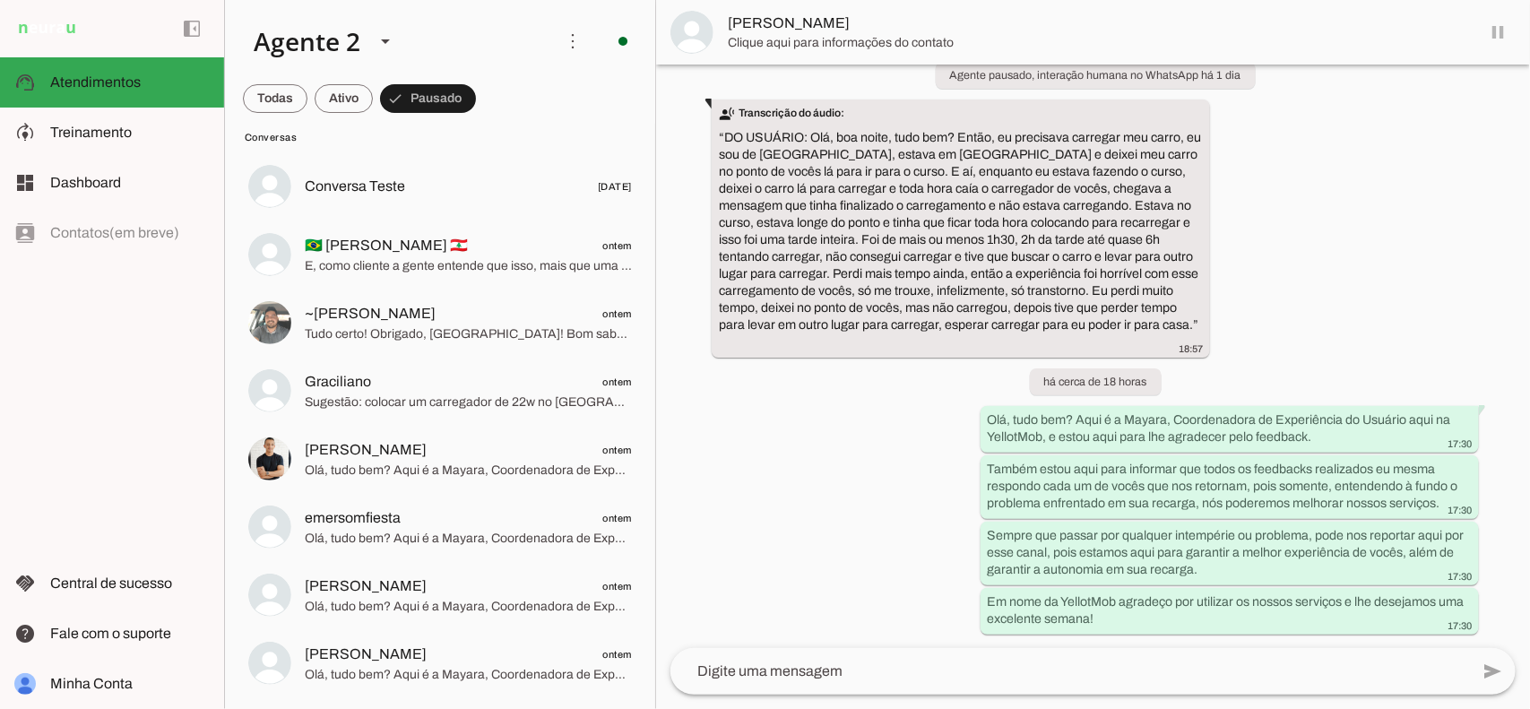
click at [445, 665] on span "Olá, tudo bem? Aqui é a Mayara, Coordenadora de Experiência do Usuário aqui na …" at bounding box center [468, 674] width 327 height 18
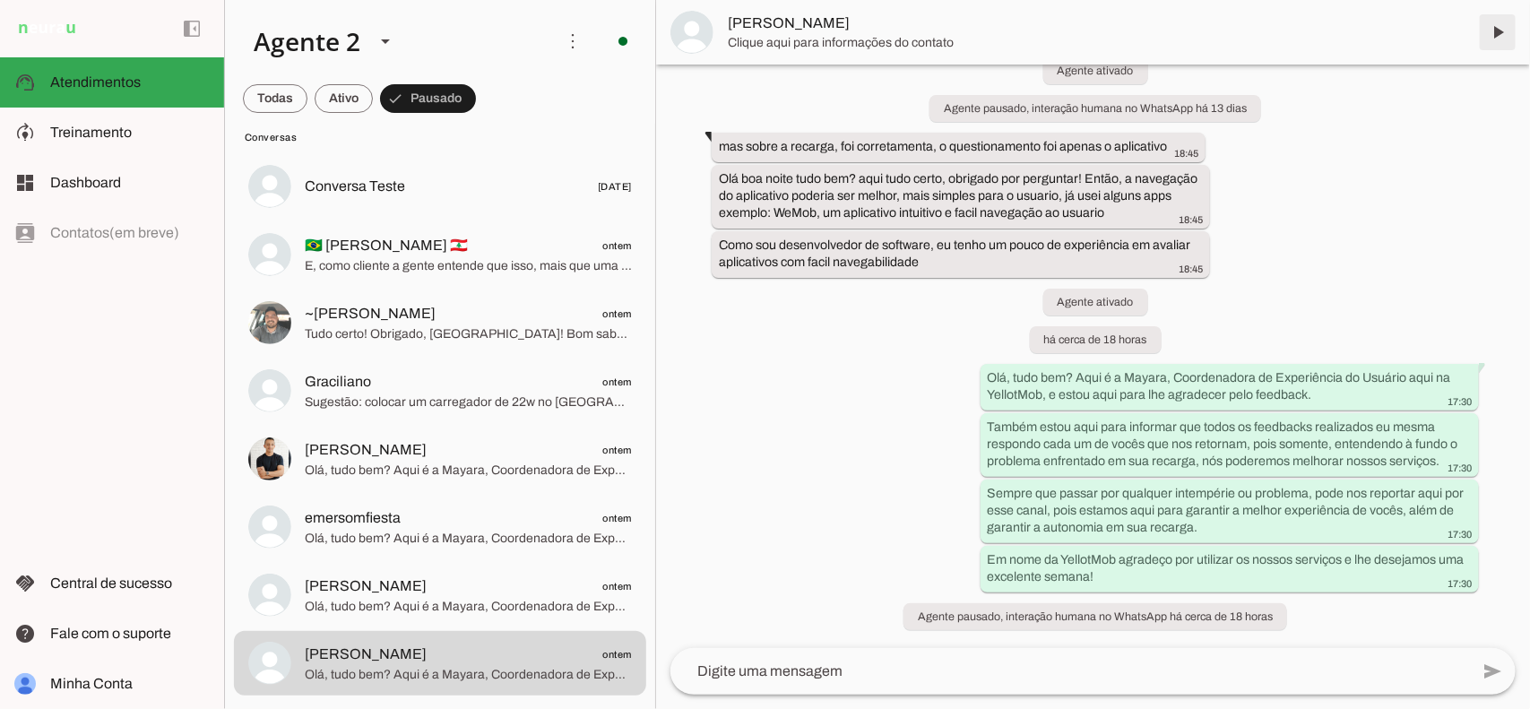
click at [1498, 23] on span at bounding box center [1497, 32] width 43 height 43
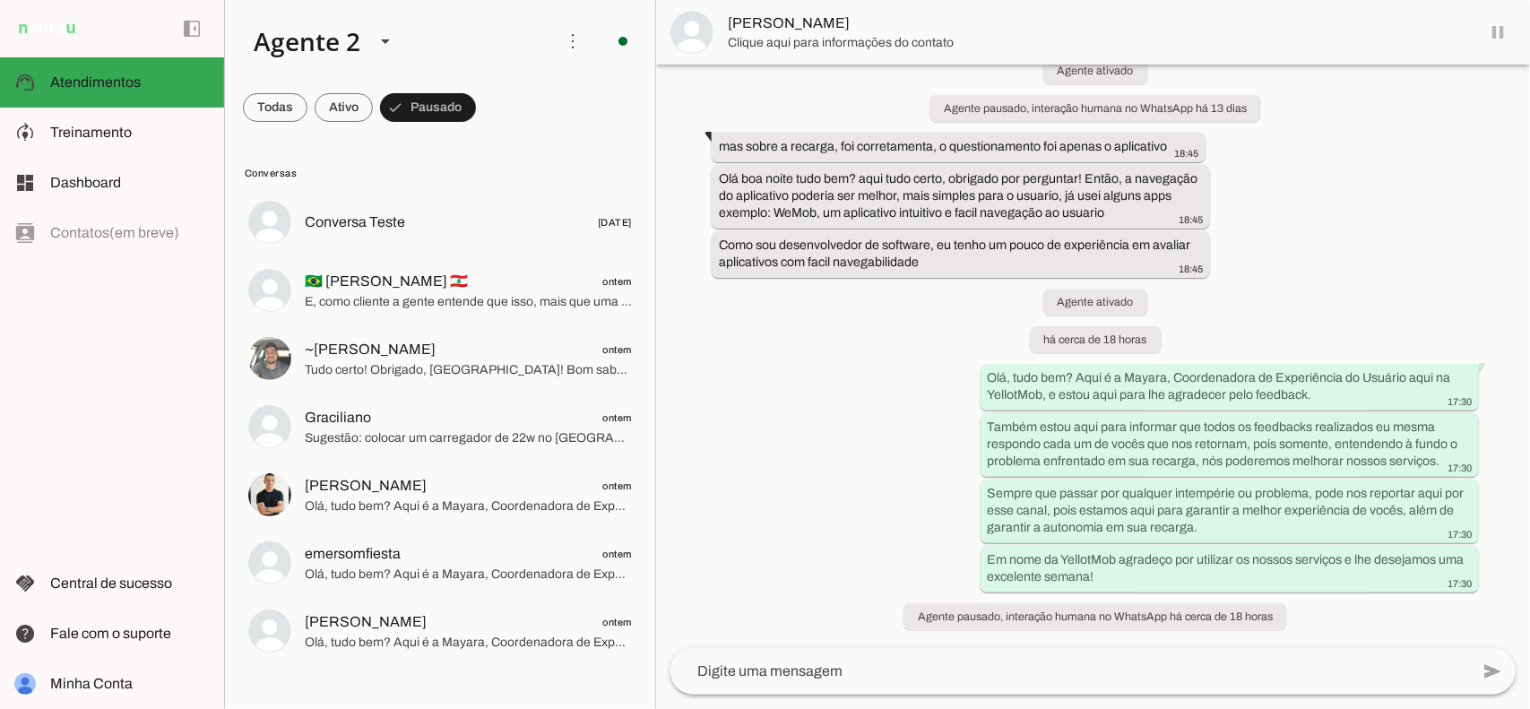
click at [462, 611] on span "[PERSON_NAME] ontem" at bounding box center [468, 621] width 327 height 22
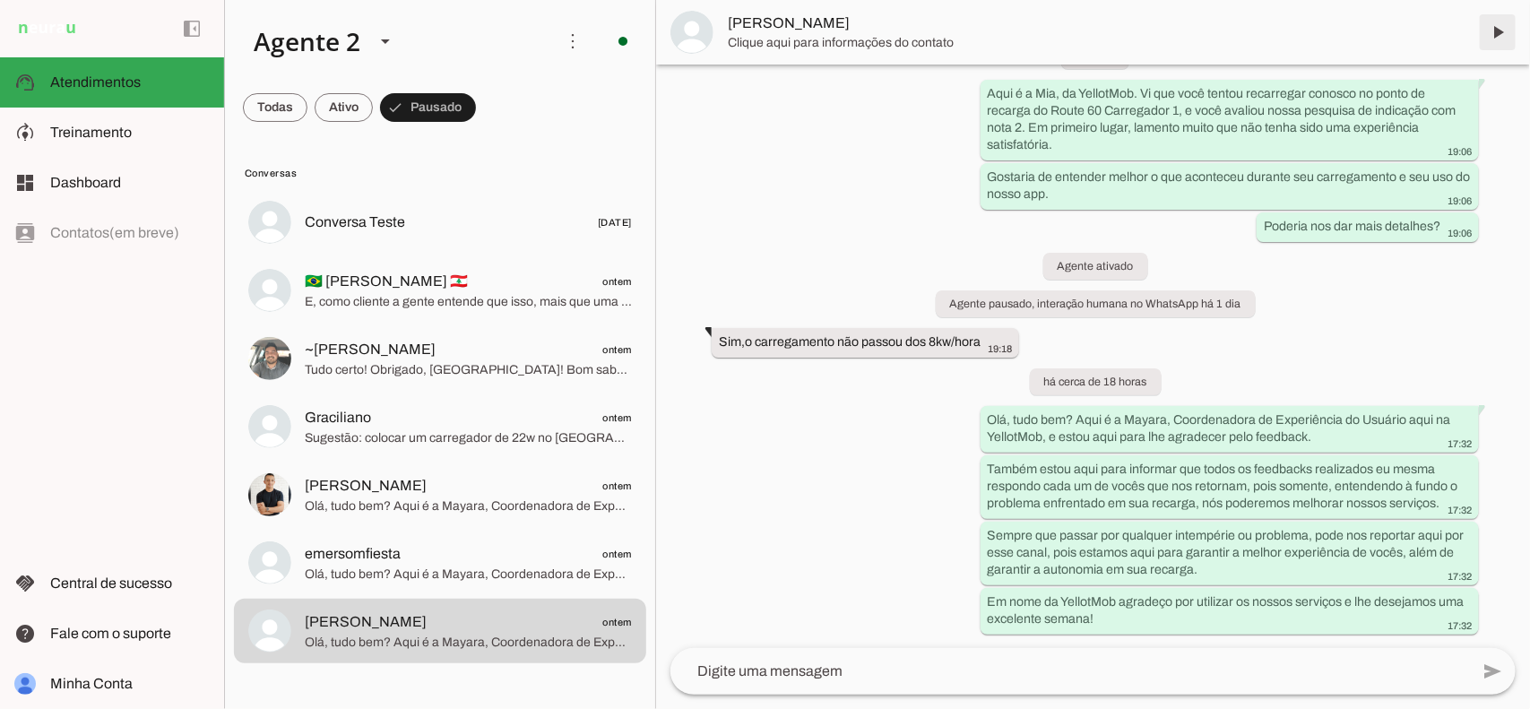
click at [1499, 33] on span at bounding box center [1497, 32] width 43 height 43
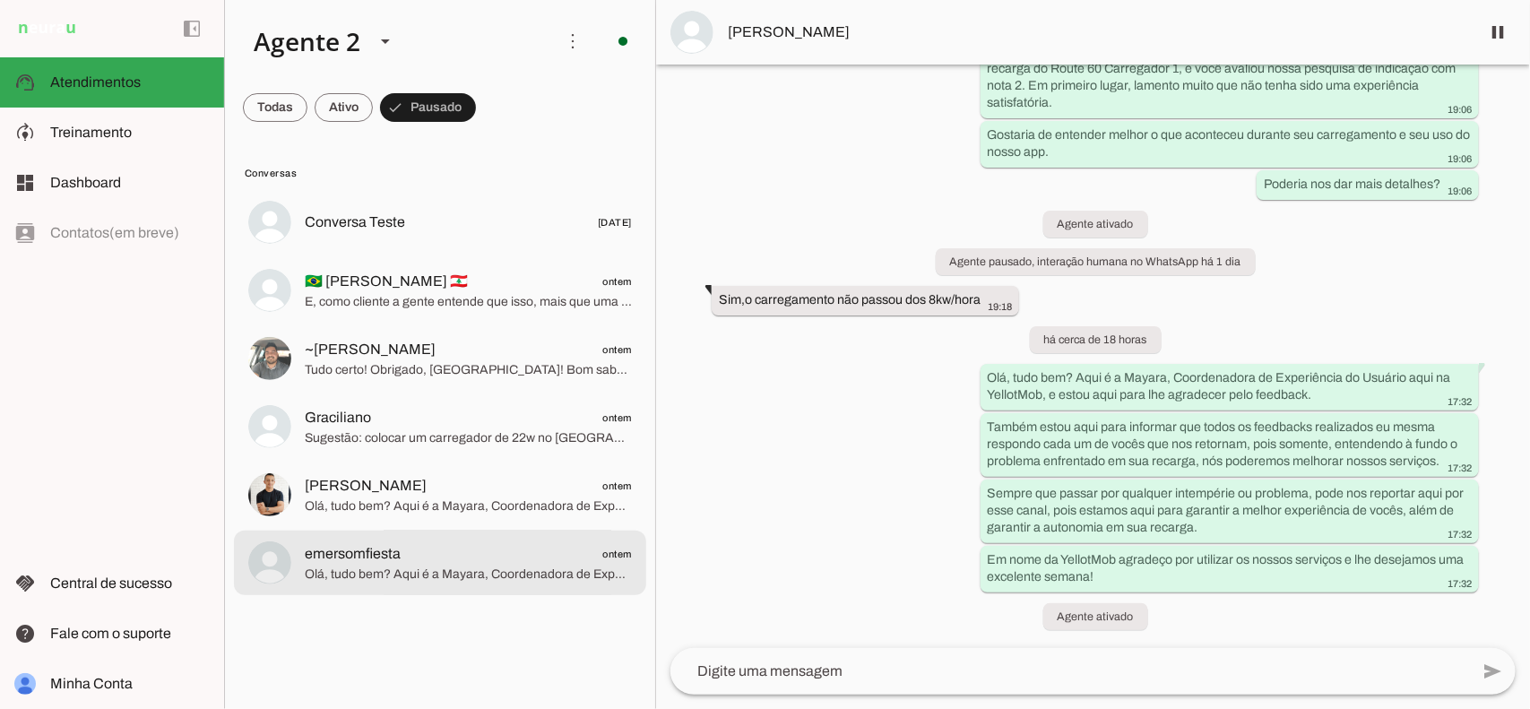
click at [512, 553] on span "emersomfiesta ontem" at bounding box center [468, 553] width 327 height 22
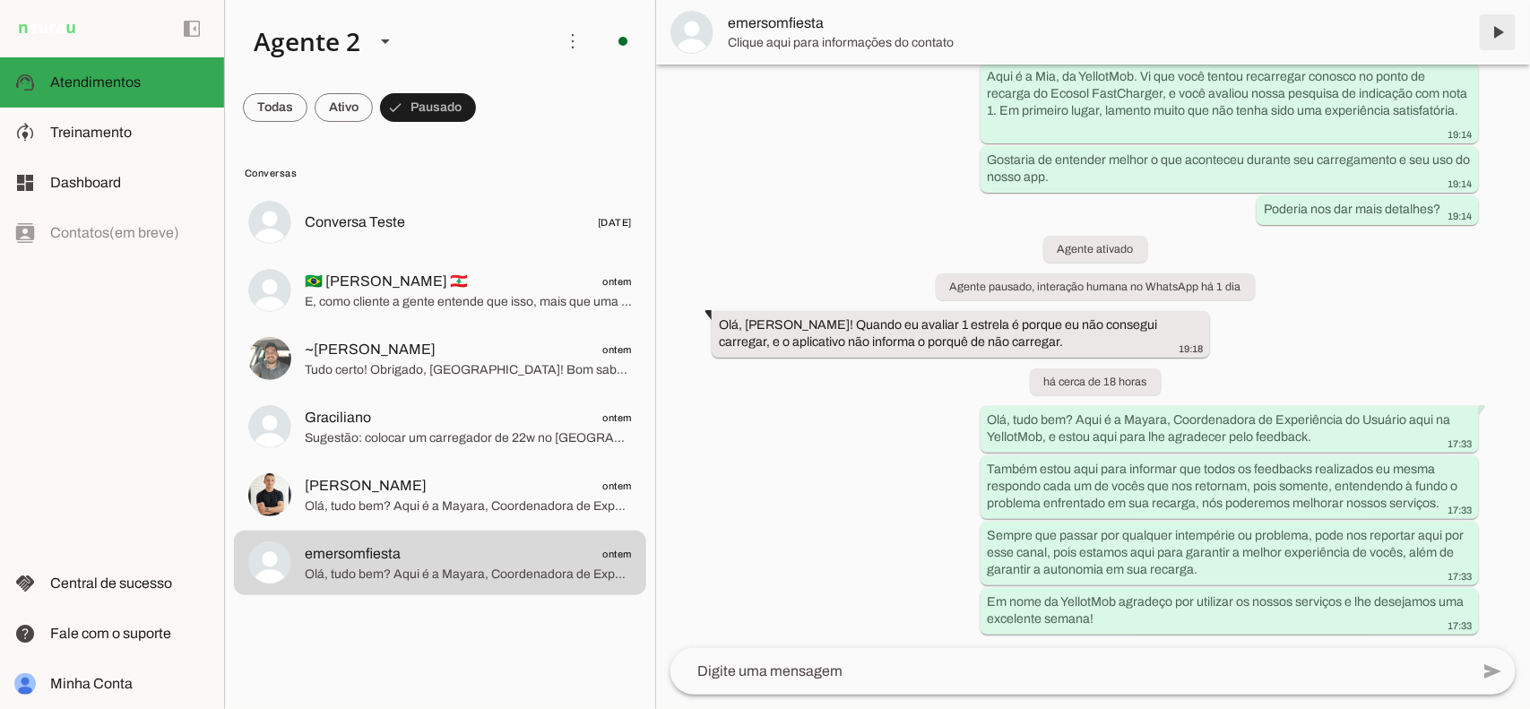
click at [1507, 32] on span at bounding box center [1497, 32] width 43 height 43
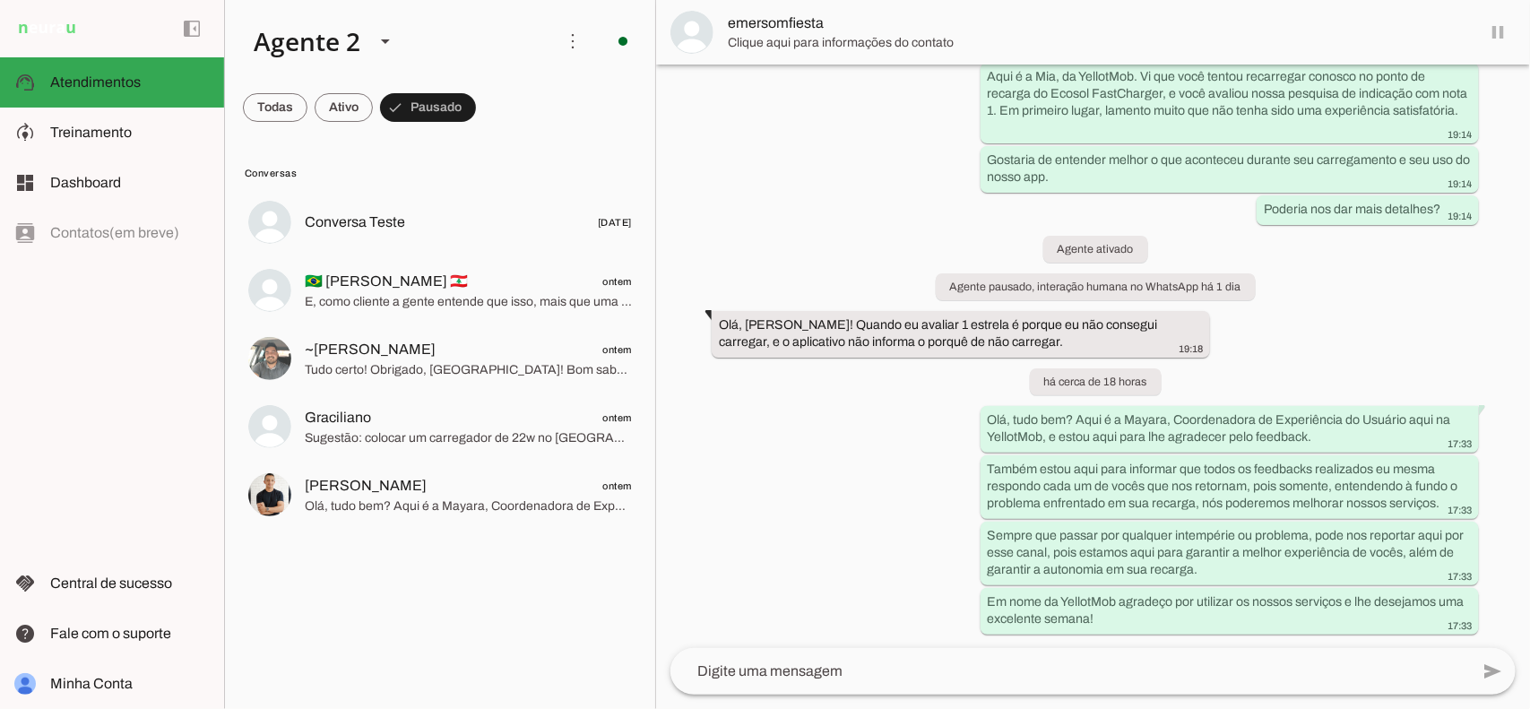
click at [370, 507] on span "Olá, tudo bem? Aqui é a Mayara, Coordenadora de Experiência do Usuário aqui na …" at bounding box center [468, 506] width 327 height 18
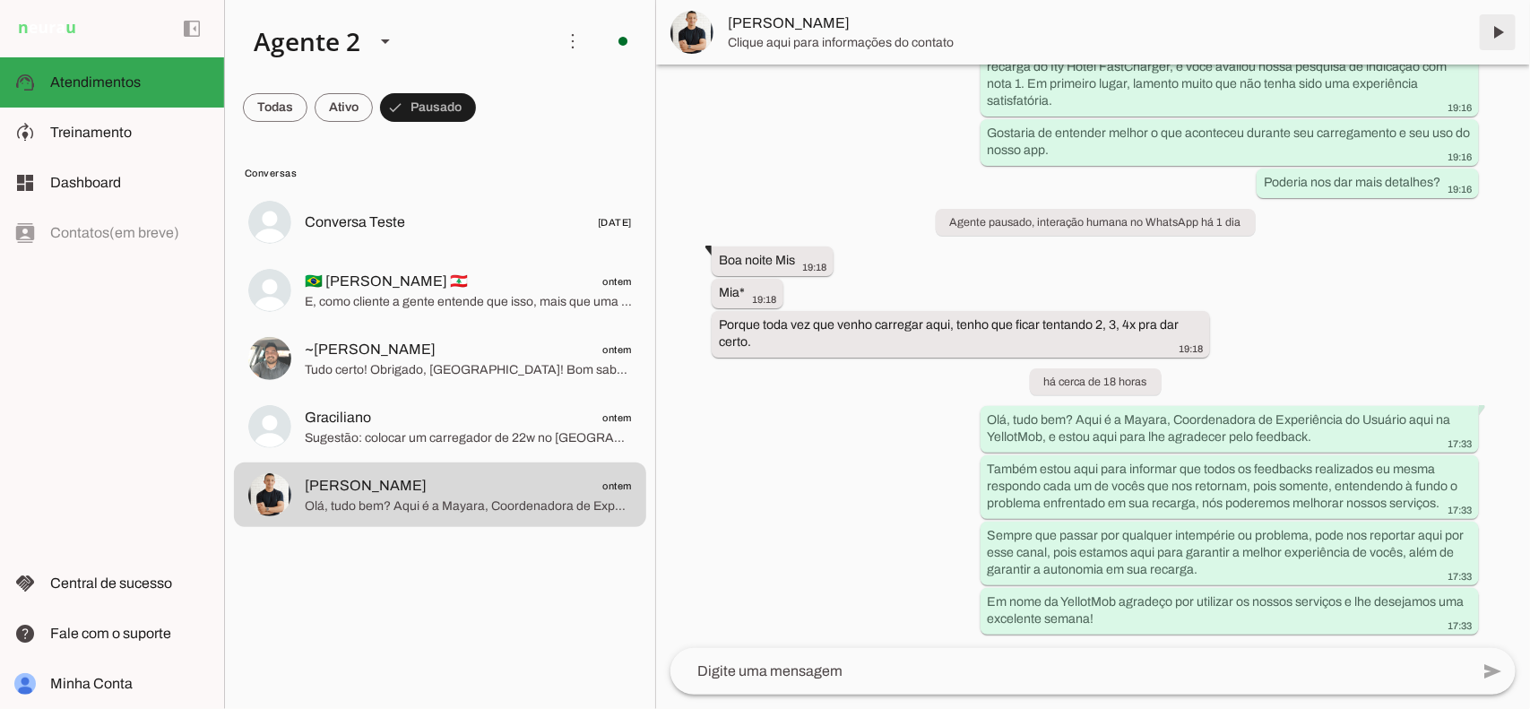
click at [1500, 27] on span at bounding box center [1497, 32] width 43 height 43
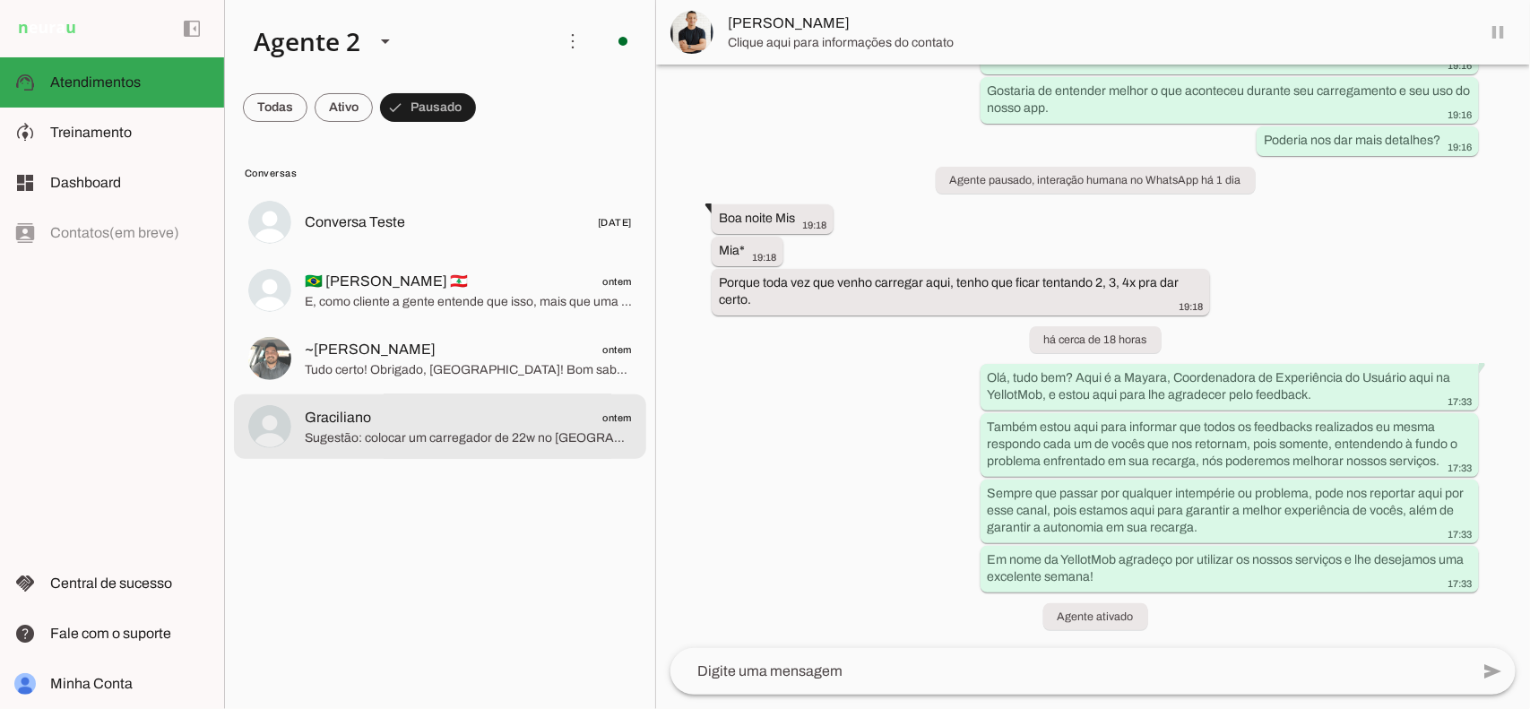
click at [390, 424] on span "Graciliano ontem" at bounding box center [468, 417] width 327 height 22
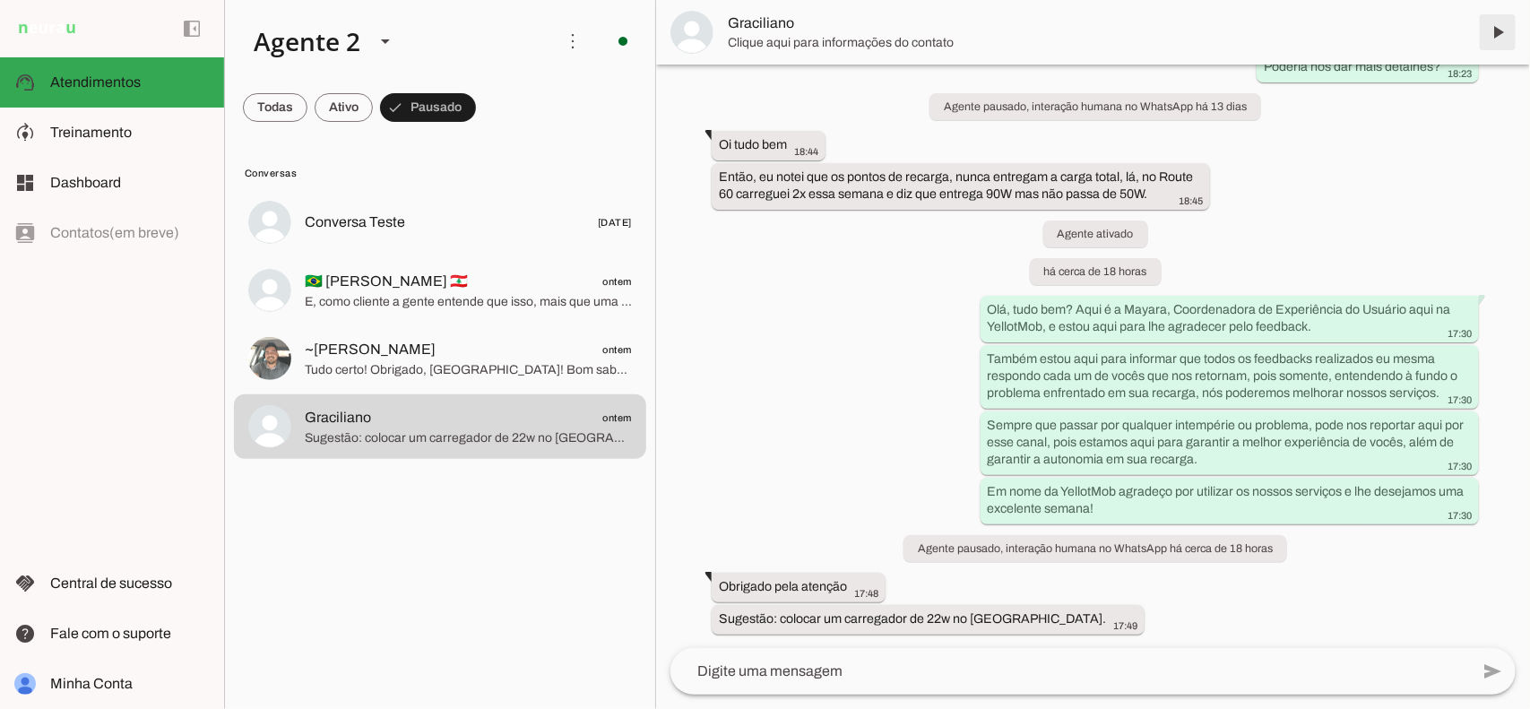
click at [1501, 29] on span at bounding box center [1497, 32] width 43 height 43
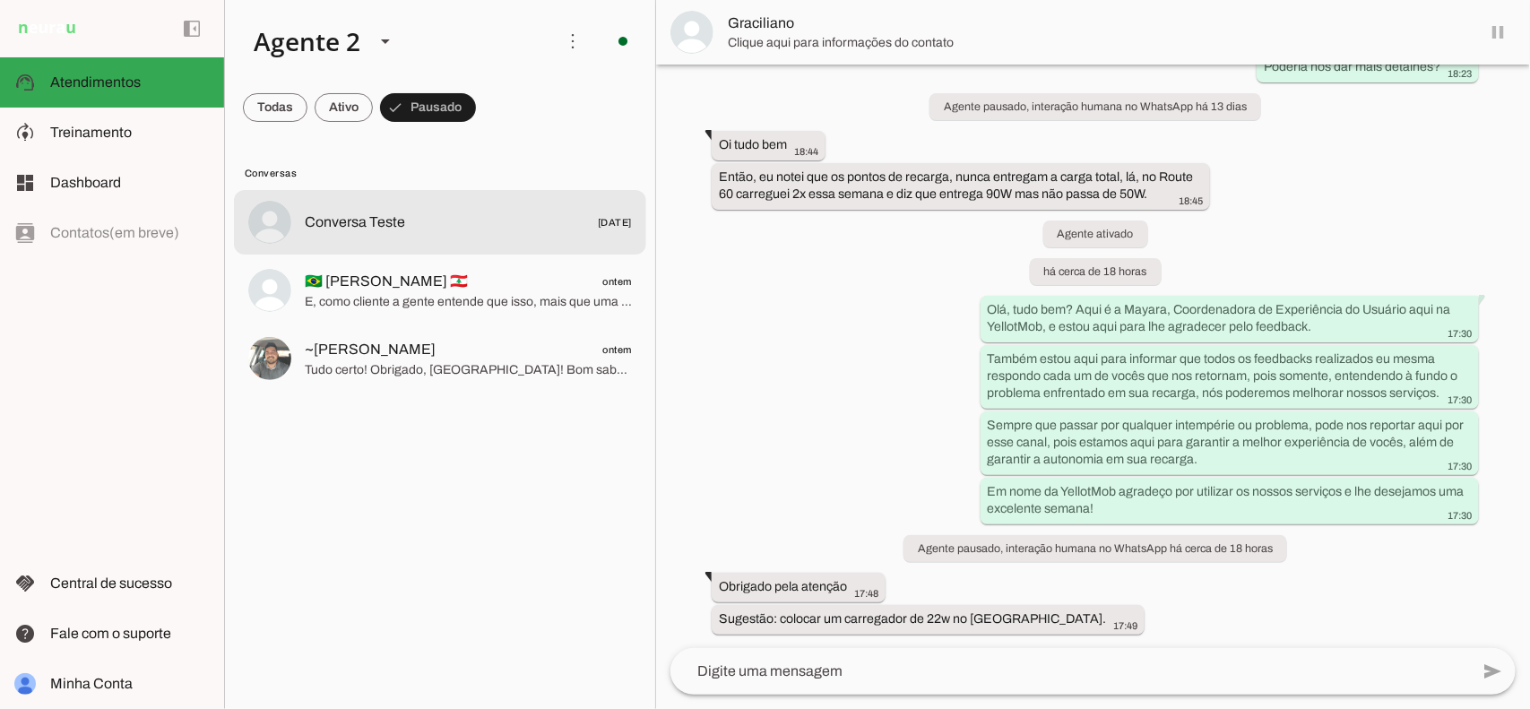
click at [421, 357] on span "~[PERSON_NAME] ontem" at bounding box center [468, 349] width 327 height 22
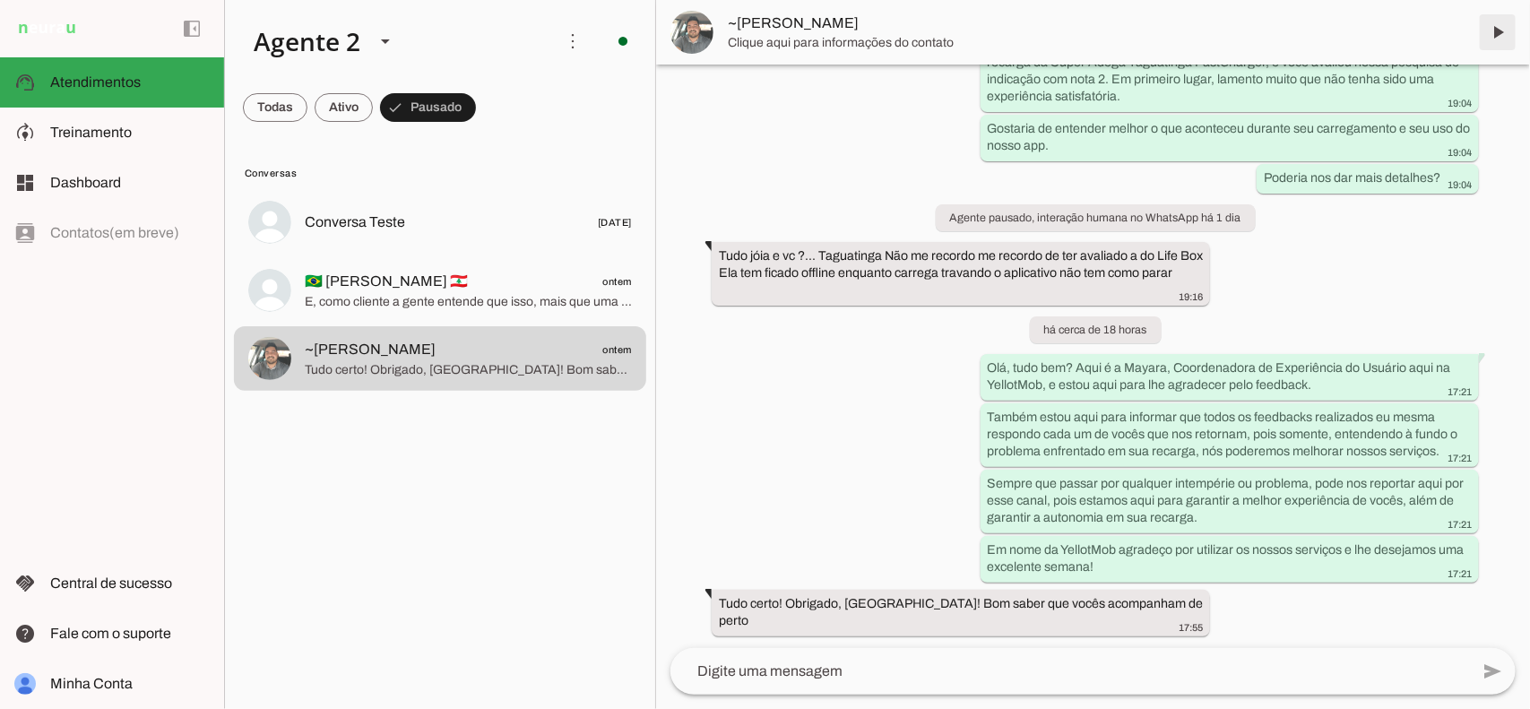
click at [1492, 31] on span at bounding box center [1497, 32] width 43 height 43
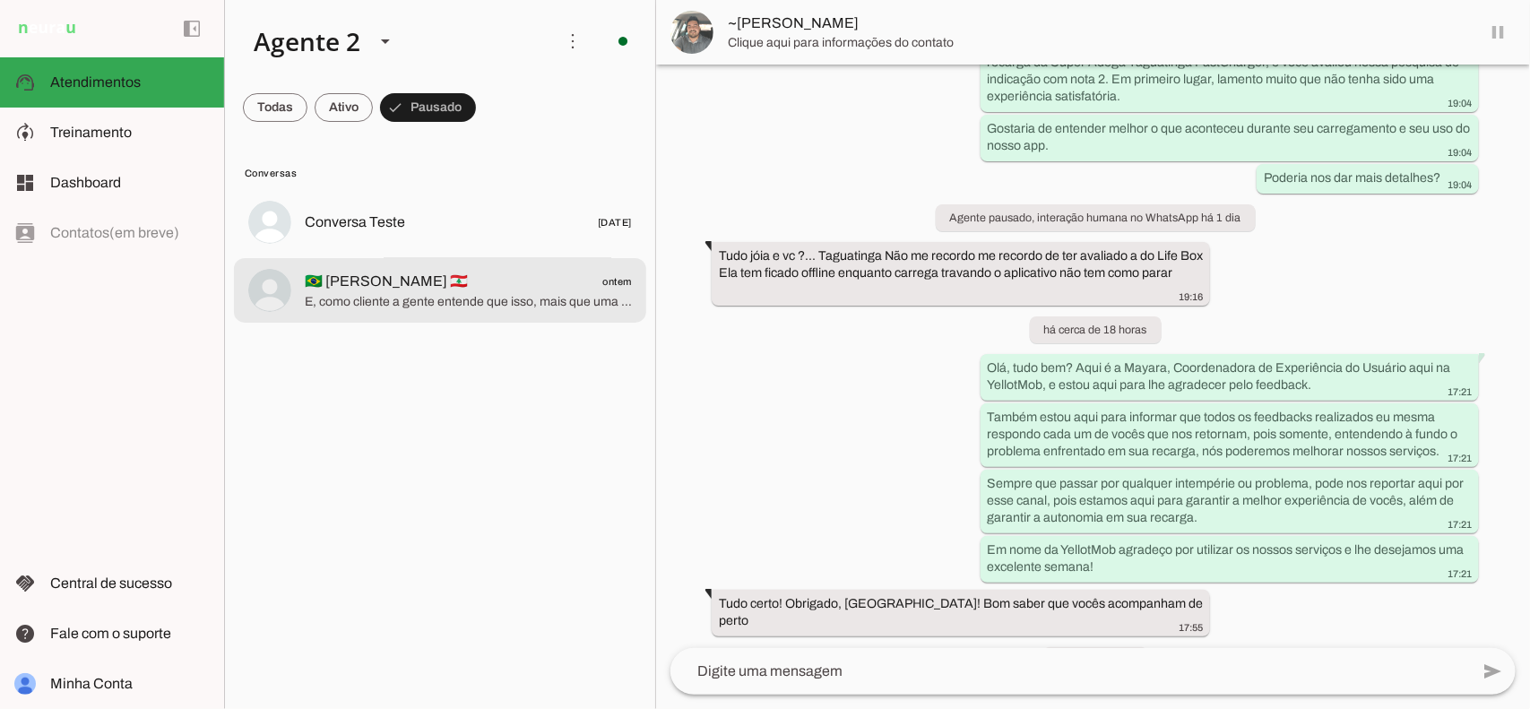
click at [445, 280] on span "🇧🇷 [PERSON_NAME] 🇱🇧 ontem" at bounding box center [468, 281] width 327 height 22
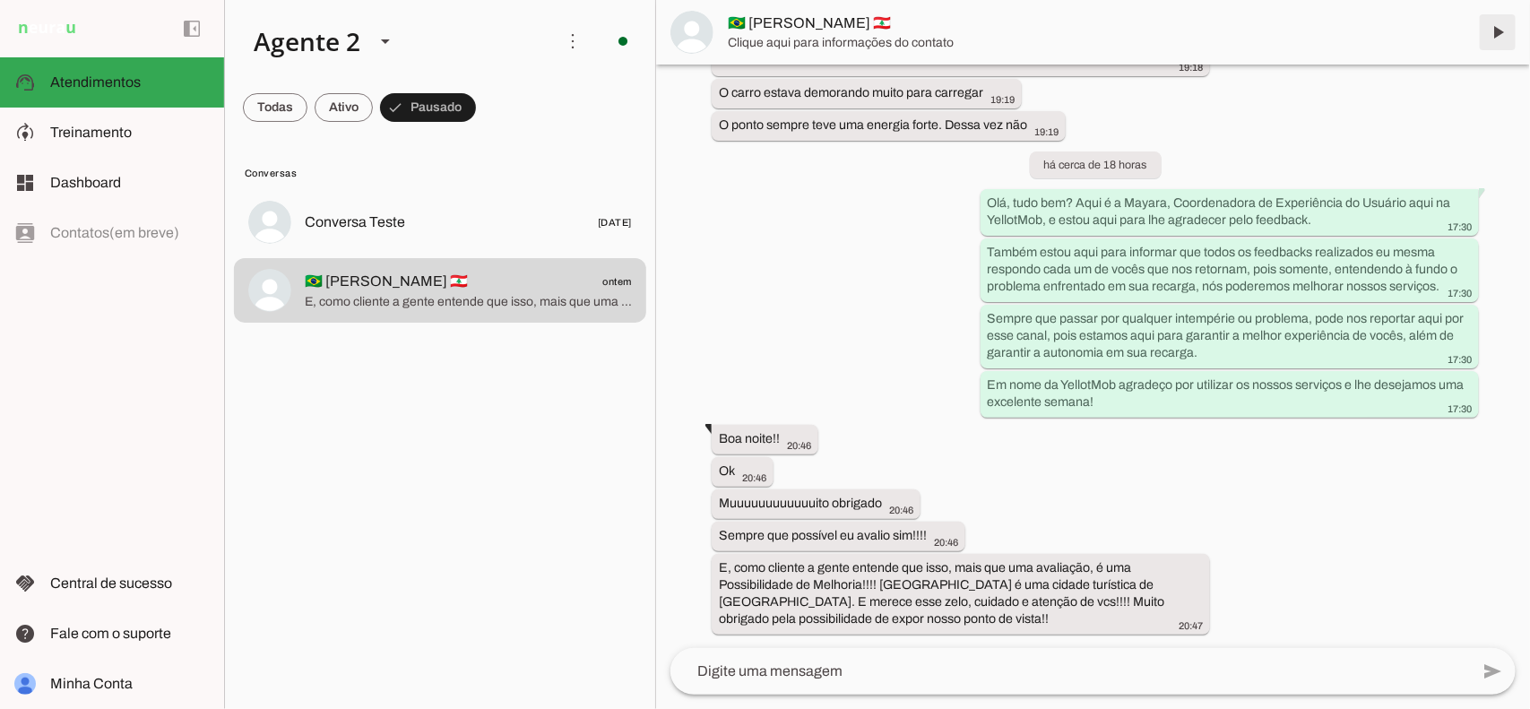
click at [1493, 25] on span at bounding box center [1497, 32] width 43 height 43
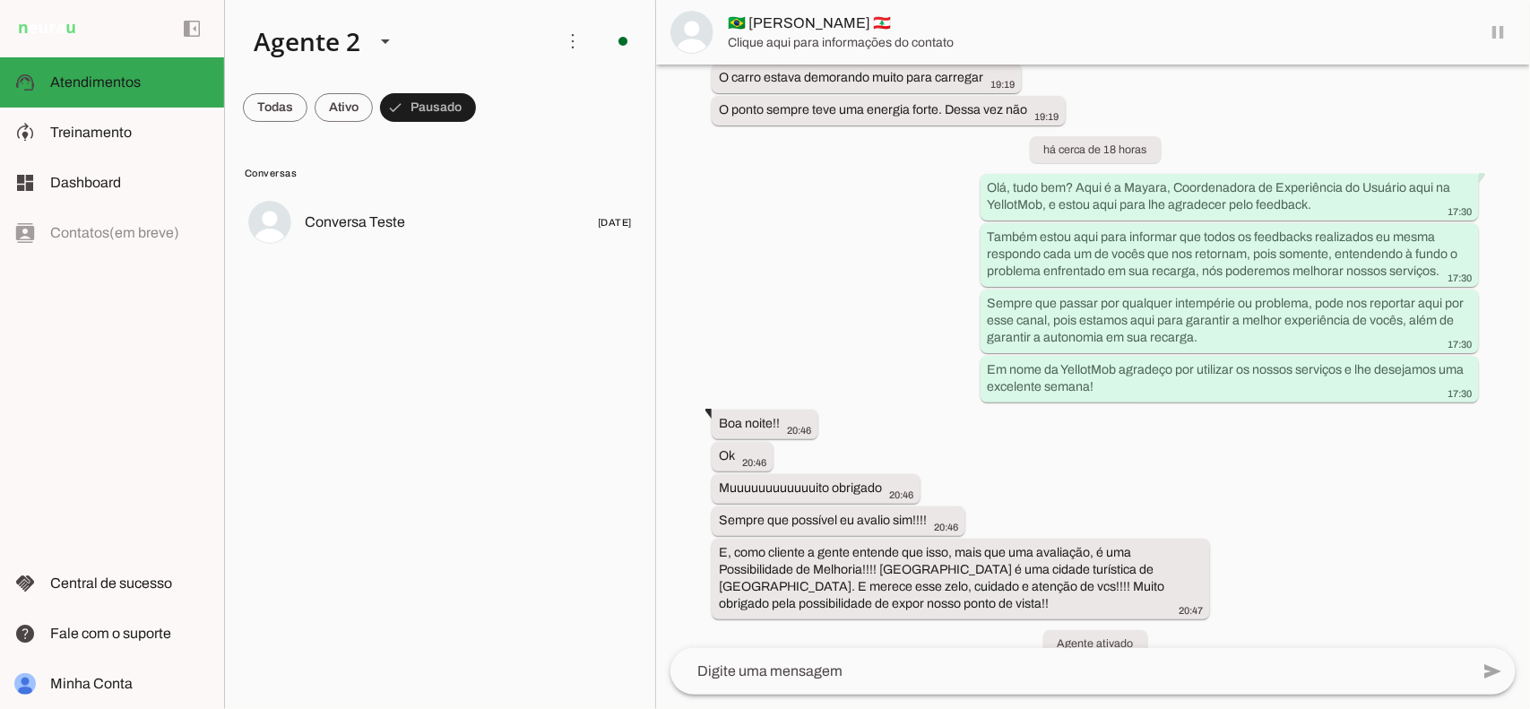
scroll to position [1280, 0]
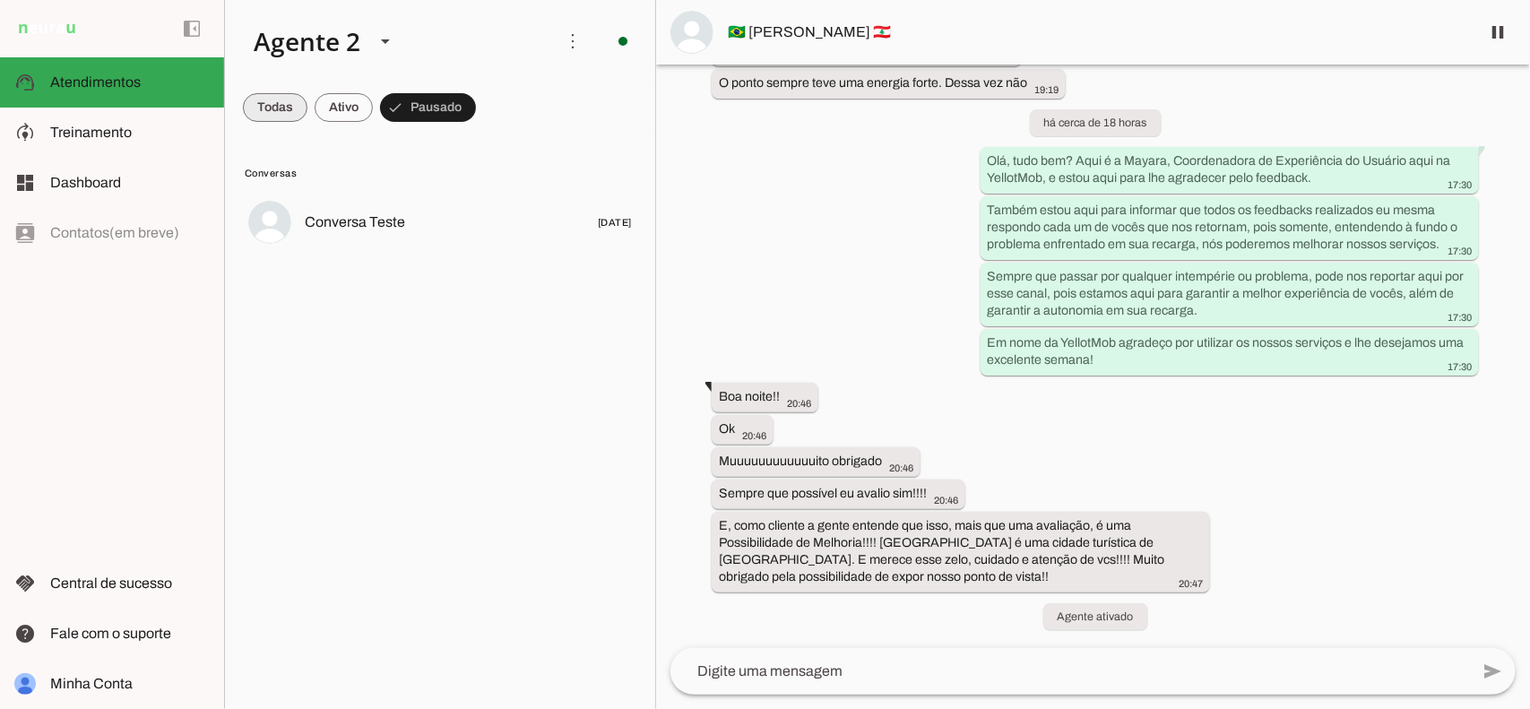
click at [278, 108] on span at bounding box center [275, 107] width 65 height 43
